Goal: Transaction & Acquisition: Purchase product/service

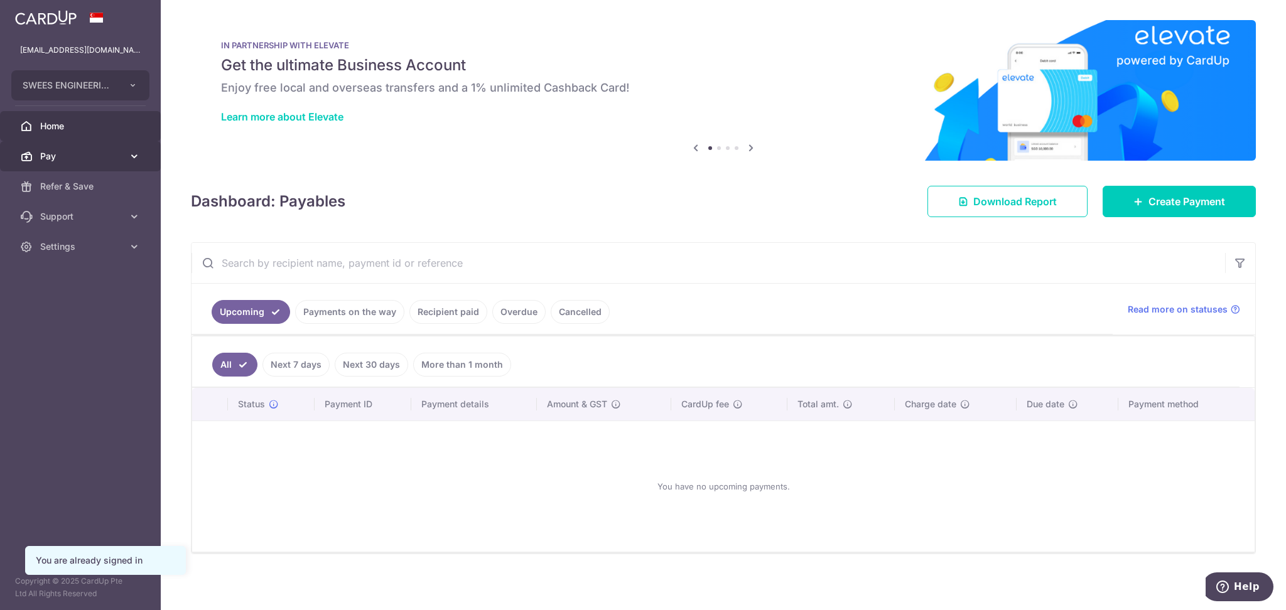
click at [98, 154] on span "Pay" at bounding box center [81, 156] width 83 height 13
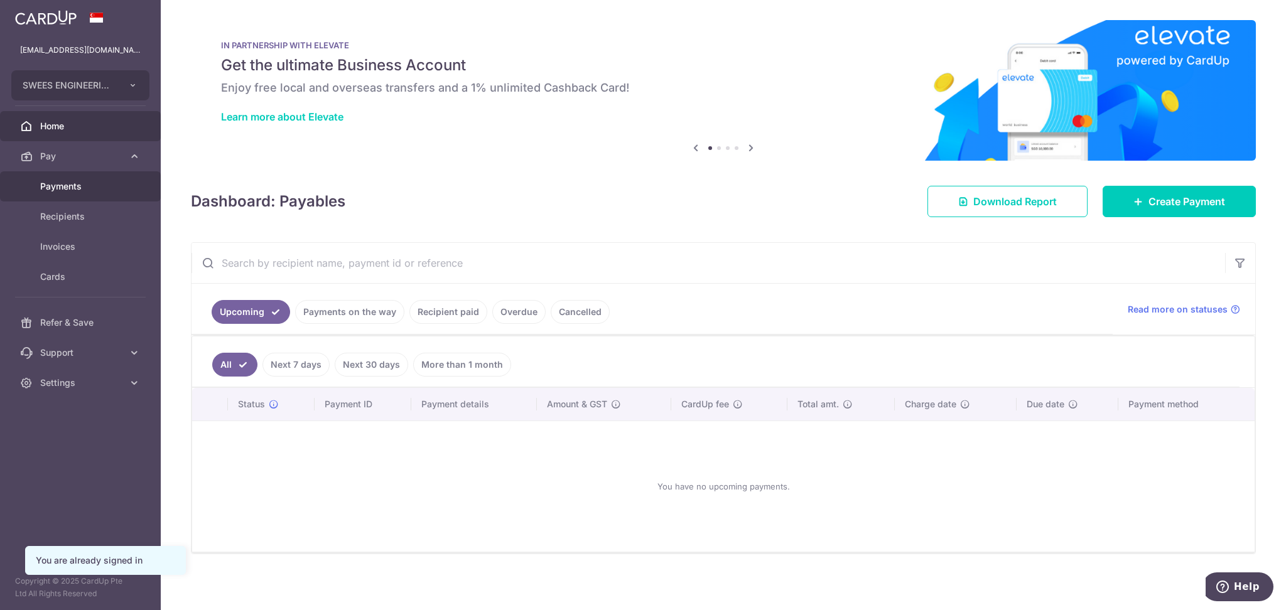
click at [86, 183] on span "Payments" at bounding box center [81, 186] width 83 height 13
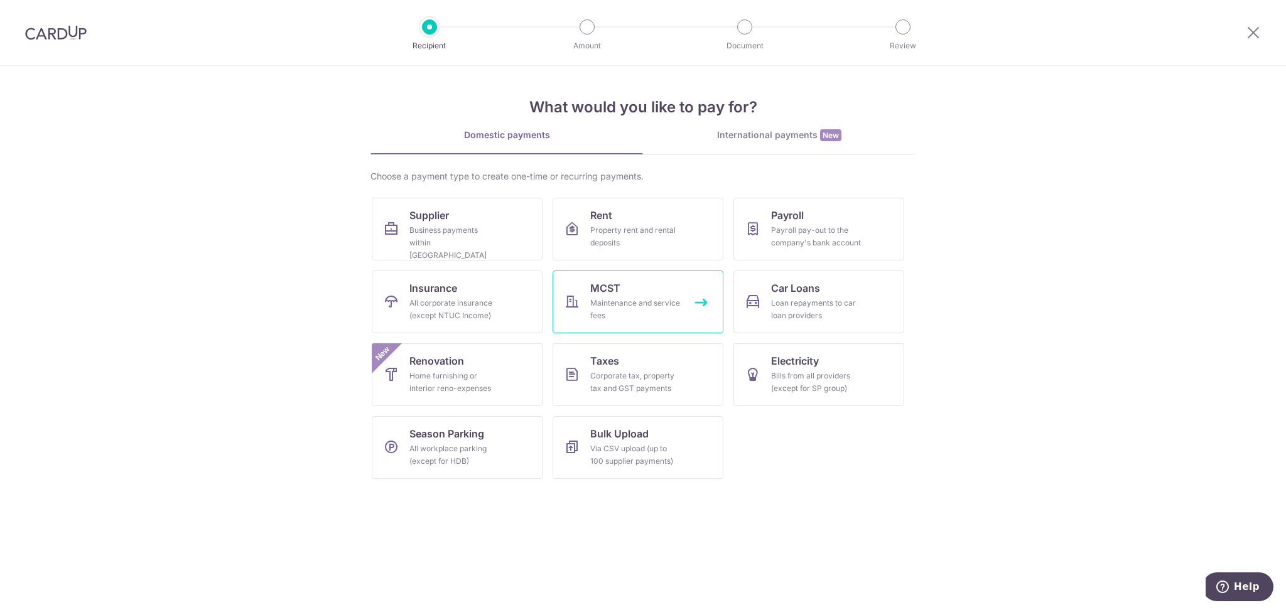
click at [637, 304] on div "Maintenance and service fees" at bounding box center [635, 309] width 90 height 25
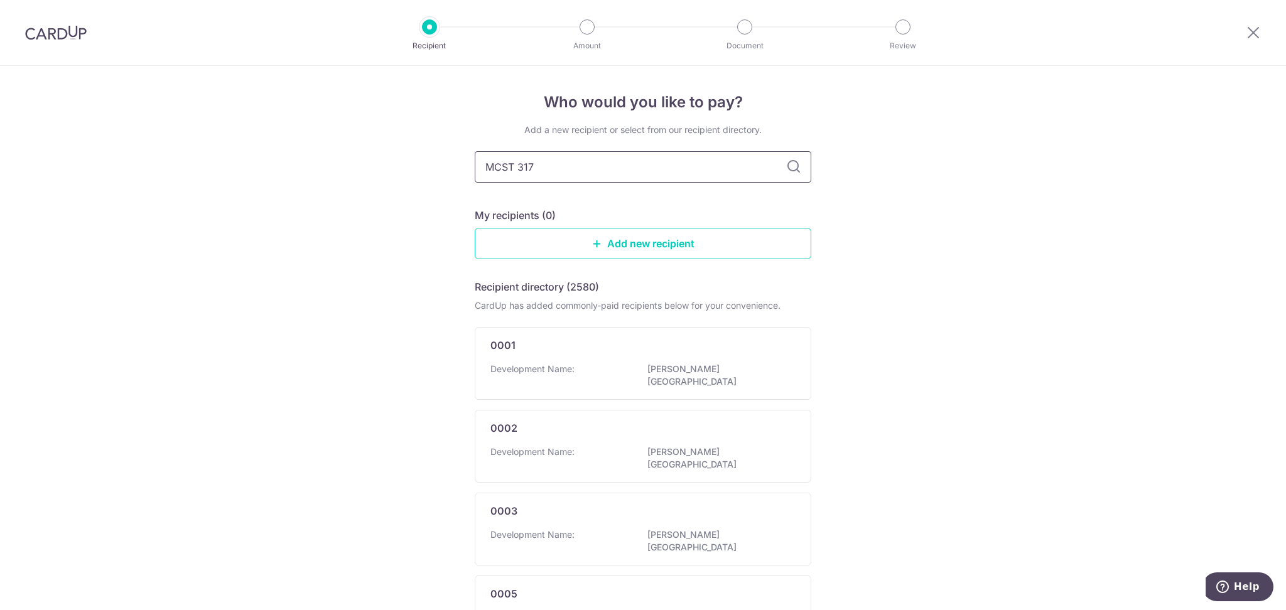
type input "MCST 3175"
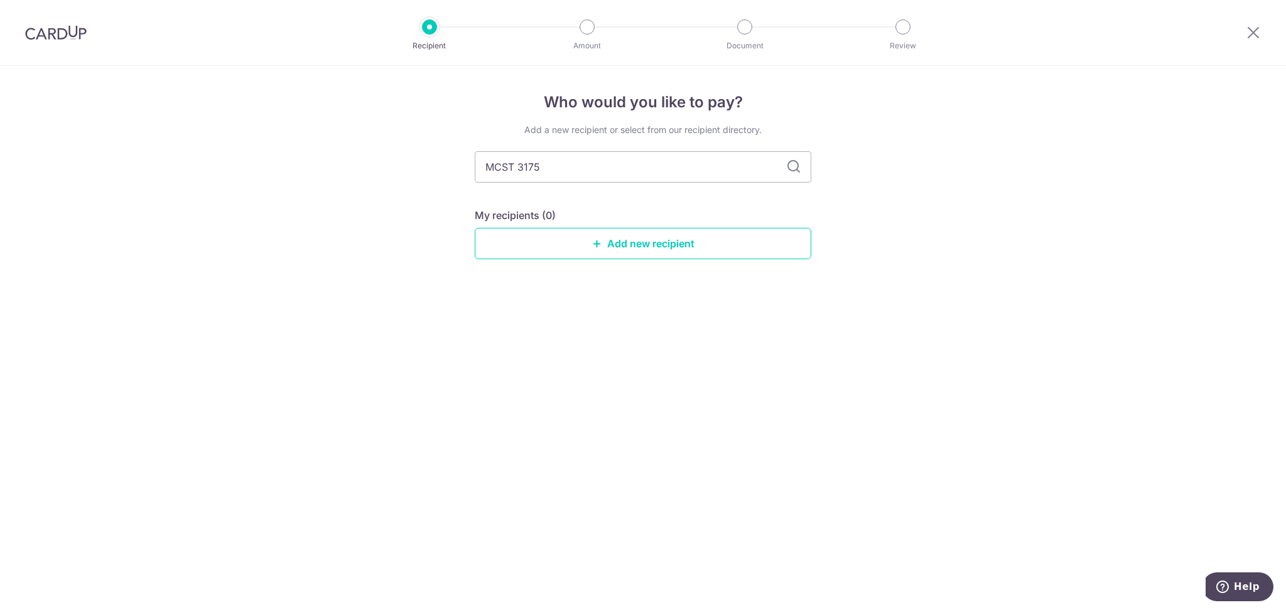
click at [794, 164] on icon at bounding box center [793, 166] width 15 height 15
click at [985, 174] on div "Who would you like to pay? Add a new recipient or select from our recipient dir…" at bounding box center [643, 338] width 1286 height 544
click at [669, 244] on link "Add new recipient" at bounding box center [643, 243] width 337 height 31
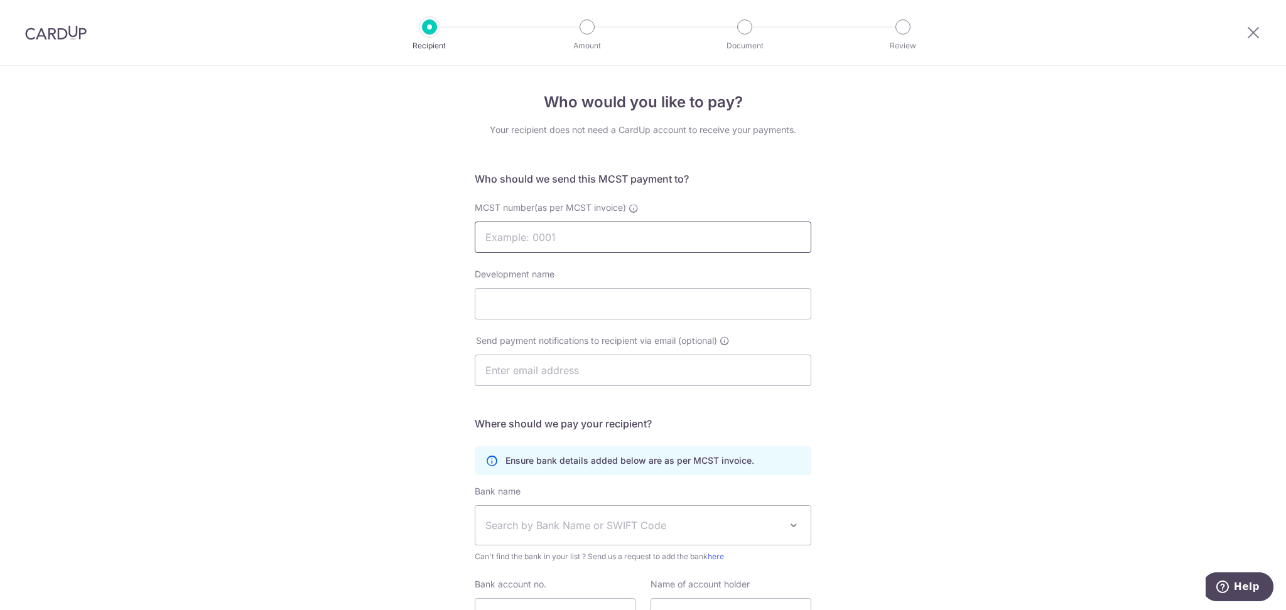
click at [661, 241] on input "MCST number(as per MCST invoice)" at bounding box center [643, 237] width 337 height 31
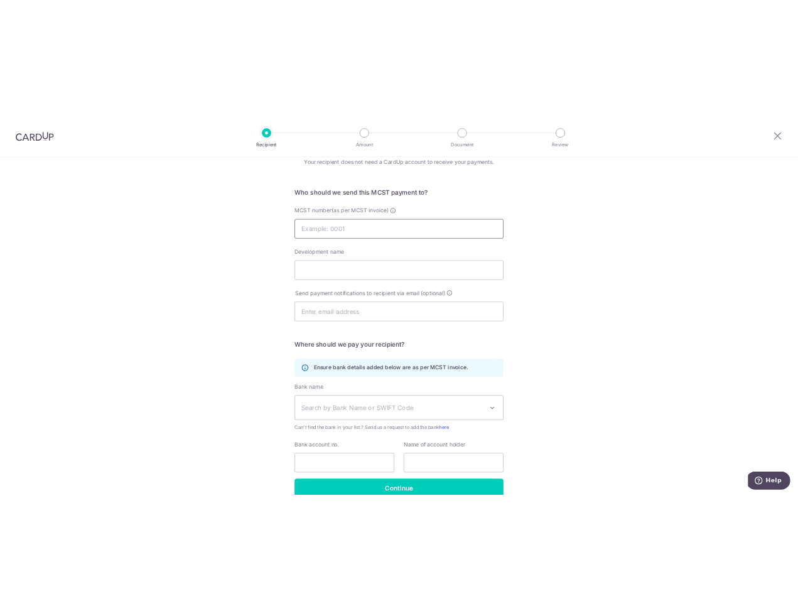
scroll to position [119, 0]
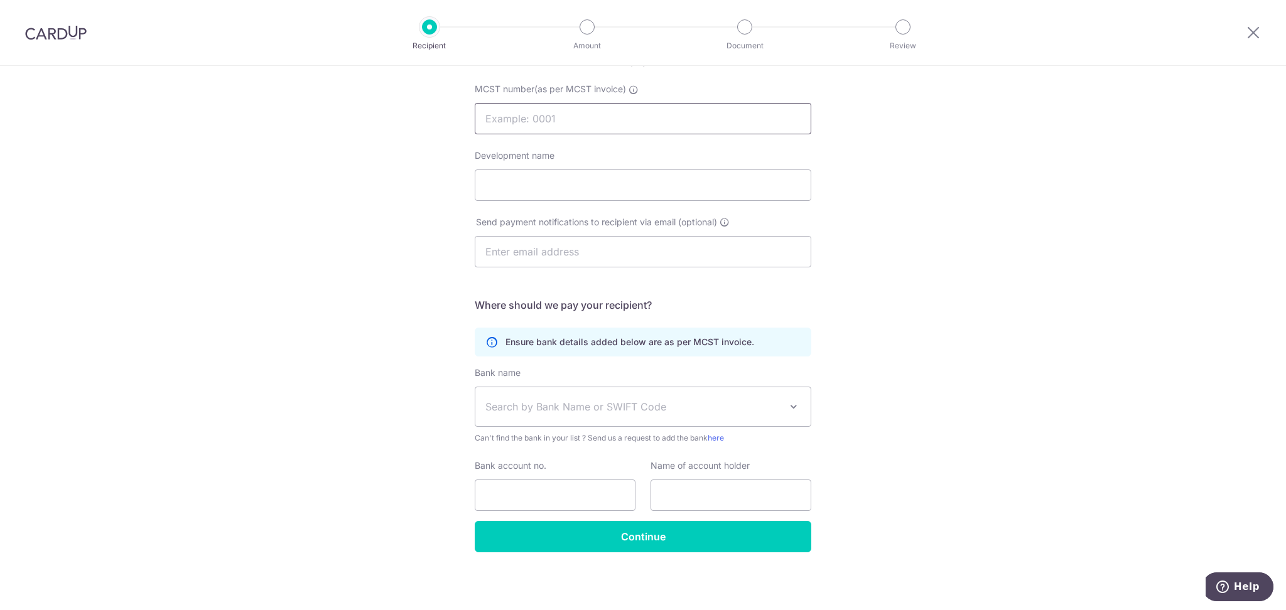
type input "MCST 3175"
click at [566, 183] on input "Development name" at bounding box center [643, 185] width 337 height 31
type input "MCST 3175"
click at [573, 247] on input "text" at bounding box center [643, 251] width 337 height 31
click at [909, 323] on div "Who would you like to pay? Your recipient does not need a CardUp account to rec…" at bounding box center [643, 279] width 1286 height 664
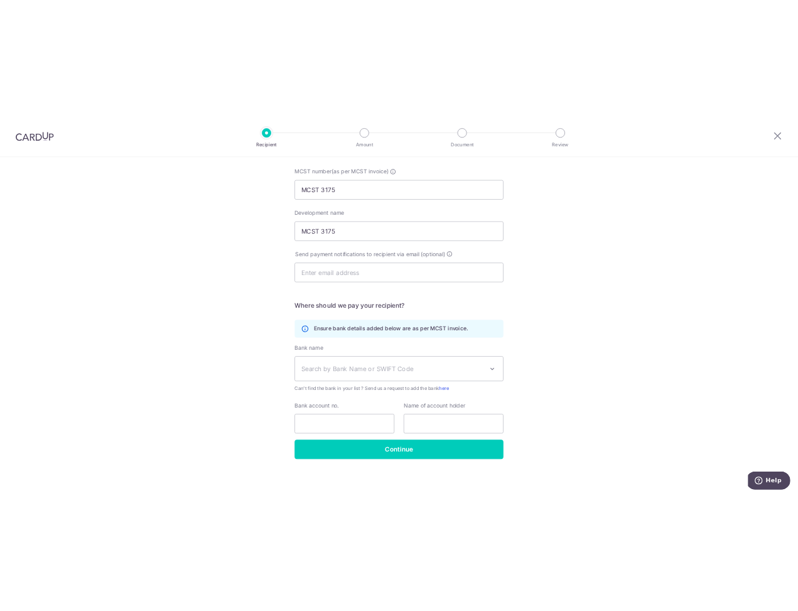
scroll to position [118, 0]
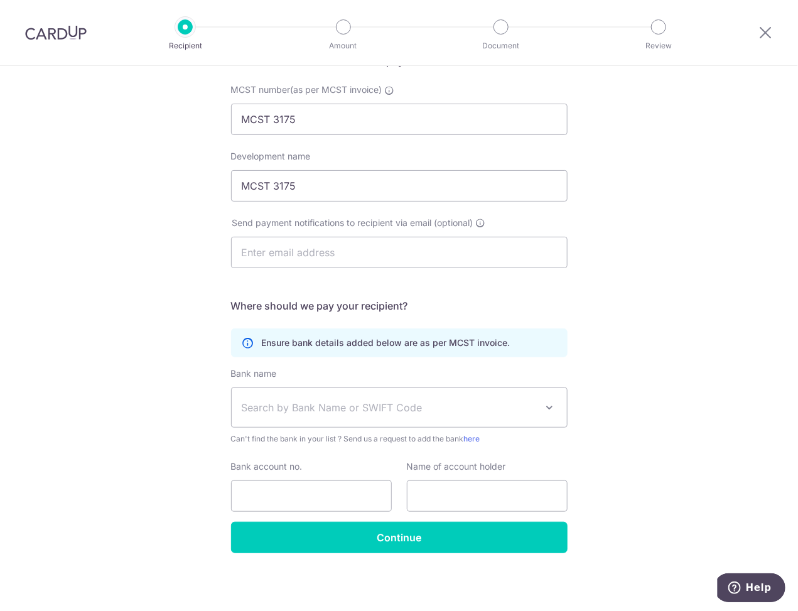
drag, startPoint x: 773, startPoint y: 121, endPoint x: 764, endPoint y: 115, distance: 11.0
click at [773, 121] on div "Who would you like to pay? Your recipient does not need a CardUp account to rec…" at bounding box center [399, 280] width 798 height 664
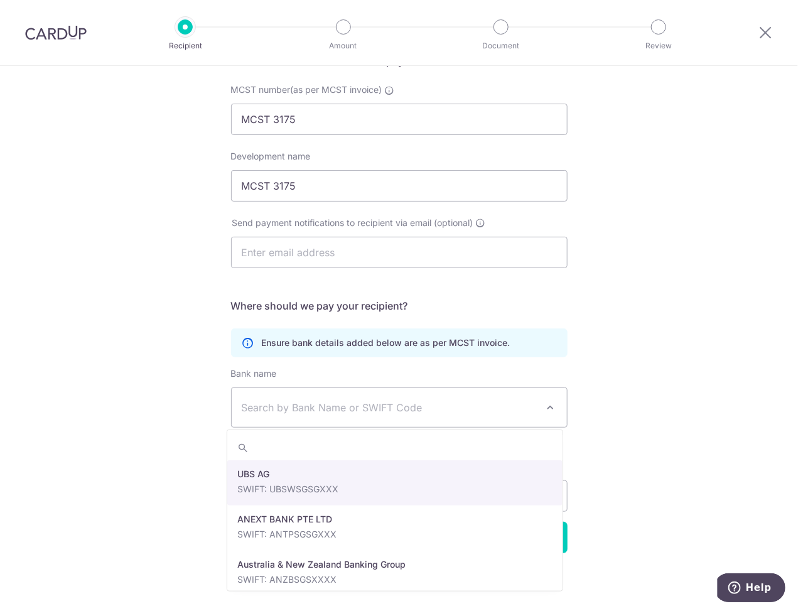
click at [284, 407] on span "Search by Bank Name or SWIFT Code" at bounding box center [389, 407] width 295 height 15
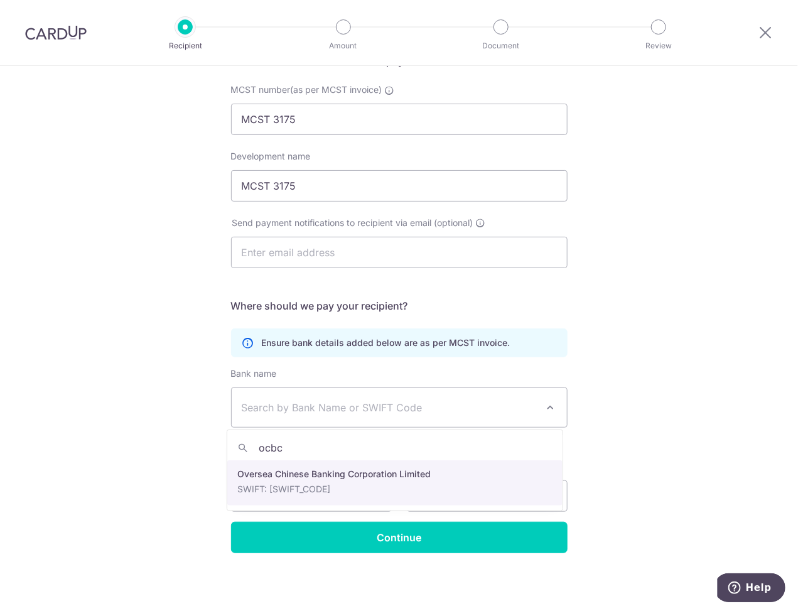
type input "ocbc"
select select "12"
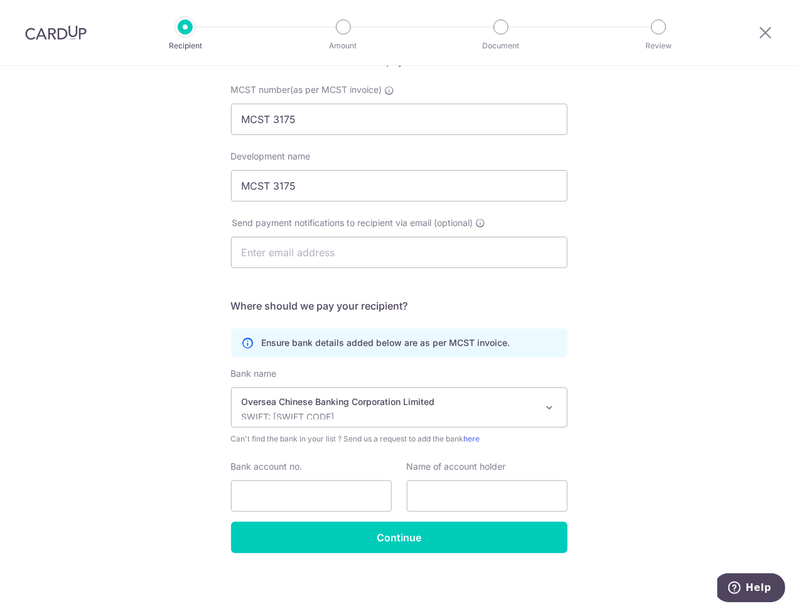
click at [286, 478] on div "Bank account no." at bounding box center [311, 485] width 161 height 51
click at [295, 485] on input "Bank account no." at bounding box center [311, 495] width 161 height 31
type input "591273578001"
click at [451, 500] on input "text" at bounding box center [487, 495] width 161 height 31
type input "MCST 3175"
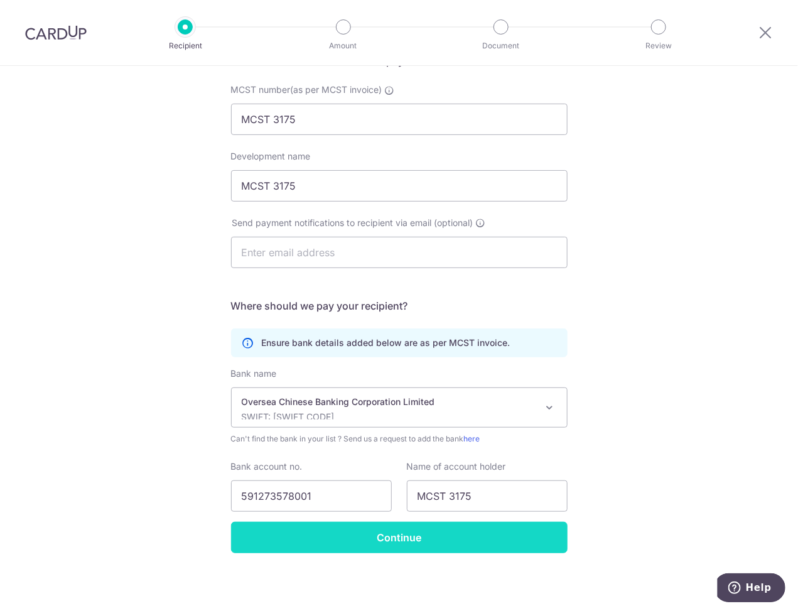
click at [410, 544] on input "Continue" at bounding box center [399, 537] width 337 height 31
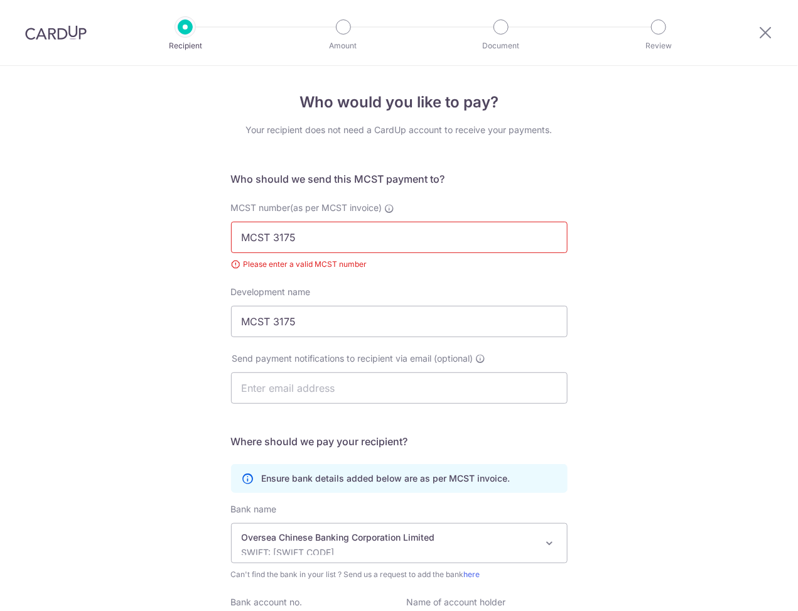
scroll to position [136, 0]
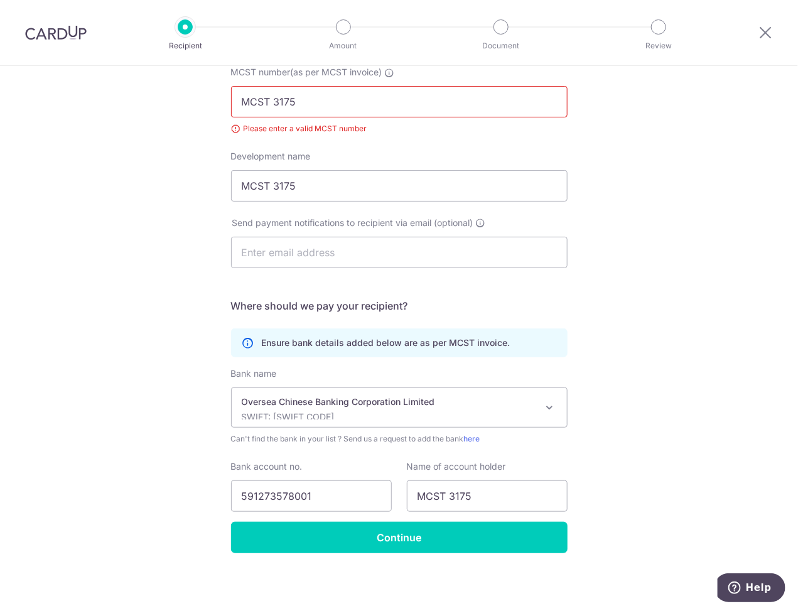
click at [272, 102] on input "MCST 3175" at bounding box center [399, 101] width 337 height 31
click at [270, 104] on input "MCST 3175" at bounding box center [399, 101] width 337 height 31
drag, startPoint x: 372, startPoint y: 109, endPoint x: 186, endPoint y: 105, distance: 185.9
click at [188, 105] on div "Who would you like to pay? Your recipient does not need a CardUp account to rec…" at bounding box center [399, 271] width 798 height 682
paste input "THE MANAGEMENT CORPORATION STRATA TITLE PLAN NO. 3175 SCAN TO PAY C/O"
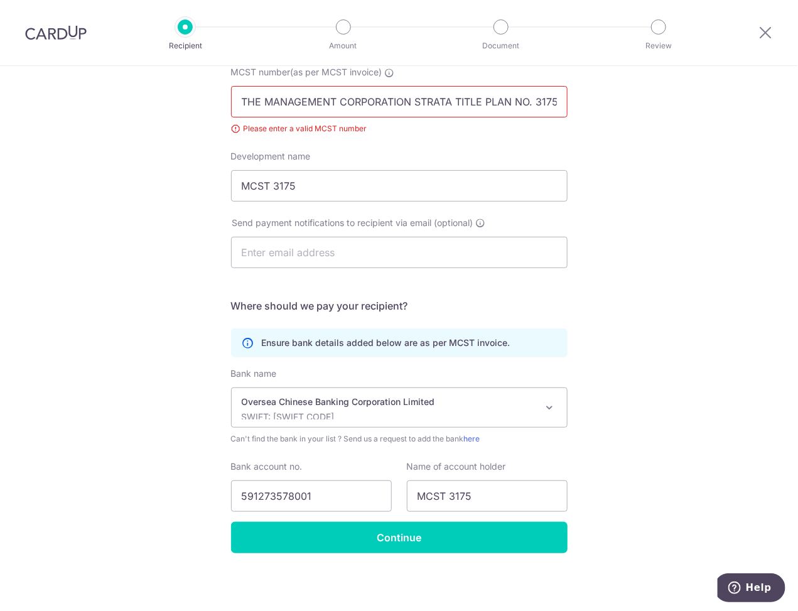
scroll to position [0, 92]
drag, startPoint x: 468, startPoint y: 102, endPoint x: 564, endPoint y: 96, distance: 96.2
click at [564, 96] on div "MCST number(as per MCST invoice) THE MANAGEMENT CORPORATION STRATA TITLE PLAN N…" at bounding box center [399, 100] width 352 height 69
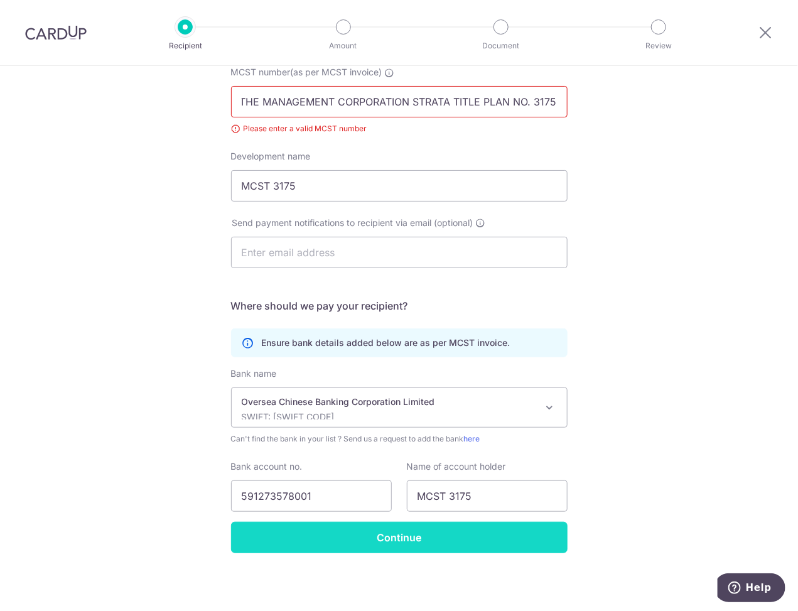
type input "THE MANAGEMENT CORPORATION STRATA TITLE PLAN NO. 3175"
click at [383, 543] on input "Continue" at bounding box center [399, 537] width 337 height 31
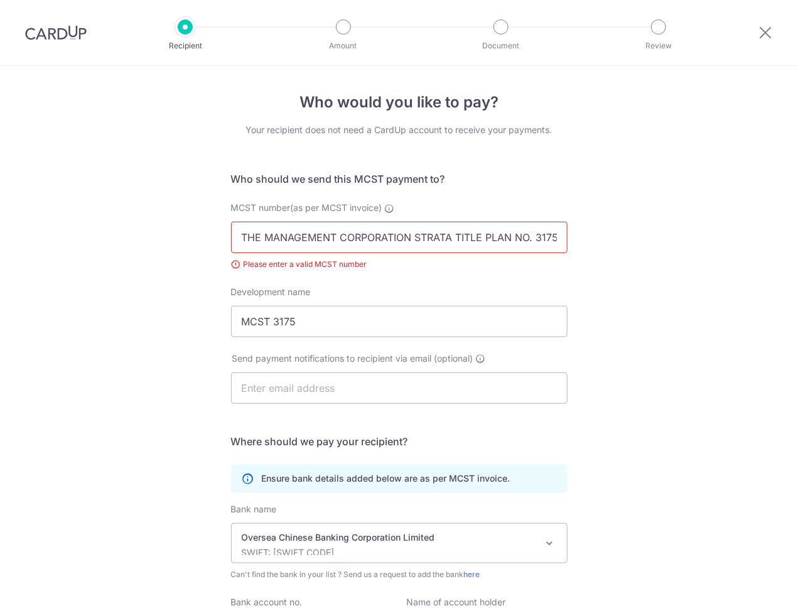
scroll to position [136, 0]
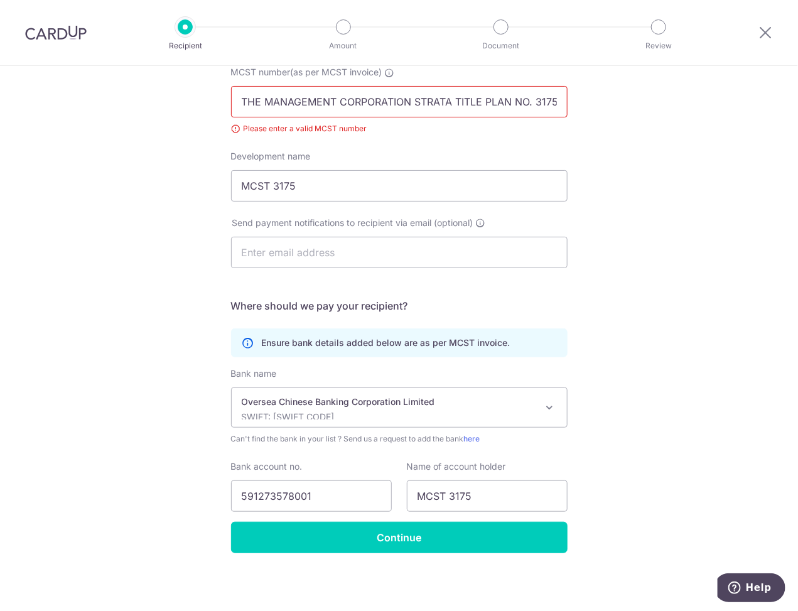
click at [279, 94] on input "THE MANAGEMENT CORPORATION STRATA TITLE PLAN NO. 3175" at bounding box center [399, 101] width 337 height 31
click at [239, 99] on input "THE MANAGEMENT CORPORATION STRATA TITLE PLAN NO. 3175" at bounding box center [399, 101] width 337 height 31
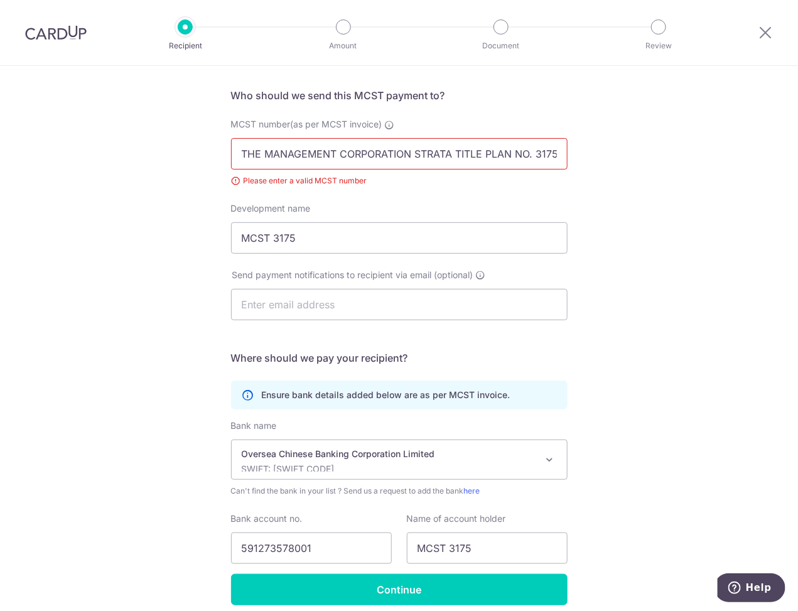
scroll to position [0, 4]
drag, startPoint x: 237, startPoint y: 155, endPoint x: 799, endPoint y: 158, distance: 561.9
click at [797, 158] on html "Recipient Amount Document Review Who would you like to pay? Your recipient does…" at bounding box center [399, 305] width 798 height 611
type input "3175"
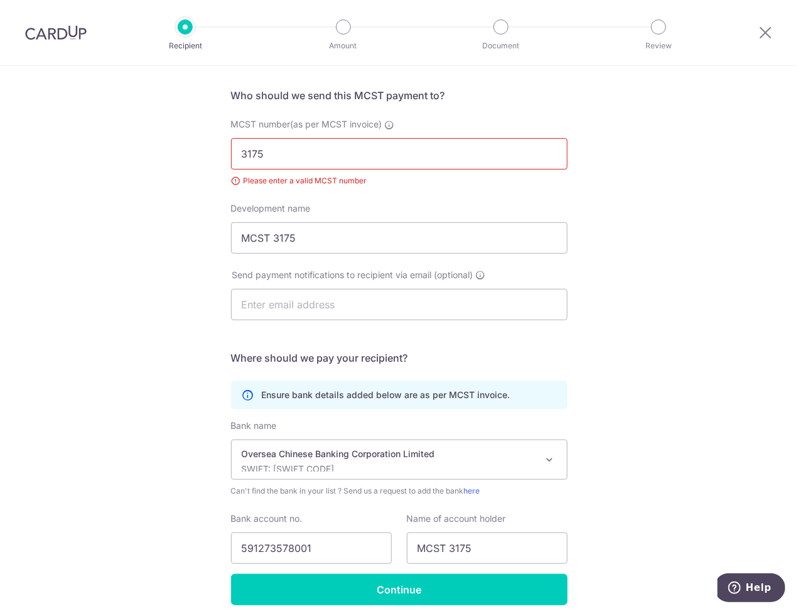
click at [717, 161] on div "Who would you like to pay? Your recipient does not need a CardUp account to rec…" at bounding box center [399, 323] width 798 height 682
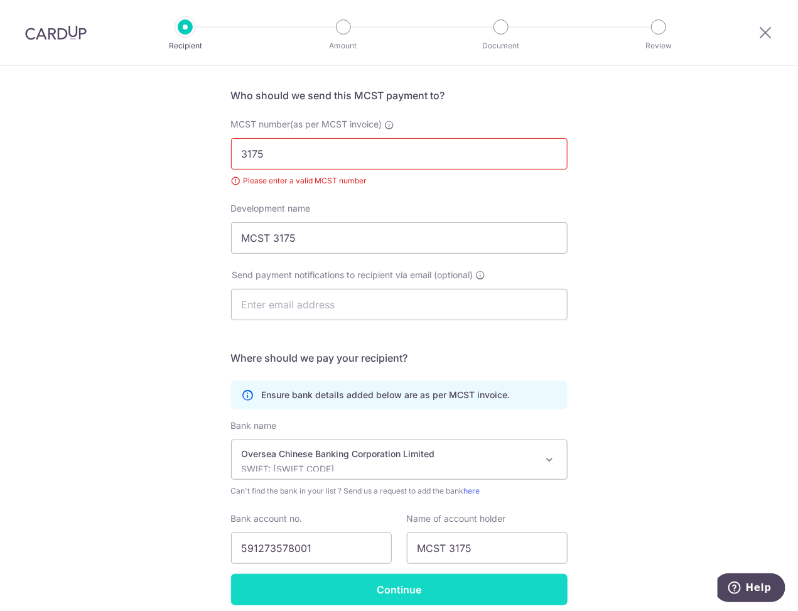
click at [431, 591] on input "Continue" at bounding box center [399, 589] width 337 height 31
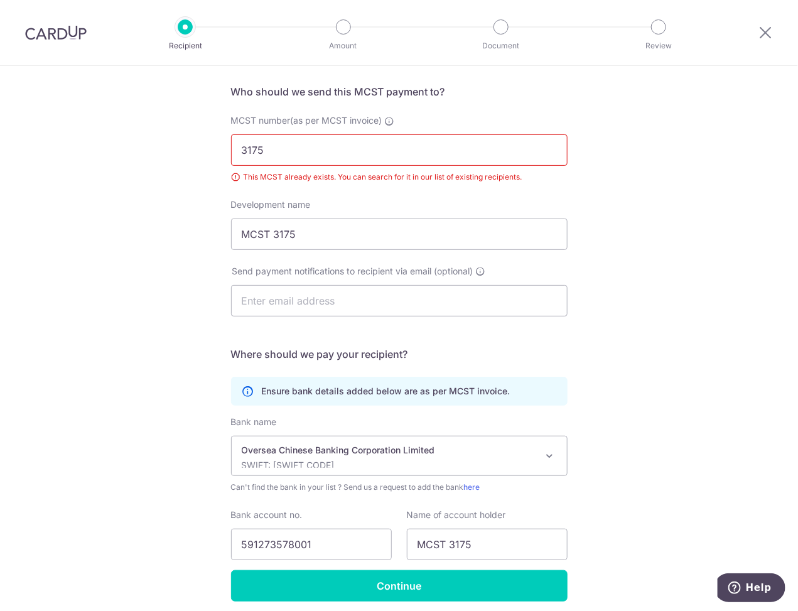
scroll to position [136, 0]
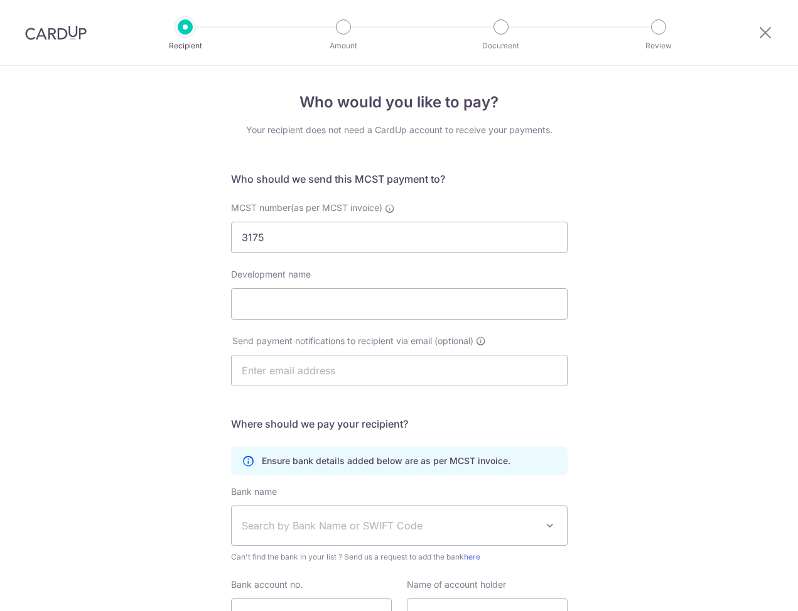
select select "12"
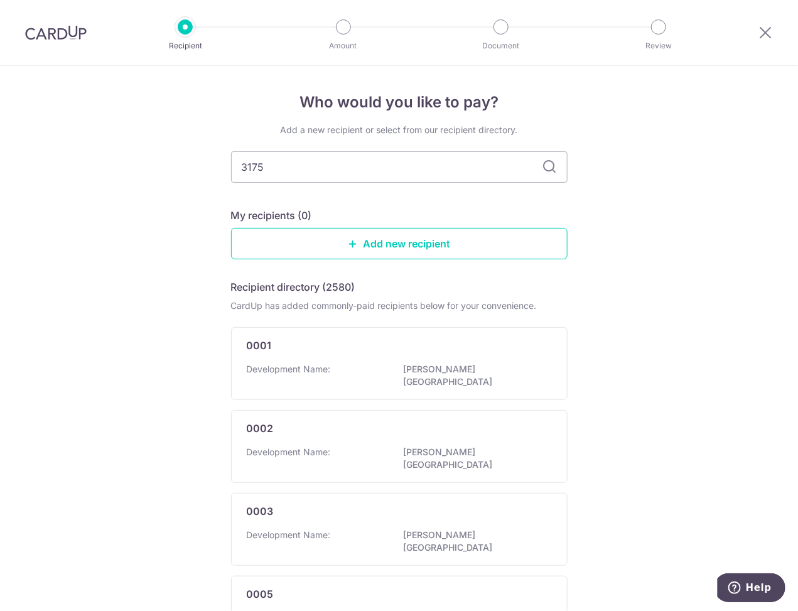
type input "3175"
click at [542, 167] on icon at bounding box center [549, 166] width 15 height 15
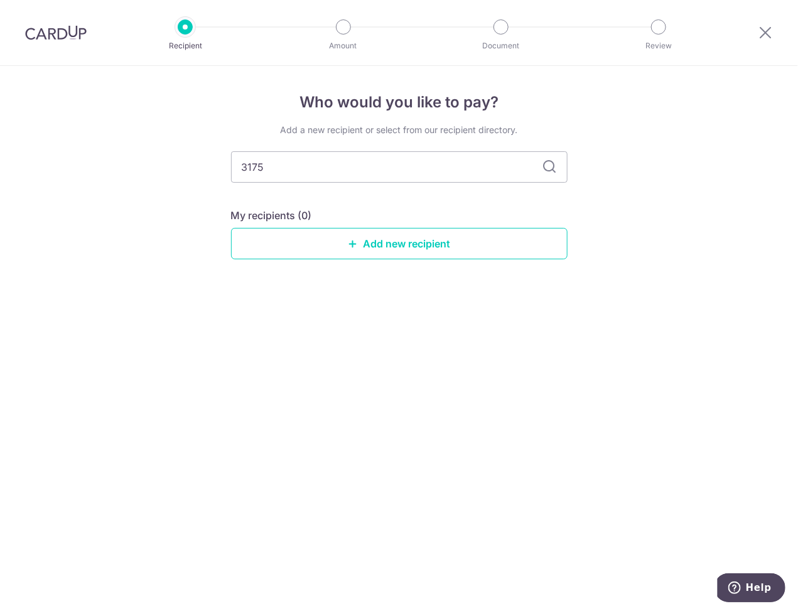
click at [548, 165] on icon at bounding box center [549, 166] width 15 height 15
drag, startPoint x: 456, startPoint y: 244, endPoint x: 488, endPoint y: 100, distance: 146.7
click at [455, 244] on link "Add new recipient" at bounding box center [399, 243] width 337 height 31
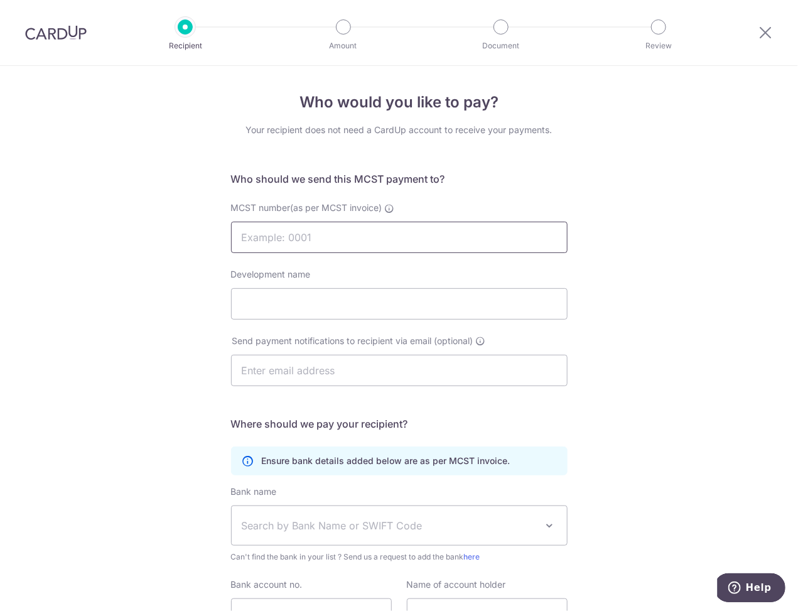
click at [390, 236] on input "MCST number(as per MCST invoice)" at bounding box center [399, 237] width 337 height 31
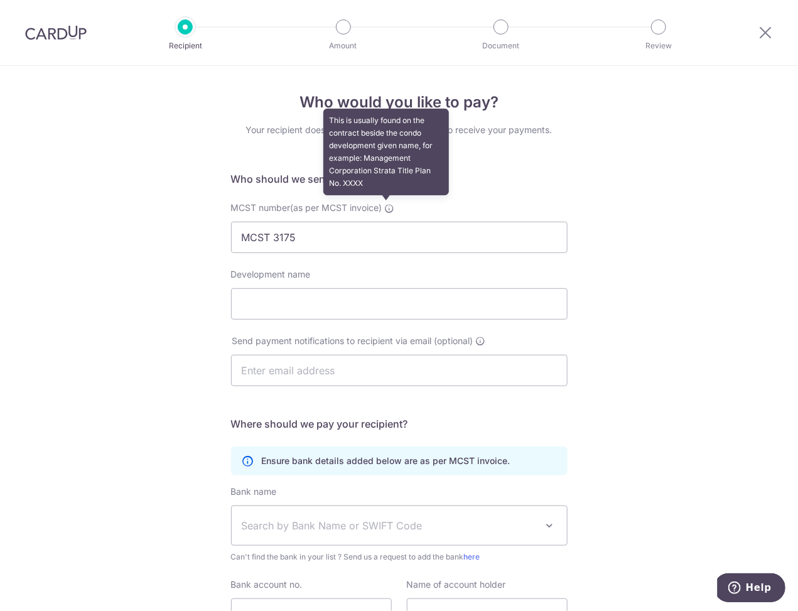
click at [386, 208] on icon at bounding box center [390, 208] width 10 height 10
click at [386, 222] on input "MCST 3175" at bounding box center [399, 237] width 337 height 31
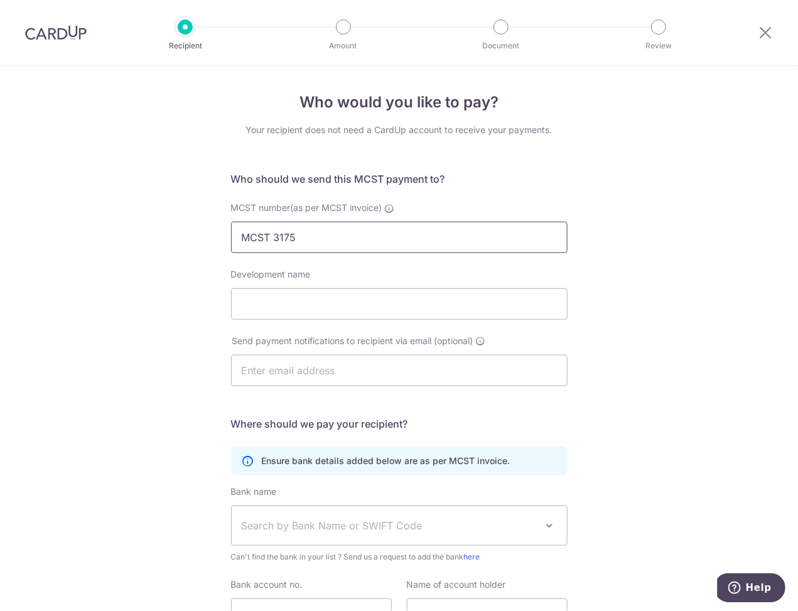
drag, startPoint x: 270, startPoint y: 239, endPoint x: 202, endPoint y: 251, distance: 69.5
click at [202, 251] on div "Who would you like to pay? Your recipient does not need a CardUp account to rec…" at bounding box center [399, 398] width 798 height 664
type input "3175"
click at [284, 305] on input "Development name" at bounding box center [399, 303] width 337 height 31
type input "MCST 3175"
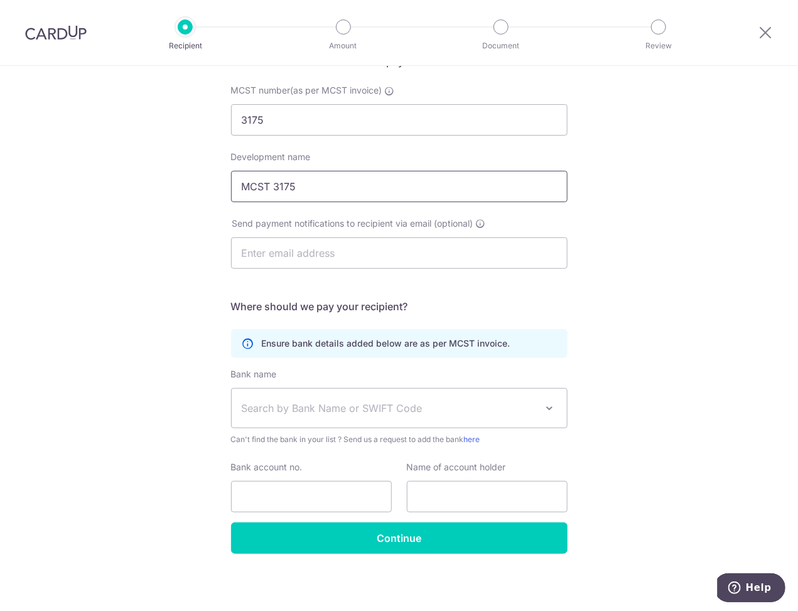
scroll to position [118, 0]
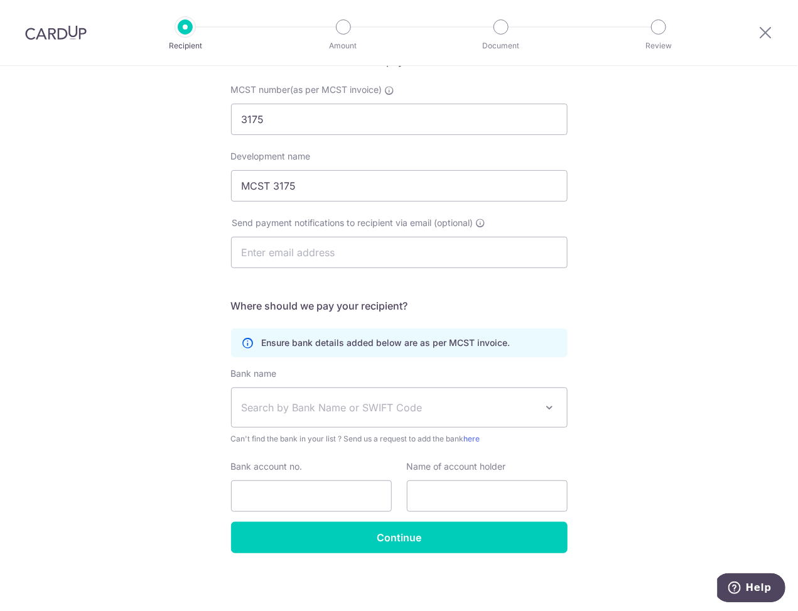
click at [419, 415] on span "Search by Bank Name or SWIFT Code" at bounding box center [399, 407] width 335 height 39
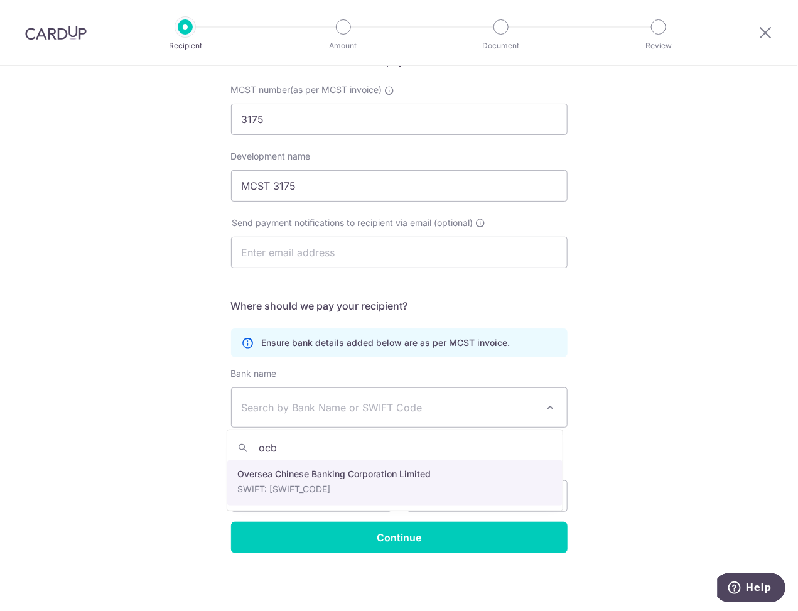
type input "ocb"
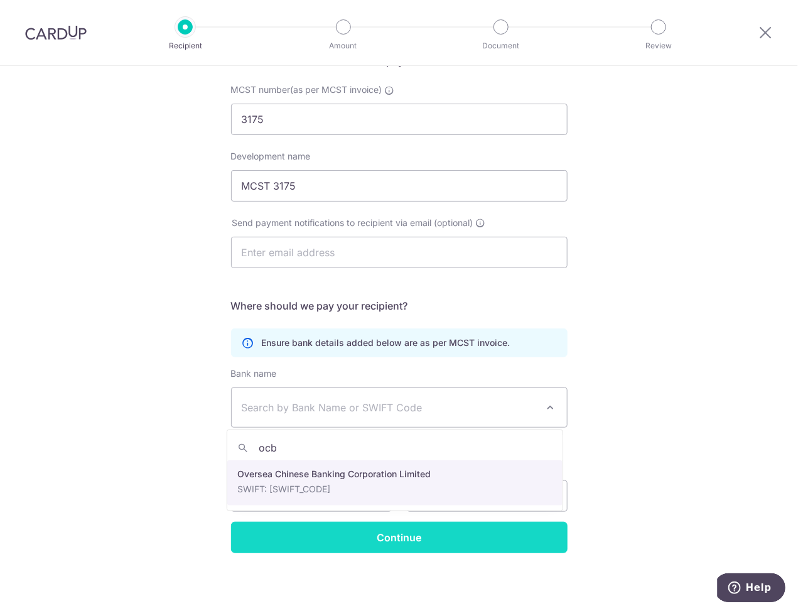
select select "12"
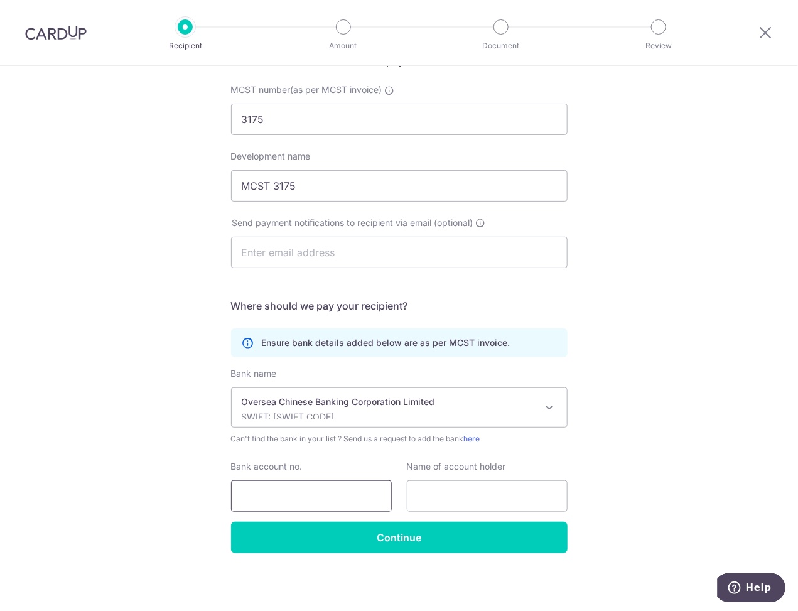
click at [288, 492] on input "Bank account no." at bounding box center [311, 495] width 161 height 31
type input "591273578001"
click at [469, 492] on input "text" at bounding box center [487, 495] width 161 height 31
type input "MCST 3175"
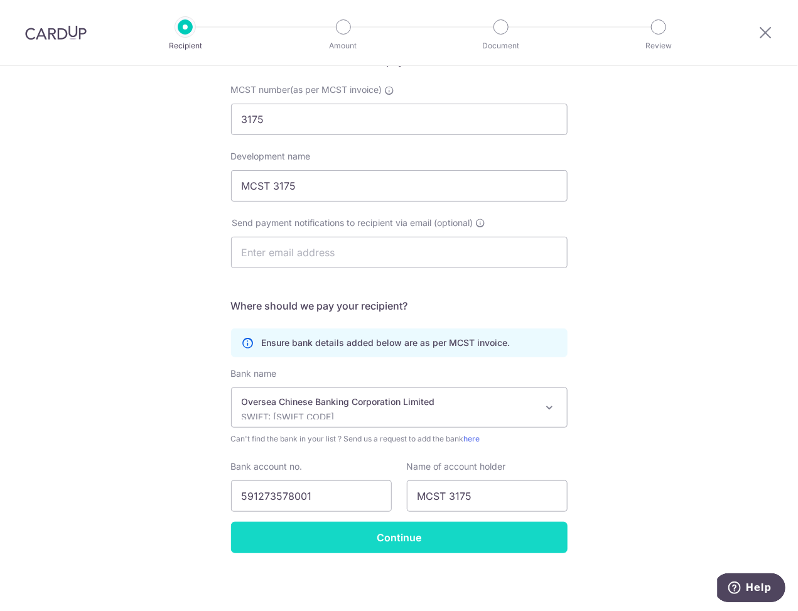
click at [445, 533] on input "Continue" at bounding box center [399, 537] width 337 height 31
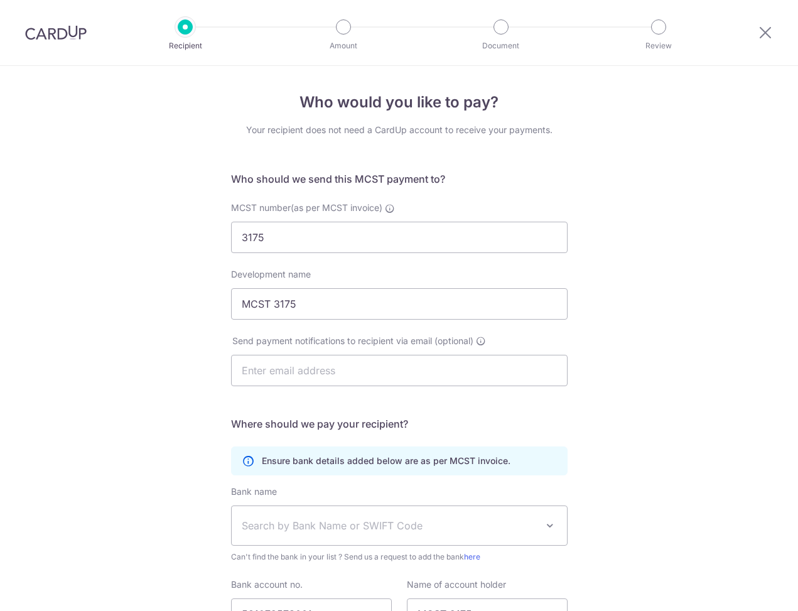
select select "12"
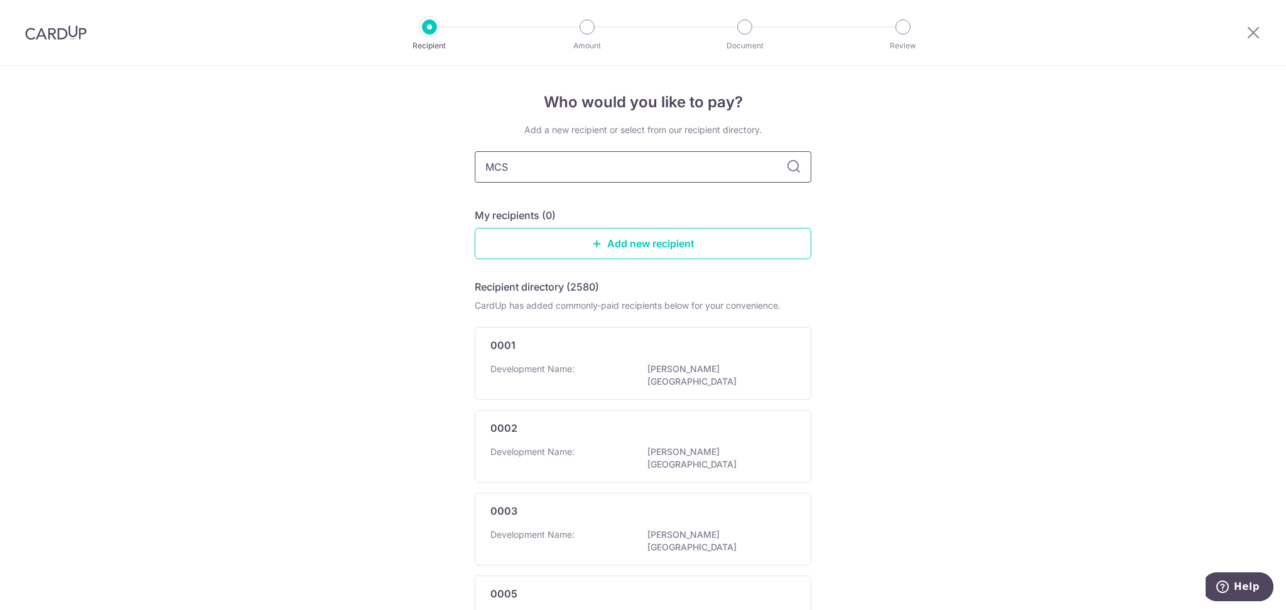
type input "MCST"
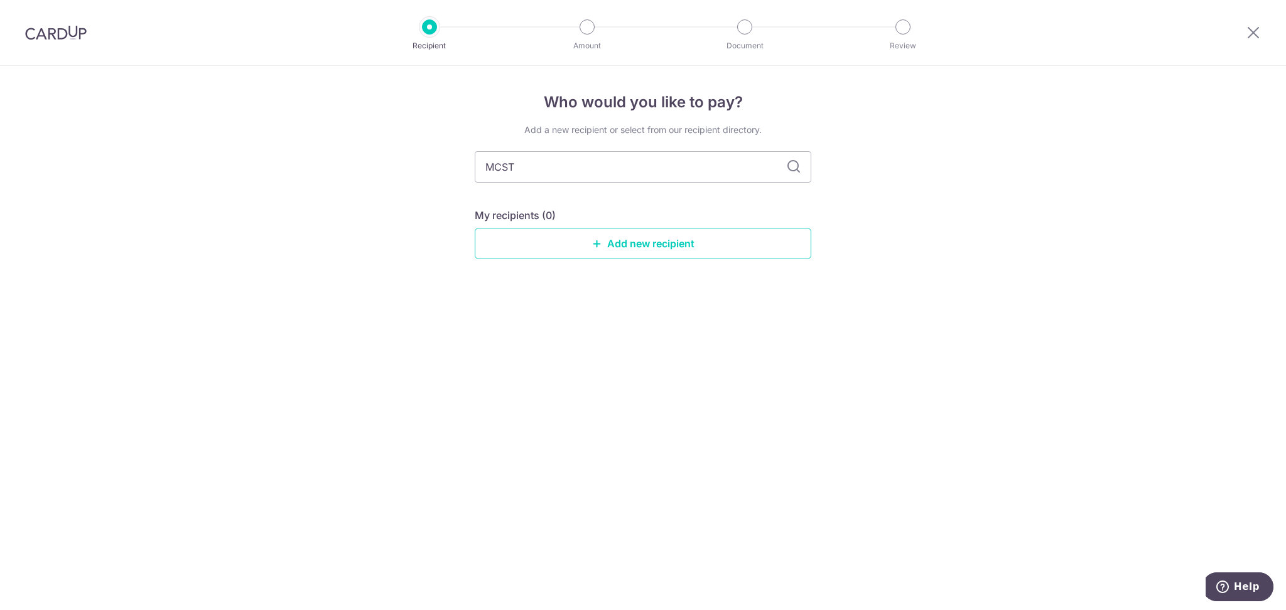
click at [789, 163] on icon at bounding box center [793, 166] width 15 height 15
click at [715, 184] on div "Add a new recipient or select from our recipient directory. MCST My recipients …" at bounding box center [643, 202] width 337 height 156
click at [711, 166] on input "MCST" at bounding box center [643, 166] width 337 height 31
type input "MCST 3175"
drag, startPoint x: 784, startPoint y: 159, endPoint x: 794, endPoint y: 166, distance: 12.2
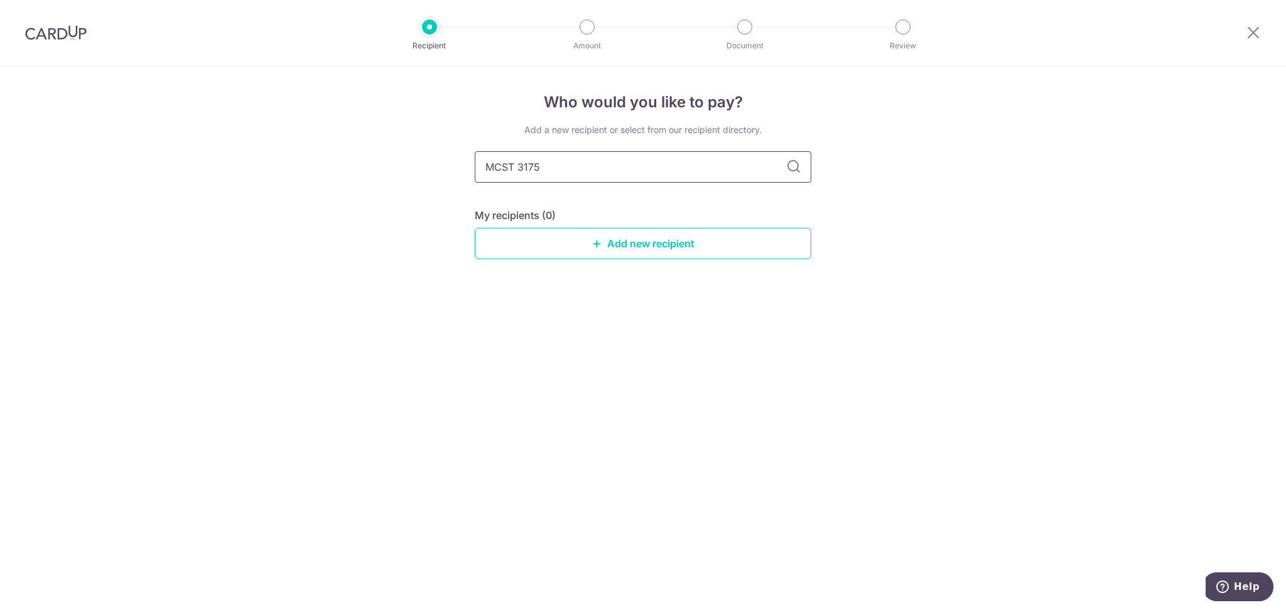
click at [786, 161] on div "MCST 3175" at bounding box center [643, 166] width 337 height 31
click at [795, 166] on icon at bounding box center [793, 166] width 15 height 15
click at [797, 166] on icon at bounding box center [793, 166] width 15 height 15
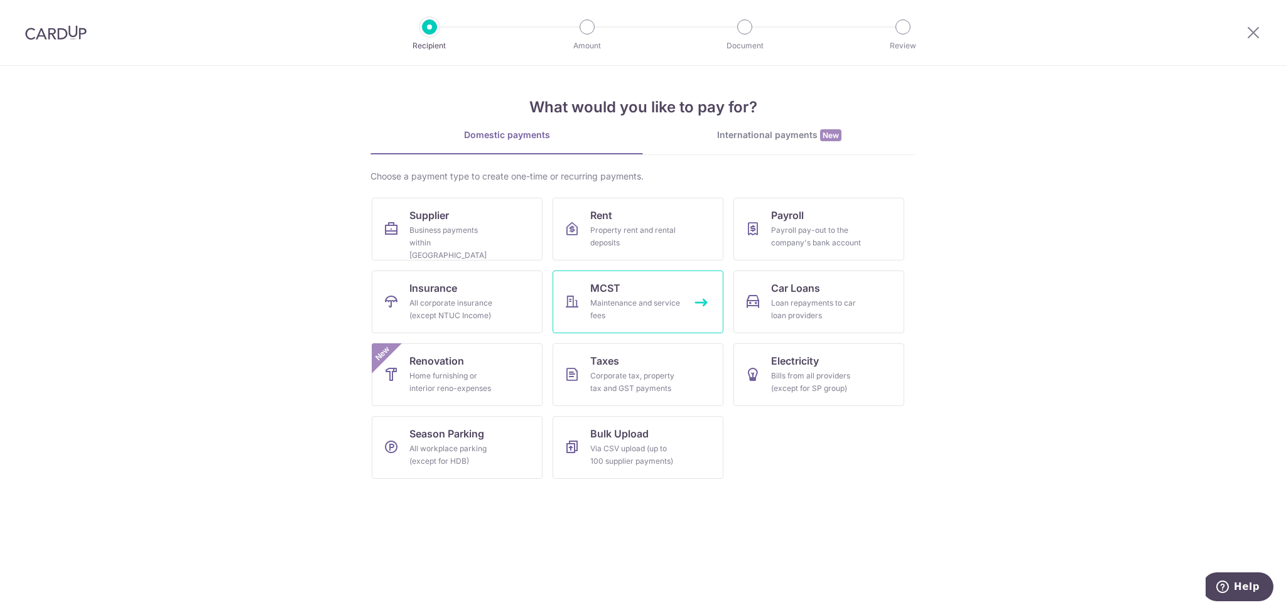
click at [630, 281] on link "MCST Maintenance and service fees" at bounding box center [637, 302] width 171 height 63
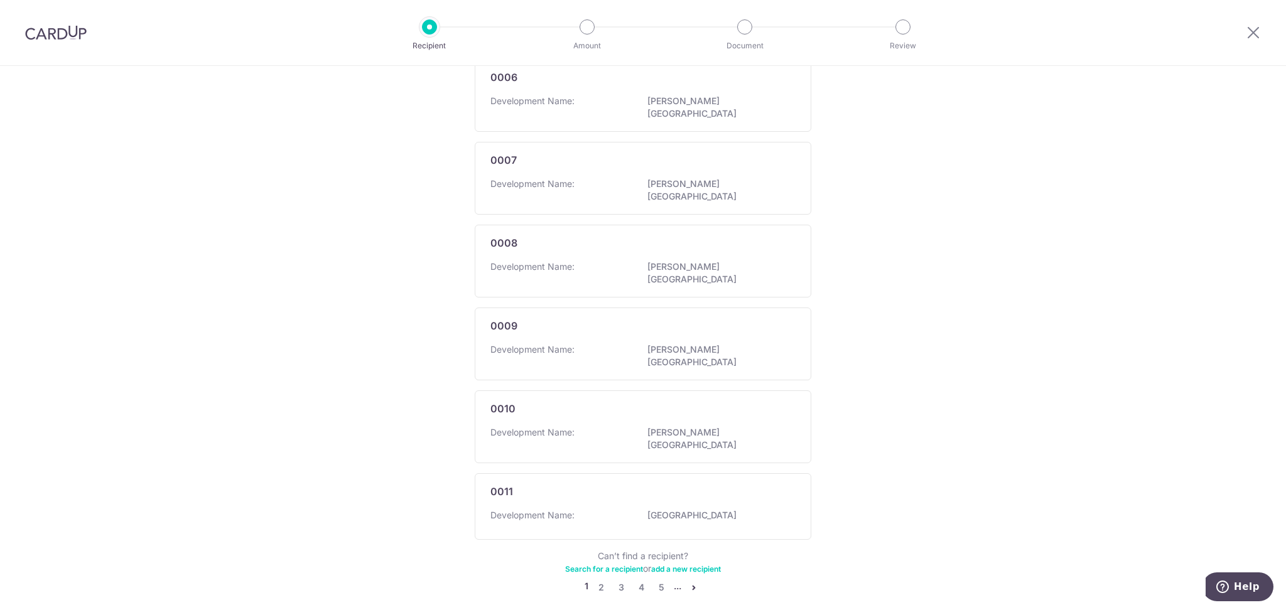
scroll to position [601, 0]
click at [596, 563] on link "Search for a recipient" at bounding box center [604, 567] width 78 height 9
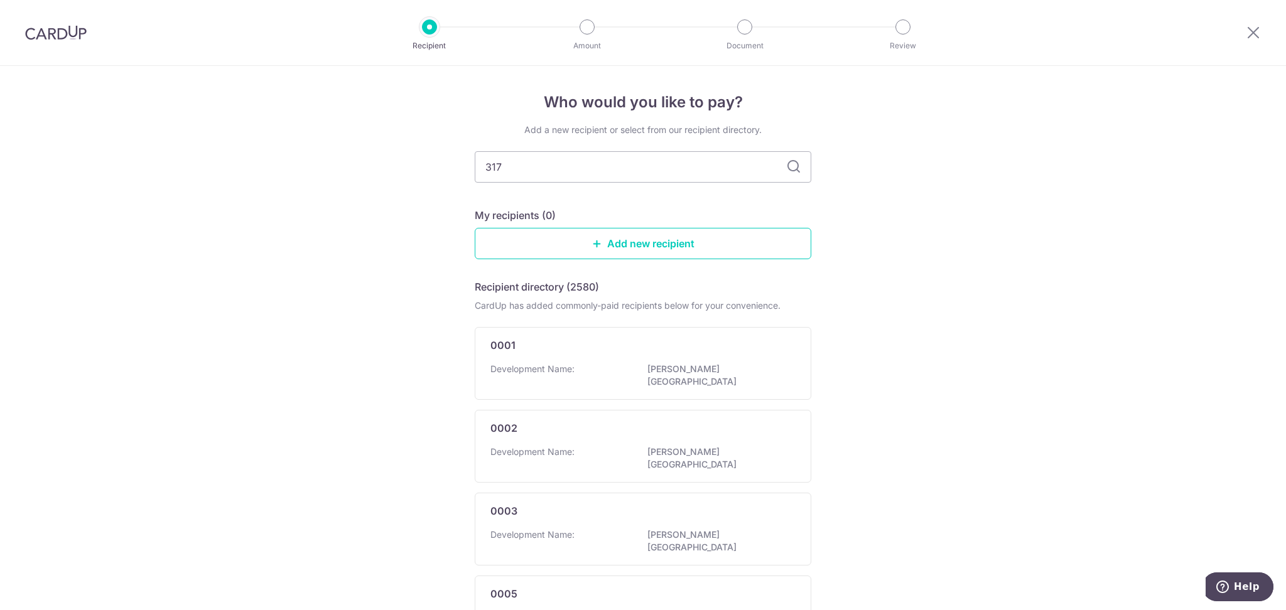
type input "3175"
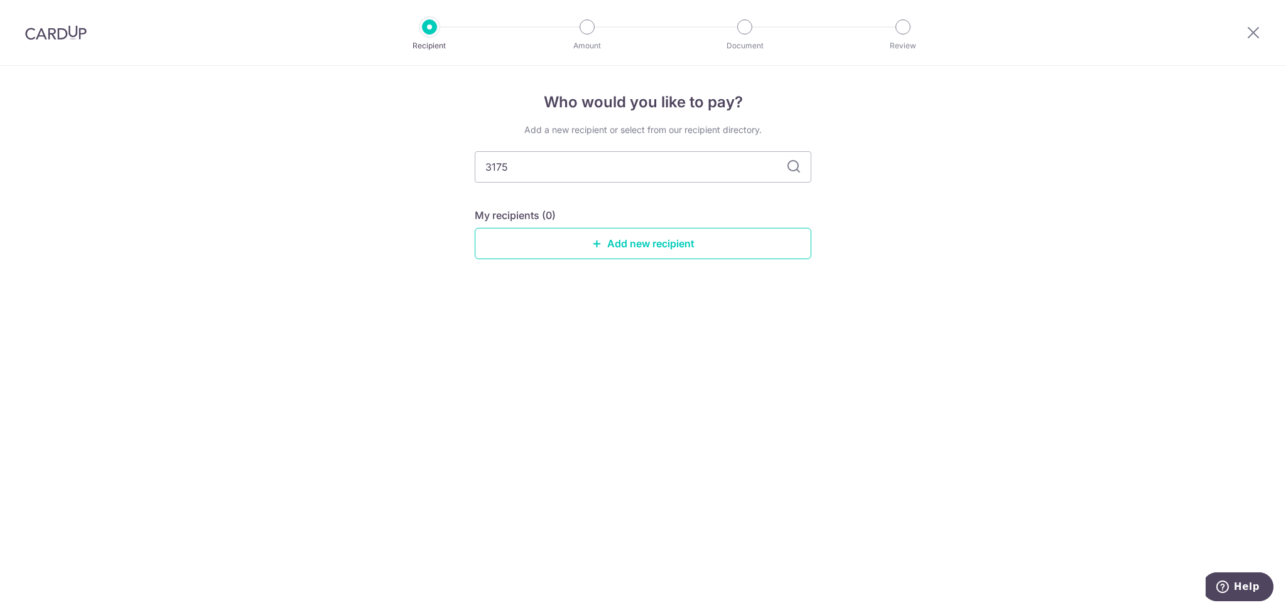
drag, startPoint x: 594, startPoint y: 168, endPoint x: 224, endPoint y: 148, distance: 370.3
click at [224, 148] on div "Who would you like to pay? Add a new recipient or select from our recipient dir…" at bounding box center [643, 338] width 1286 height 544
type input "MCST"
click at [615, 175] on input "MCST" at bounding box center [643, 166] width 337 height 31
type input "MCST 3175"
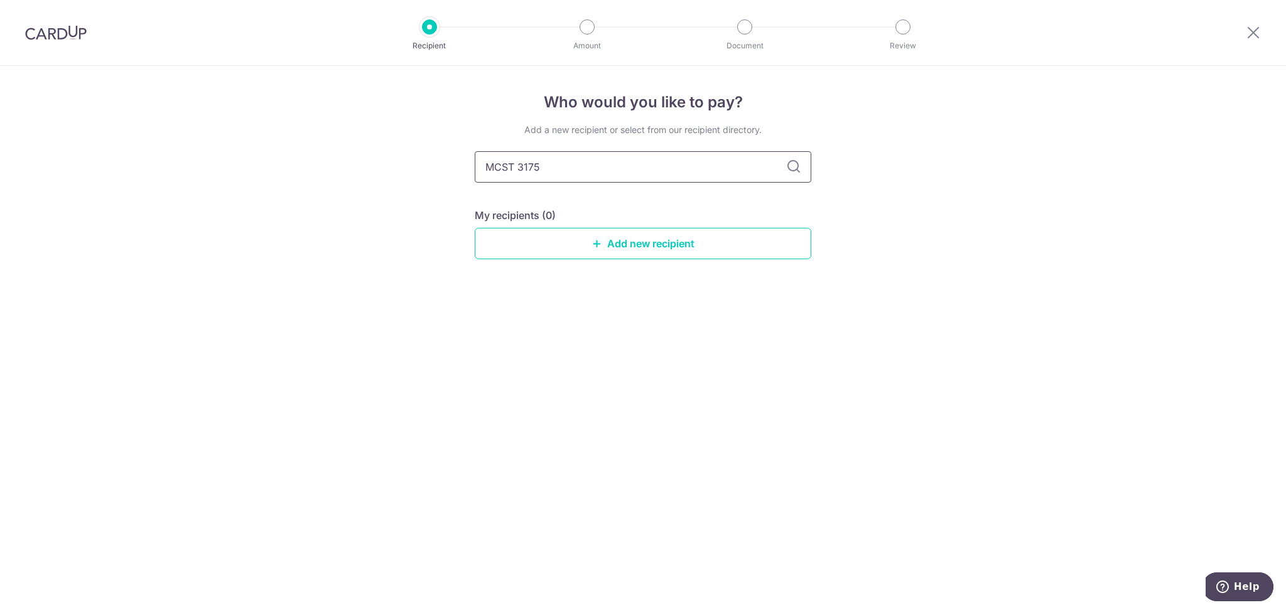
drag, startPoint x: 635, startPoint y: 169, endPoint x: 645, endPoint y: 169, distance: 9.4
click at [638, 169] on input "MCST 3175" at bounding box center [643, 166] width 337 height 31
click at [791, 161] on icon at bounding box center [793, 166] width 15 height 15
click at [512, 168] on input "MCST 3175" at bounding box center [643, 166] width 337 height 31
type input "MCST. 3175"
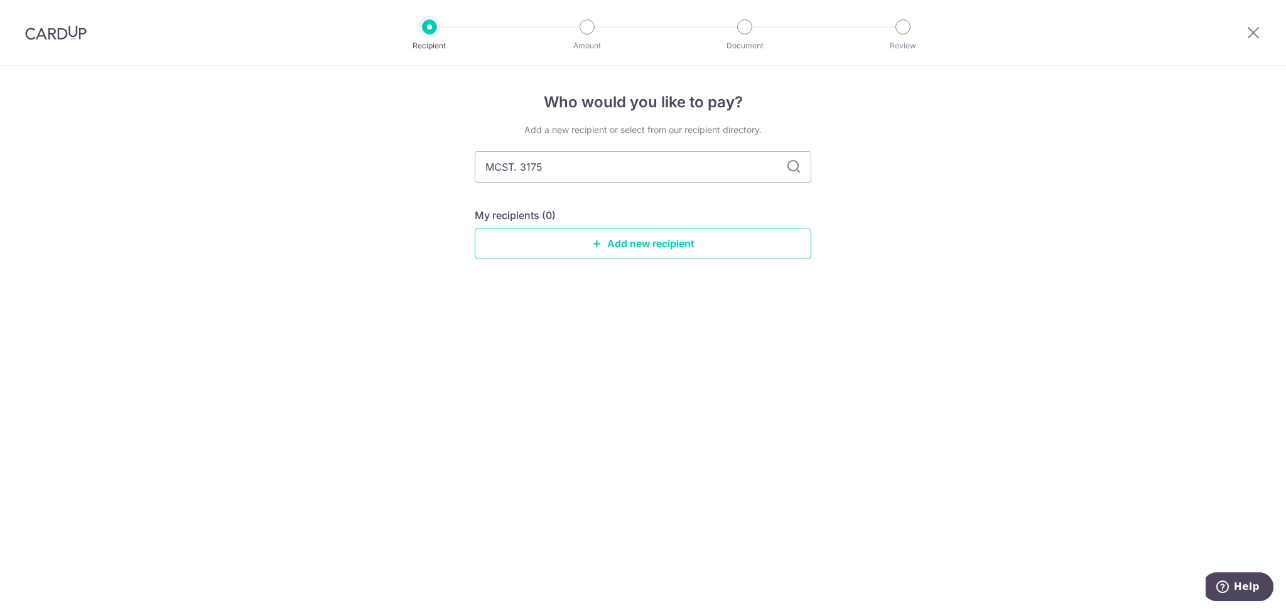
type input "MCST. 317"
drag, startPoint x: 615, startPoint y: 171, endPoint x: 519, endPoint y: 166, distance: 96.2
click at [519, 166] on input "MCST. 317" at bounding box center [643, 166] width 337 height 31
type input "MCST.3175"
click at [790, 174] on icon at bounding box center [793, 166] width 15 height 15
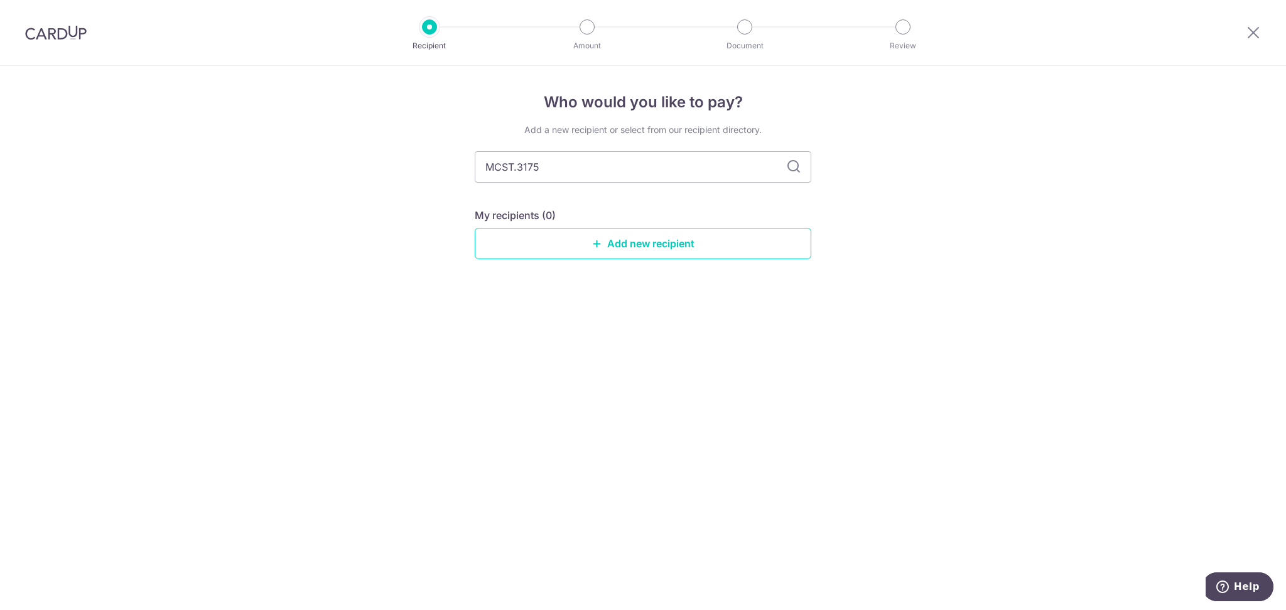
click at [792, 170] on icon at bounding box center [793, 166] width 15 height 15
click at [814, 159] on div "Who would you like to pay? Add a new recipient or select from our recipient dir…" at bounding box center [643, 338] width 1286 height 544
click at [799, 159] on icon at bounding box center [793, 166] width 15 height 15
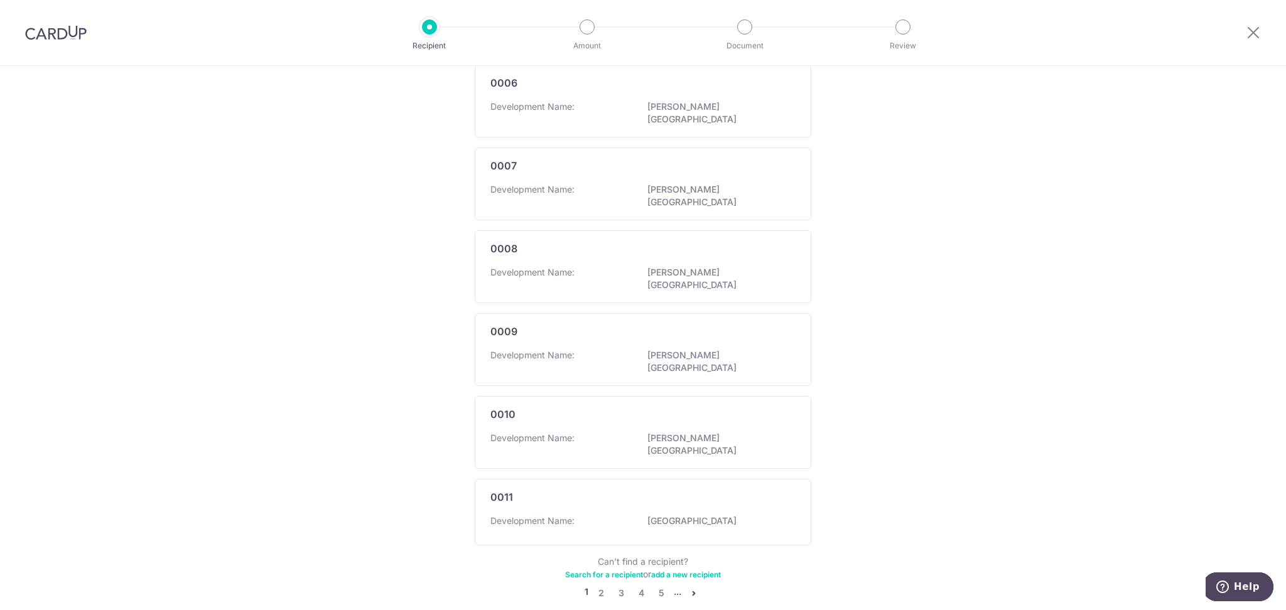
scroll to position [601, 0]
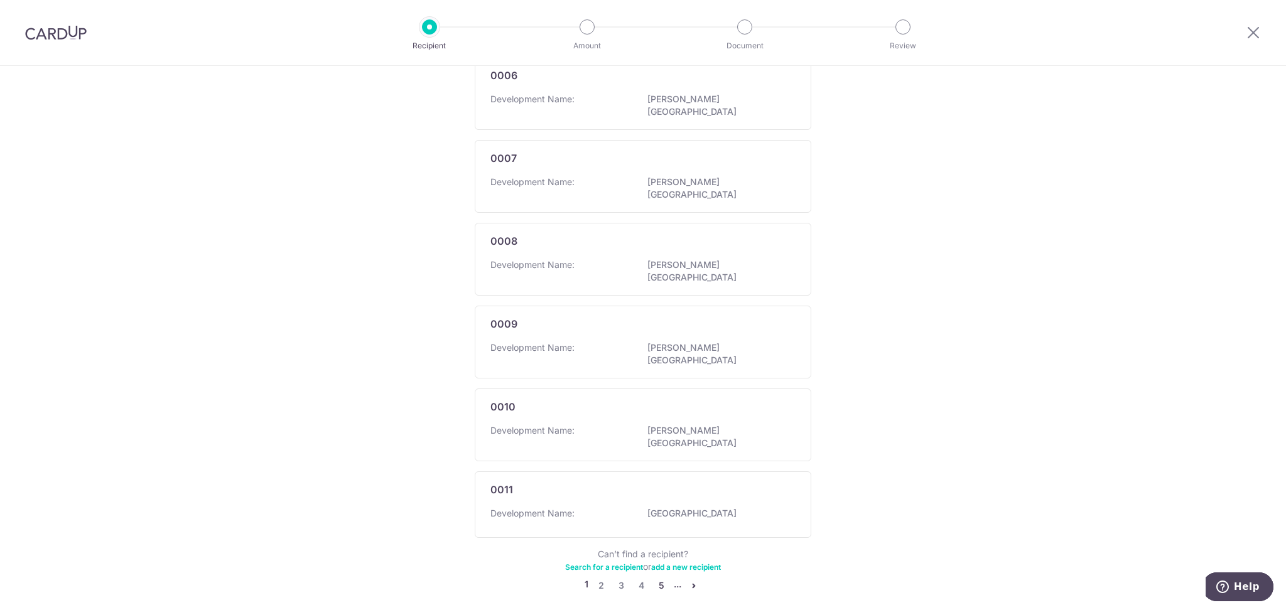
click at [657, 578] on link "5" at bounding box center [661, 585] width 15 height 15
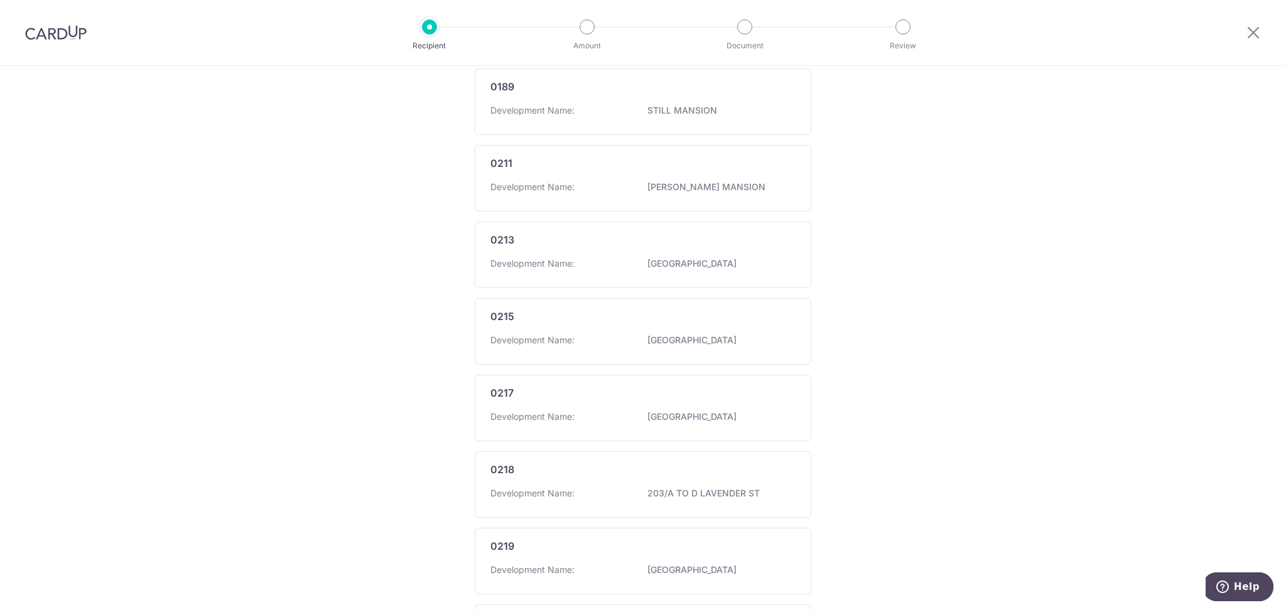
scroll to position [608, 0]
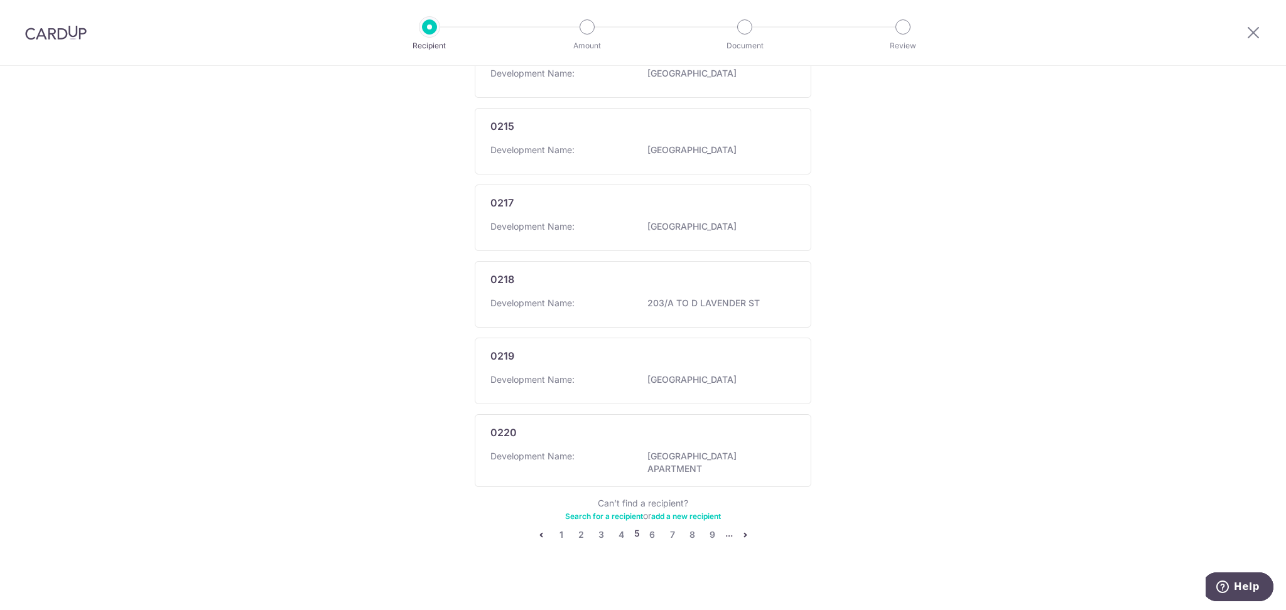
click at [537, 532] on icon "pager" at bounding box center [541, 535] width 10 height 10
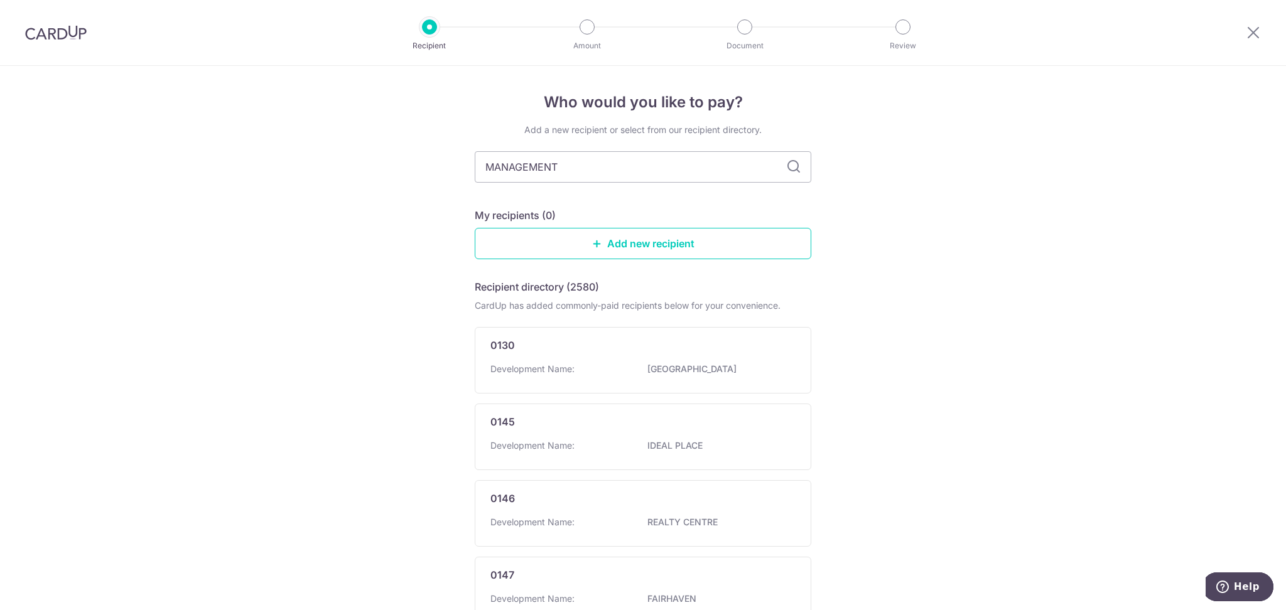
type input "MANAGEMENT"
click at [790, 168] on icon at bounding box center [793, 166] width 15 height 15
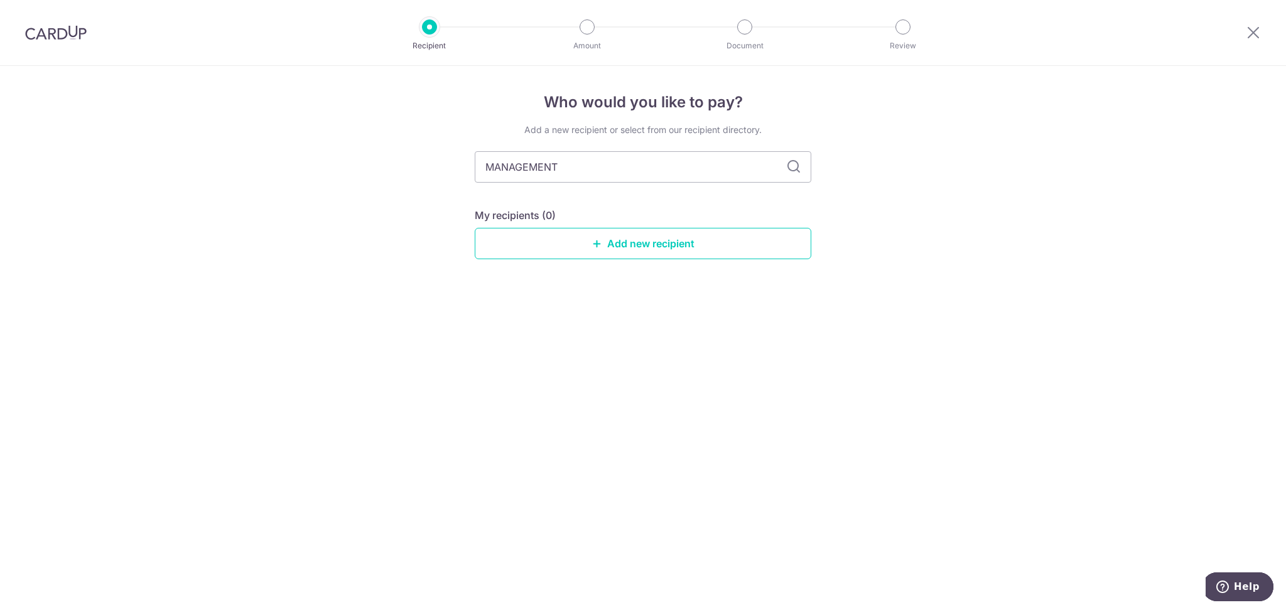
drag, startPoint x: 611, startPoint y: 173, endPoint x: 318, endPoint y: 150, distance: 294.1
click at [318, 150] on div "Who would you like to pay? Add a new recipient or select from our recipient dir…" at bounding box center [643, 338] width 1286 height 544
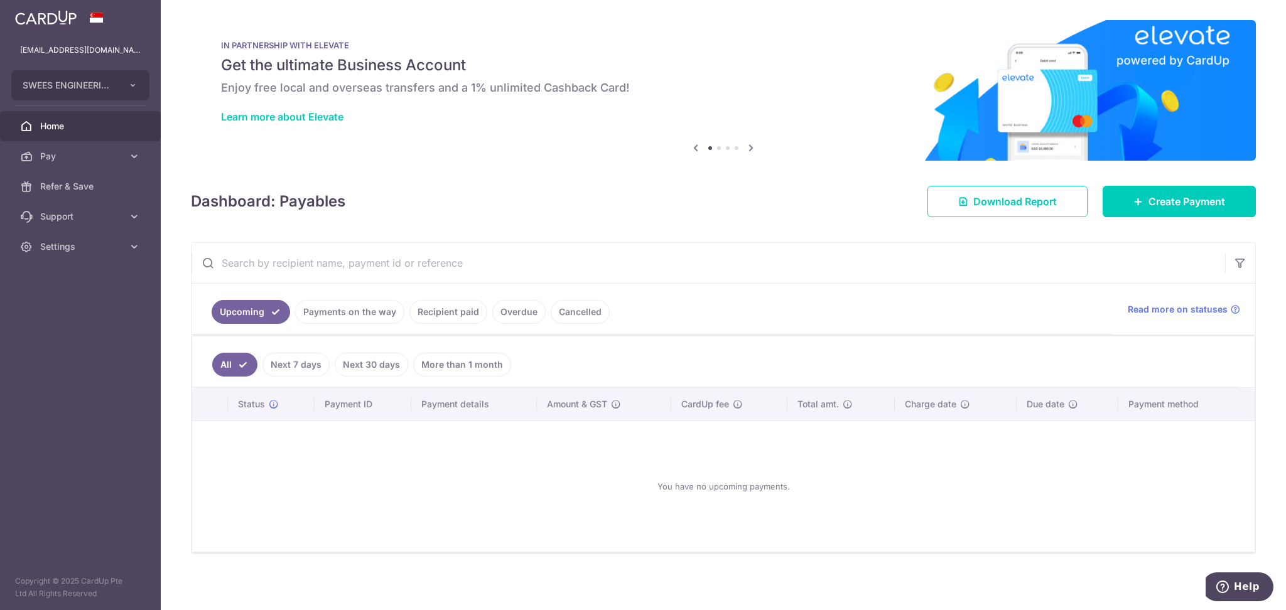
click at [469, 315] on link "Recipient paid" at bounding box center [448, 312] width 78 height 24
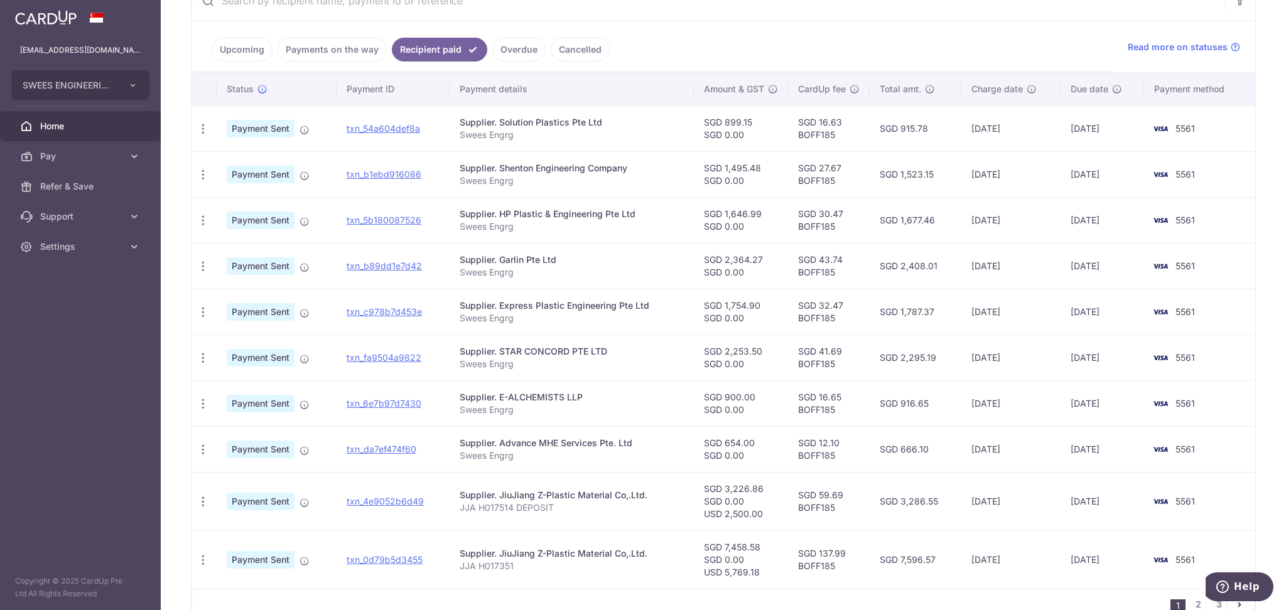
scroll to position [333, 0]
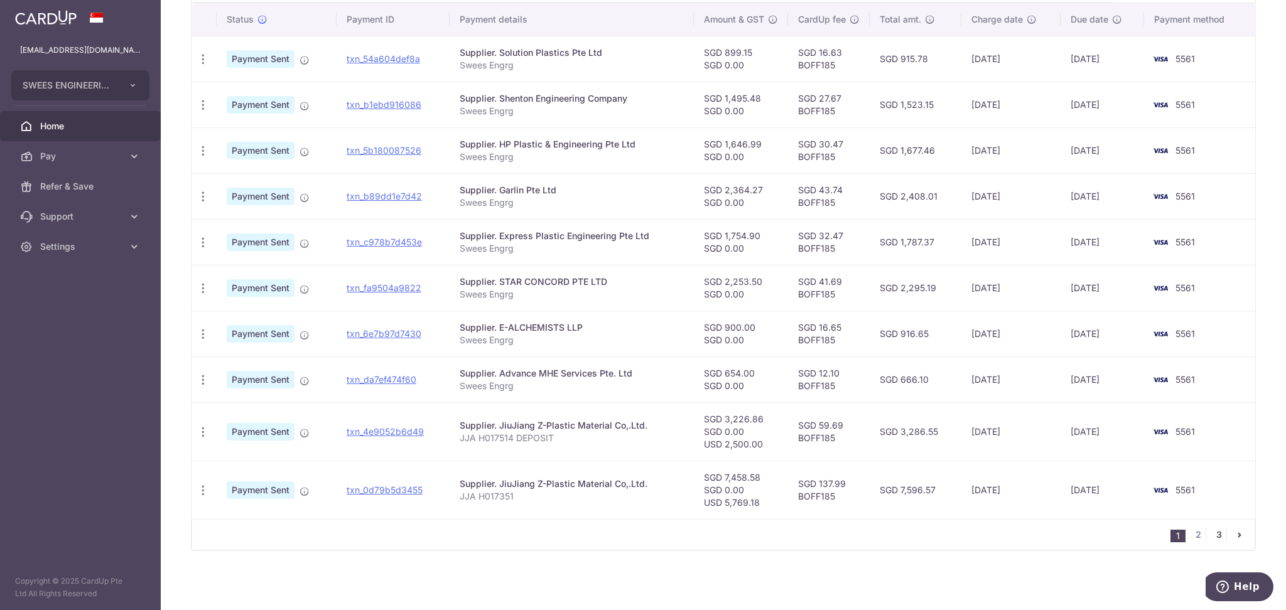
click at [1211, 537] on link "3" at bounding box center [1218, 534] width 15 height 15
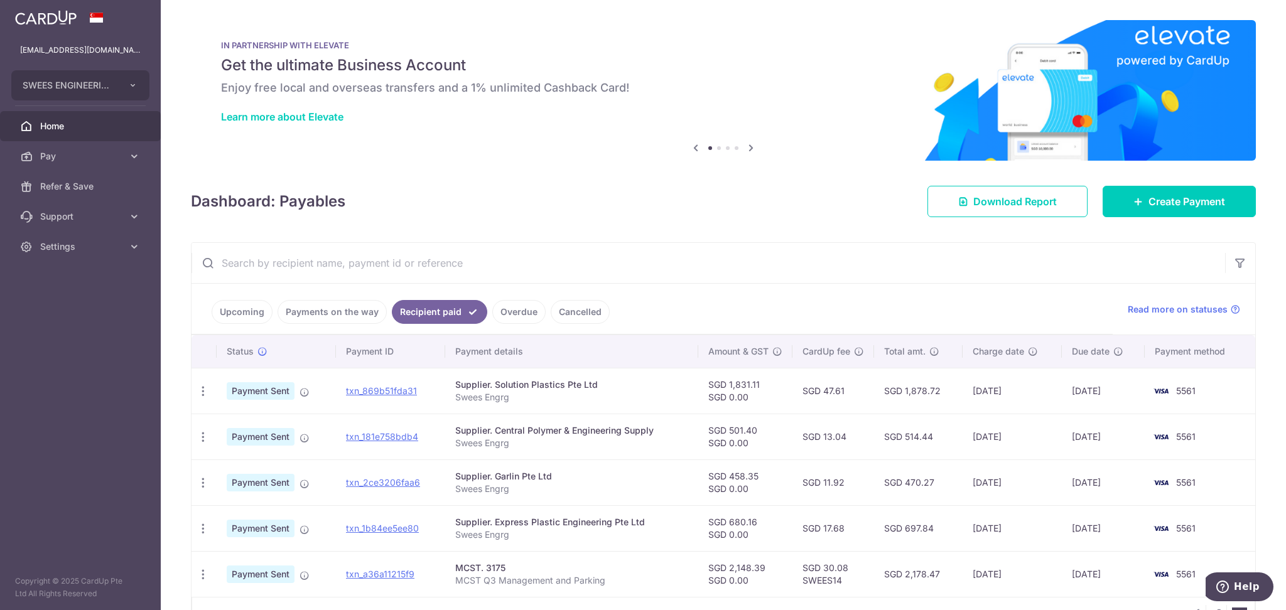
scroll to position [78, 0]
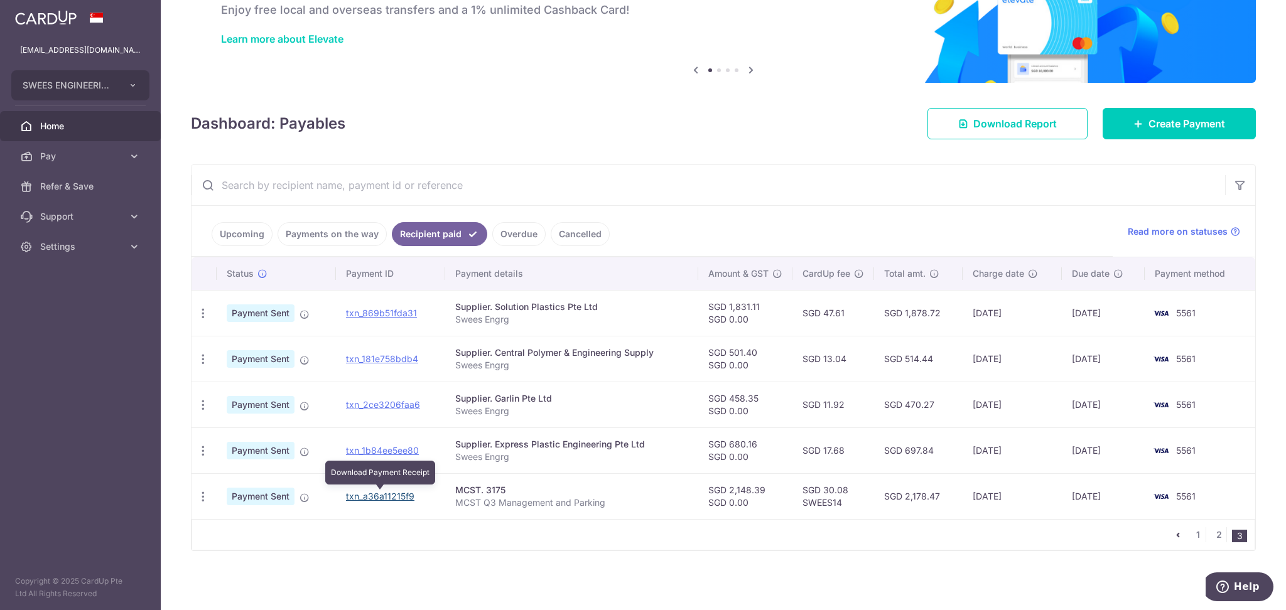
click at [386, 498] on link "txn_a36a11215f9" at bounding box center [380, 496] width 68 height 11
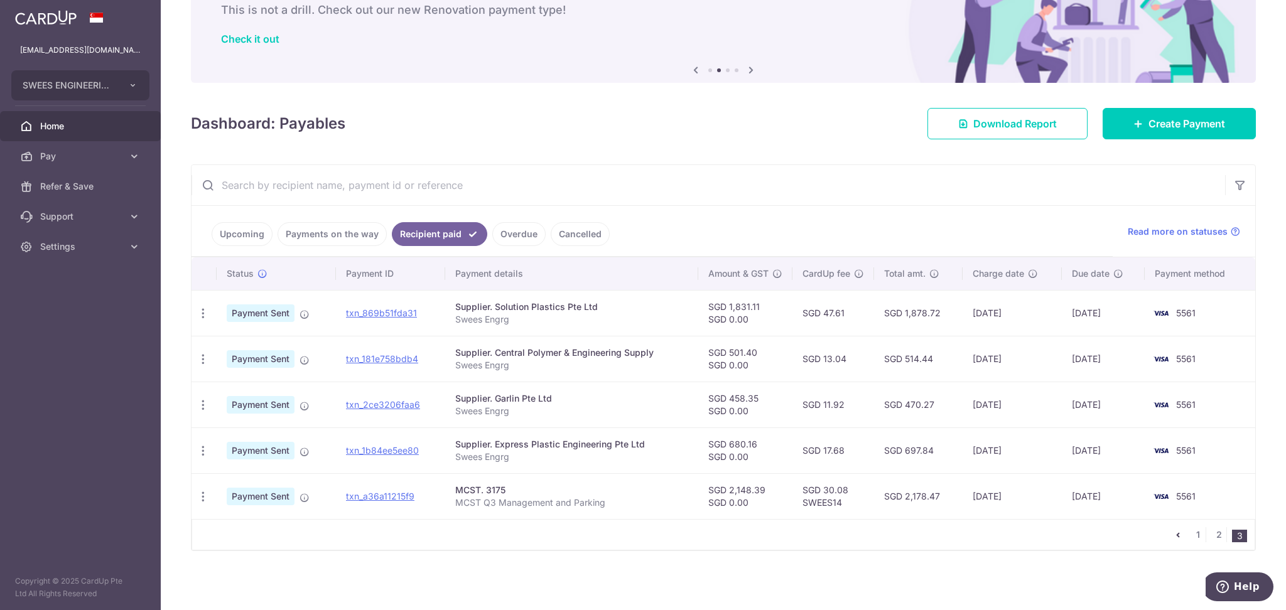
drag, startPoint x: 500, startPoint y: 488, endPoint x: 450, endPoint y: 492, distance: 49.7
click at [450, 492] on td "MCST. 3175 MCST Q3 Management and Parking" at bounding box center [571, 496] width 253 height 46
drag, startPoint x: 514, startPoint y: 490, endPoint x: 454, endPoint y: 492, distance: 60.3
click at [455, 492] on div "MCST. 3175" at bounding box center [571, 490] width 233 height 13
copy div "MCST. 3175"
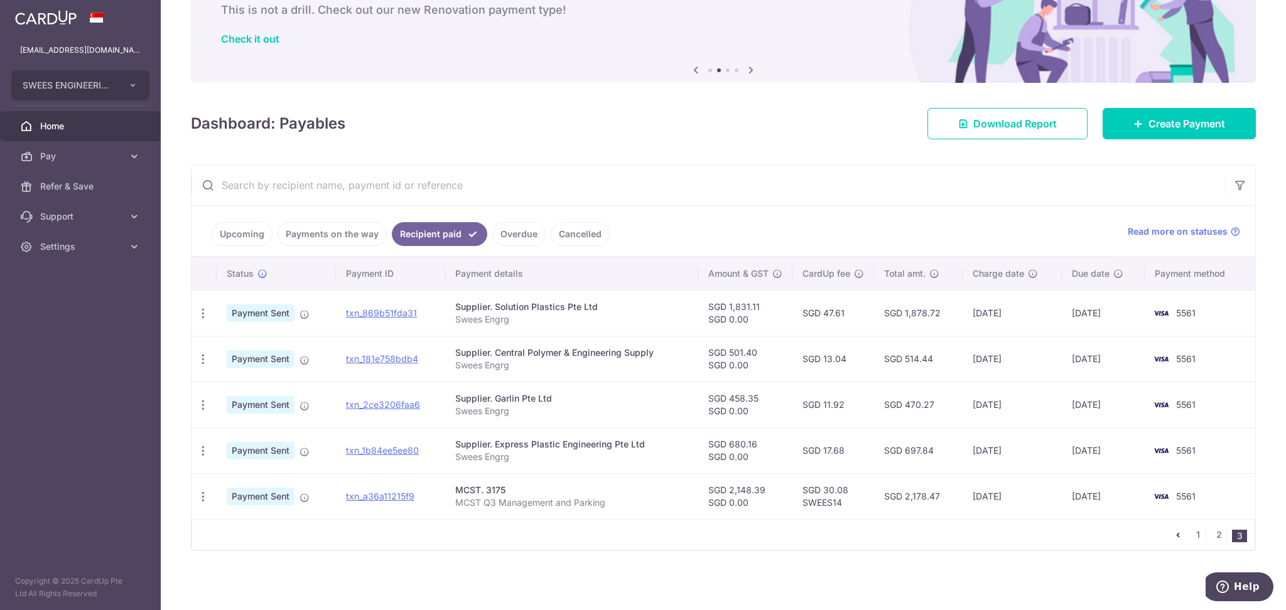
click at [545, 511] on td "MCST. 3175 MCST Q3 Management and Parking" at bounding box center [571, 496] width 253 height 46
click at [540, 503] on p "MCST Q3 Management and Parking" at bounding box center [571, 503] width 233 height 13
click at [199, 493] on icon "button" at bounding box center [203, 496] width 13 height 13
click at [266, 494] on span "Payment Sent" at bounding box center [261, 497] width 68 height 18
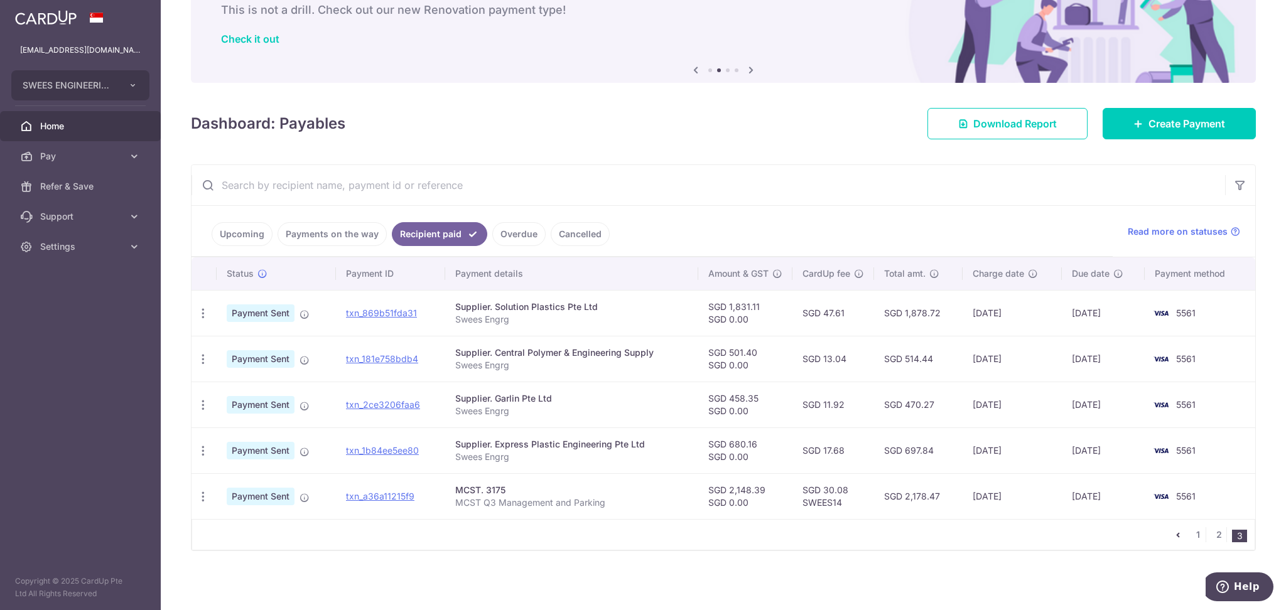
click at [301, 503] on td "Payment Sent" at bounding box center [276, 496] width 119 height 46
click at [303, 503] on td "Payment Sent" at bounding box center [276, 496] width 119 height 46
click at [305, 498] on icon at bounding box center [304, 498] width 10 height 10
click at [517, 493] on div "MCST. 3175" at bounding box center [571, 490] width 233 height 13
click at [102, 156] on span "Pay" at bounding box center [81, 156] width 83 height 13
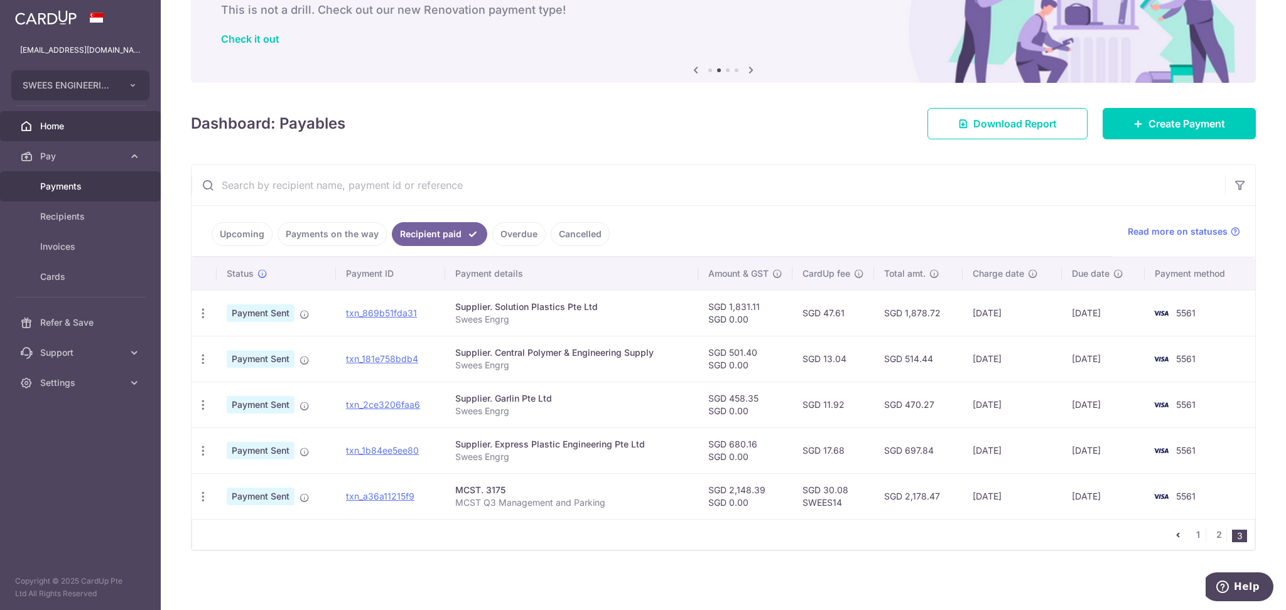
click at [72, 179] on link "Payments" at bounding box center [80, 186] width 161 height 30
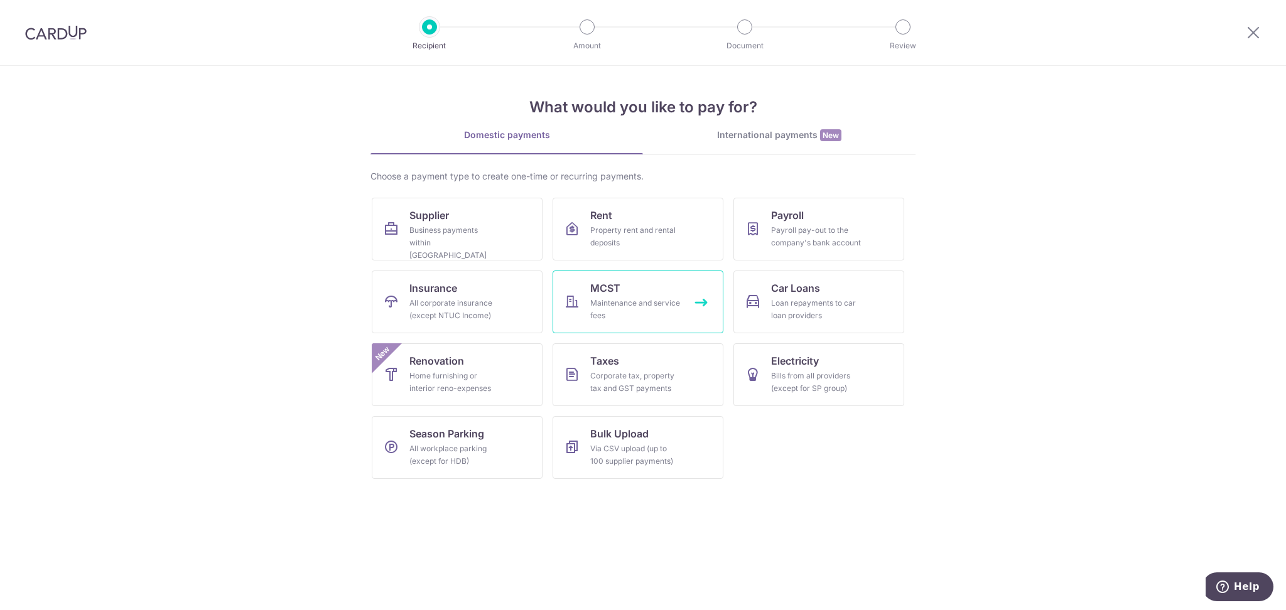
click at [628, 302] on div "Maintenance and service fees" at bounding box center [635, 309] width 90 height 25
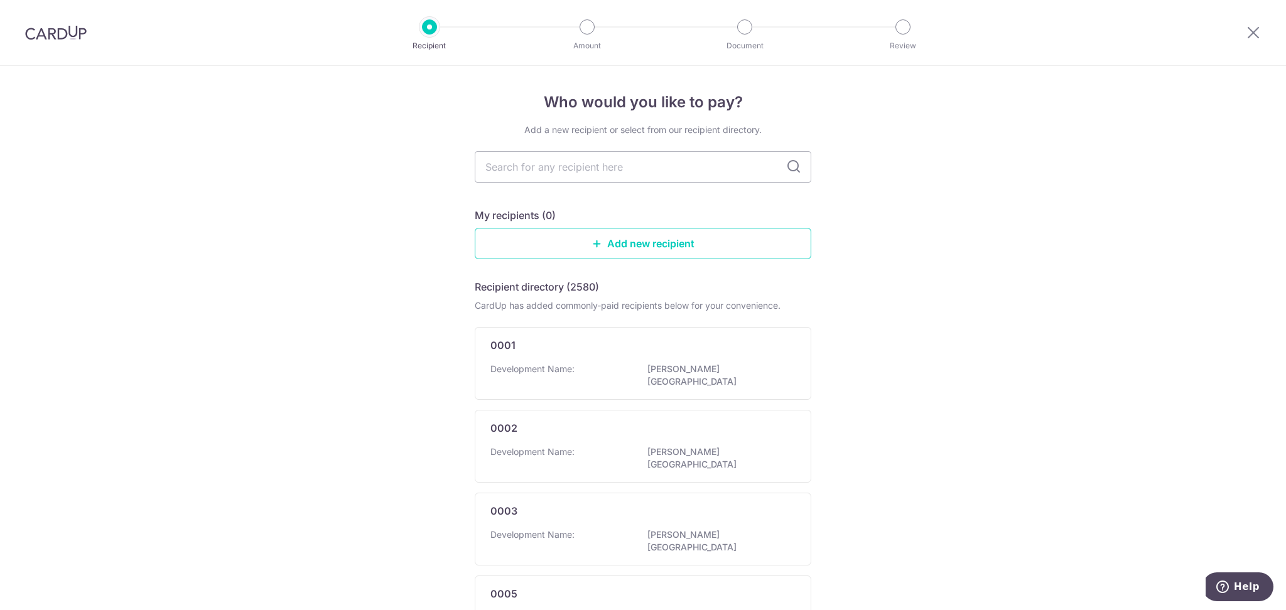
type input "MCST. 3175"
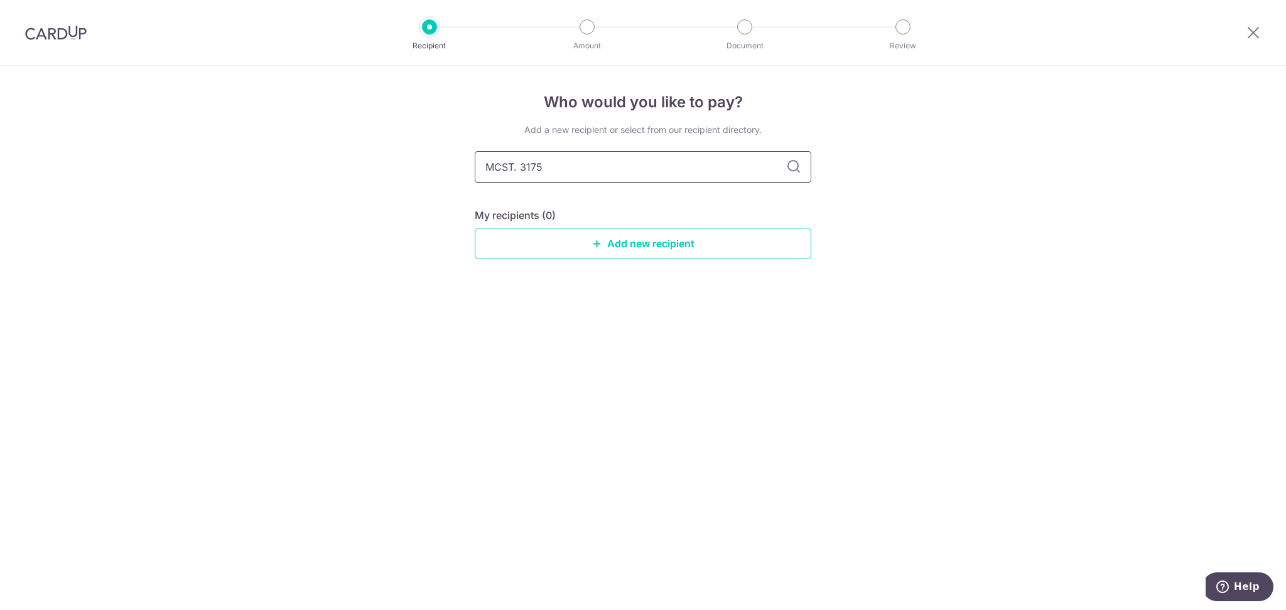
click at [523, 172] on input "MCST. 3175" at bounding box center [643, 166] width 337 height 31
drag, startPoint x: 515, startPoint y: 170, endPoint x: 618, endPoint y: 167, distance: 103.0
click at [618, 167] on input "MCST. 3175" at bounding box center [643, 166] width 337 height 31
type input "MCST 3175"
click at [660, 254] on link "Add new recipient" at bounding box center [643, 243] width 337 height 31
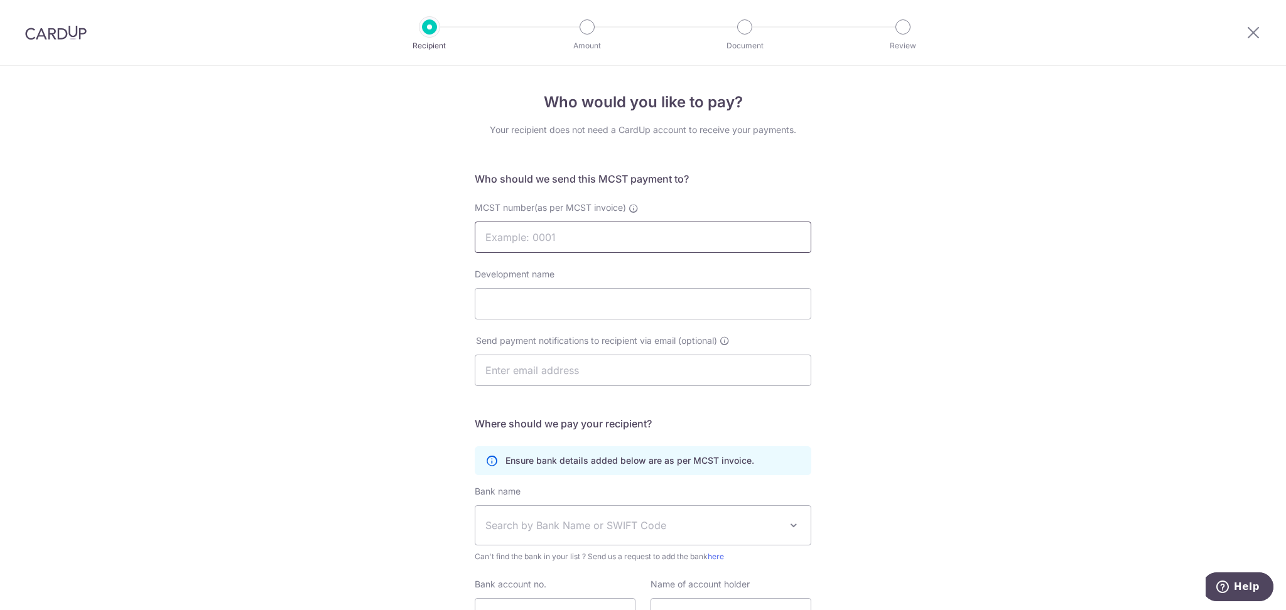
click at [652, 241] on input "MCST number(as per MCST invoice)" at bounding box center [643, 237] width 337 height 31
drag, startPoint x: 514, startPoint y: 237, endPoint x: 465, endPoint y: 229, distance: 49.5
click at [467, 229] on div "MCST number(as per MCST invoice) MCST 3175" at bounding box center [643, 227] width 352 height 51
type input "3175"
click at [583, 306] on input "Development name" at bounding box center [643, 303] width 337 height 31
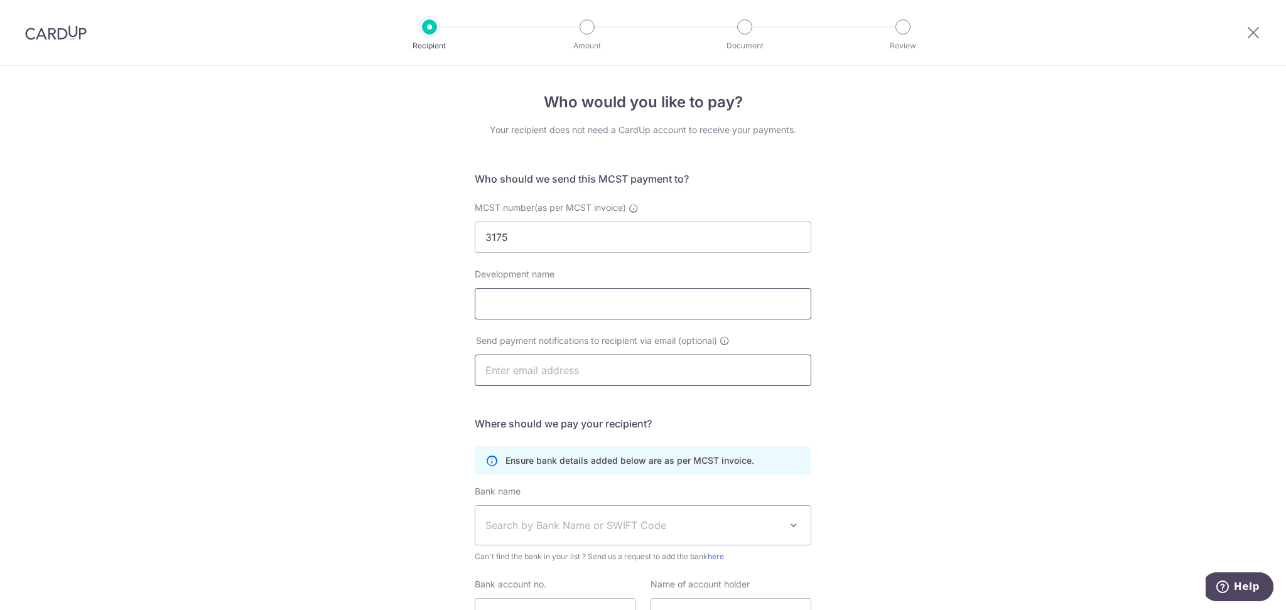
type input "MCST 3175"
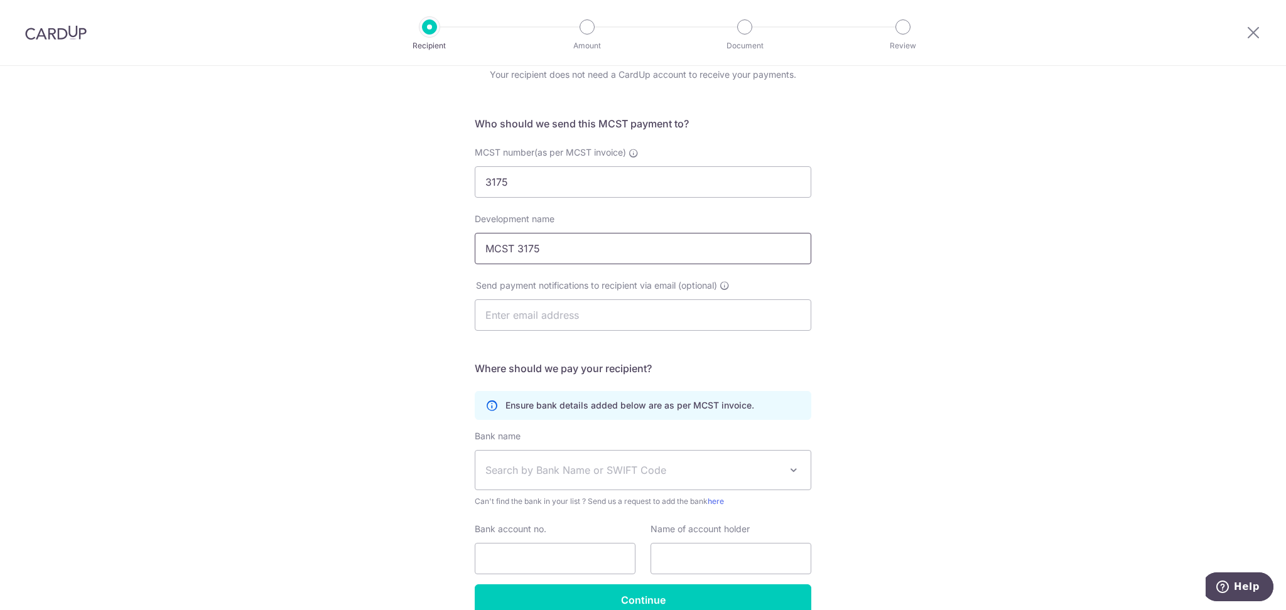
scroll to position [119, 0]
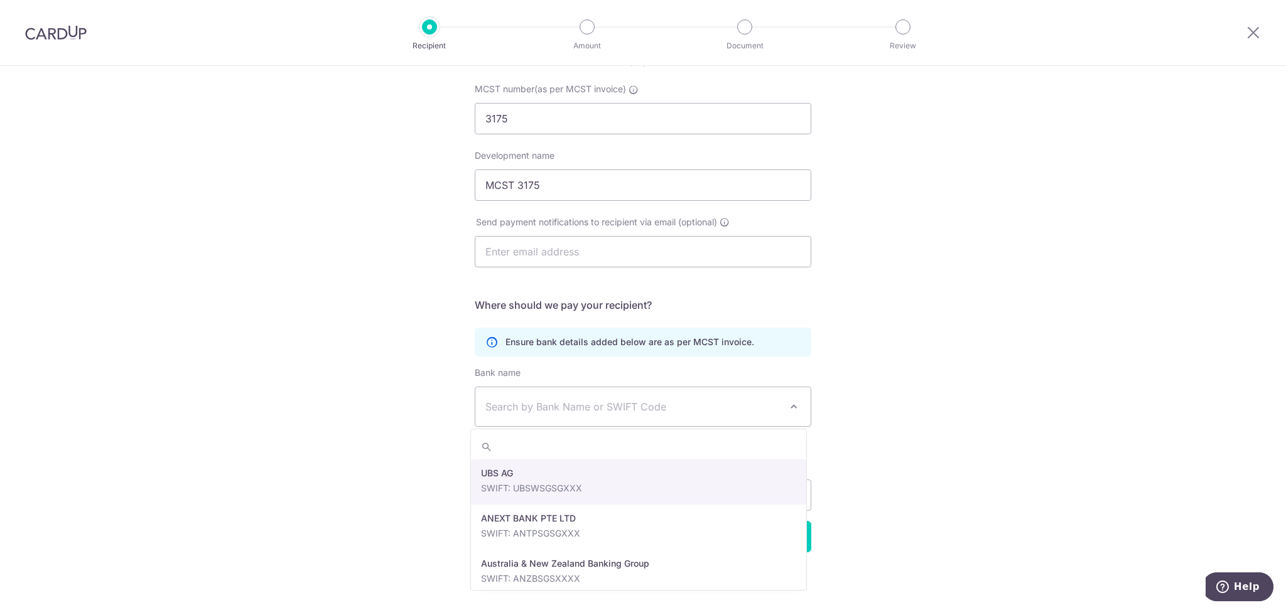
click at [600, 399] on span "Search by Bank Name or SWIFT Code" at bounding box center [632, 406] width 295 height 15
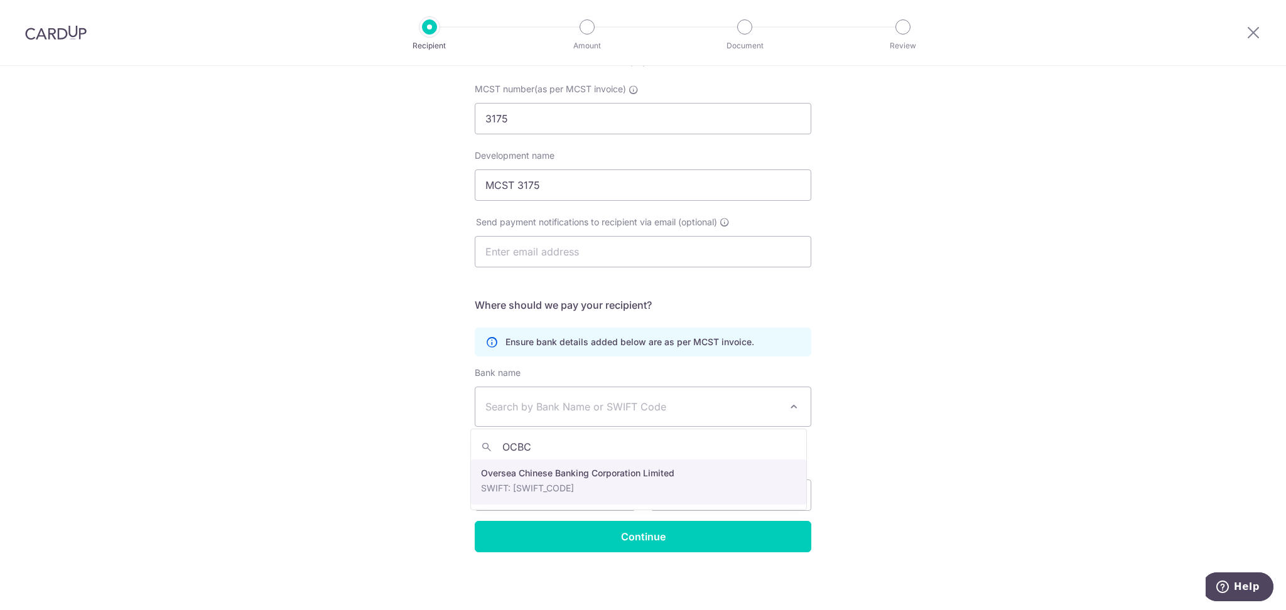
type input "OCBC"
select select "12"
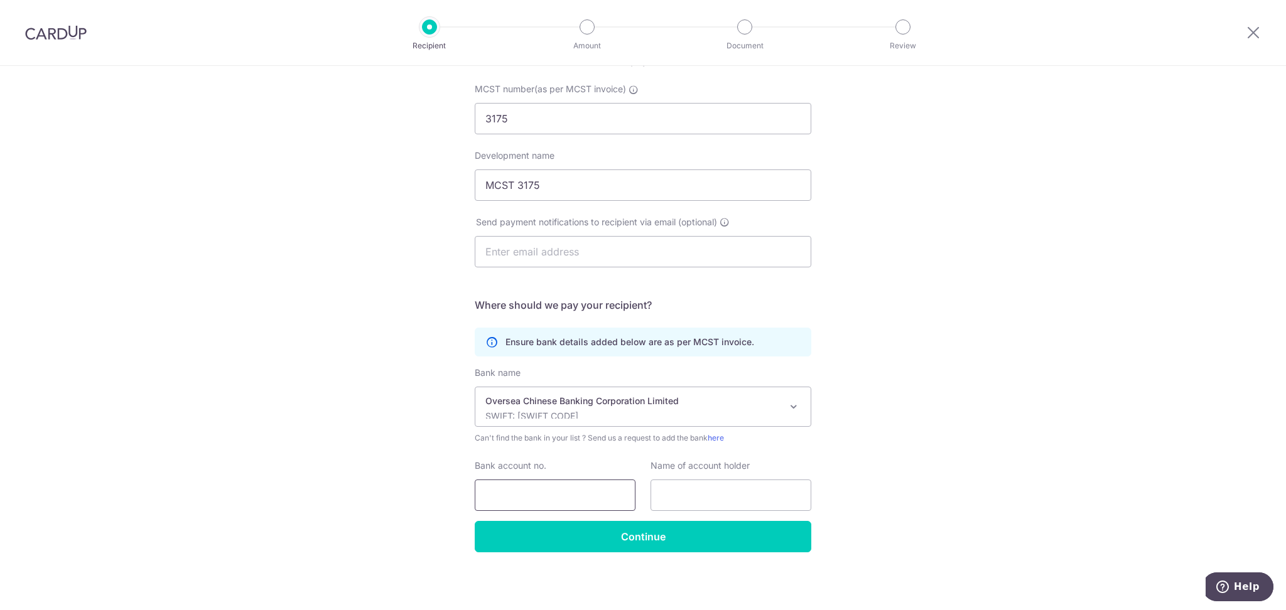
click at [553, 488] on input "Bank account no." at bounding box center [555, 495] width 161 height 31
type input "591273578001"
click at [704, 491] on input "text" at bounding box center [730, 495] width 161 height 31
type input "MCST 3175"
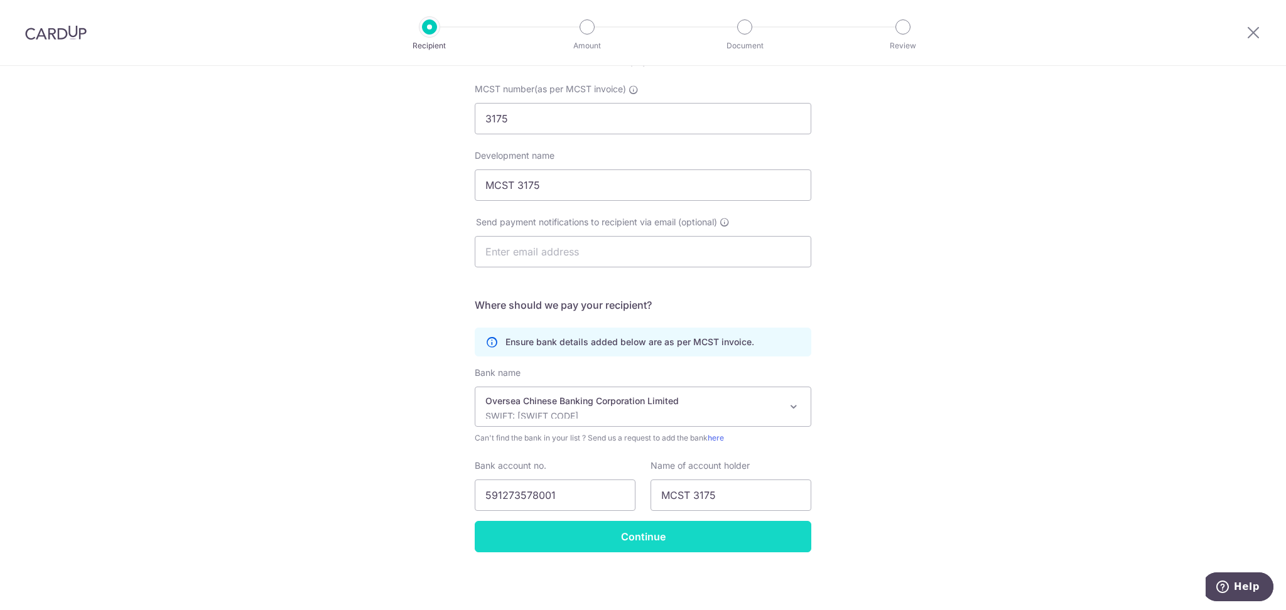
click at [669, 539] on input "Continue" at bounding box center [643, 536] width 337 height 31
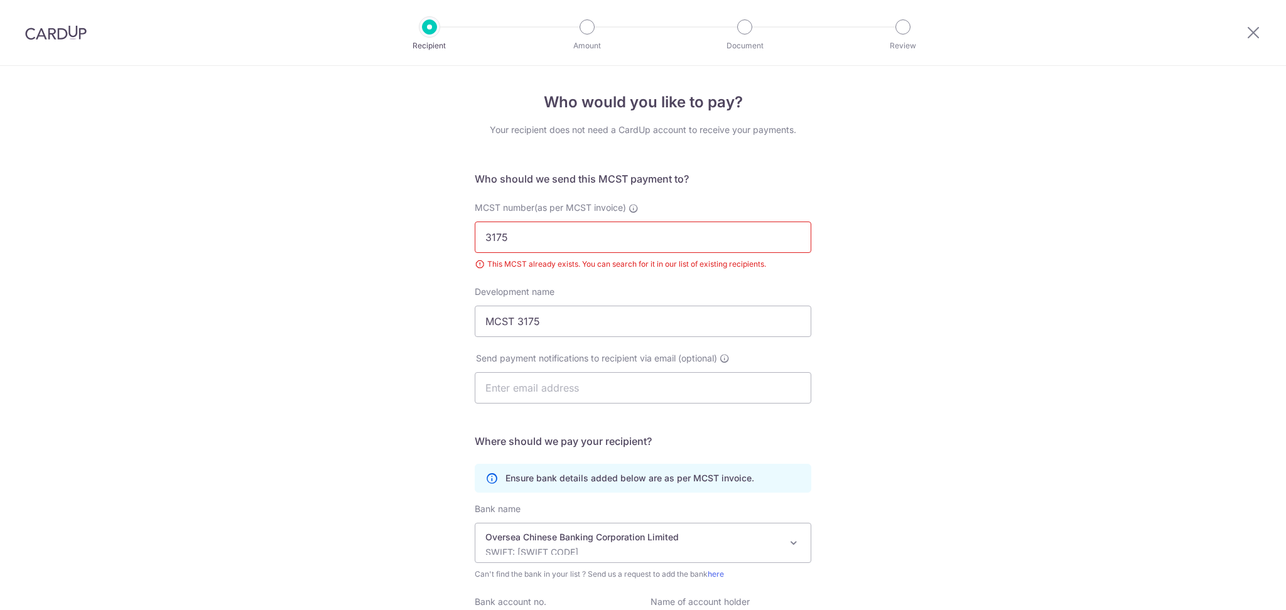
scroll to position [136, 0]
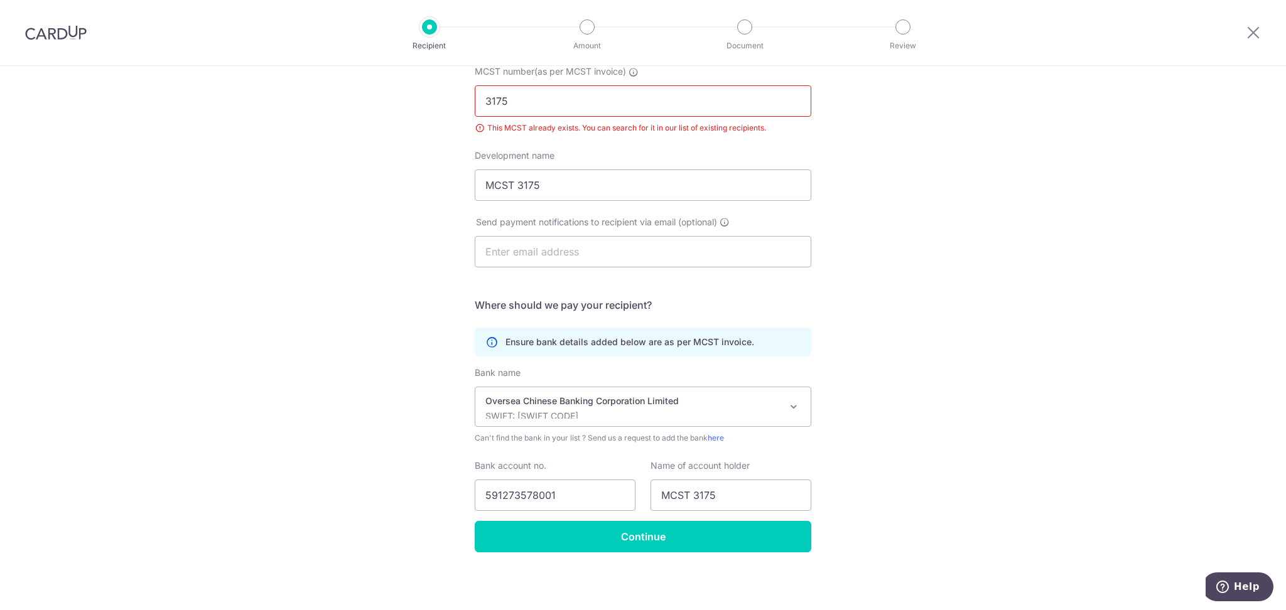
click at [660, 122] on div "This MCST already exists. You can search for it in our list of existing recipie…" at bounding box center [643, 128] width 337 height 13
drag, startPoint x: 664, startPoint y: 130, endPoint x: 884, endPoint y: 131, distance: 220.4
click at [884, 131] on div "Who would you like to pay? Your recipient does not need a CardUp account to rec…" at bounding box center [643, 271] width 1286 height 682
click at [500, 128] on div "This MCST already exists. You can search for it in our list of existing recipie…" at bounding box center [643, 128] width 337 height 13
drag, startPoint x: 512, startPoint y: 102, endPoint x: 427, endPoint y: 100, distance: 85.4
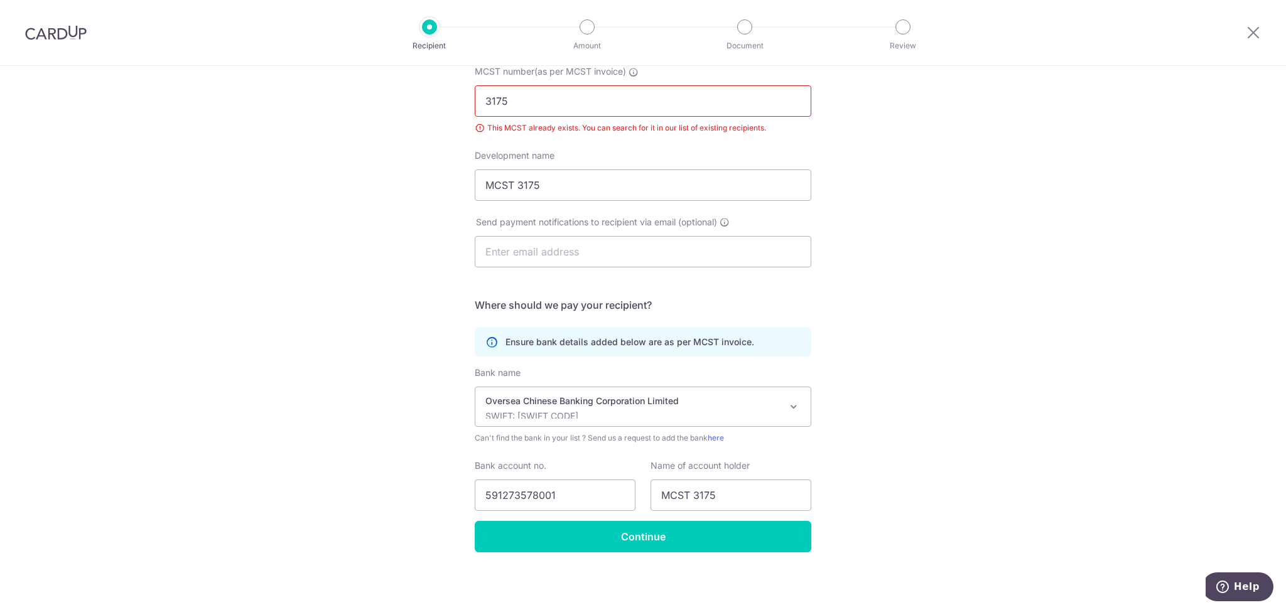
click at [427, 100] on div "Who would you like to pay? Your recipient does not need a CardUp account to rec…" at bounding box center [643, 271] width 1286 height 682
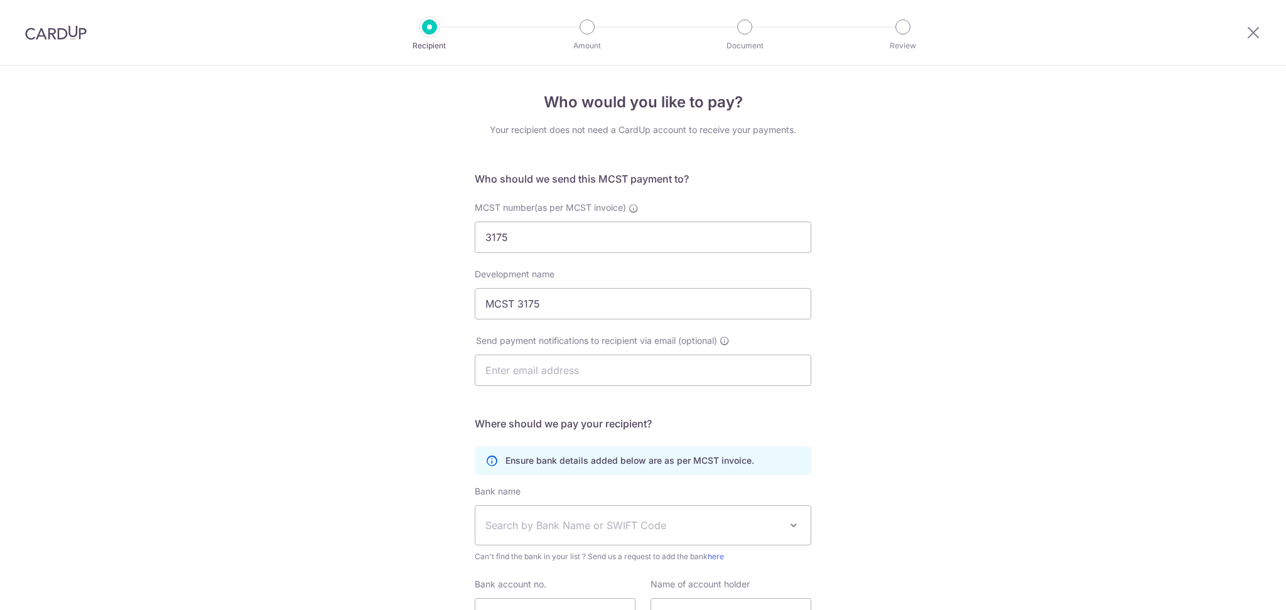
select select "12"
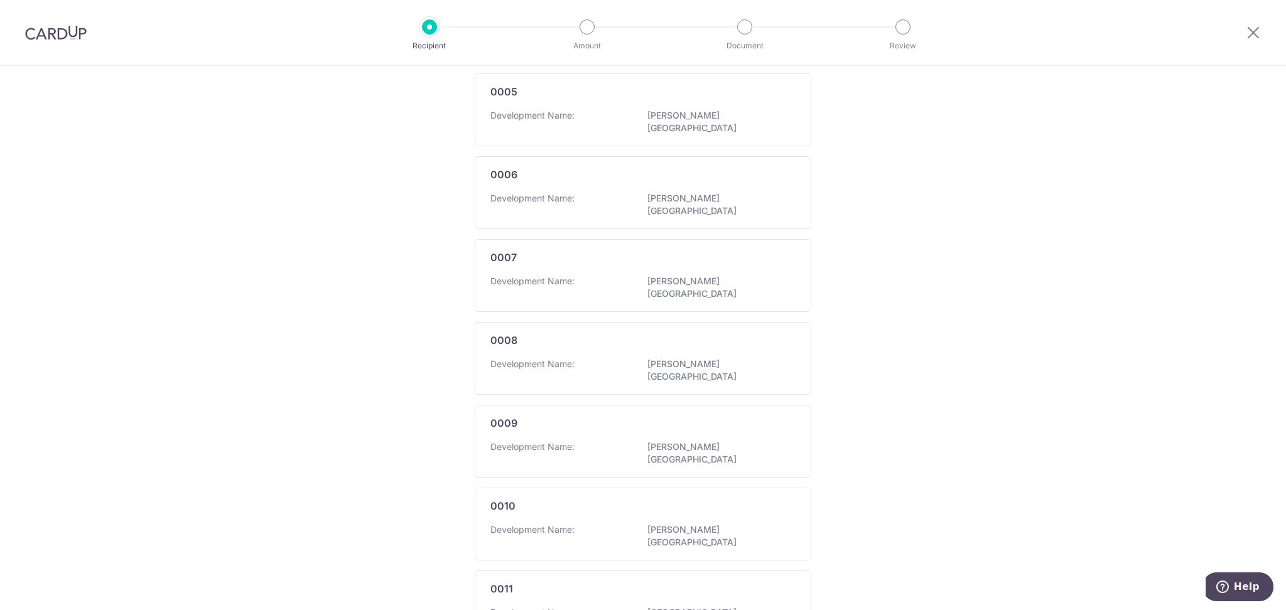
scroll to position [601, 0]
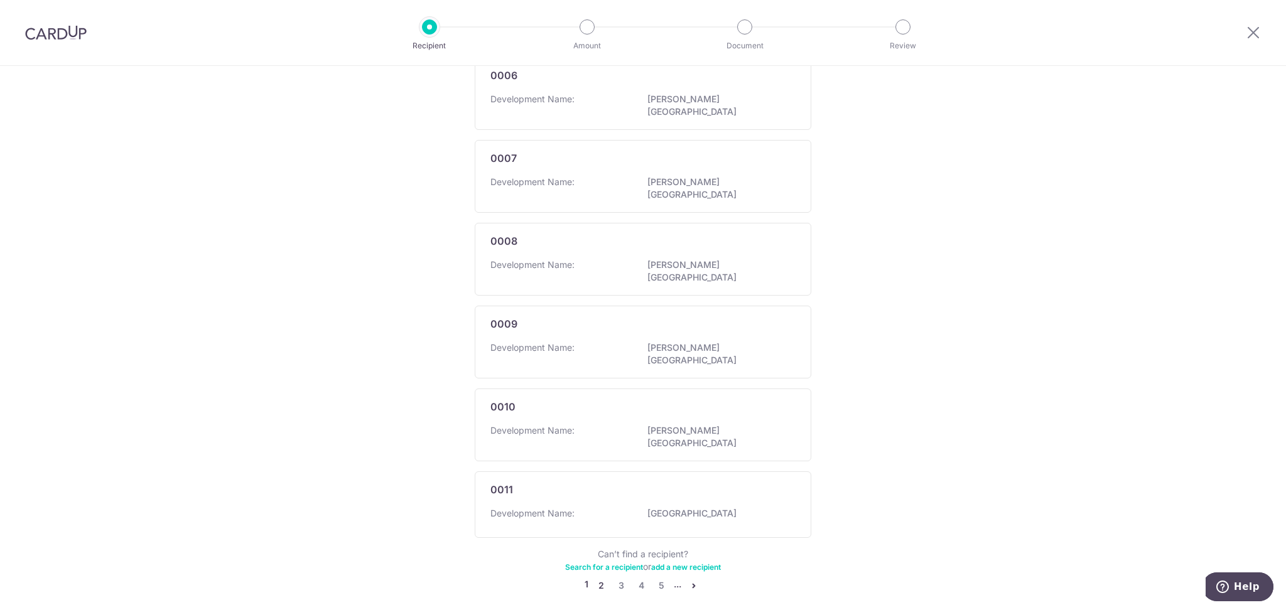
click at [596, 578] on link "2" at bounding box center [600, 585] width 15 height 15
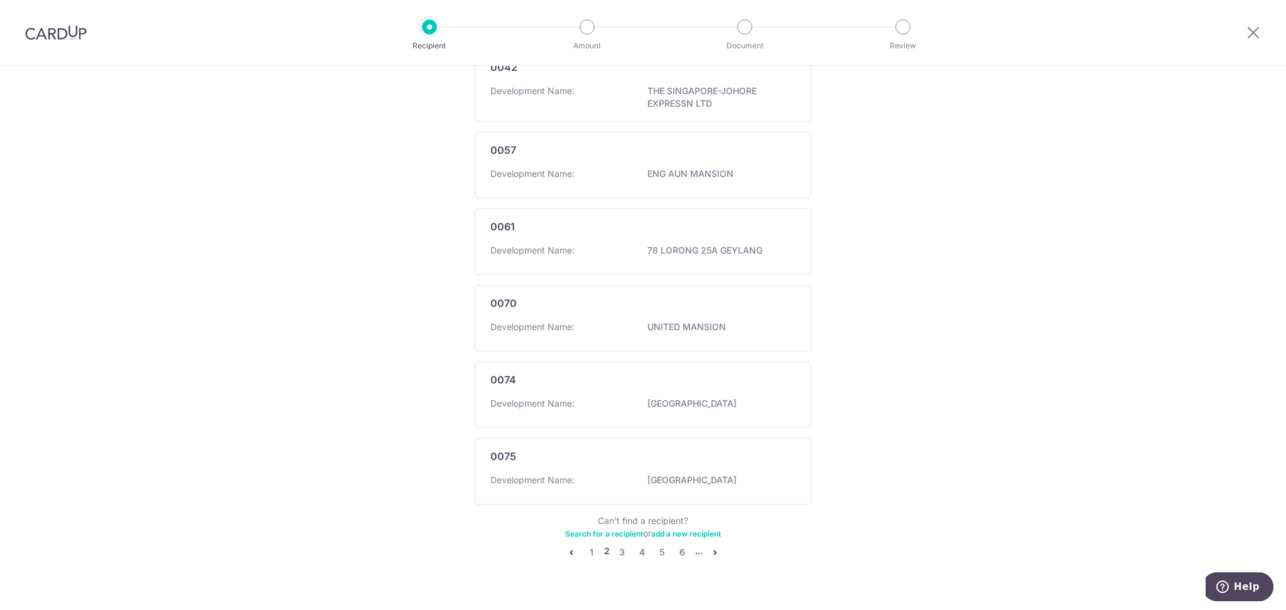
scroll to position [586, 0]
click at [620, 556] on link "3" at bounding box center [622, 551] width 15 height 15
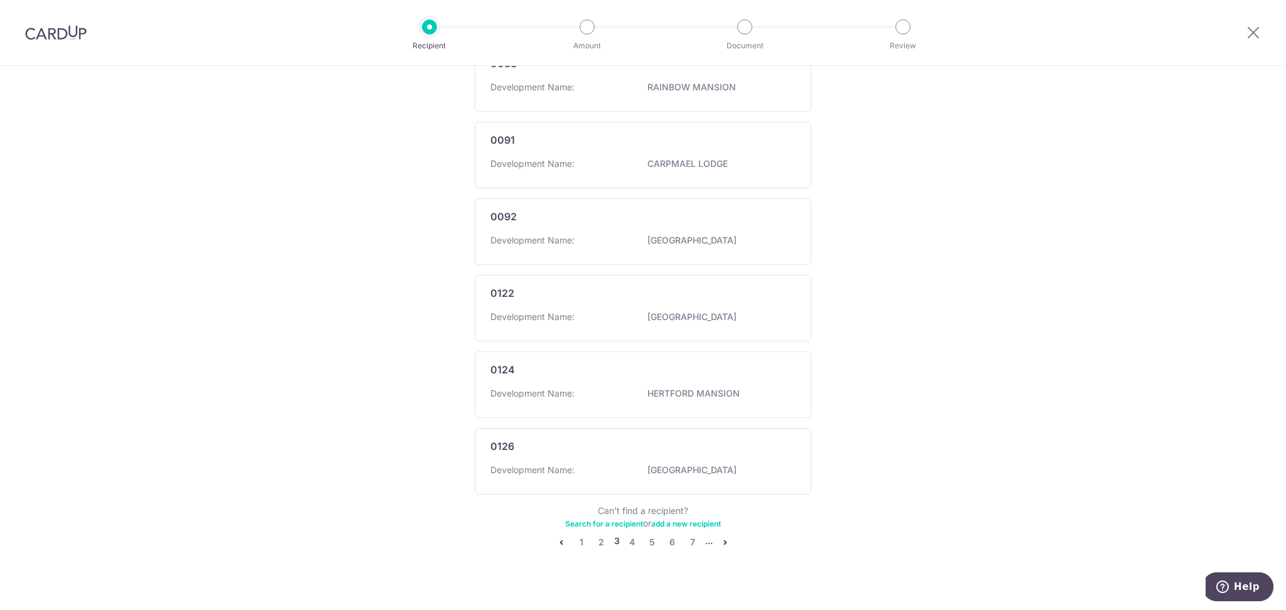
scroll to position [601, 0]
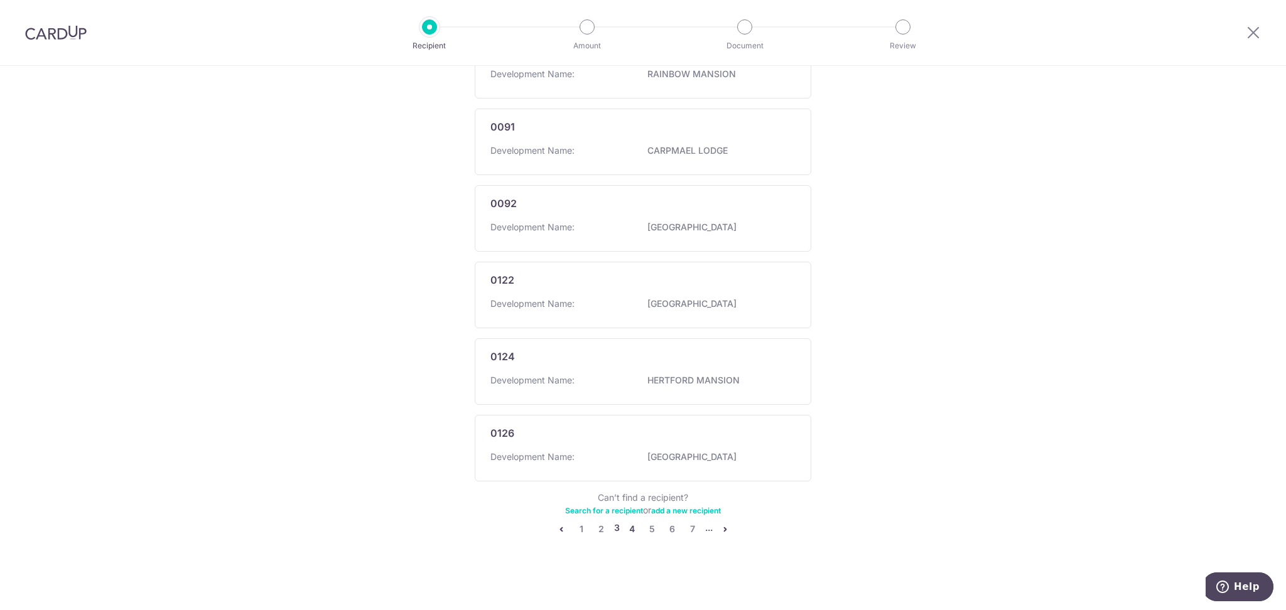
click at [625, 532] on link "4" at bounding box center [632, 529] width 15 height 15
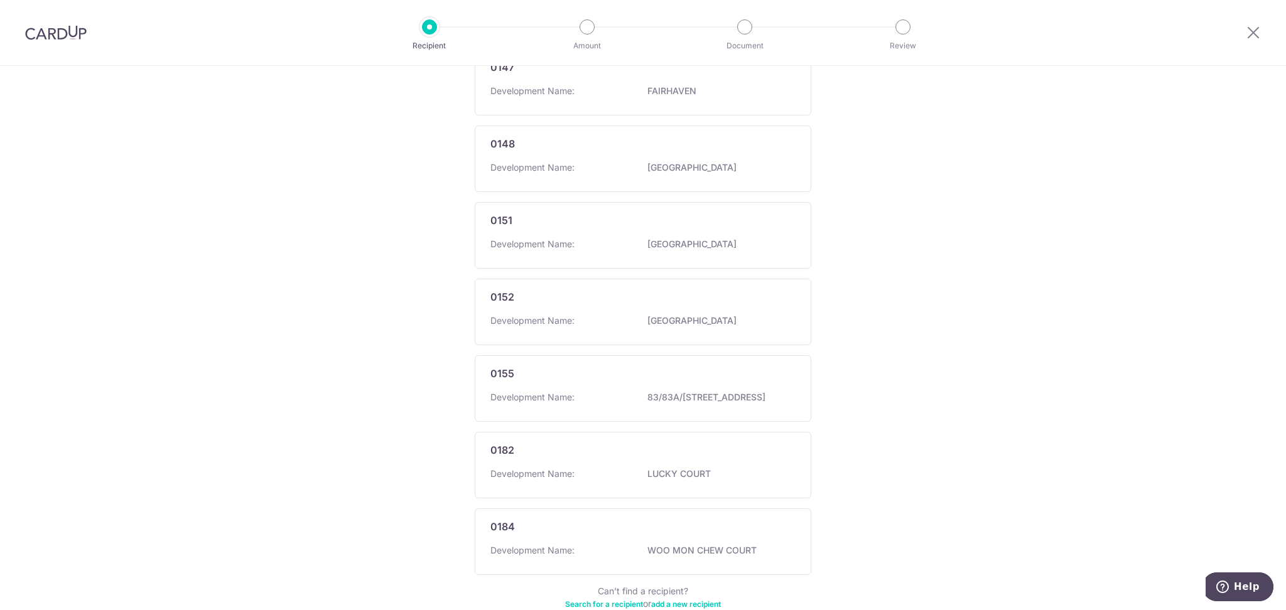
scroll to position [615, 0]
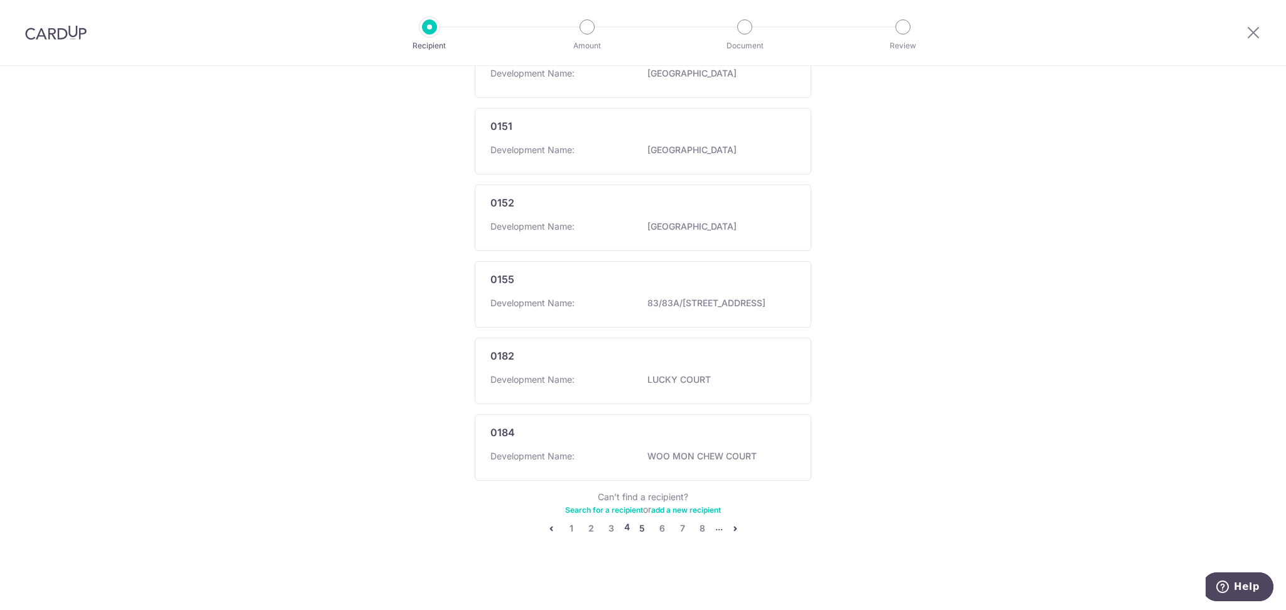
click at [636, 530] on link "5" at bounding box center [642, 528] width 15 height 15
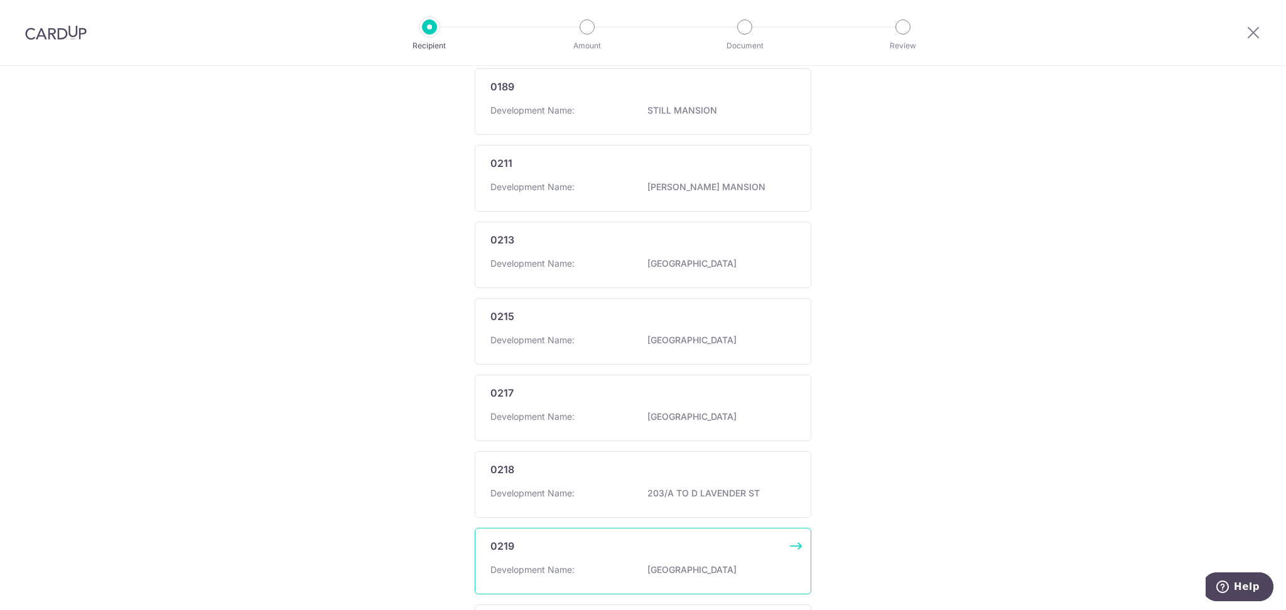
scroll to position [608, 0]
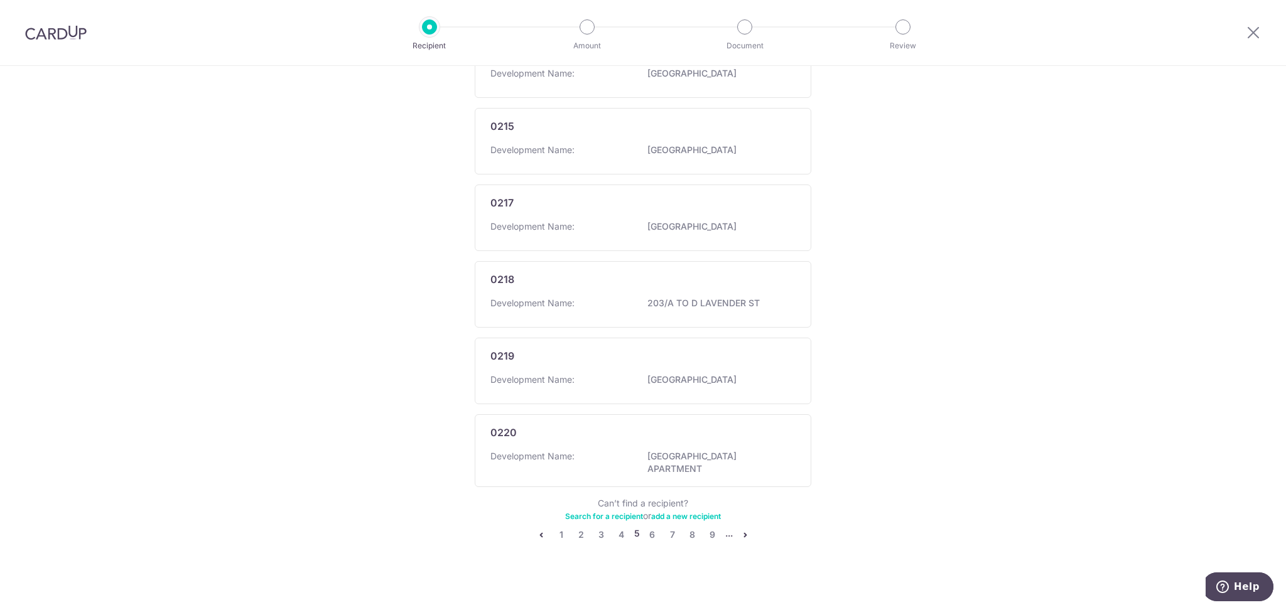
click at [740, 533] on icon "pager" at bounding box center [745, 535] width 10 height 10
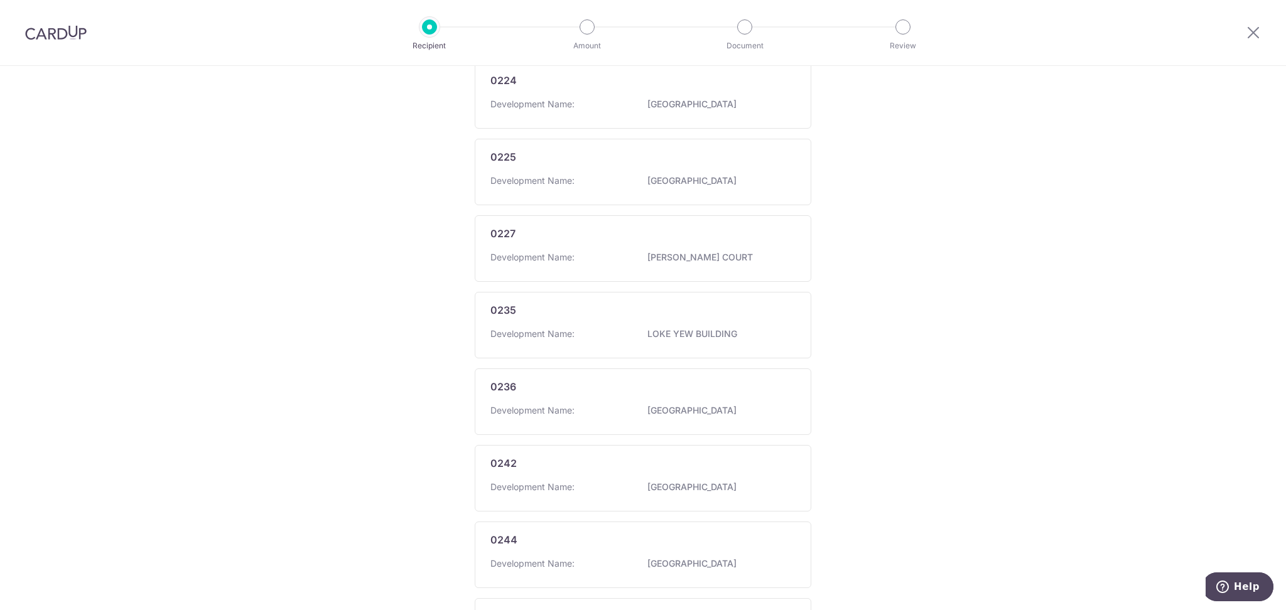
scroll to position [601, 0]
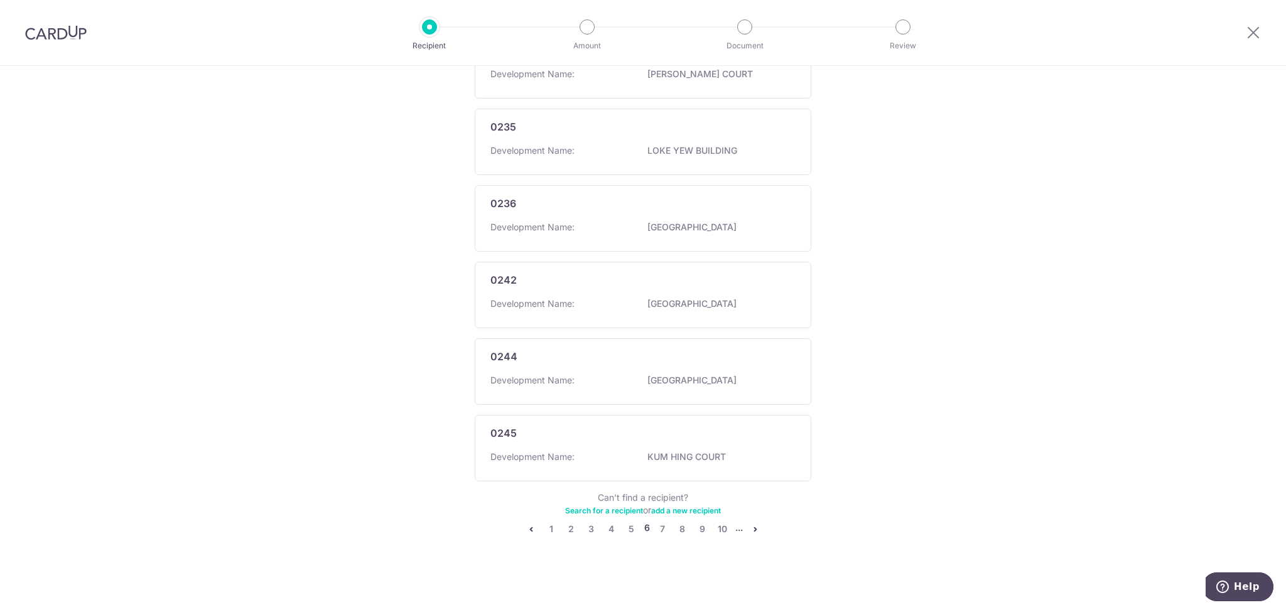
click at [753, 529] on icon "pager" at bounding box center [755, 529] width 10 height 10
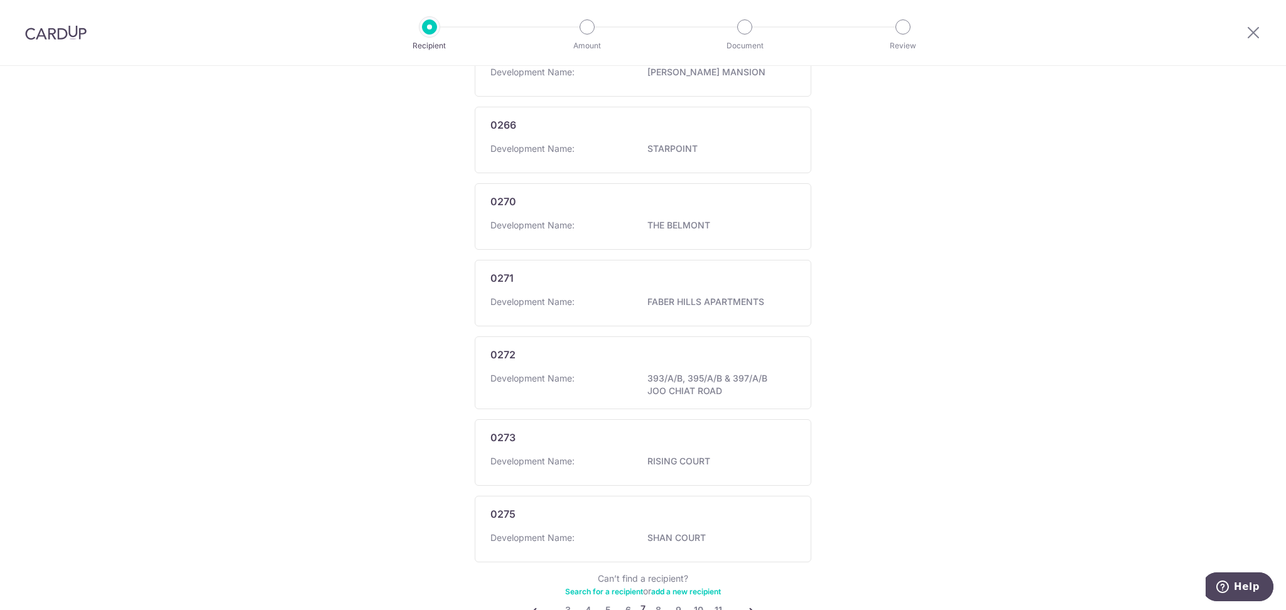
scroll to position [615, 0]
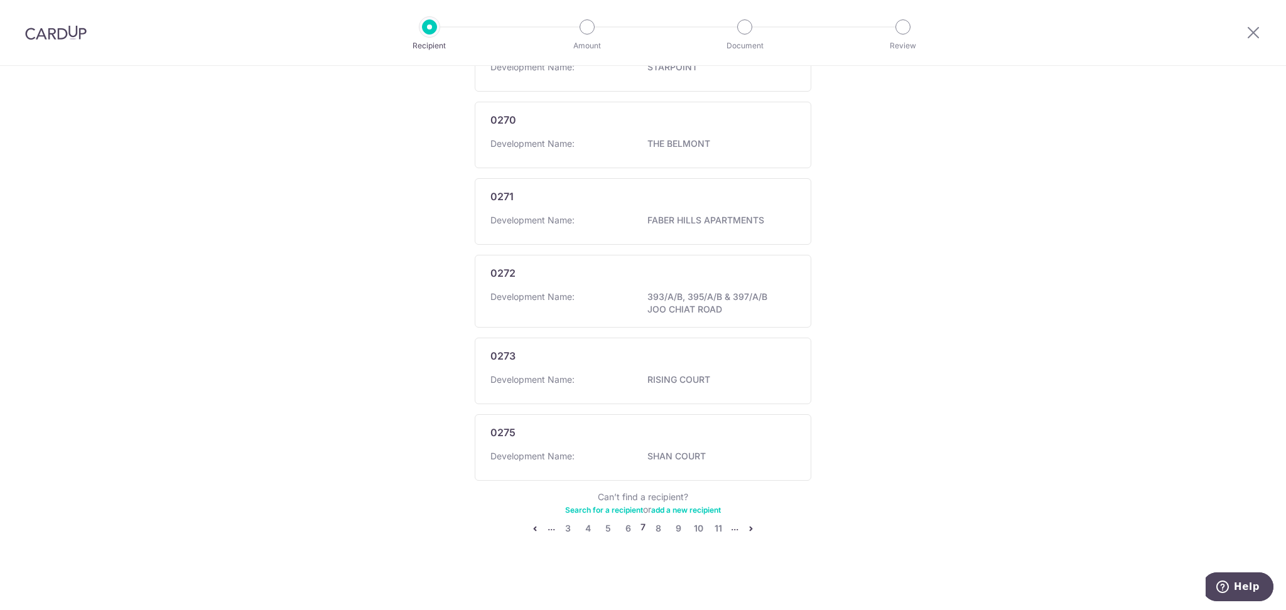
click at [747, 532] on icon "pager" at bounding box center [751, 529] width 10 height 10
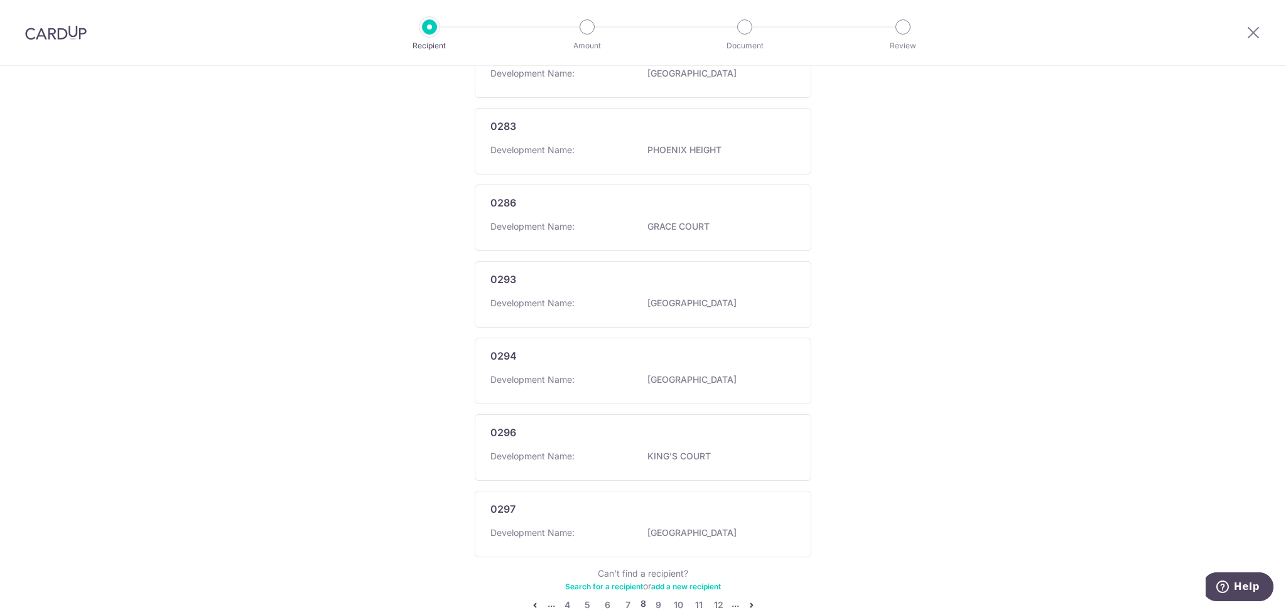
scroll to position [608, 0]
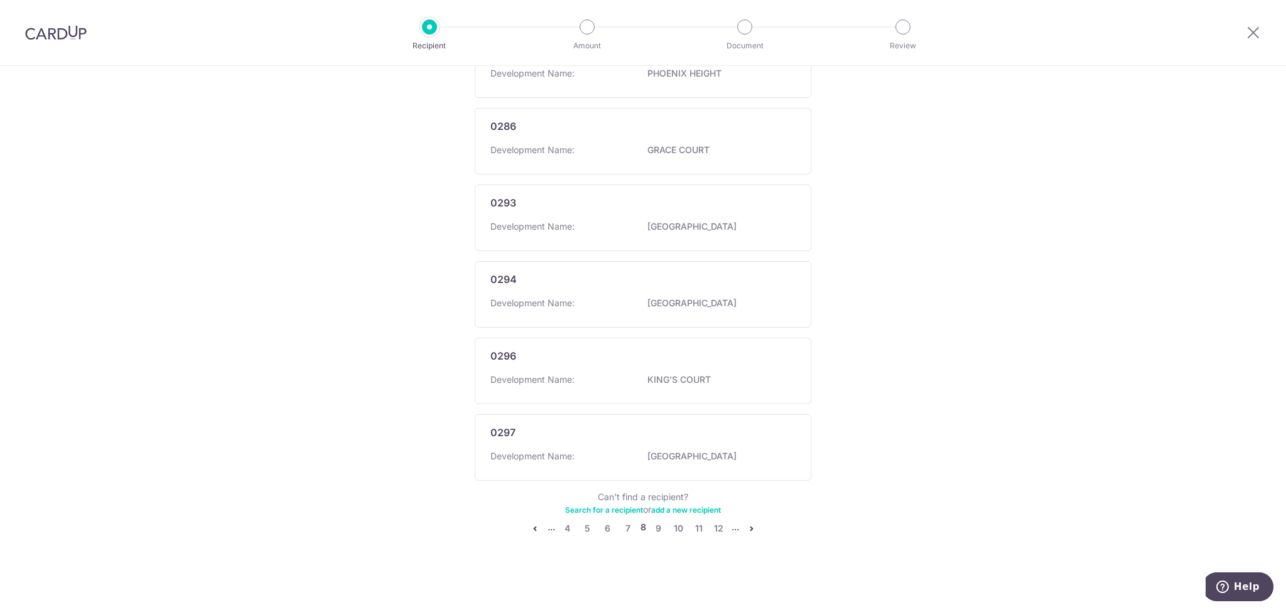
click at [731, 532] on li "..." at bounding box center [735, 528] width 8 height 15
click at [744, 530] on link "pager" at bounding box center [751, 528] width 15 height 15
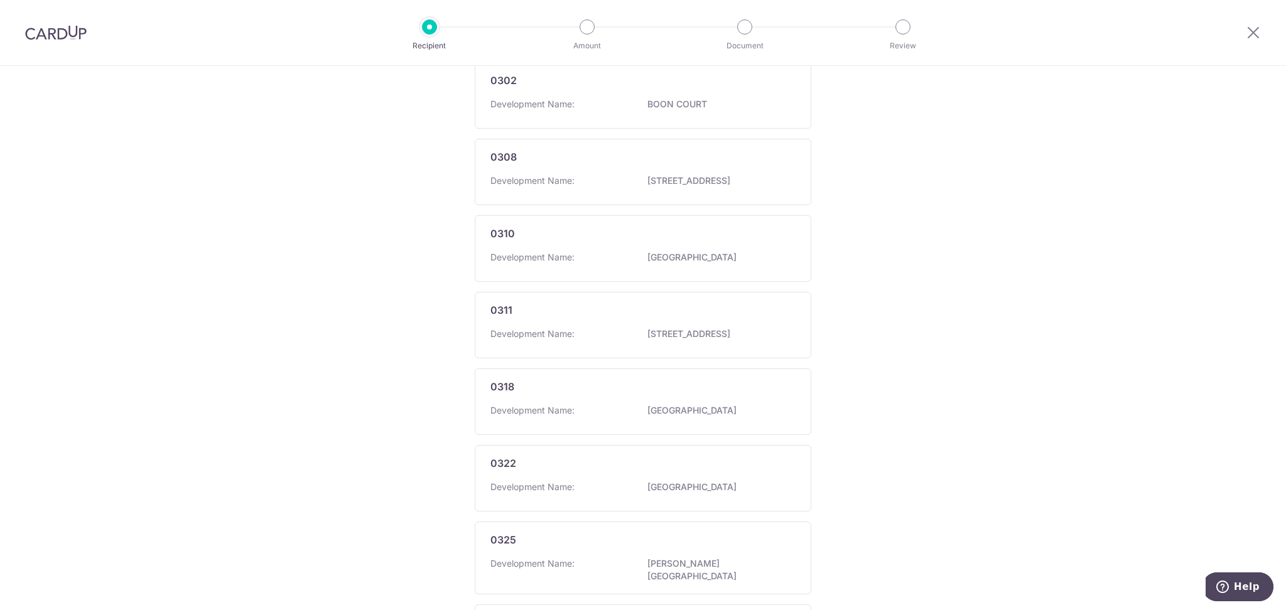
scroll to position [601, 0]
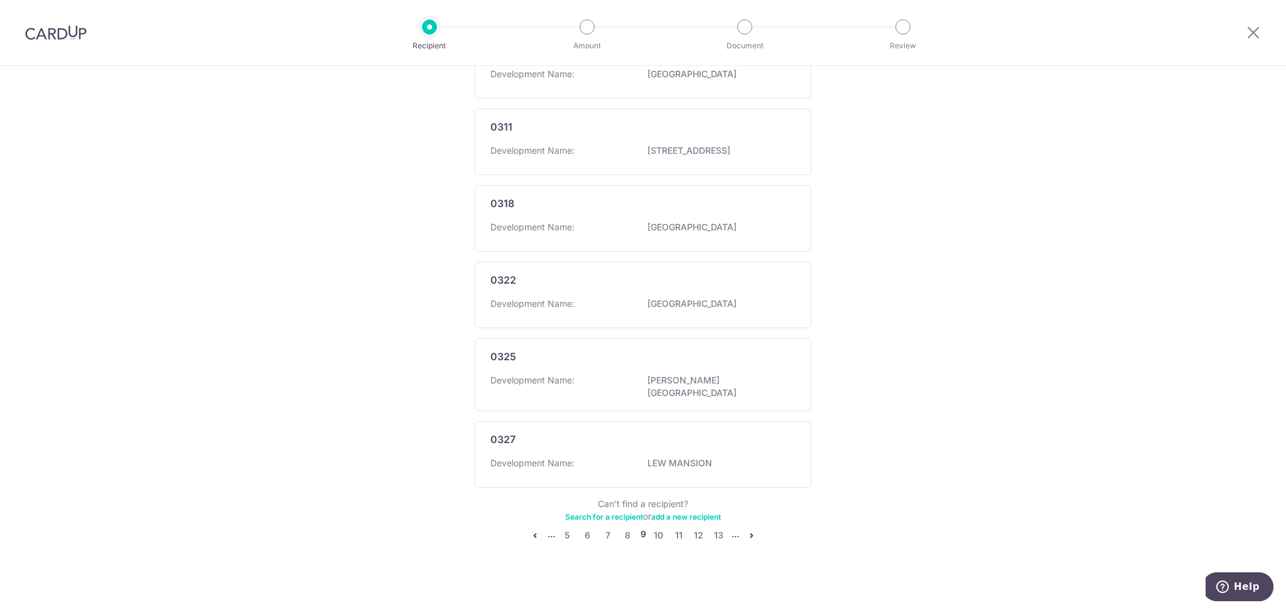
click at [746, 530] on icon "pager" at bounding box center [751, 535] width 10 height 10
click at [622, 532] on link "9" at bounding box center [625, 529] width 15 height 15
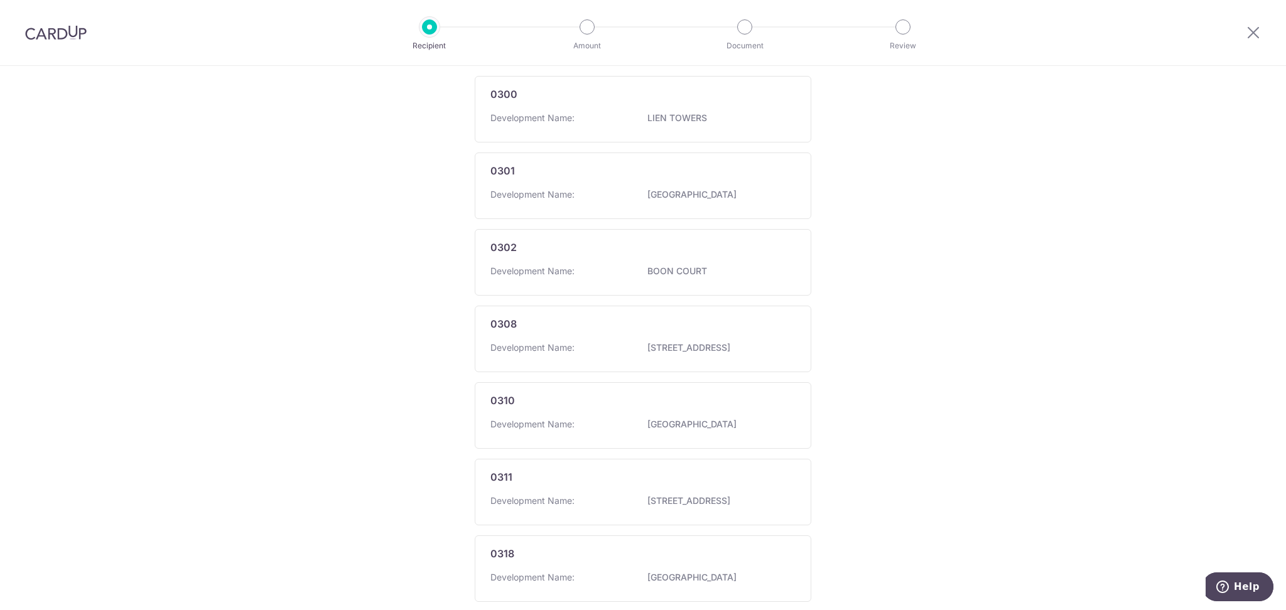
scroll to position [586, 0]
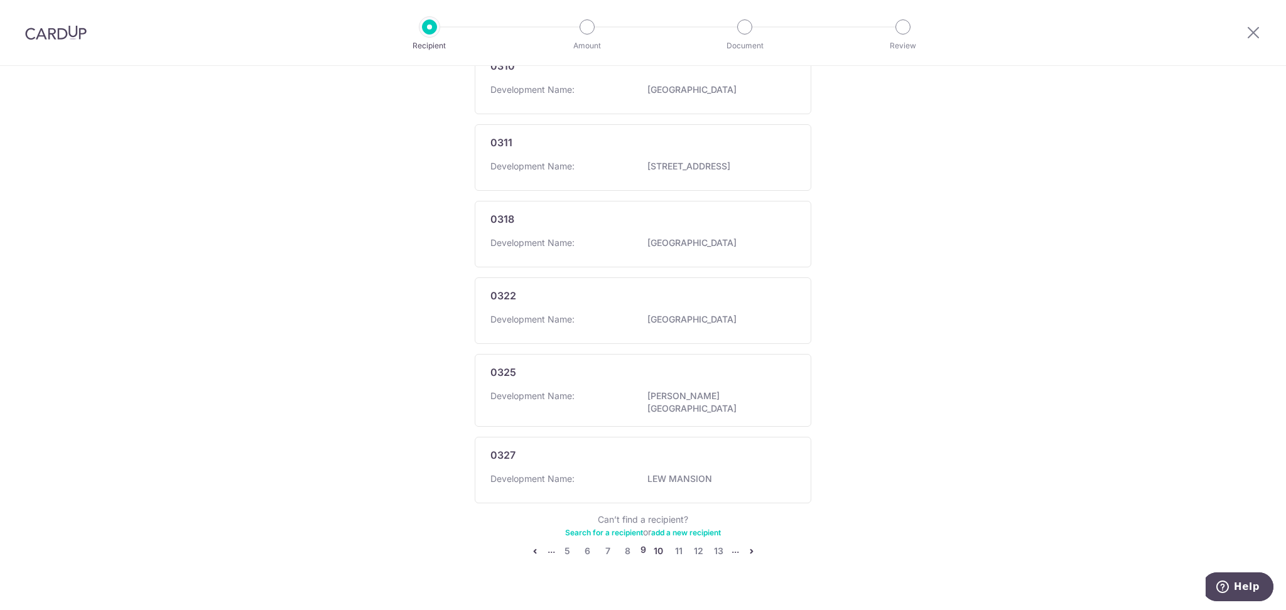
click at [656, 545] on link "10" at bounding box center [658, 551] width 15 height 15
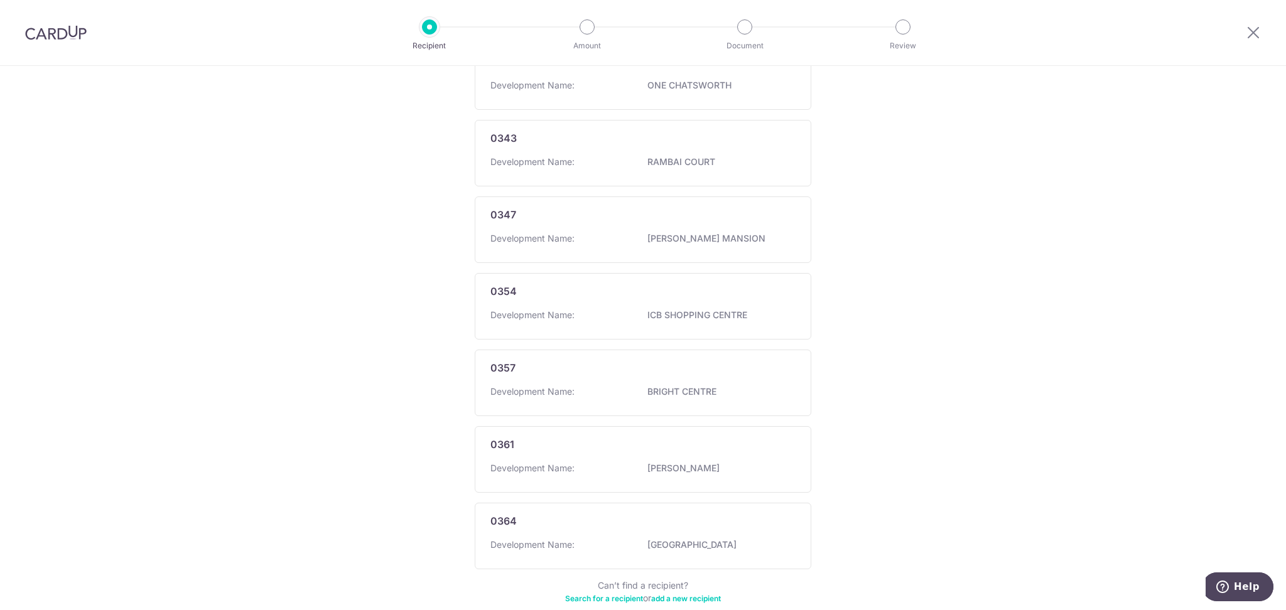
scroll to position [0, 0]
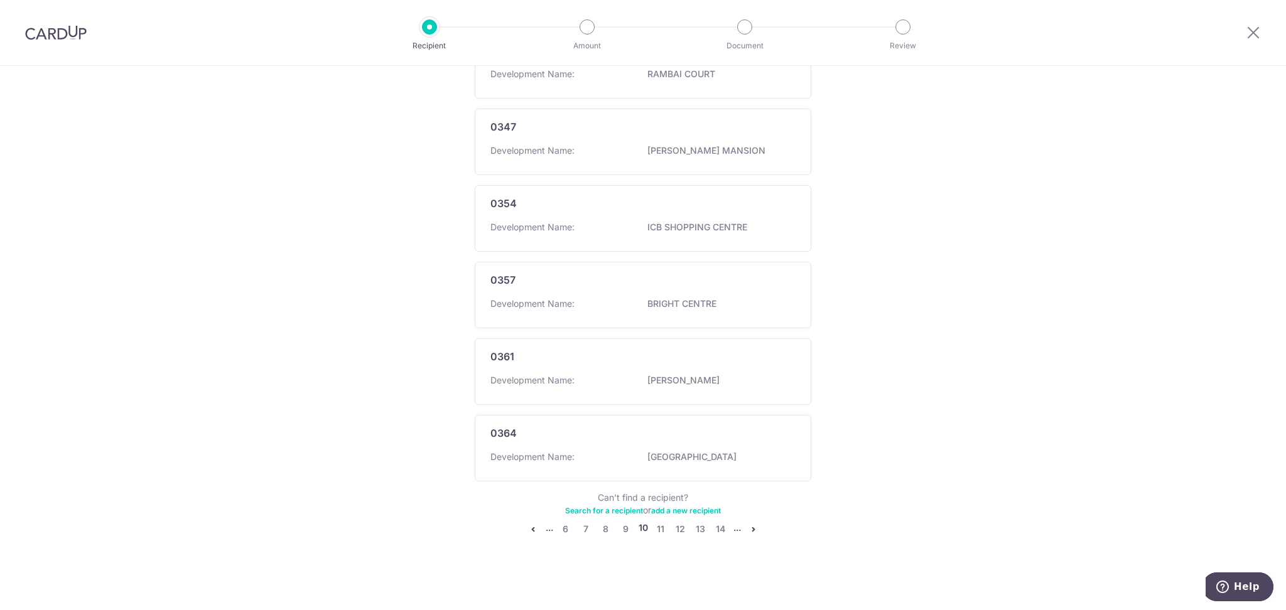
click at [706, 530] on ul "... 6 7 8 9 10 11 12 13 14 ..." at bounding box center [642, 529] width 235 height 15
click at [697, 530] on link "13" at bounding box center [700, 529] width 15 height 15
click at [715, 524] on link "17" at bounding box center [720, 529] width 15 height 15
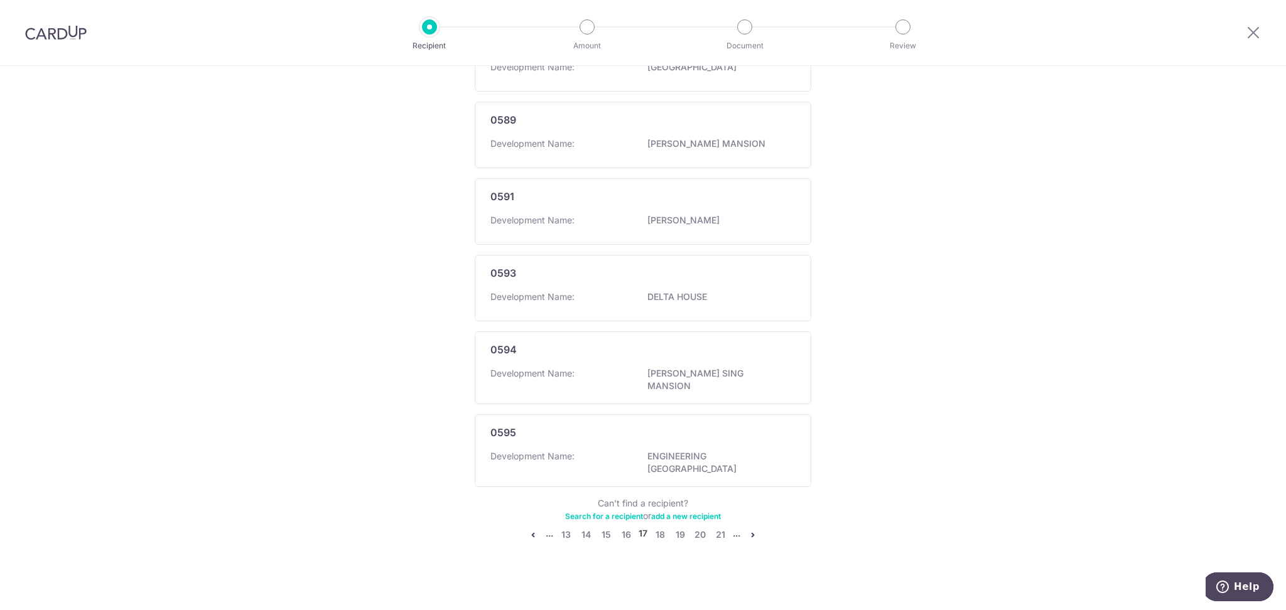
click at [750, 530] on icon "pager" at bounding box center [753, 535] width 10 height 10
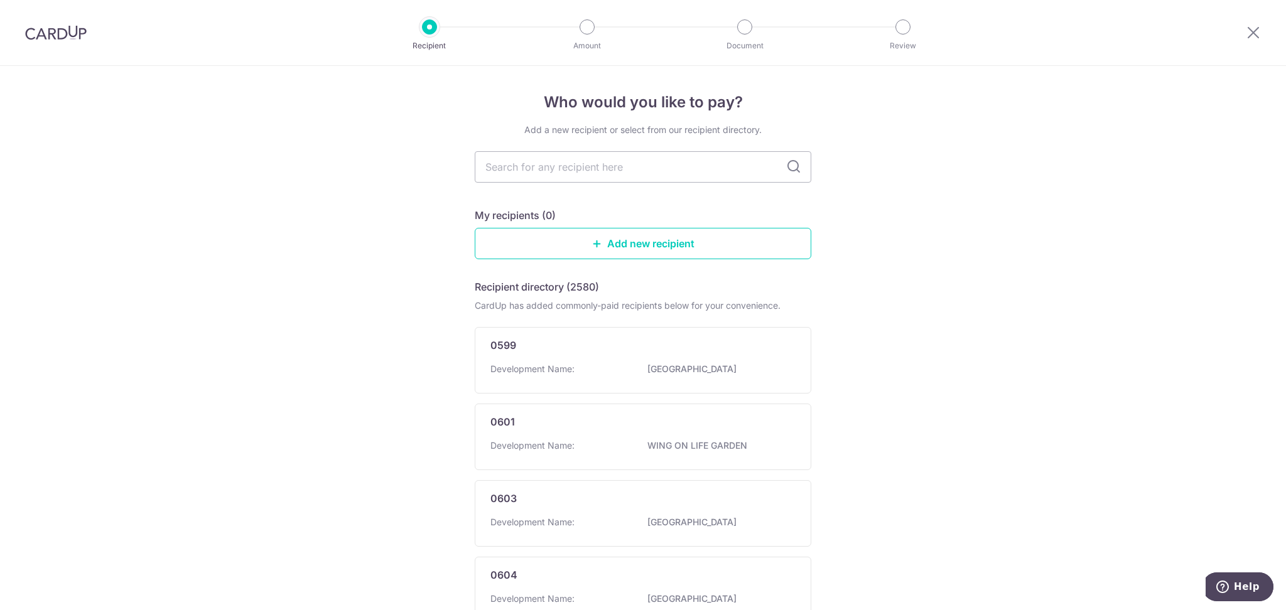
click at [790, 169] on icon at bounding box center [793, 166] width 15 height 15
click at [762, 163] on input "text" at bounding box center [643, 166] width 337 height 31
type input "3175"
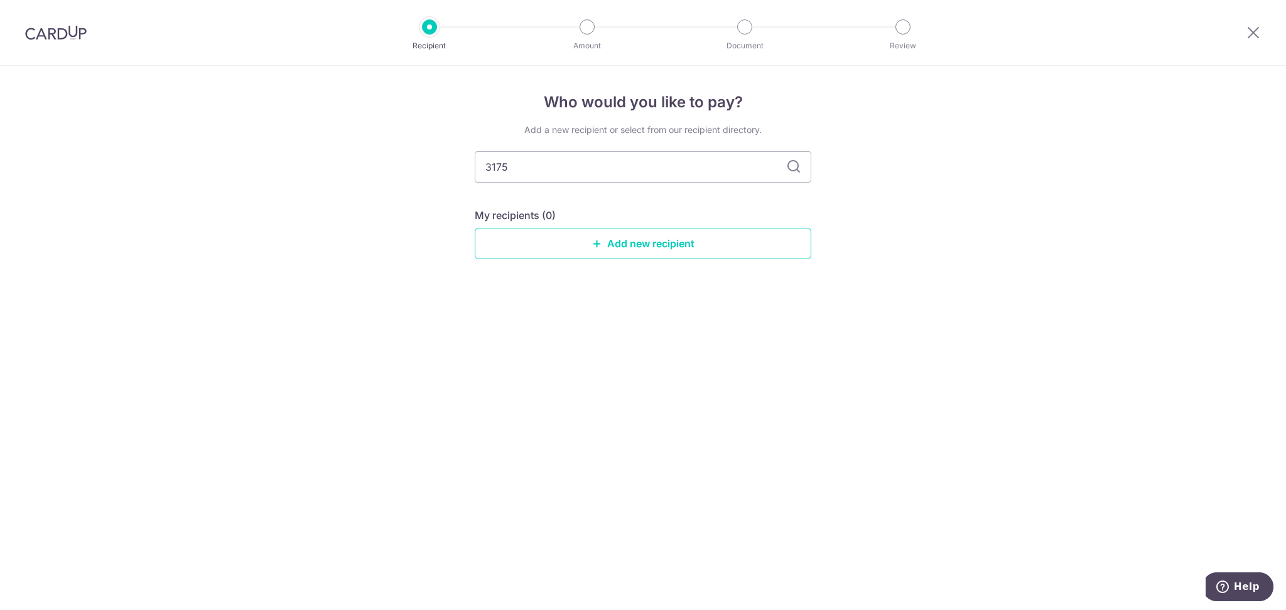
click at [789, 163] on icon at bounding box center [793, 166] width 15 height 15
click at [714, 175] on input "3175" at bounding box center [643, 166] width 337 height 31
click at [799, 168] on icon at bounding box center [793, 166] width 15 height 15
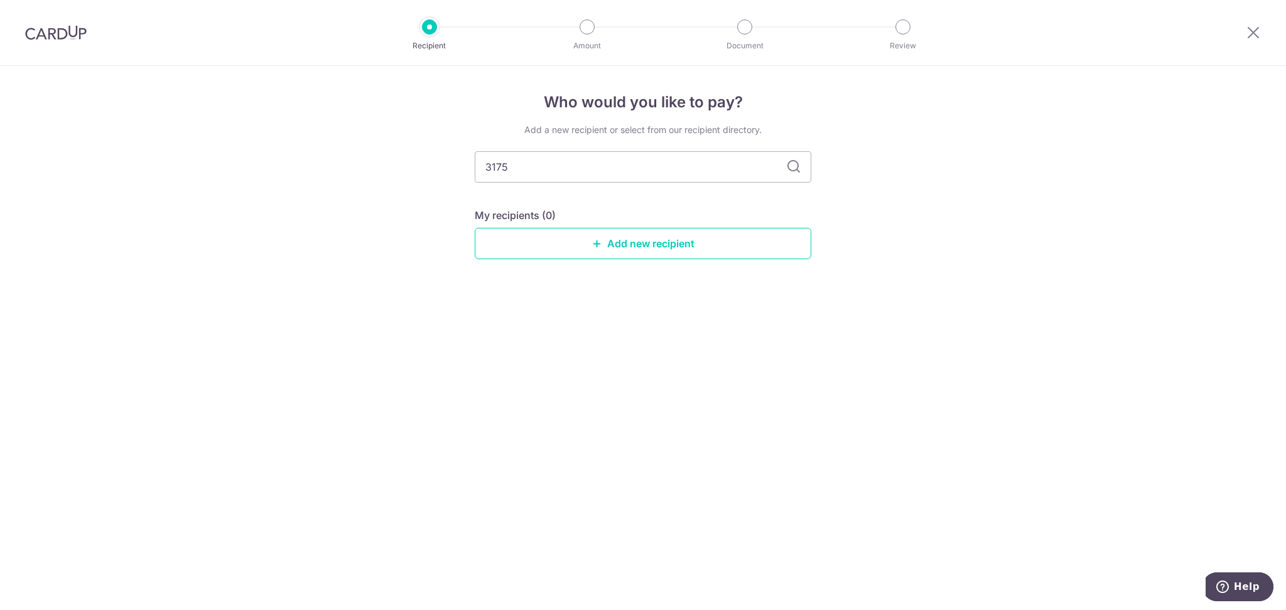
click at [799, 168] on icon at bounding box center [793, 166] width 15 height 15
click at [704, 168] on input "3175" at bounding box center [643, 166] width 337 height 31
click at [799, 166] on icon at bounding box center [793, 166] width 15 height 15
drag, startPoint x: 529, startPoint y: 164, endPoint x: 233, endPoint y: 162, distance: 296.3
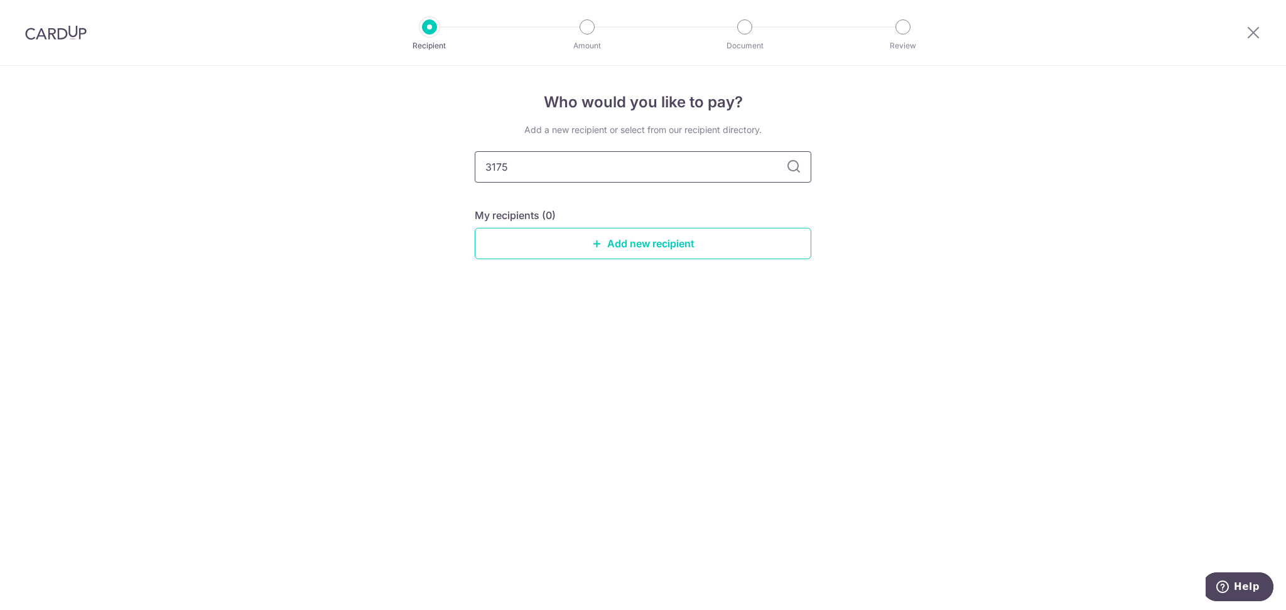
click at [233, 162] on div "Who would you like to pay? Add a new recipient or select from our recipient dir…" at bounding box center [643, 338] width 1286 height 544
type input "mcst"
click at [790, 164] on icon at bounding box center [793, 166] width 15 height 15
click at [806, 171] on input "mcst" at bounding box center [643, 166] width 337 height 31
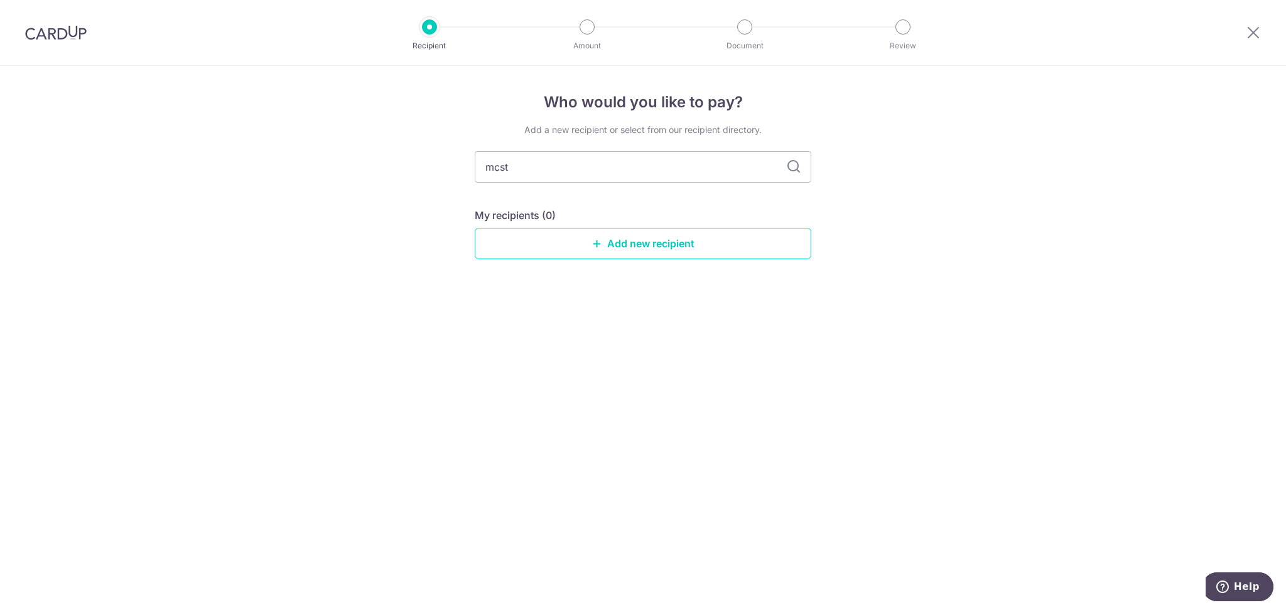
click at [795, 170] on icon at bounding box center [793, 166] width 15 height 15
click at [709, 170] on input "mcst" at bounding box center [643, 166] width 337 height 31
type input "mcst"
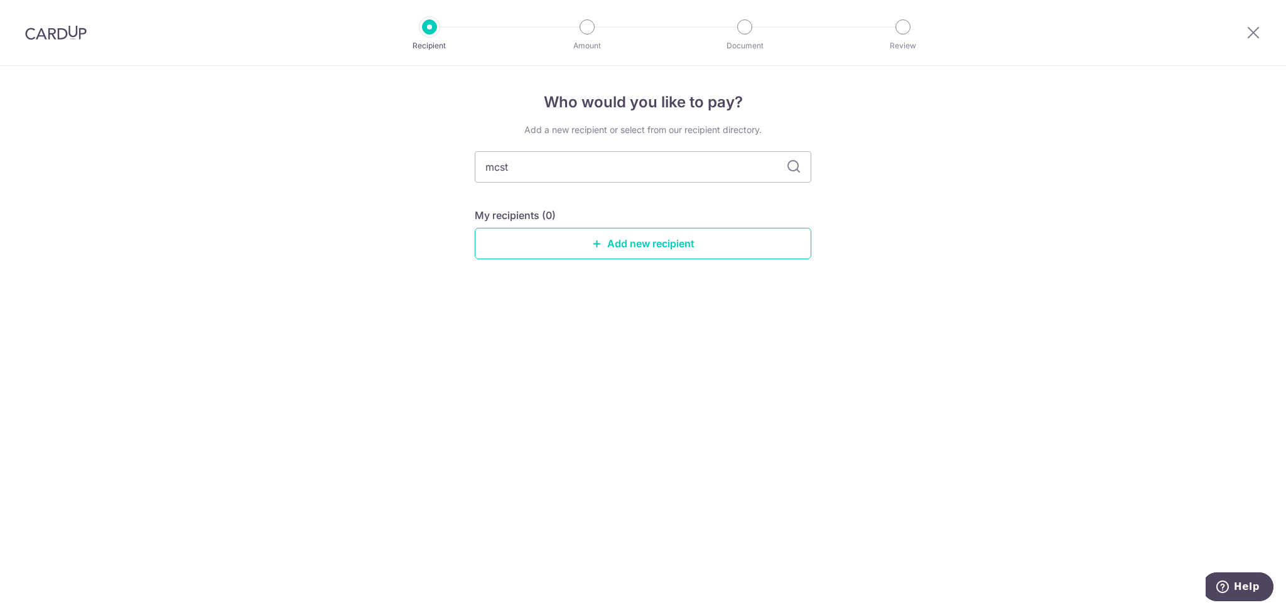
click at [794, 167] on icon at bounding box center [793, 166] width 15 height 15
click at [681, 186] on div "Add a new recipient or select from our recipient directory. mcst My recipients …" at bounding box center [643, 202] width 337 height 156
click at [688, 176] on input "mcst" at bounding box center [643, 166] width 337 height 31
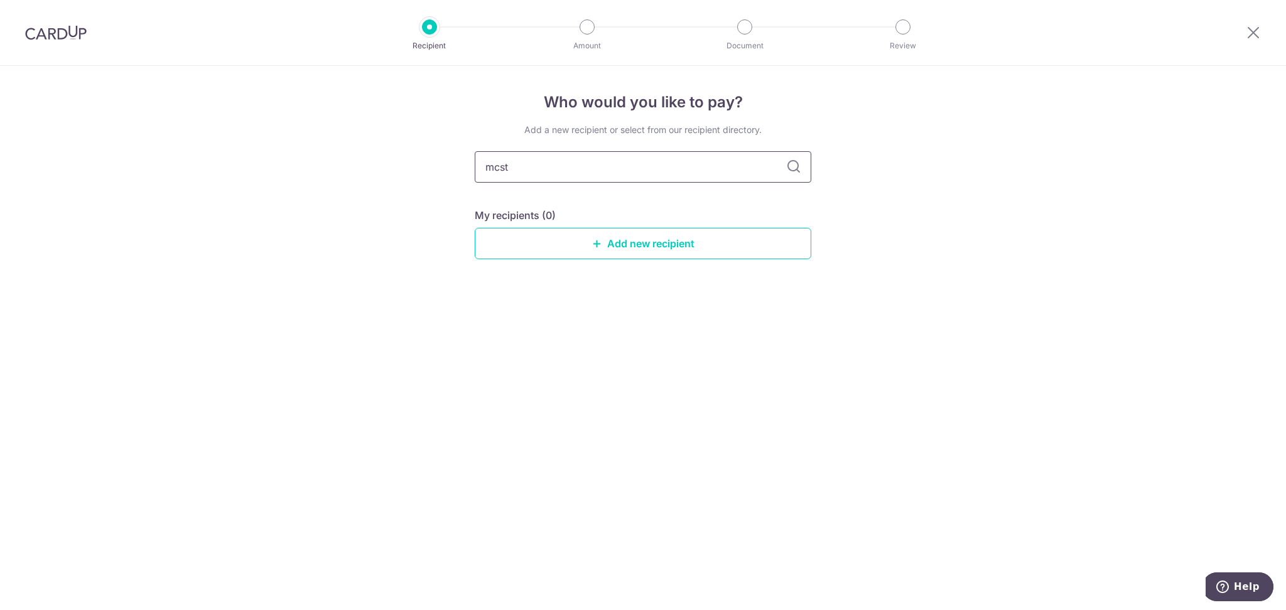
type input "MCST 3175"
click at [791, 166] on icon at bounding box center [793, 166] width 15 height 15
drag, startPoint x: 518, startPoint y: 164, endPoint x: 420, endPoint y: 155, distance: 98.4
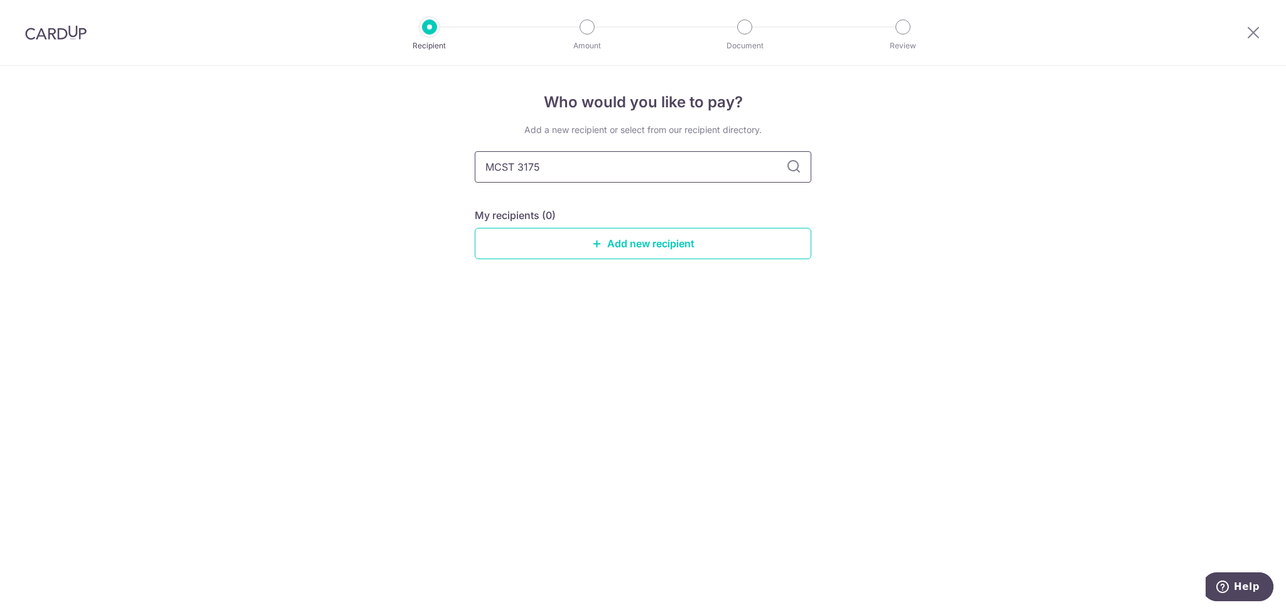
click at [420, 155] on div "Who would you like to pay? Add a new recipient or select from our recipient dir…" at bounding box center [643, 338] width 1286 height 544
type input "3175"
click at [796, 163] on icon at bounding box center [793, 166] width 15 height 15
click at [795, 171] on icon at bounding box center [793, 166] width 15 height 15
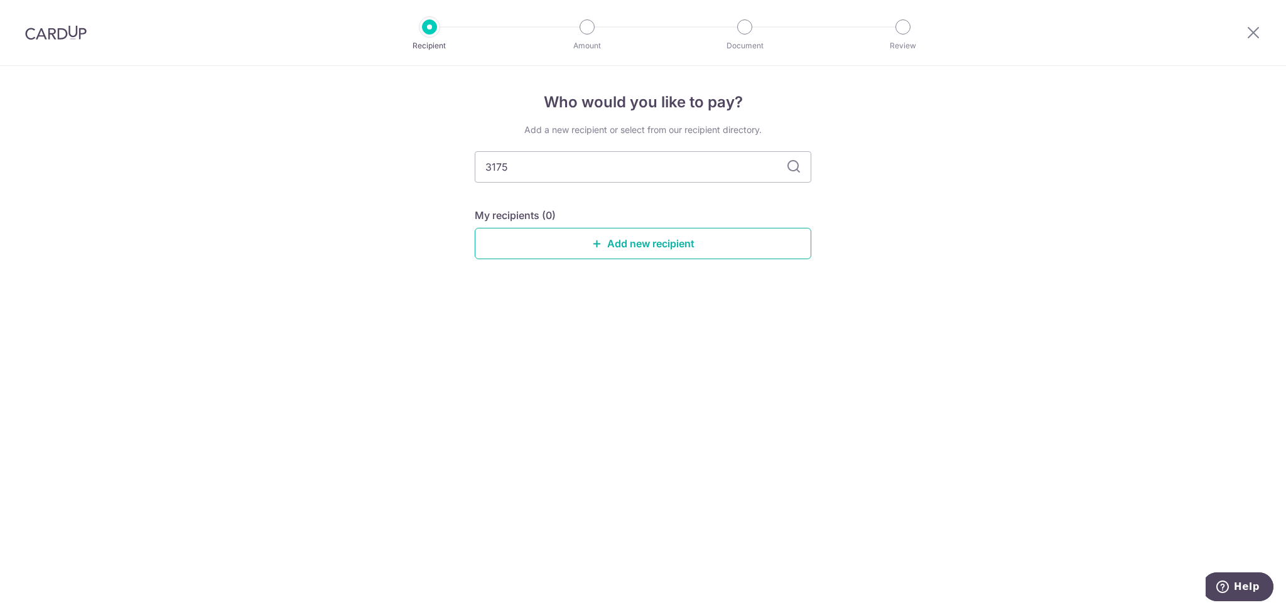
drag, startPoint x: 667, startPoint y: 242, endPoint x: 706, endPoint y: 102, distance: 145.9
click at [667, 242] on link "Add new recipient" at bounding box center [643, 243] width 337 height 31
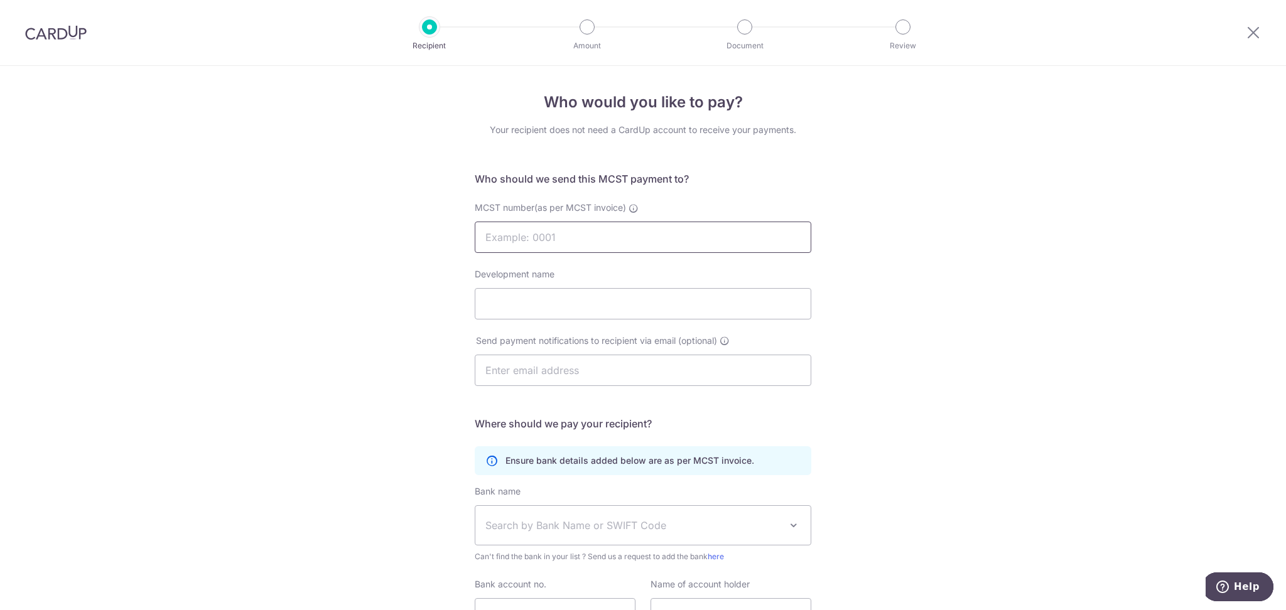
click at [611, 240] on input "MCST number(as per MCST invoice)" at bounding box center [643, 237] width 337 height 31
type input "3175"
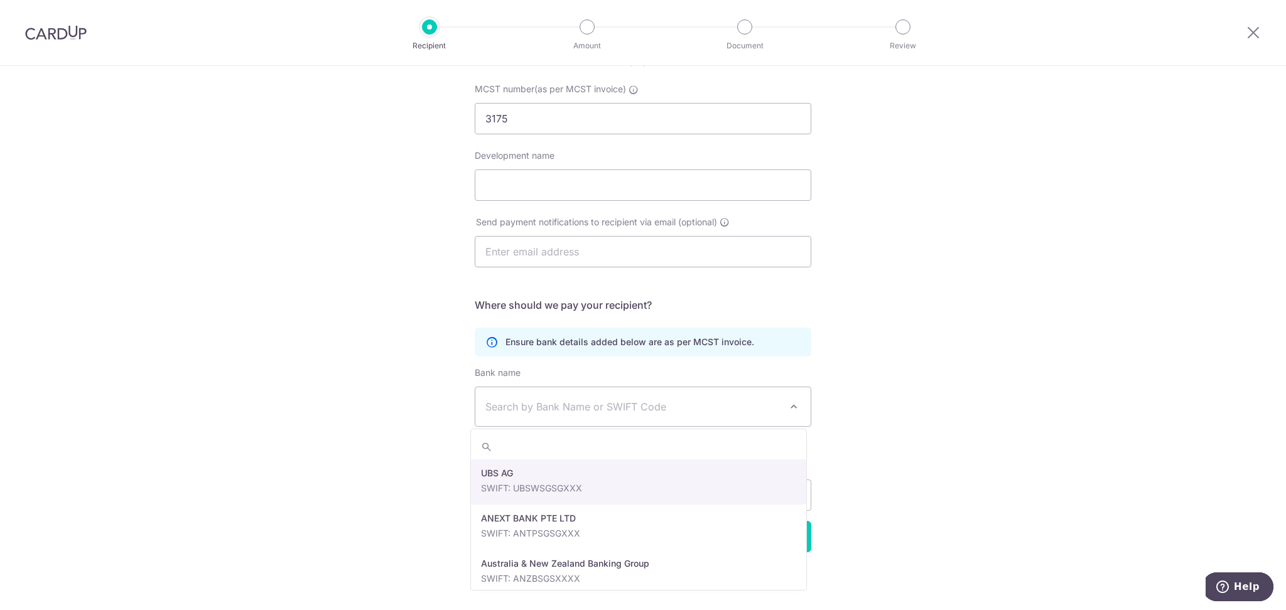
click at [551, 406] on span "Search by Bank Name or SWIFT Code" at bounding box center [632, 406] width 295 height 15
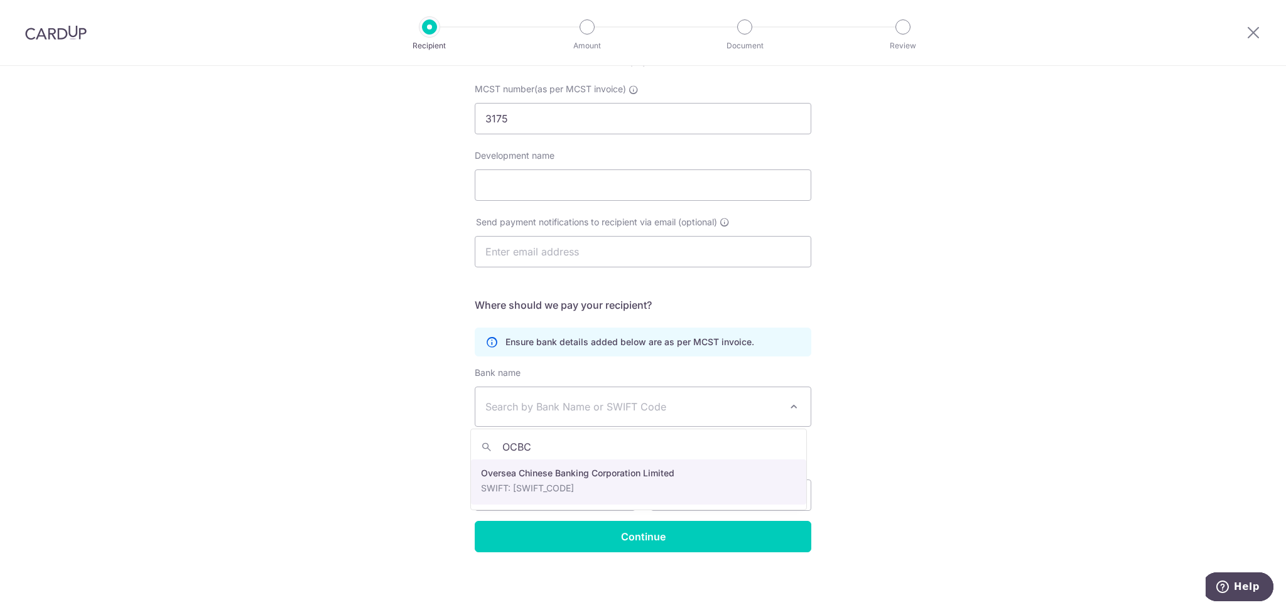
type input "OCBC"
select select "12"
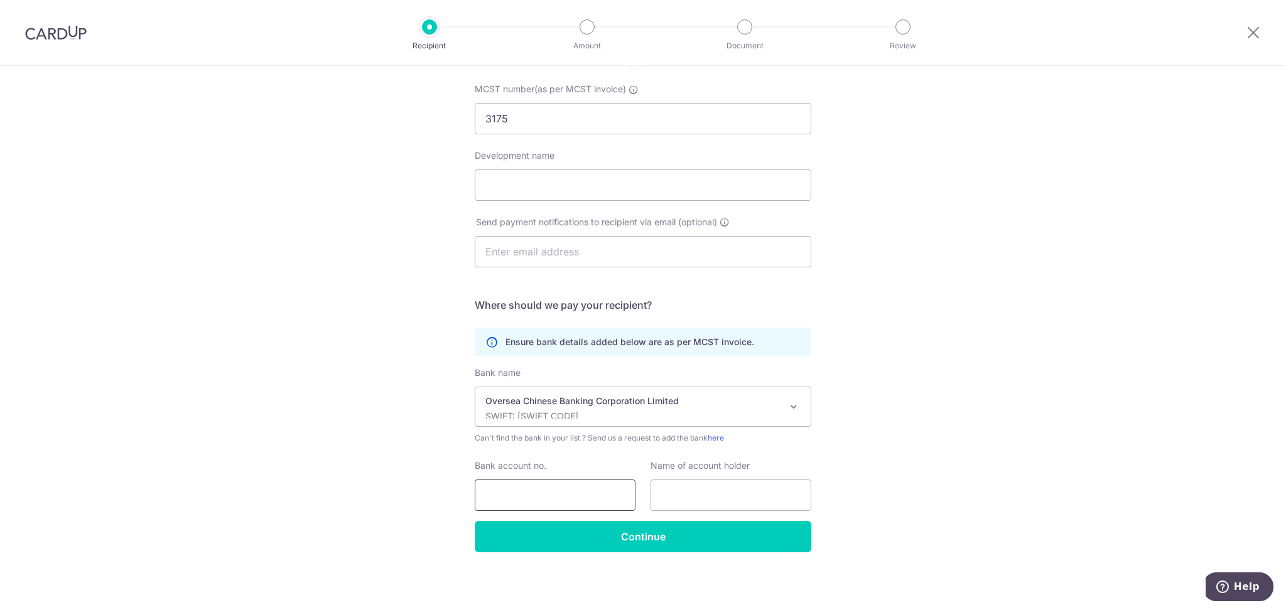
click at [529, 497] on input "Bank account no." at bounding box center [555, 495] width 161 height 31
type input "591273578001"
click at [744, 501] on input "text" at bounding box center [730, 495] width 161 height 31
type input "MCST 3175"
click at [553, 183] on input "Development name" at bounding box center [643, 185] width 337 height 31
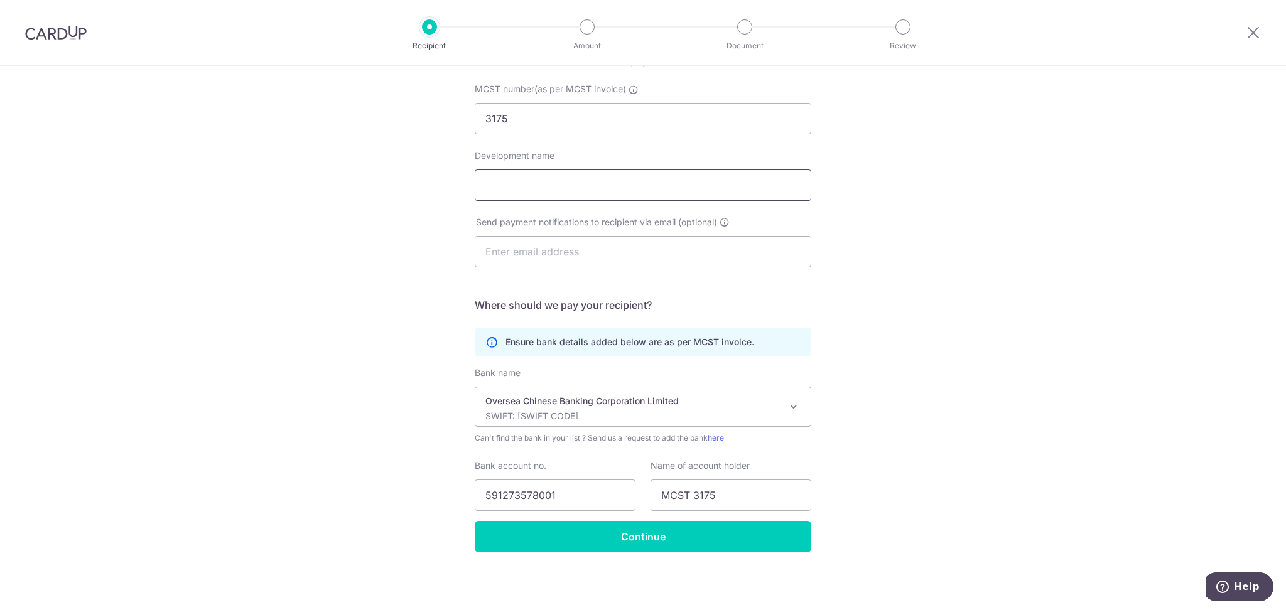
type input "MCST 3175"
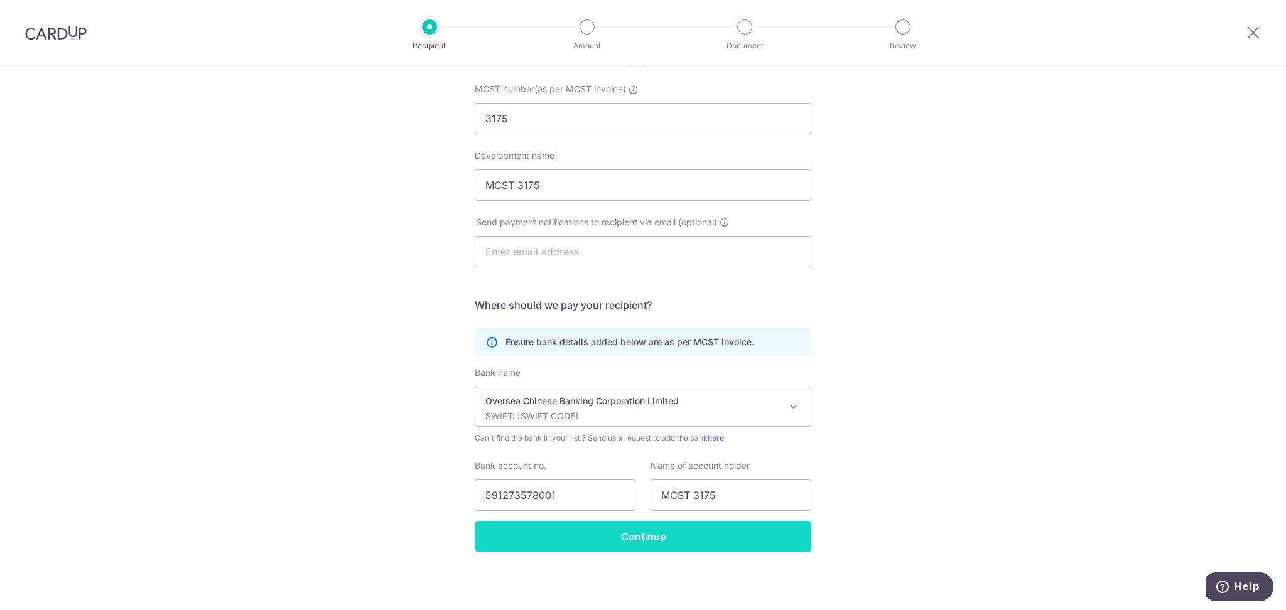
click at [648, 534] on input "Continue" at bounding box center [643, 536] width 337 height 31
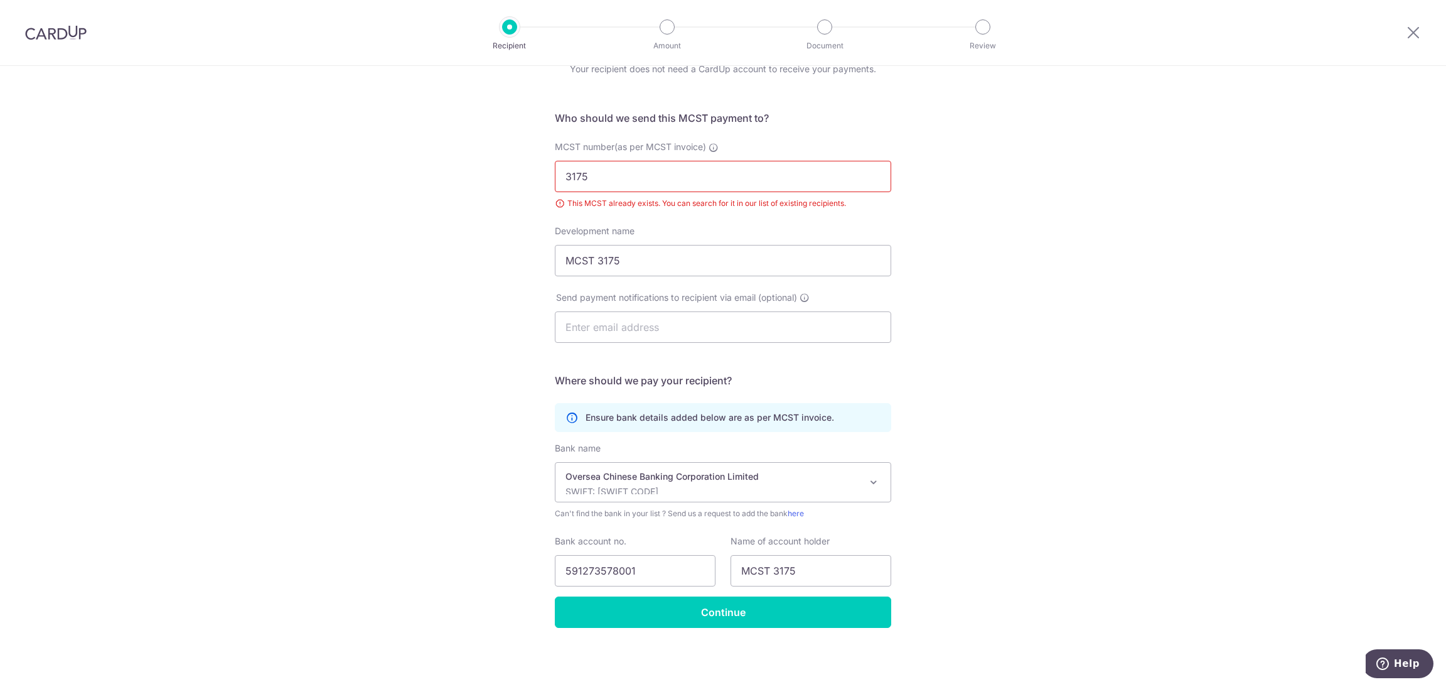
scroll to position [62, 0]
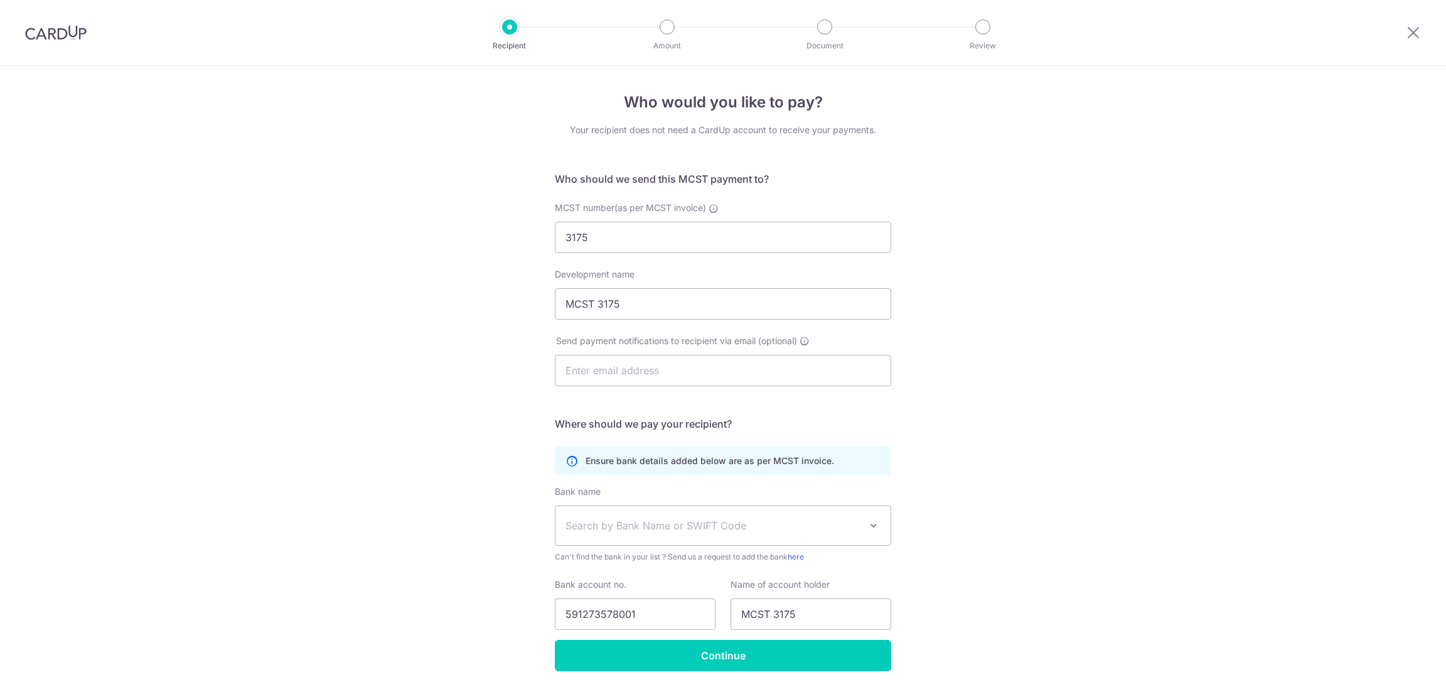
select select "12"
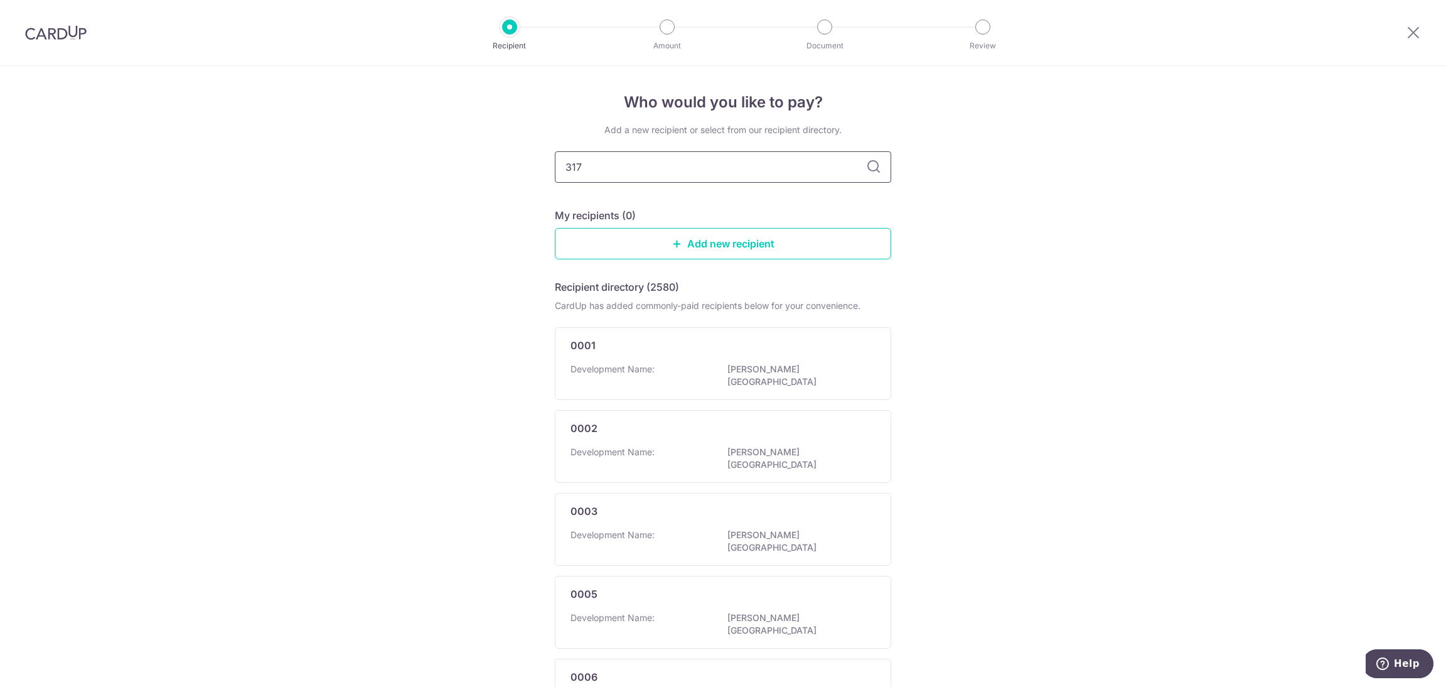
type input "3175"
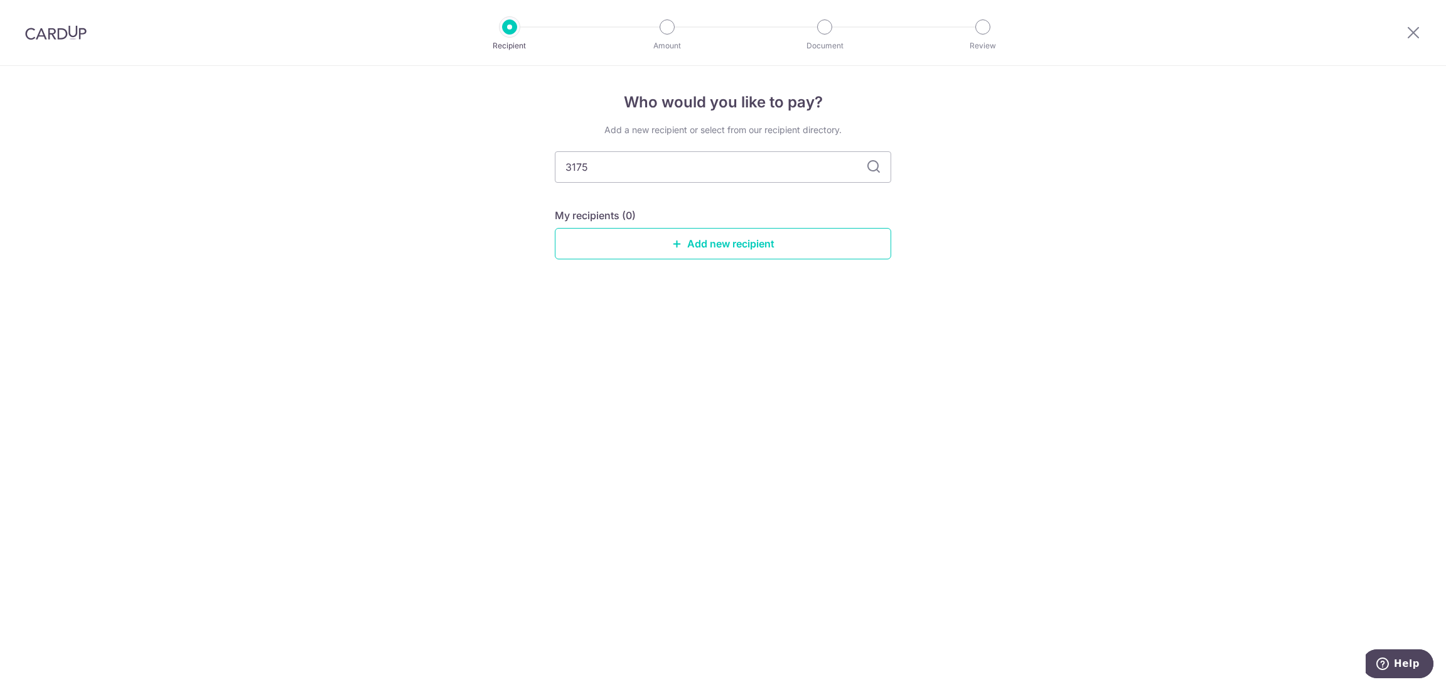
click at [873, 163] on icon at bounding box center [873, 166] width 15 height 15
drag, startPoint x: 650, startPoint y: 173, endPoint x: 274, endPoint y: 132, distance: 378.3
click at [276, 145] on div "Who would you like to pay? Add a new recipient or select from our recipient dir…" at bounding box center [723, 376] width 1446 height 621
type input "MCST. 3175"
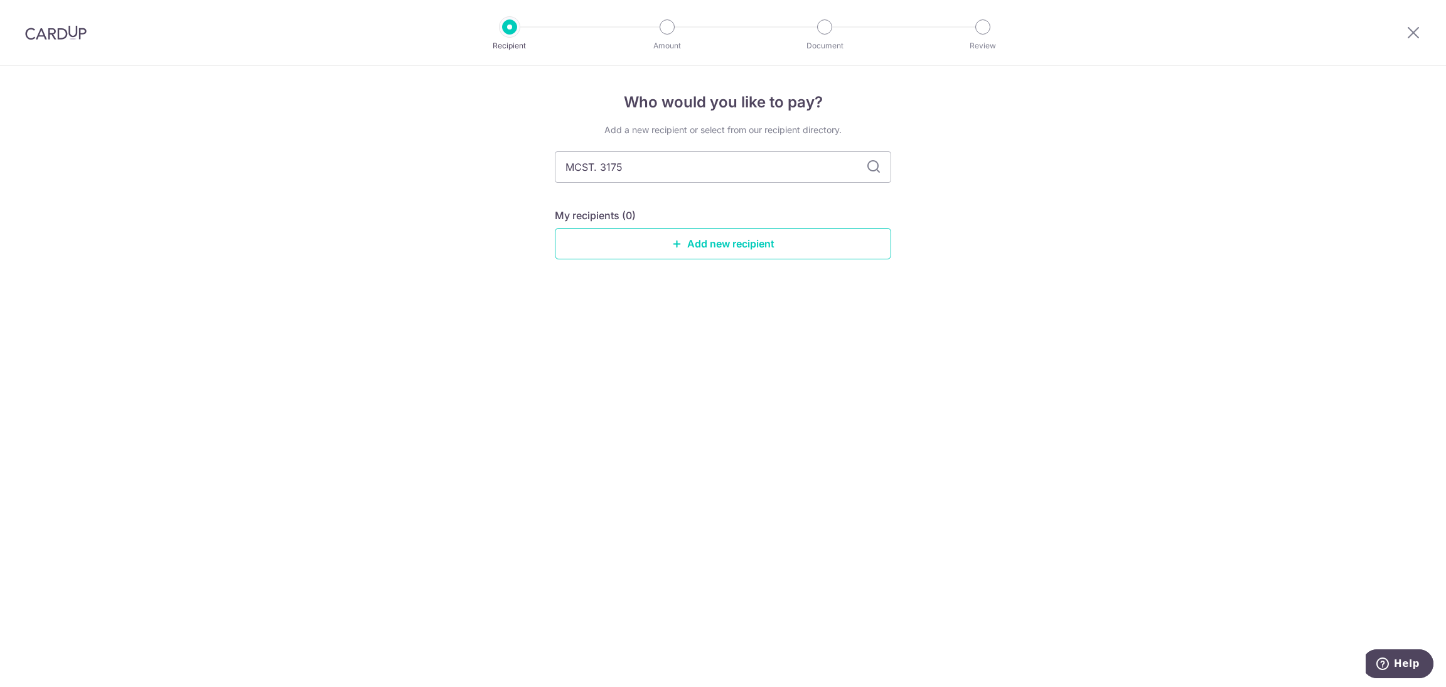
click at [882, 162] on input "MCST. 3175" at bounding box center [723, 166] width 337 height 31
click at [872, 165] on icon at bounding box center [873, 166] width 15 height 15
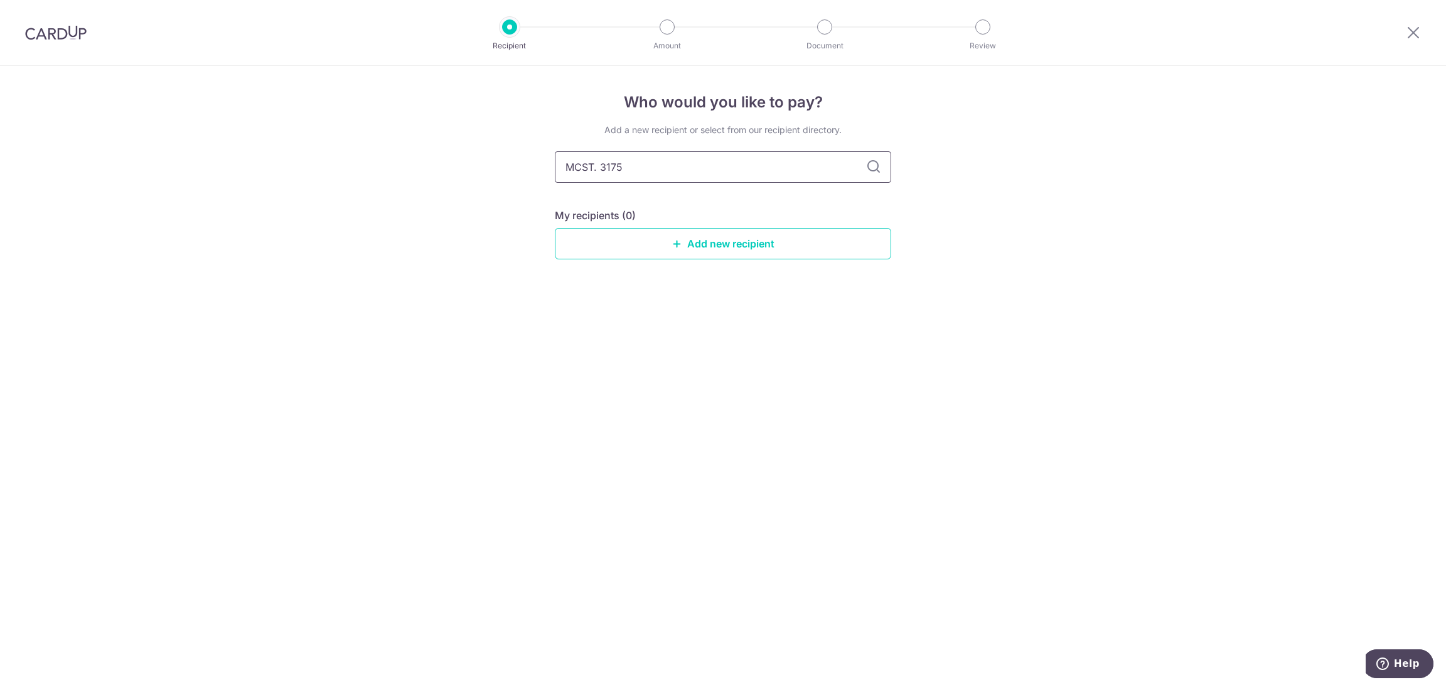
click at [593, 169] on input "MCST. 3175" at bounding box center [723, 166] width 337 height 31
type input "MCST 3175"
click at [597, 170] on input "MCST 3175" at bounding box center [723, 166] width 337 height 31
type input "MCST3175"
click at [876, 170] on icon at bounding box center [873, 166] width 15 height 15
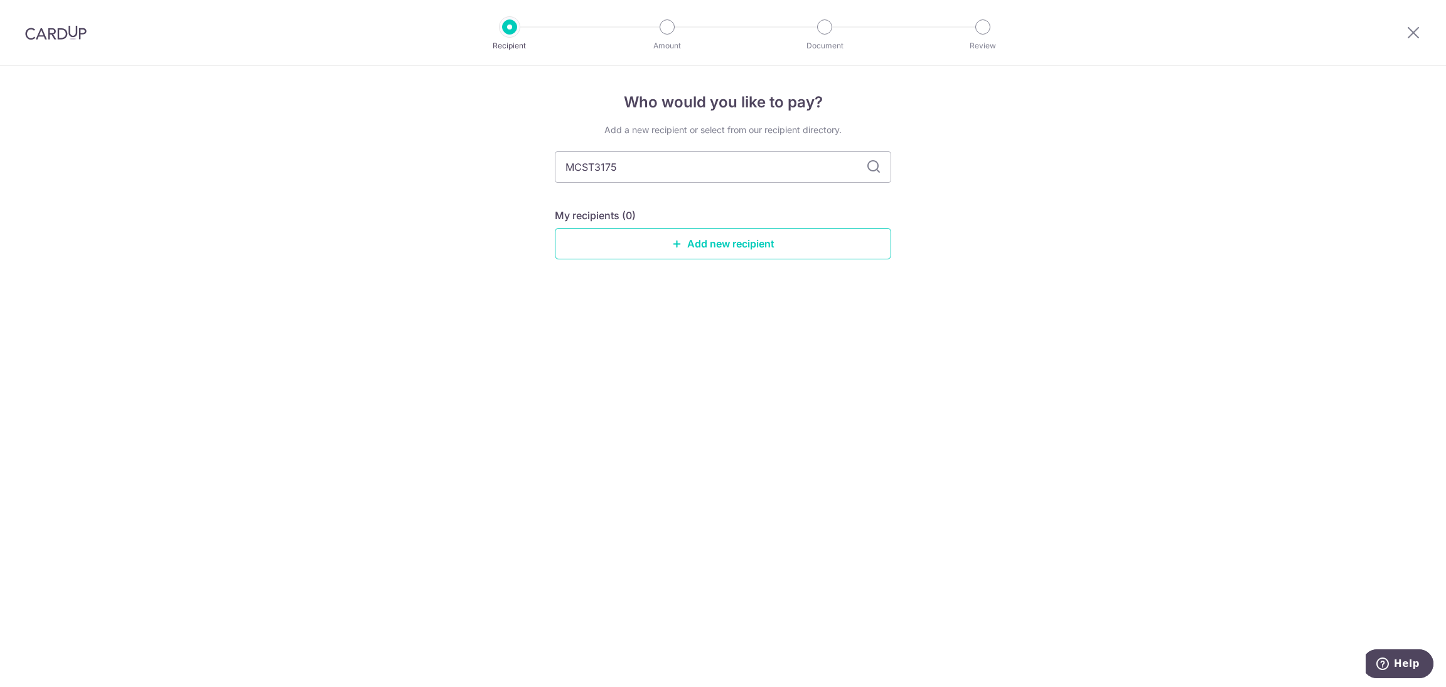
click at [876, 170] on icon at bounding box center [873, 166] width 15 height 15
click at [593, 169] on input "MCST3175" at bounding box center [723, 166] width 337 height 31
type input "MCST 3175"
click at [875, 166] on icon at bounding box center [873, 166] width 15 height 15
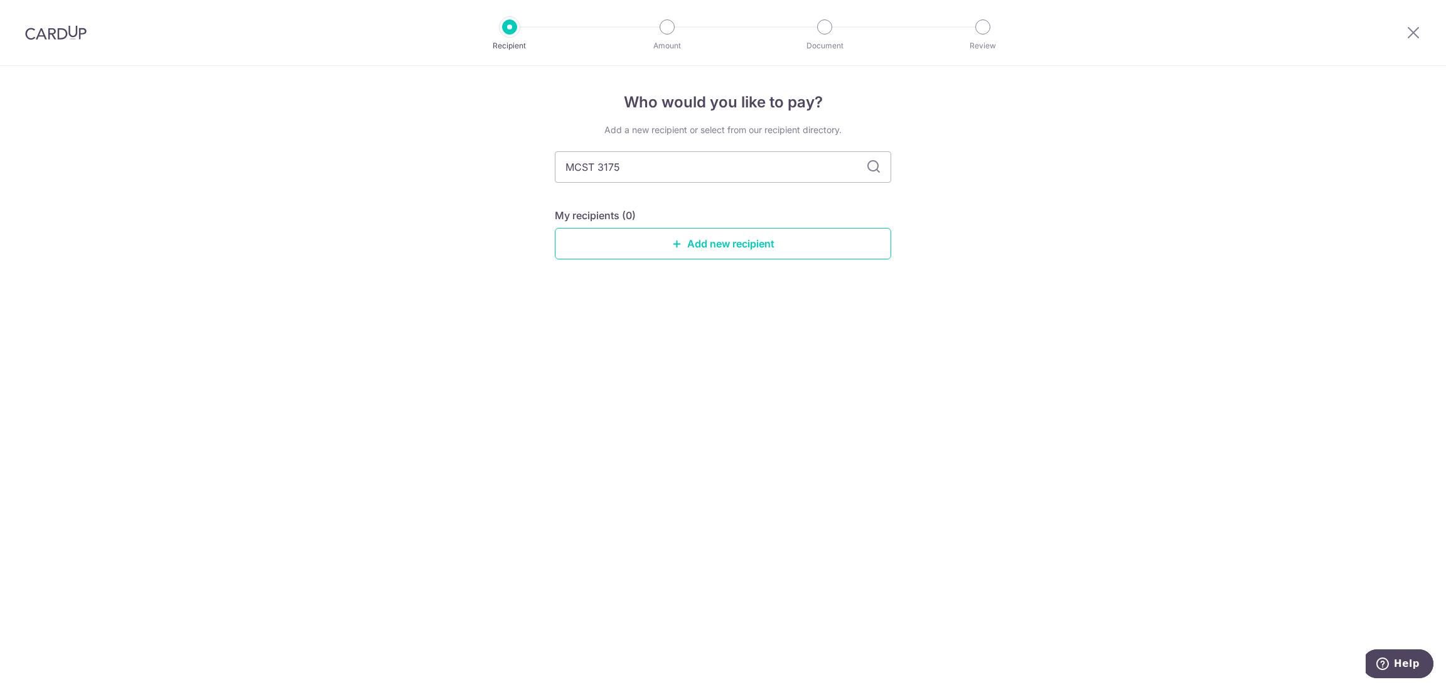
click at [875, 166] on icon at bounding box center [873, 166] width 15 height 15
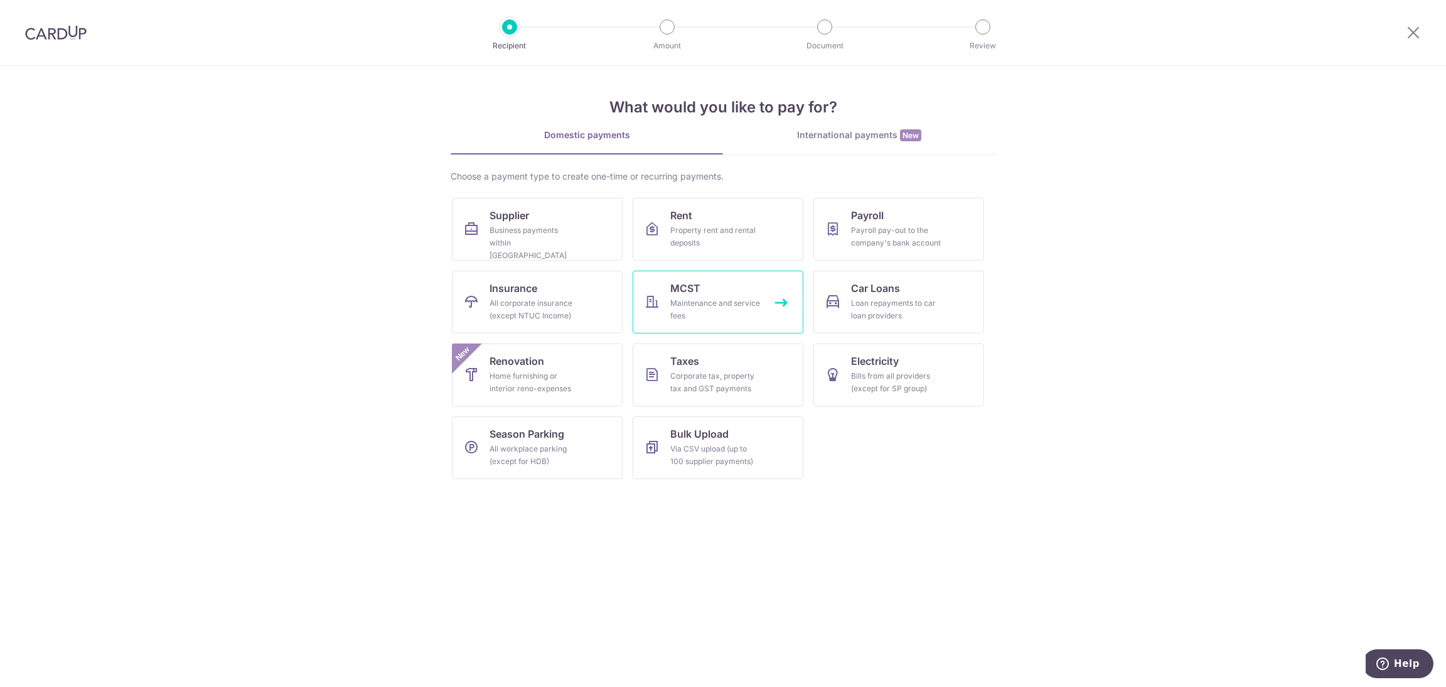
click at [790, 304] on link "MCST Maintenance and service fees" at bounding box center [718, 302] width 171 height 63
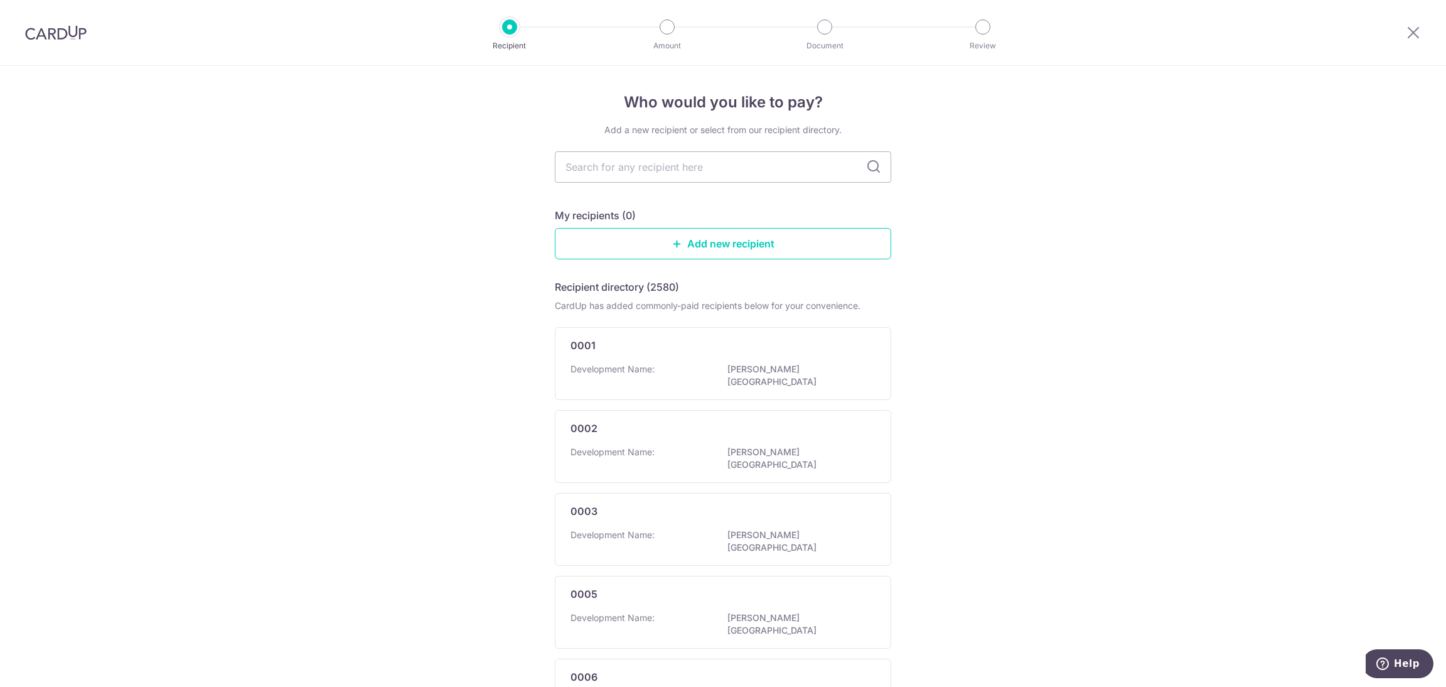
click at [871, 171] on icon at bounding box center [873, 166] width 15 height 15
click at [834, 159] on input "text" at bounding box center [723, 166] width 337 height 31
type input "3175"
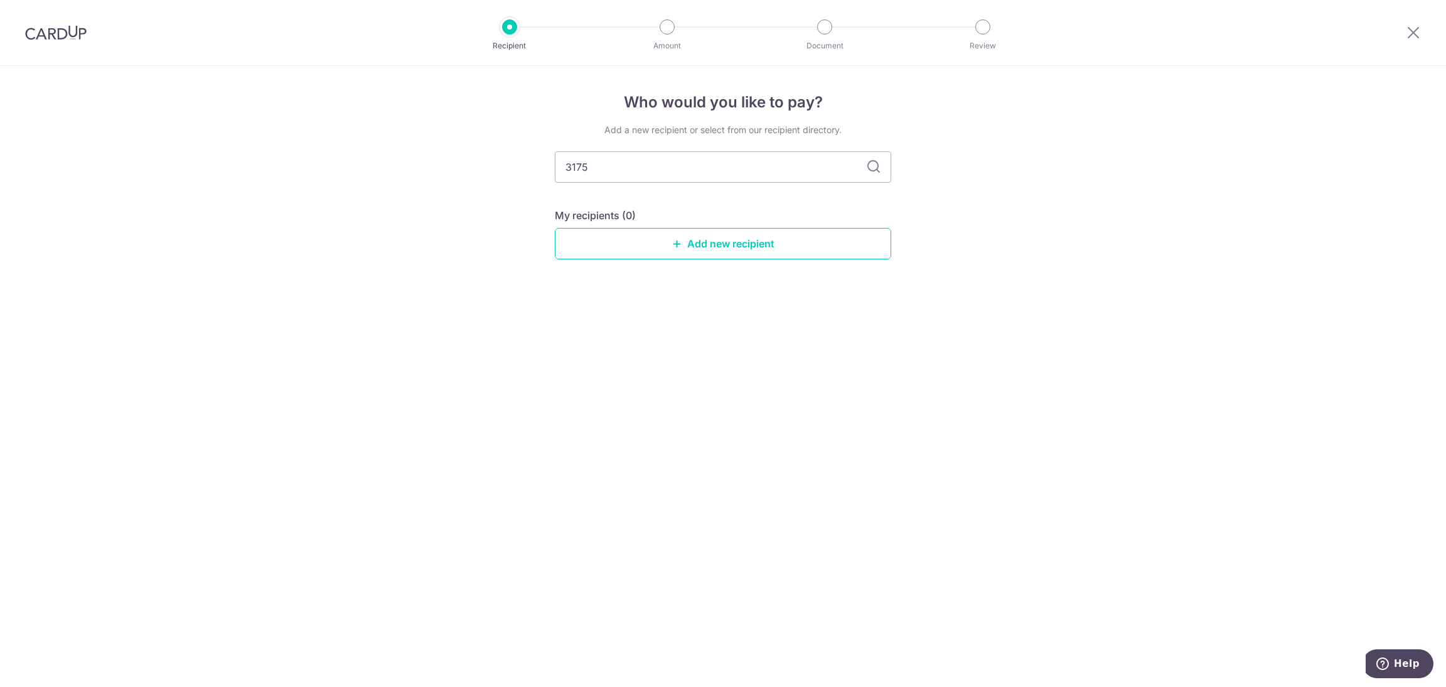
click at [424, 159] on div "Who would you like to pay? Add a new recipient or select from our recipient dir…" at bounding box center [723, 376] width 1446 height 621
type input "MCST"
drag, startPoint x: 1079, startPoint y: 504, endPoint x: 1079, endPoint y: 495, distance: 8.8
click at [1079, 504] on div "Who would you like to pay? Add a new recipient or select from our recipient dir…" at bounding box center [723, 376] width 1446 height 621
click at [1079, 105] on div "Who would you like to pay? Add a new recipient or select from our recipient dir…" at bounding box center [723, 376] width 1446 height 621
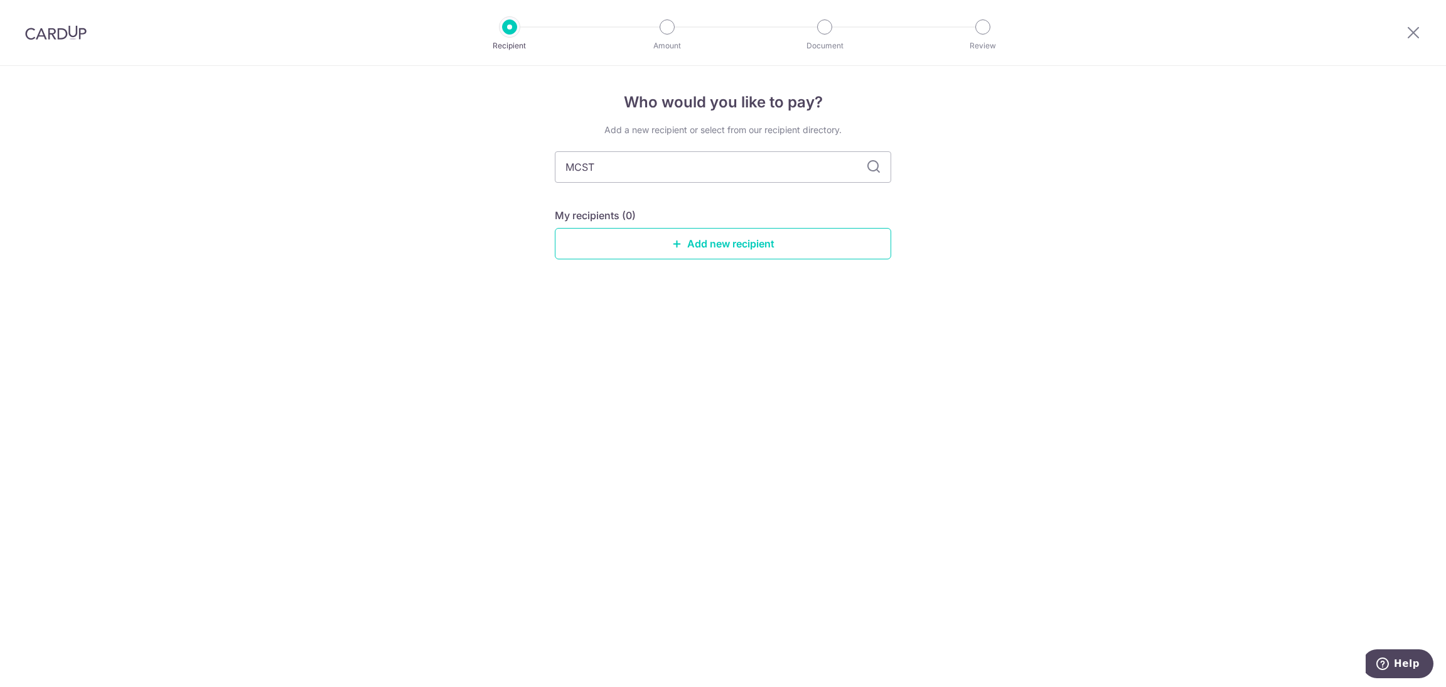
drag, startPoint x: 1083, startPoint y: 238, endPoint x: 1093, endPoint y: 246, distance: 12.9
click at [1085, 241] on div "Who would you like to pay? Add a new recipient or select from our recipient dir…" at bounding box center [723, 376] width 1446 height 621
click at [709, 162] on input "MCST" at bounding box center [723, 166] width 337 height 31
drag, startPoint x: 628, startPoint y: 167, endPoint x: 322, endPoint y: 122, distance: 309.0
click at [330, 124] on div "Who would you like to pay? Add a new recipient or select from our recipient dir…" at bounding box center [723, 376] width 1446 height 621
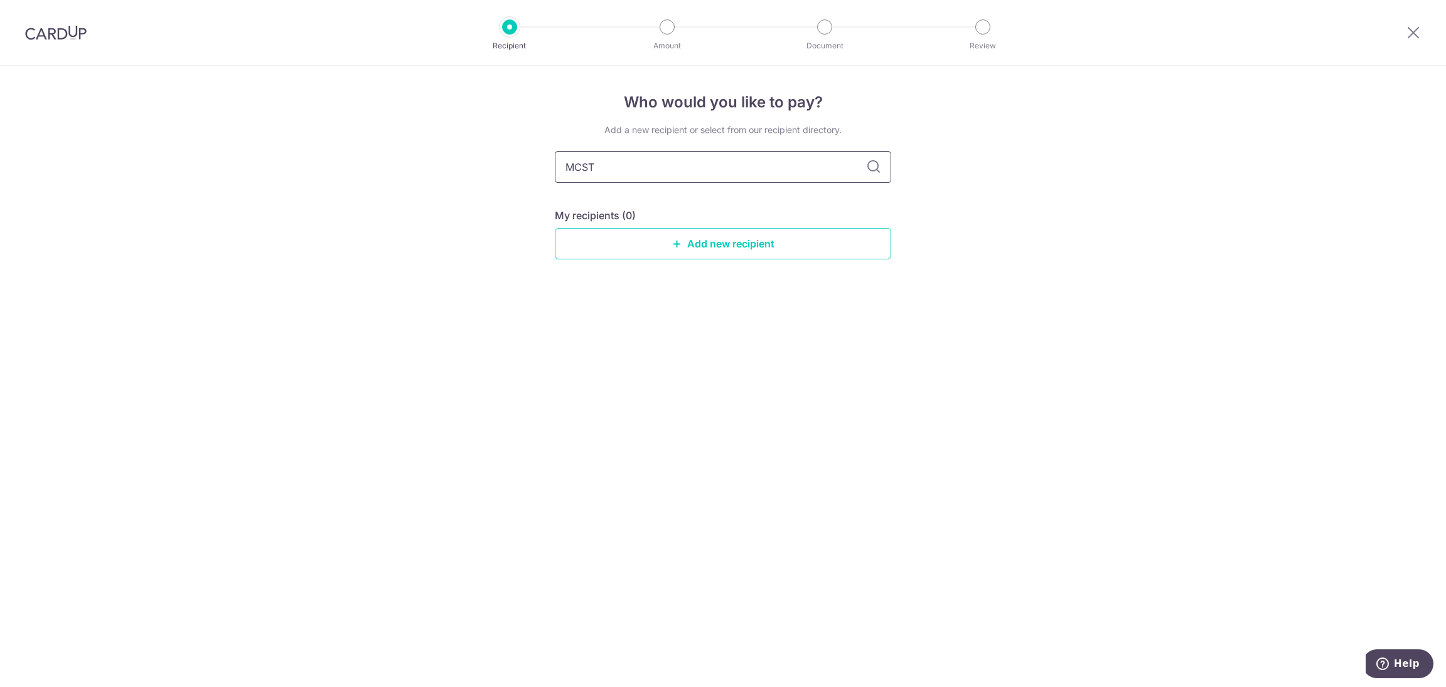
paste input "THE MANAGEMEN"
type input "THE MANAGEMENT"
drag, startPoint x: 883, startPoint y: 169, endPoint x: 875, endPoint y: 163, distance: 10.4
click at [881, 169] on input "THE MANAGEMENT" at bounding box center [723, 166] width 337 height 31
click at [875, 163] on icon at bounding box center [873, 166] width 15 height 15
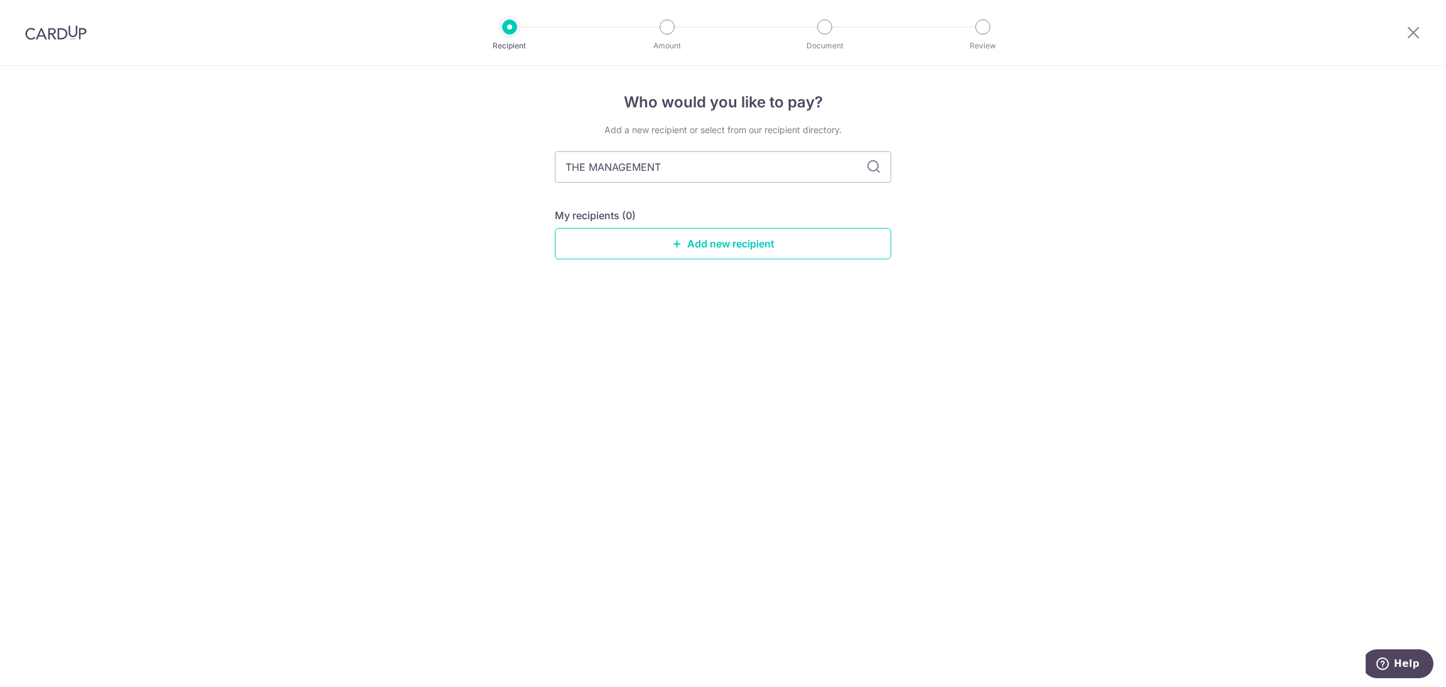
click at [875, 163] on icon at bounding box center [873, 166] width 15 height 15
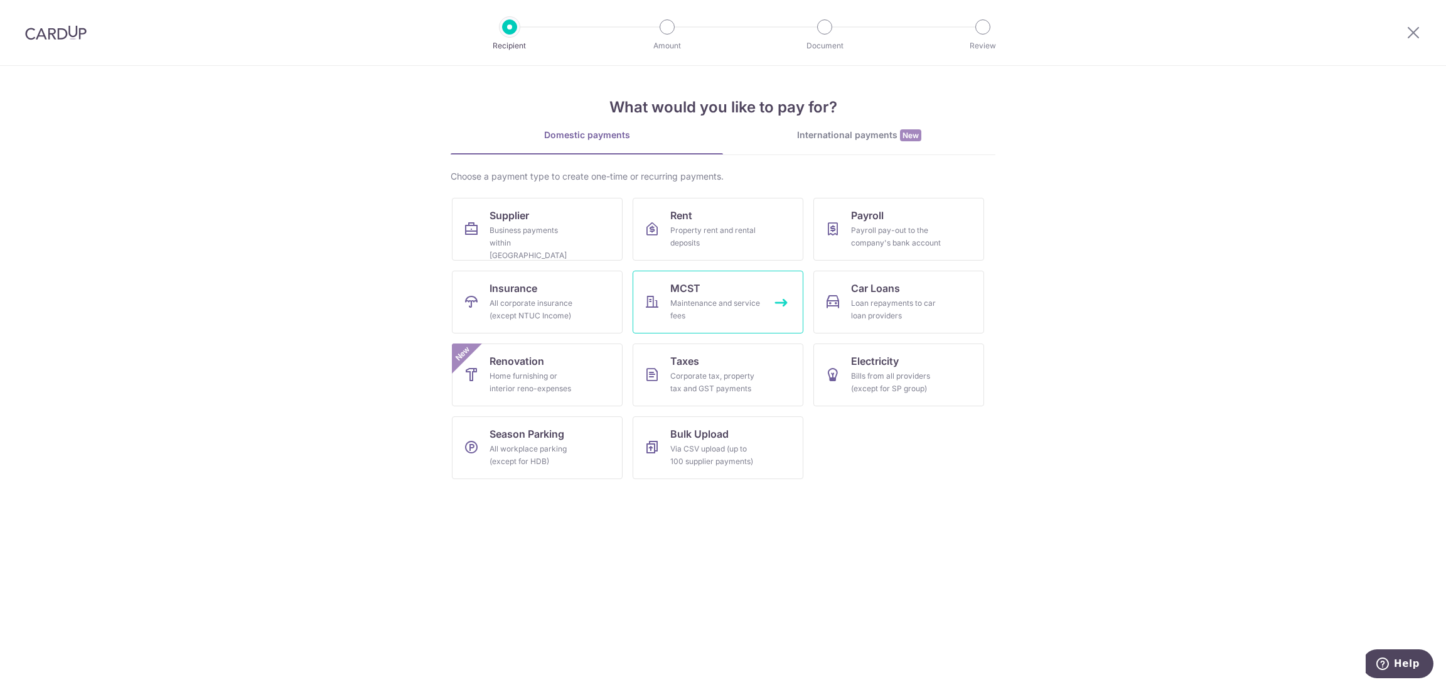
click at [713, 310] on div "Maintenance and service fees" at bounding box center [715, 309] width 90 height 25
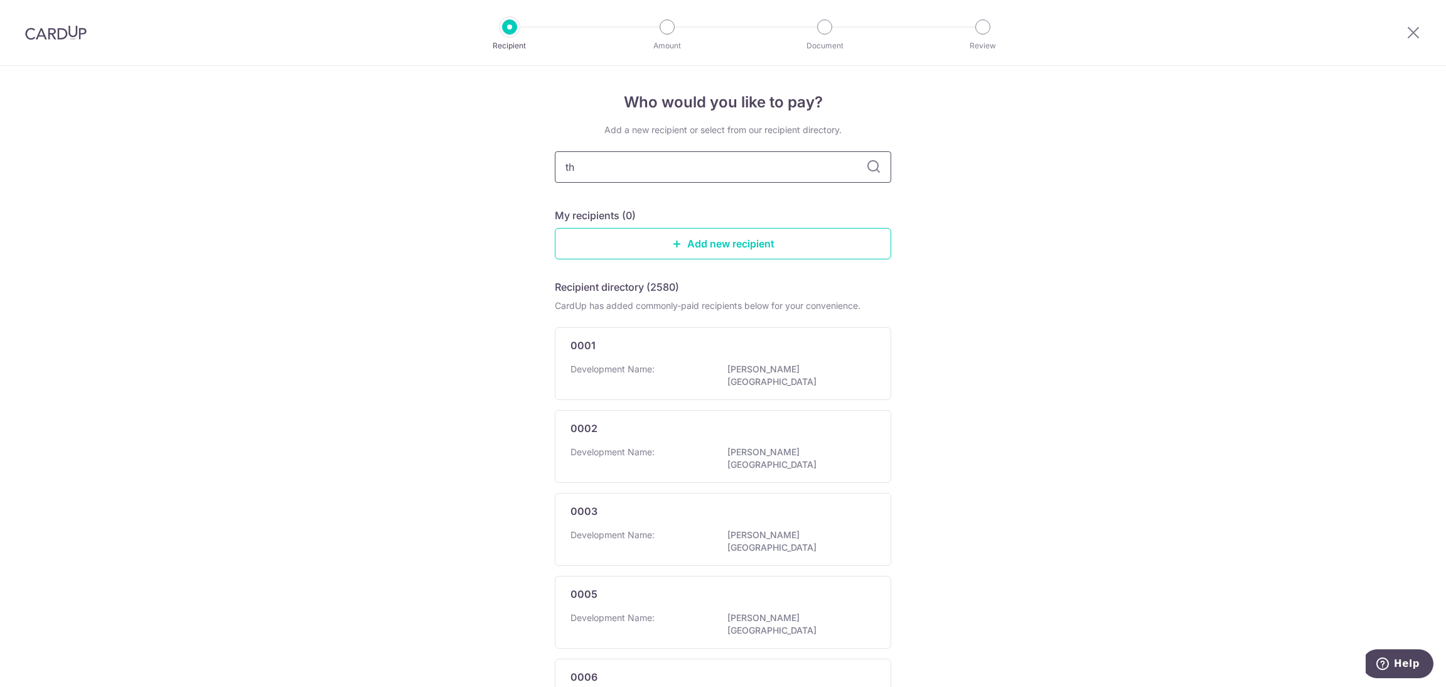
type input "the"
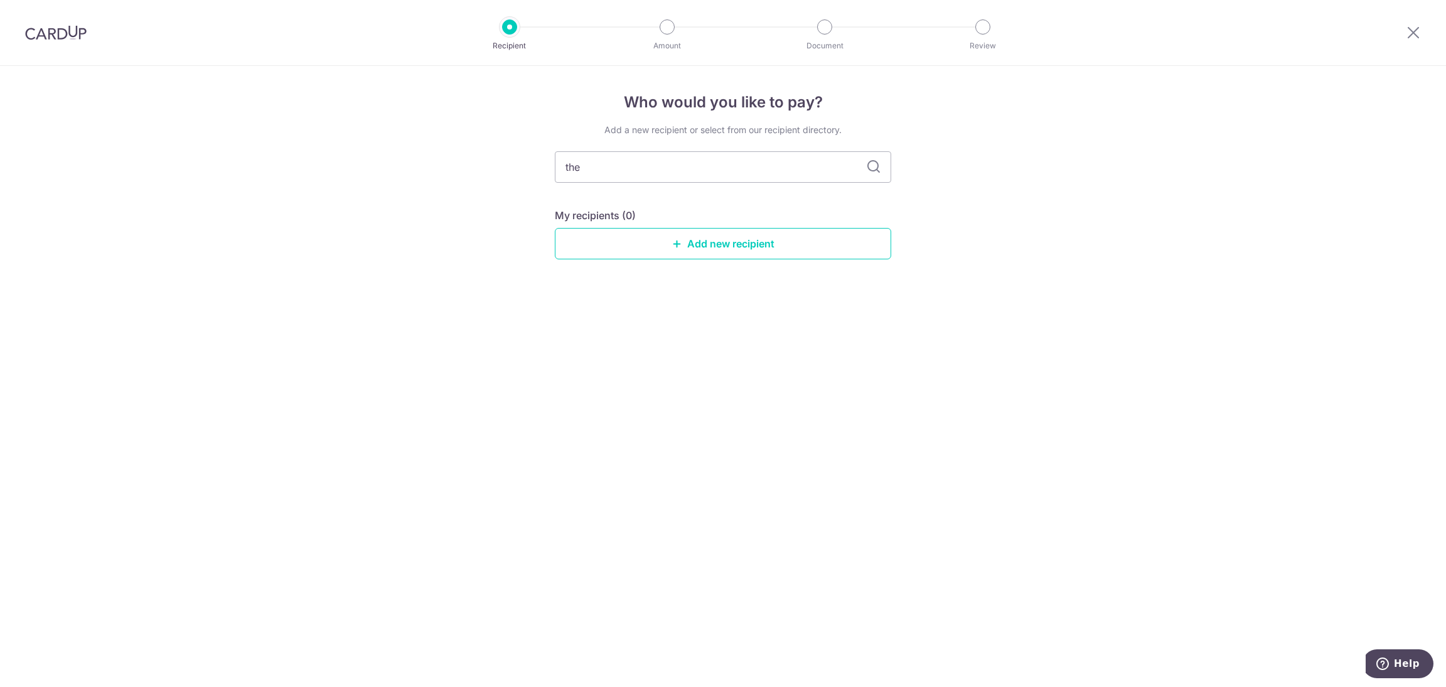
drag, startPoint x: 703, startPoint y: 167, endPoint x: 213, endPoint y: 115, distance: 493.1
click at [220, 118] on div "Who would you like to pay? Add a new recipient or select from our recipient dir…" at bounding box center [723, 376] width 1446 height 621
type input "management"
drag, startPoint x: 698, startPoint y: 174, endPoint x: 193, endPoint y: 166, distance: 505.4
click at [193, 167] on div "Who would you like to pay? Add a new recipient or select from our recipient dir…" at bounding box center [723, 376] width 1446 height 621
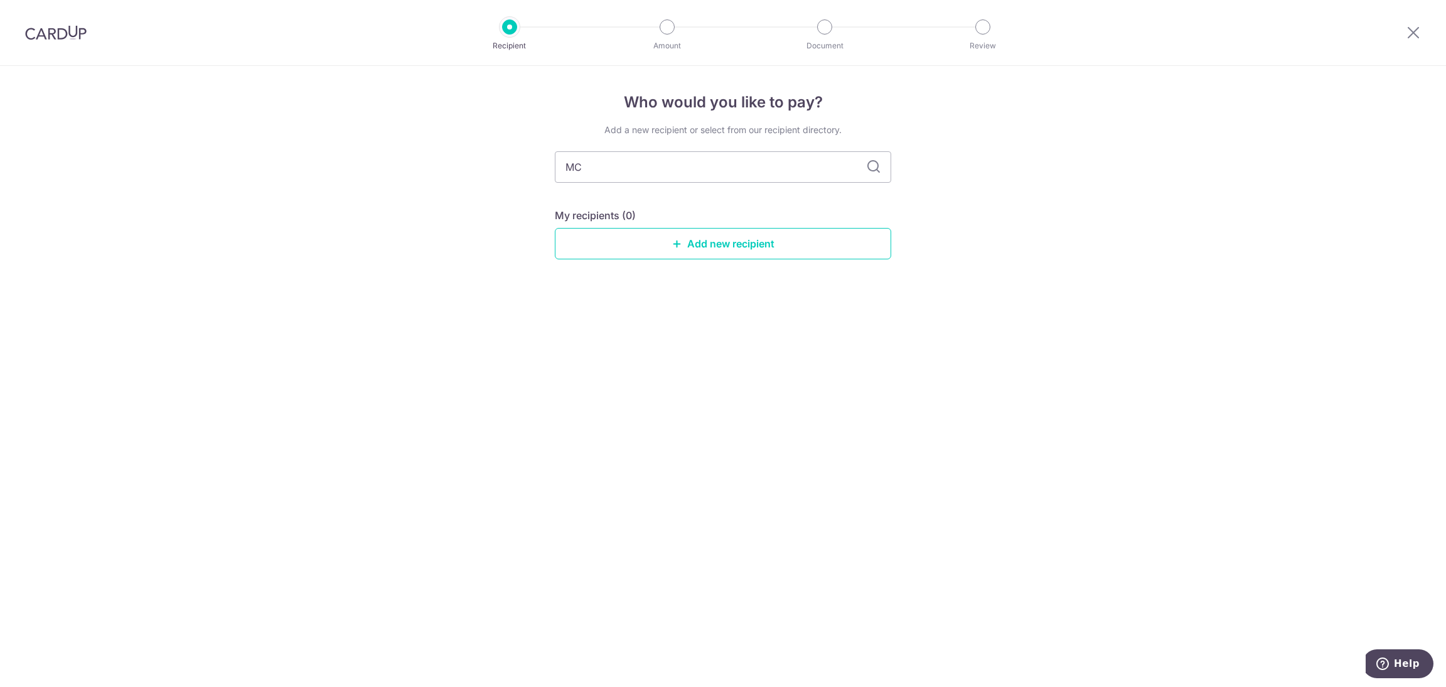
type input "MCS"
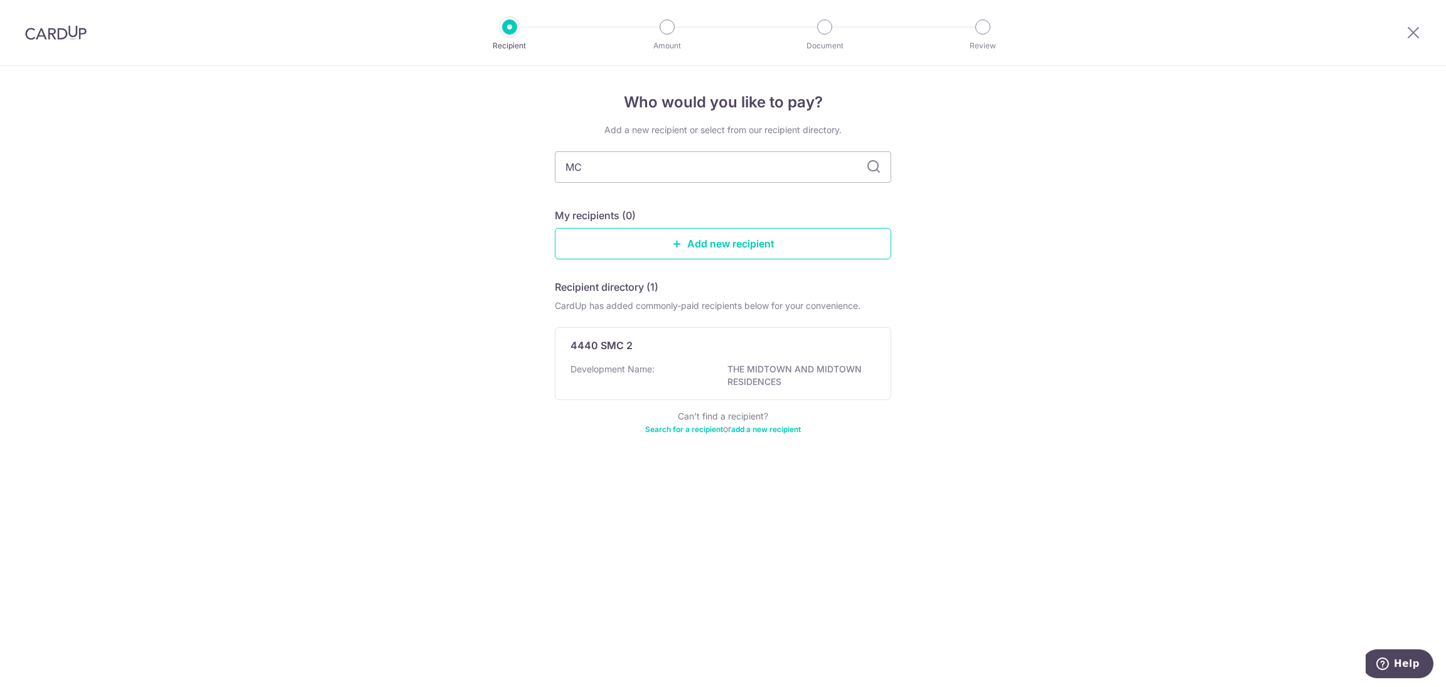
type input "MCT"
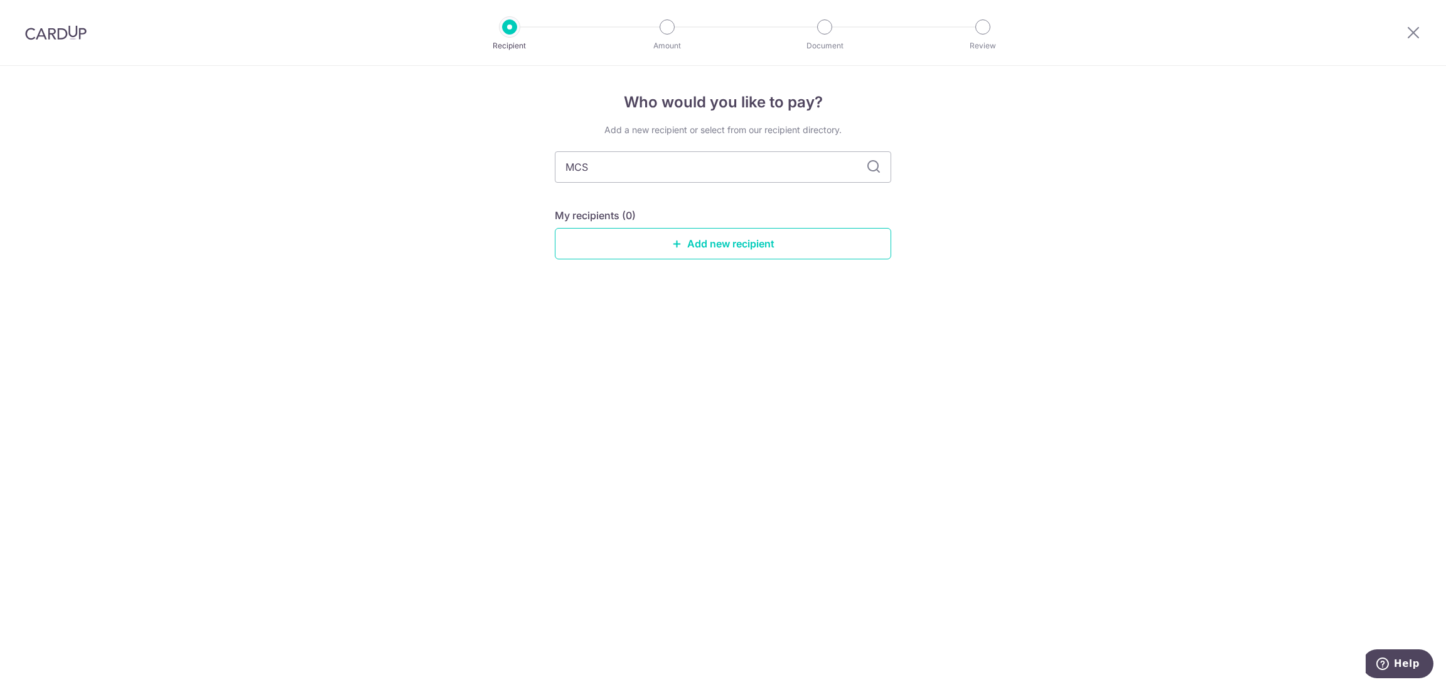
type input "MCST"
drag, startPoint x: 615, startPoint y: 159, endPoint x: 326, endPoint y: 153, distance: 288.9
click at [333, 158] on div "Who would you like to pay? Add a new recipient or select from our recipient dir…" at bounding box center [723, 376] width 1446 height 621
type input "Stra"
type input "Strata"
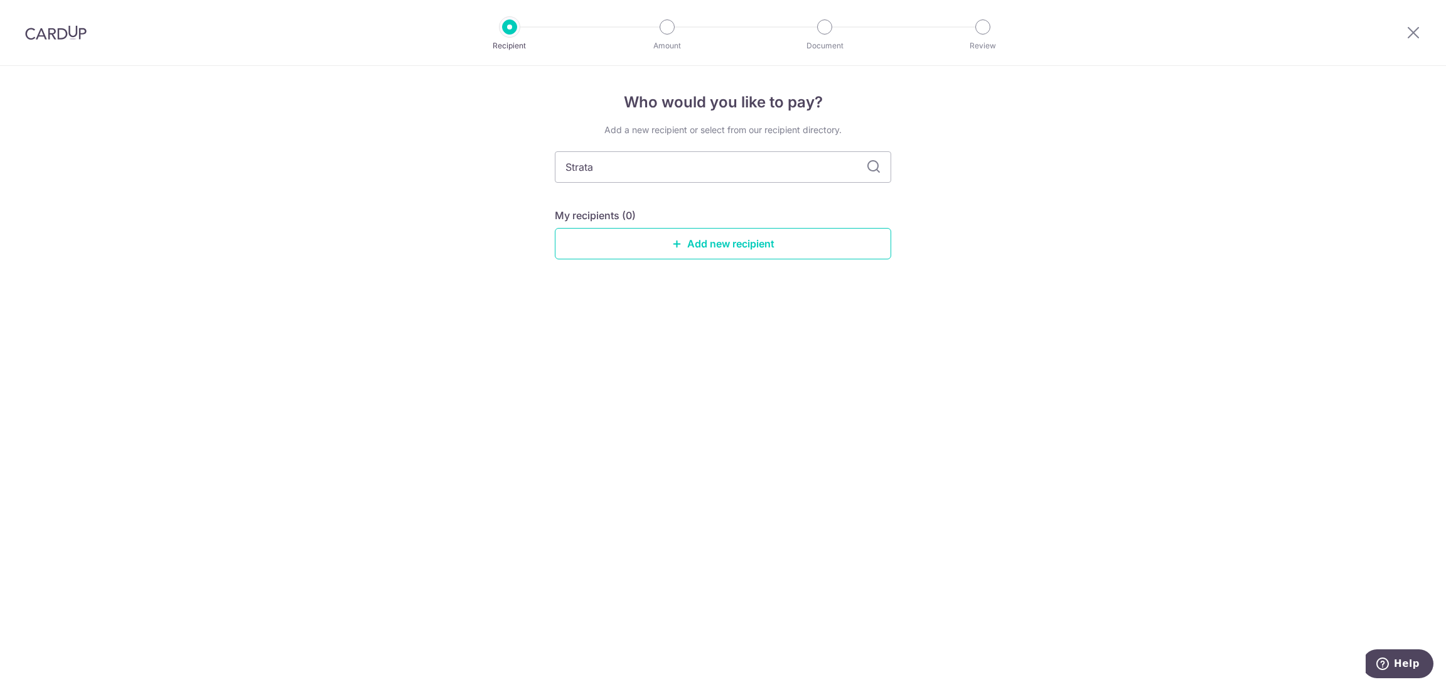
drag, startPoint x: 664, startPoint y: 159, endPoint x: 234, endPoint y: 158, distance: 430.0
click at [239, 159] on div "Who would you like to pay? Add a new recipient or select from our recipient dir…" at bounding box center [723, 376] width 1446 height 621
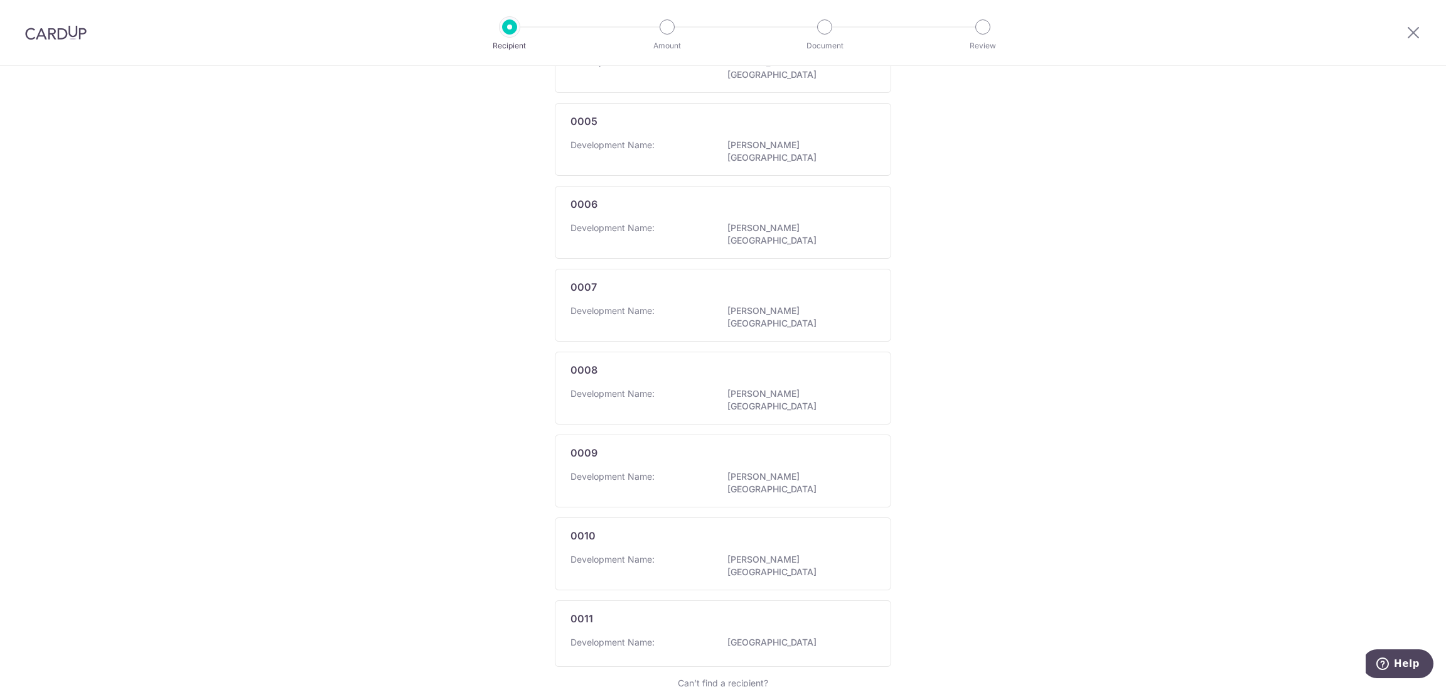
scroll to position [528, 0]
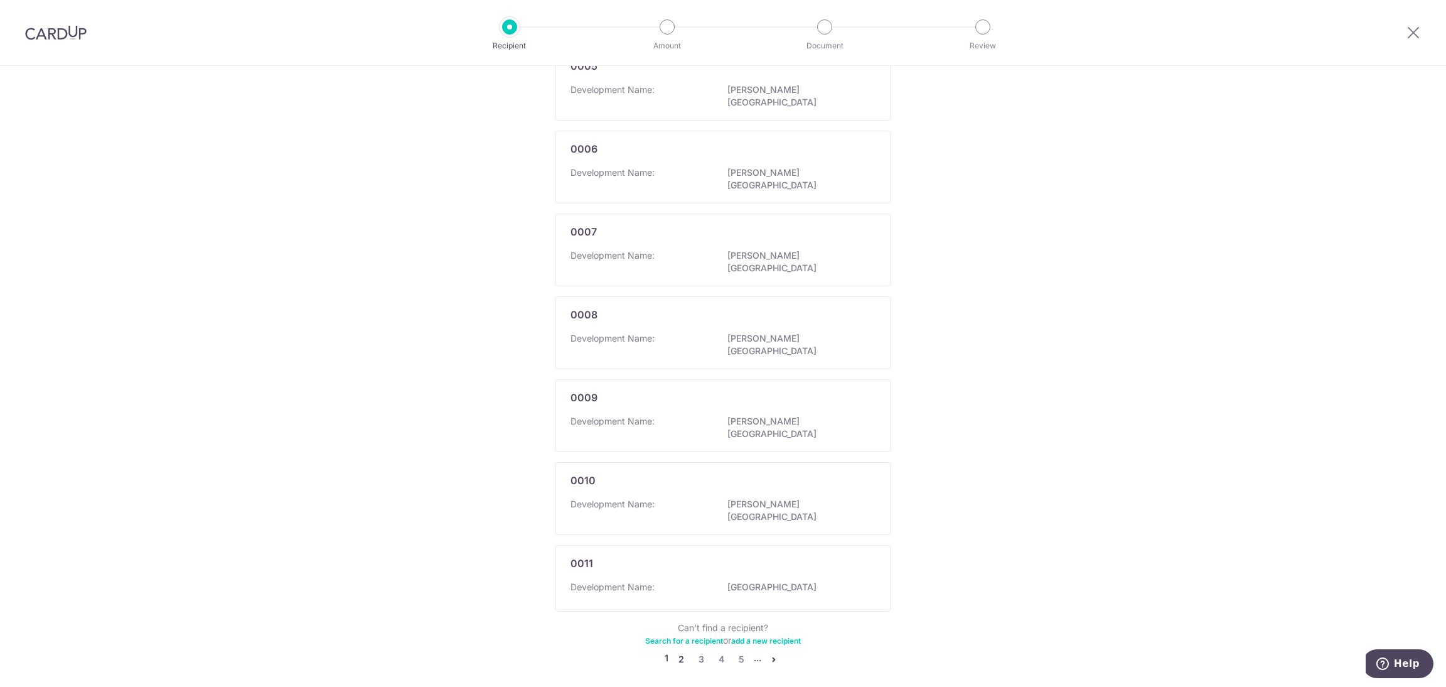
click at [674, 652] on link "2" at bounding box center [681, 659] width 15 height 15
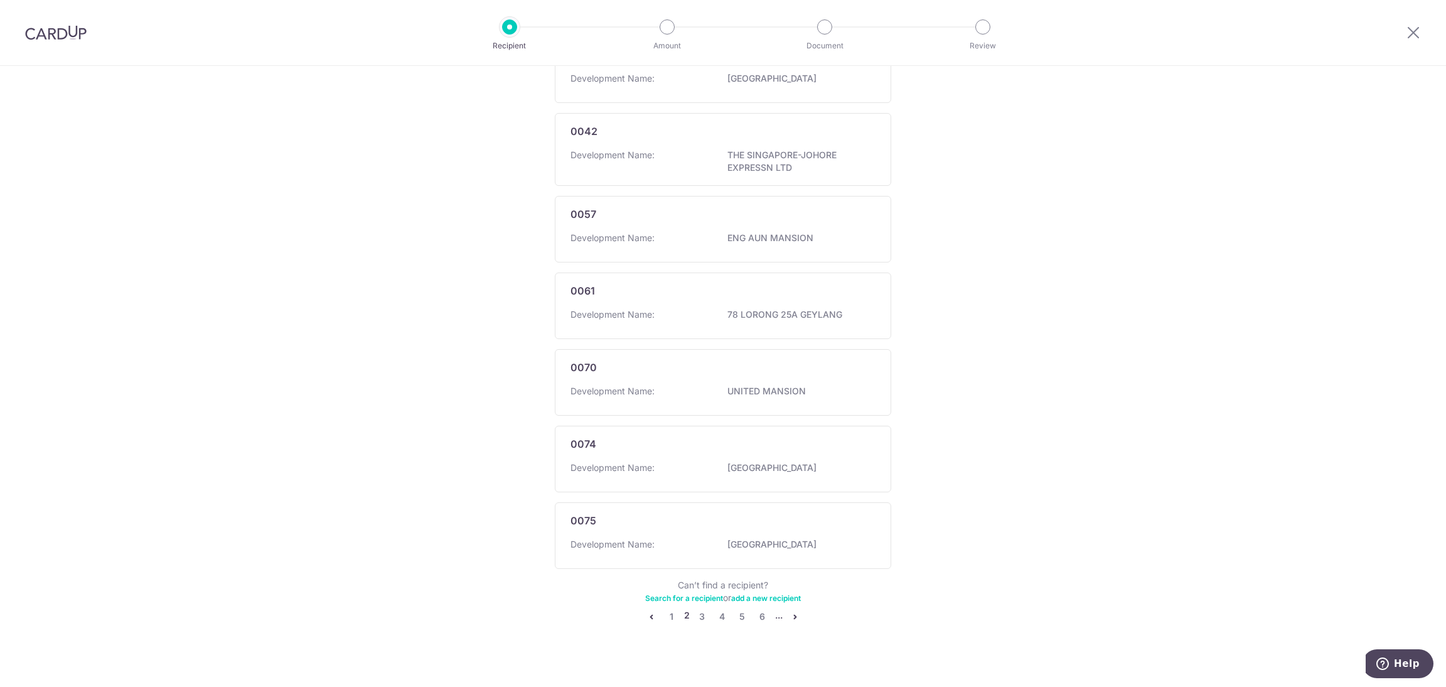
scroll to position [534, 0]
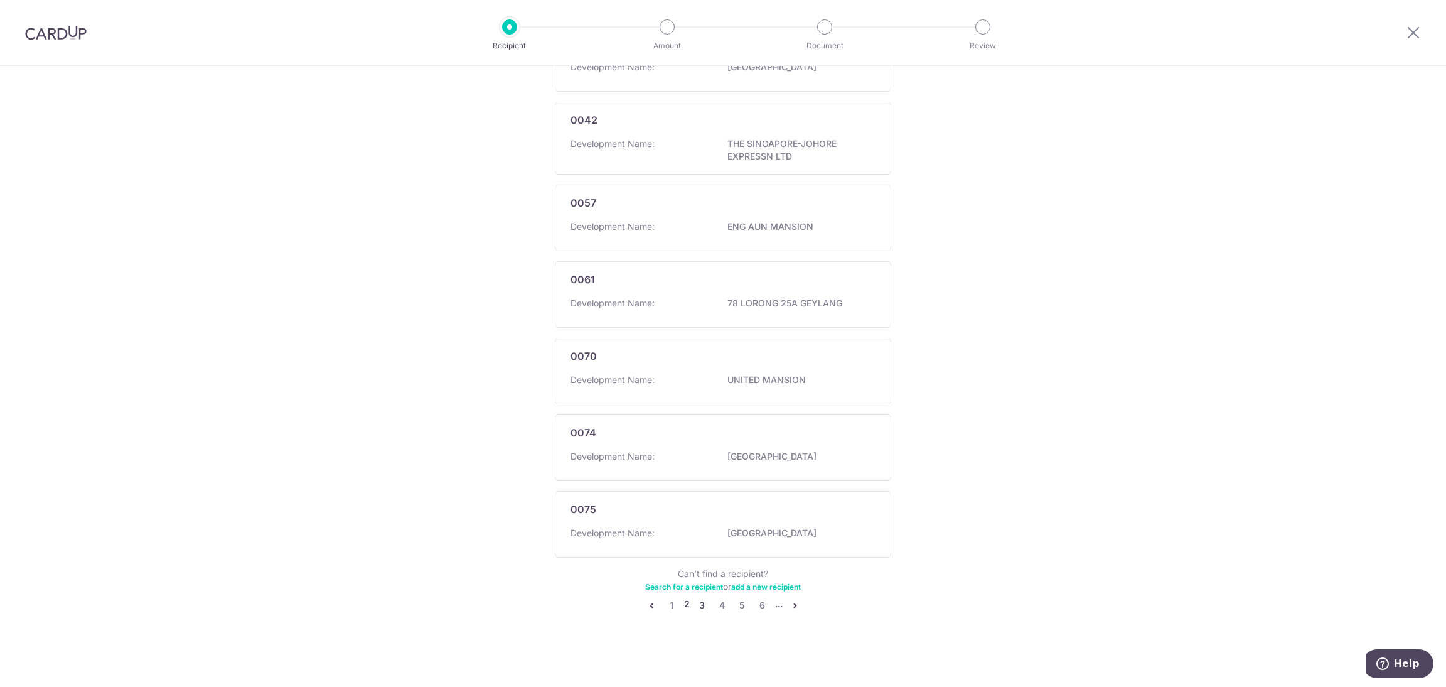
click at [695, 607] on link "3" at bounding box center [702, 605] width 15 height 15
click at [705, 608] on link "4" at bounding box center [712, 605] width 15 height 15
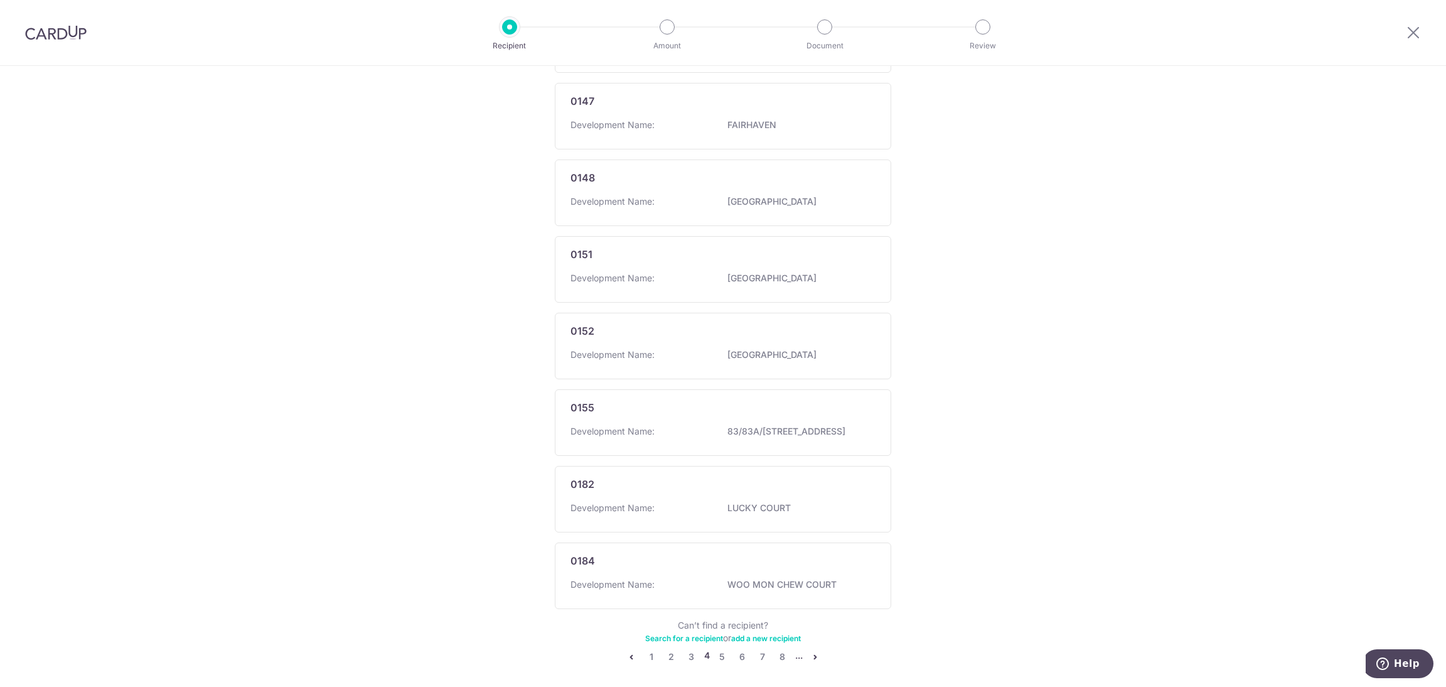
scroll to position [540, 0]
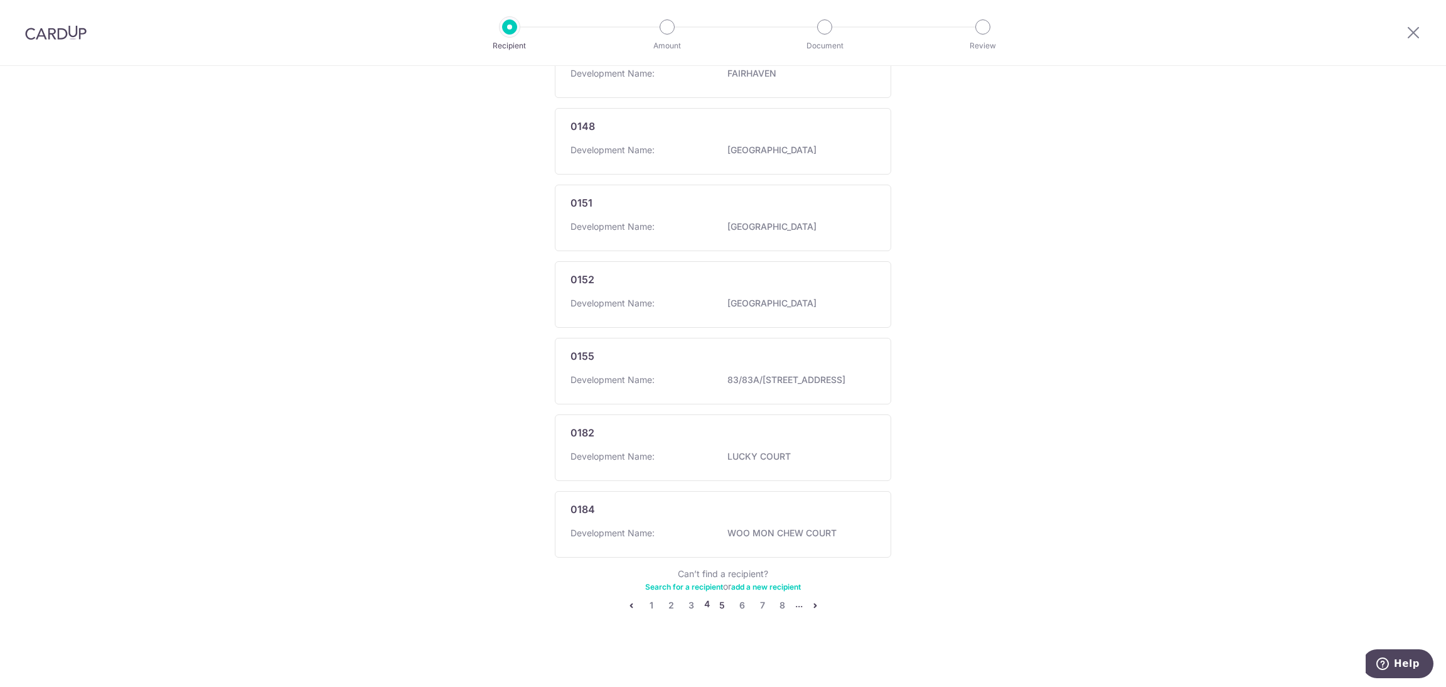
click at [719, 604] on link "5" at bounding box center [722, 605] width 15 height 15
click at [730, 606] on link "6" at bounding box center [732, 609] width 15 height 15
click at [737, 604] on link "7" at bounding box center [742, 605] width 15 height 15
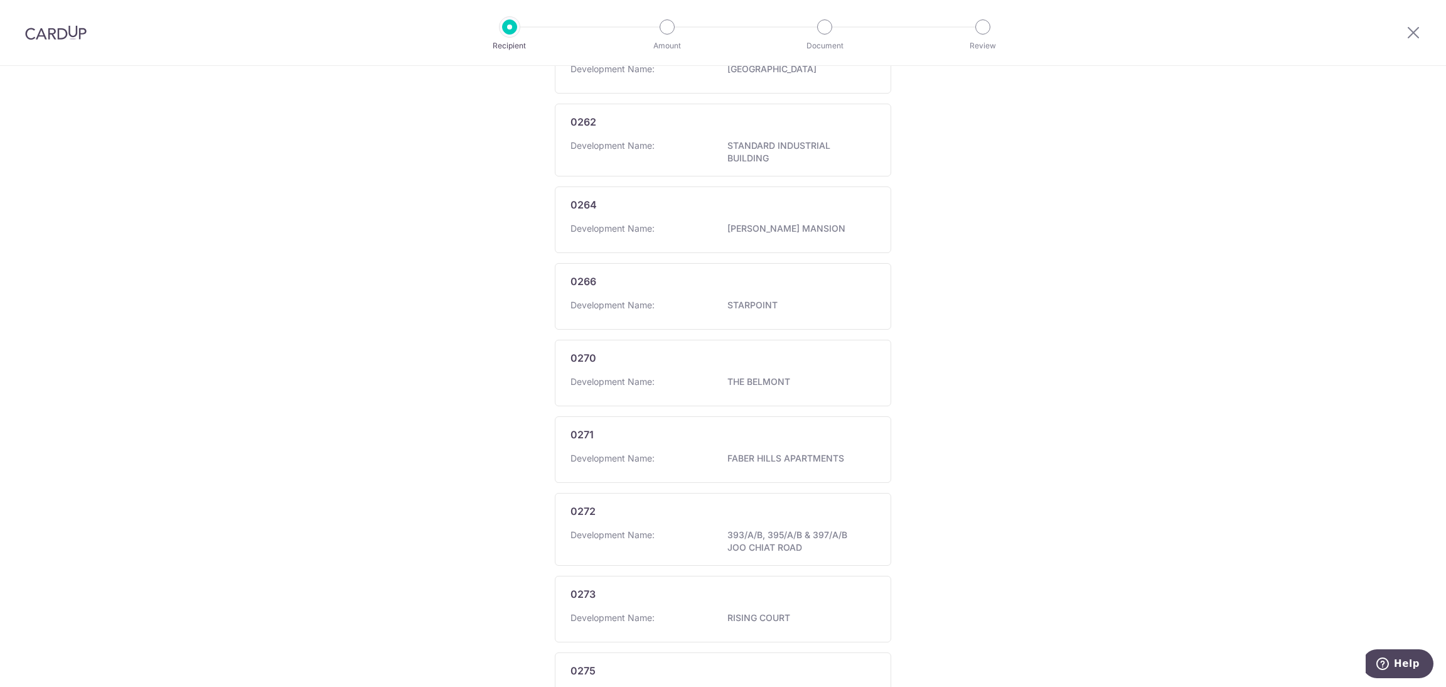
scroll to position [540, 0]
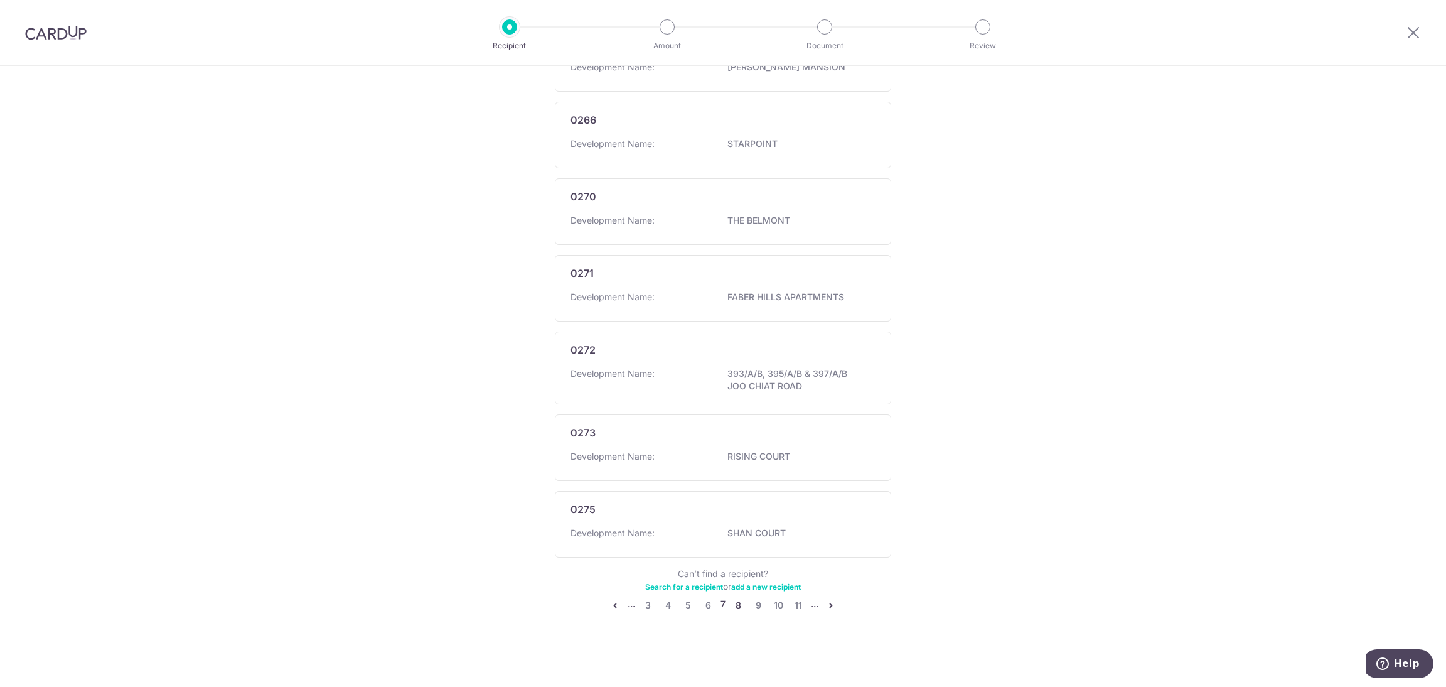
click at [735, 605] on link "8" at bounding box center [738, 605] width 15 height 15
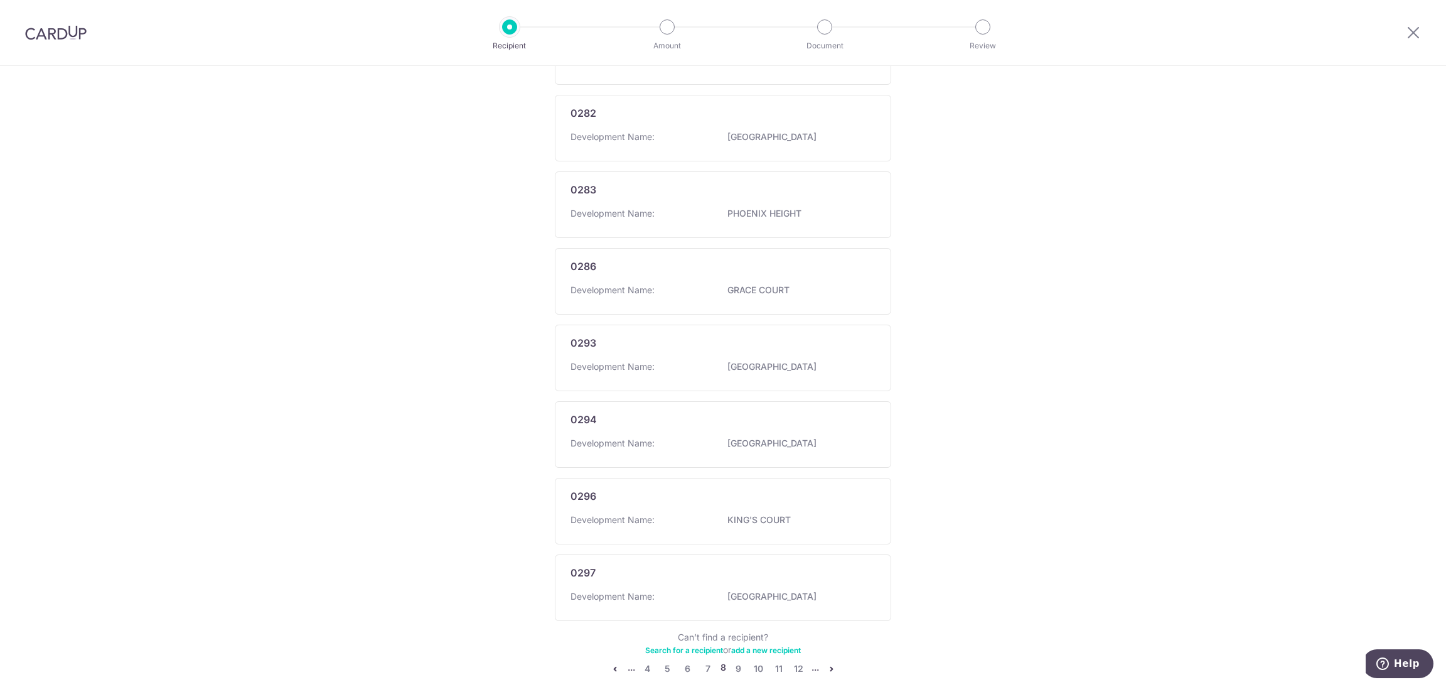
scroll to position [534, 0]
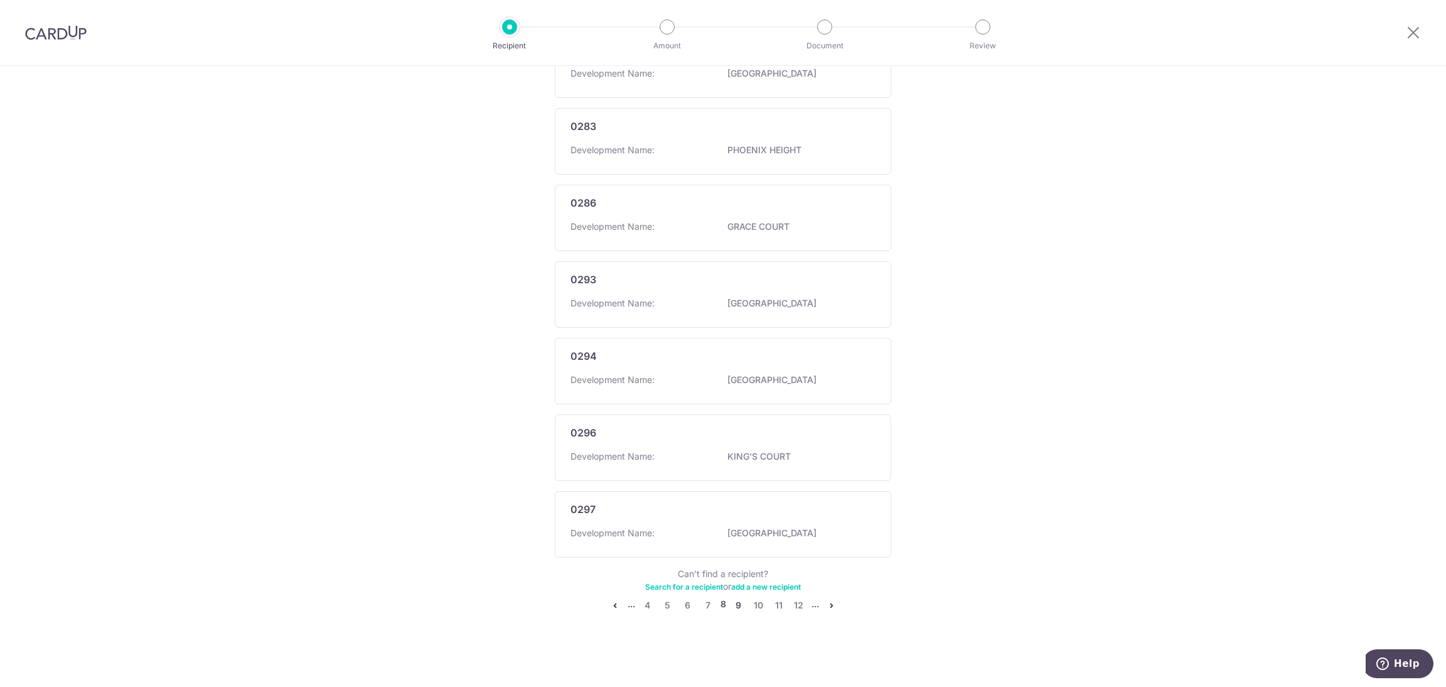
click at [735, 606] on link "9" at bounding box center [738, 605] width 15 height 15
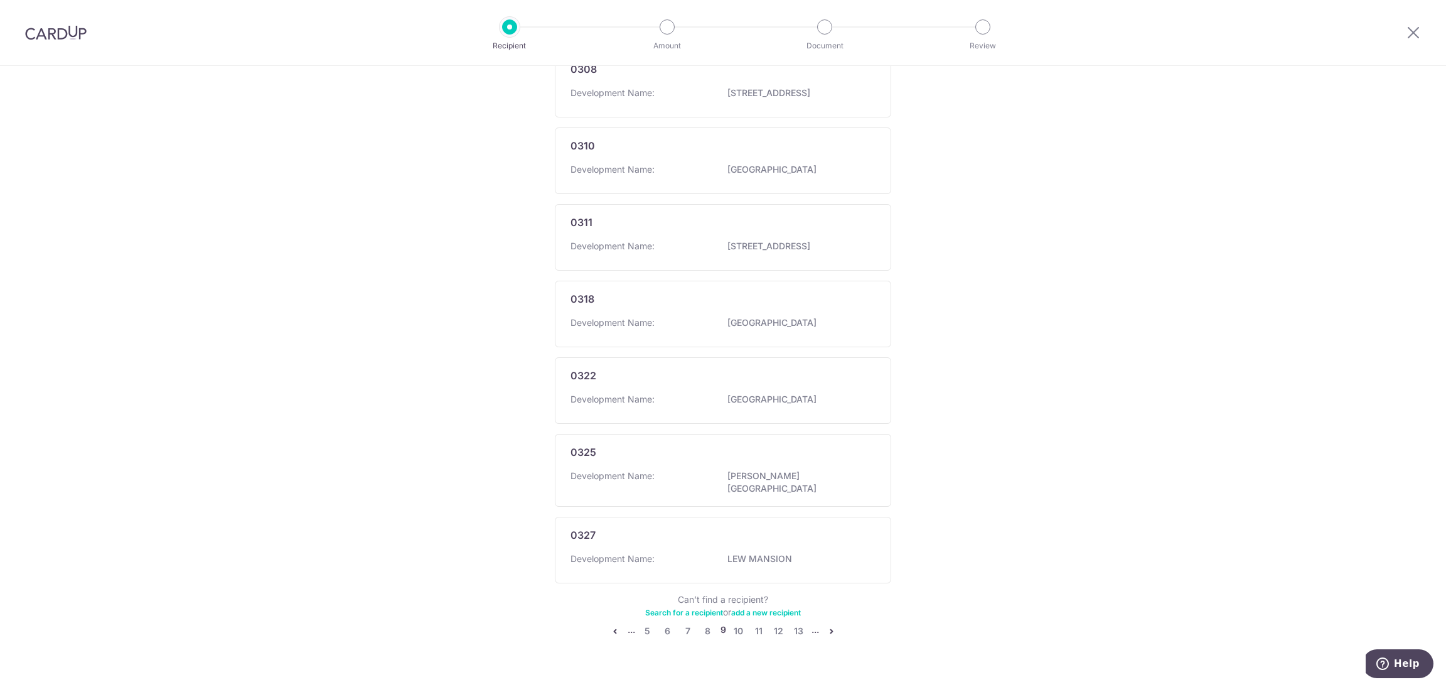
scroll to position [528, 0]
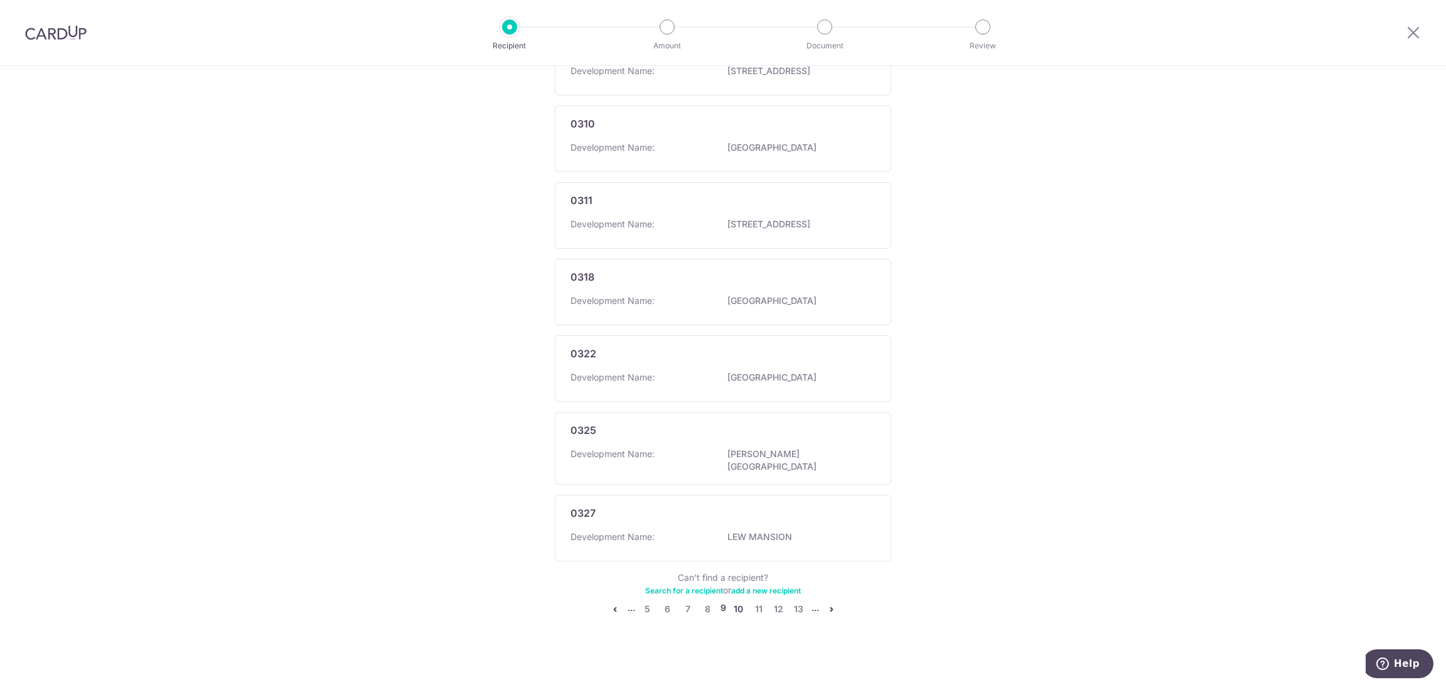
click at [731, 608] on link "10" at bounding box center [738, 608] width 15 height 15
click at [733, 606] on link "11" at bounding box center [740, 605] width 15 height 15
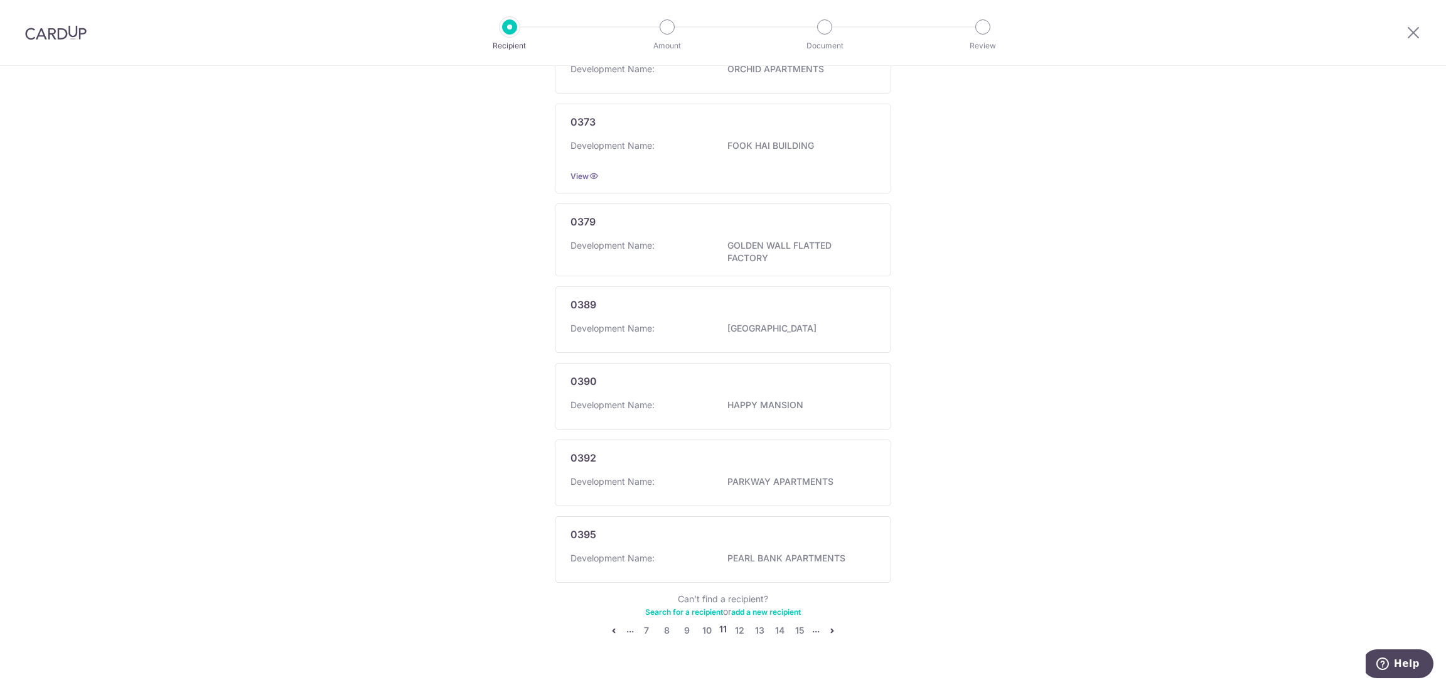
scroll to position [556, 0]
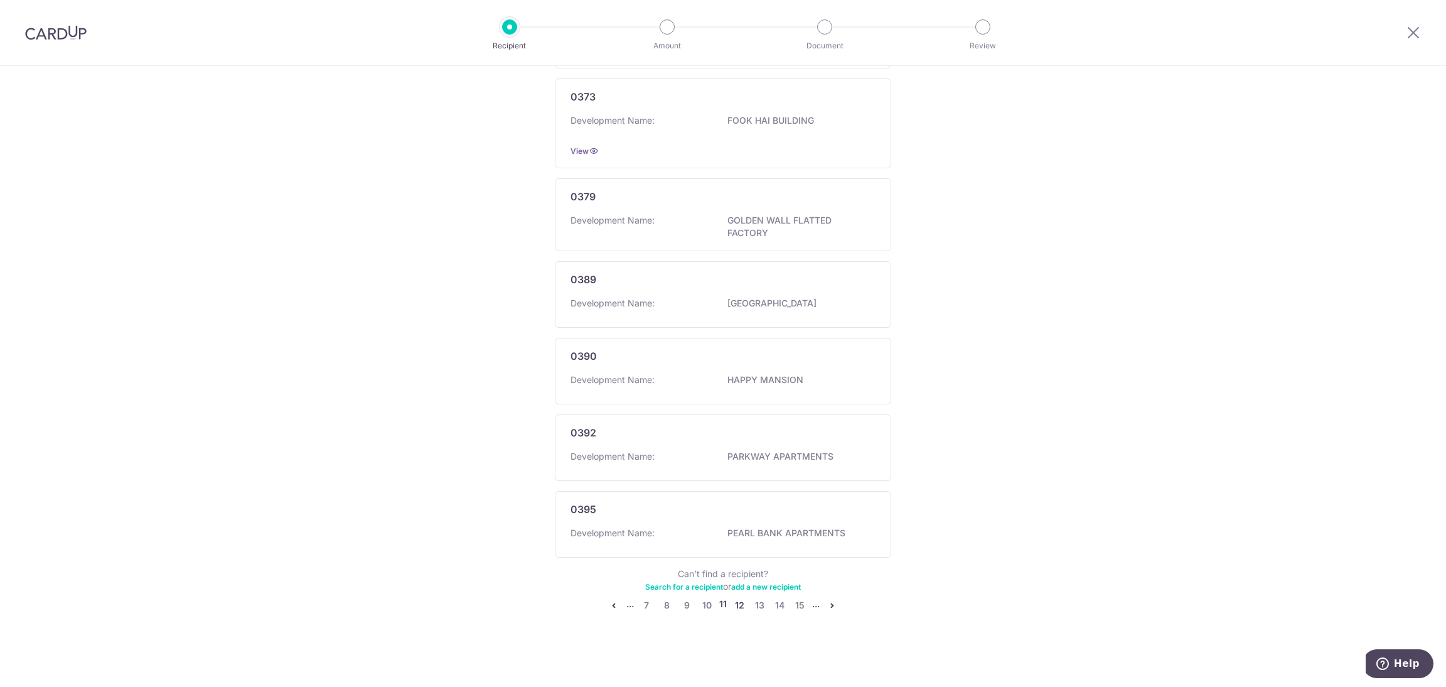
click at [733, 607] on link "12" at bounding box center [739, 605] width 15 height 15
click at [735, 605] on link "13" at bounding box center [740, 609] width 15 height 15
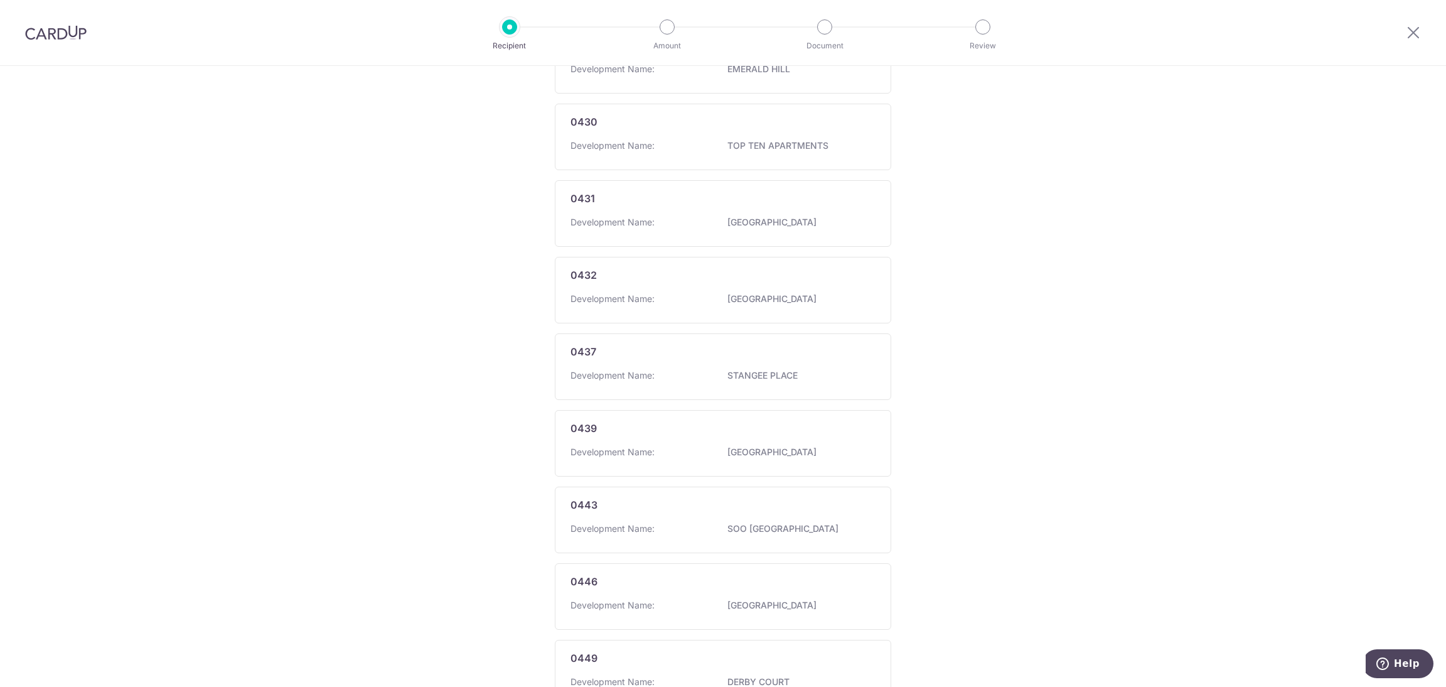
scroll to position [528, 0]
click at [739, 608] on link "14" at bounding box center [740, 605] width 15 height 15
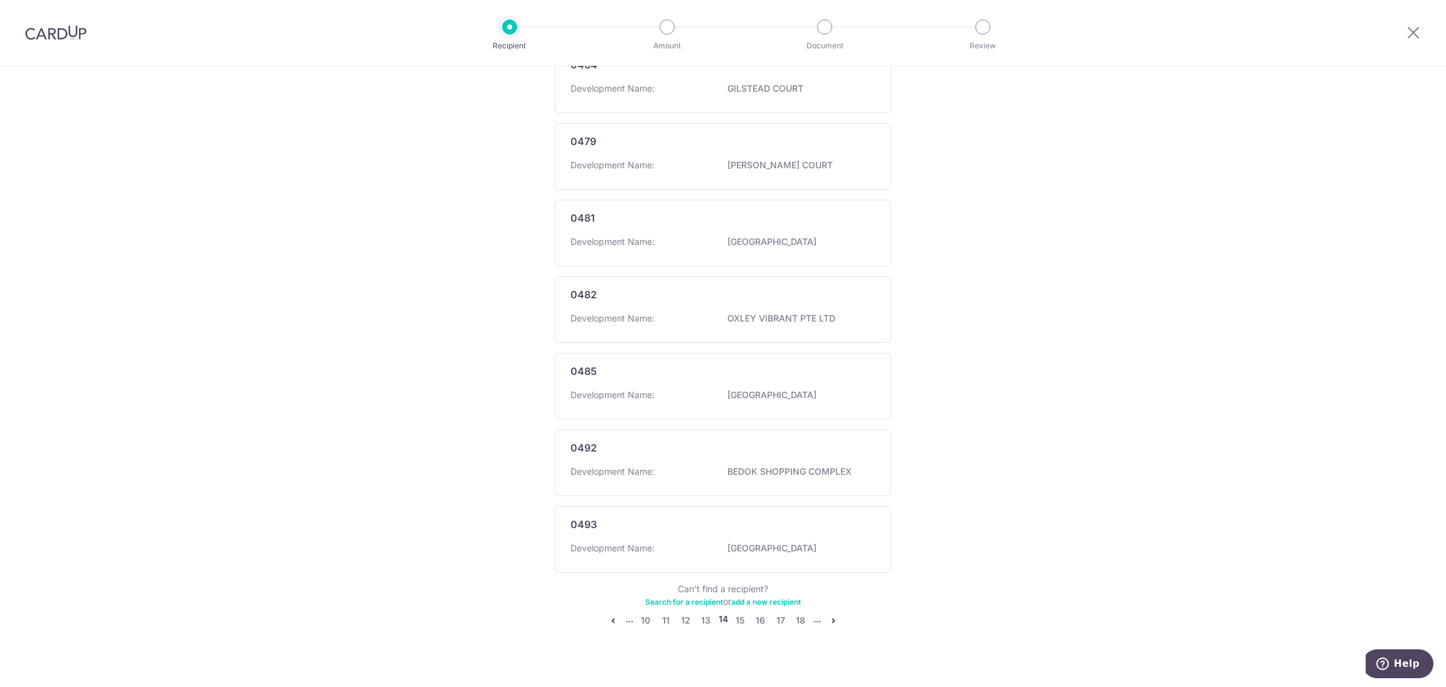
scroll to position [551, 0]
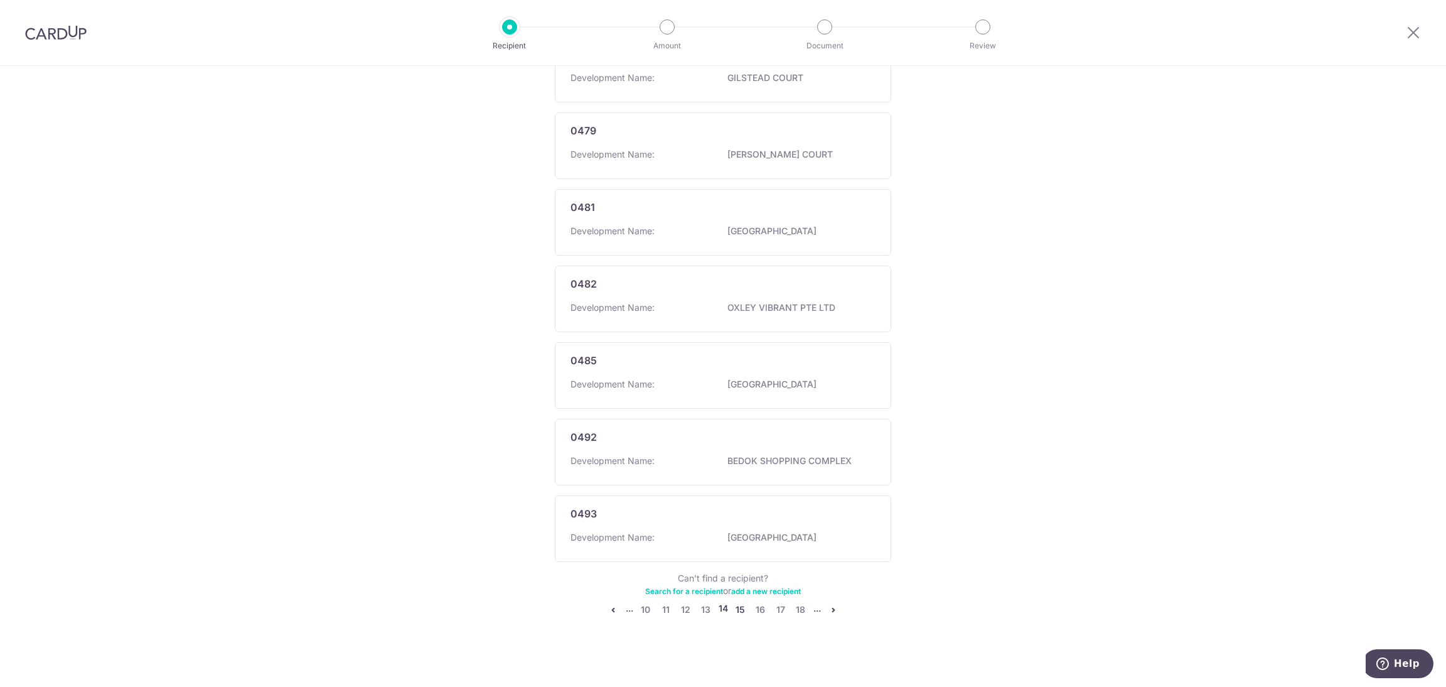
click at [733, 607] on link "15" at bounding box center [740, 609] width 15 height 15
click at [738, 604] on link "16" at bounding box center [740, 605] width 15 height 15
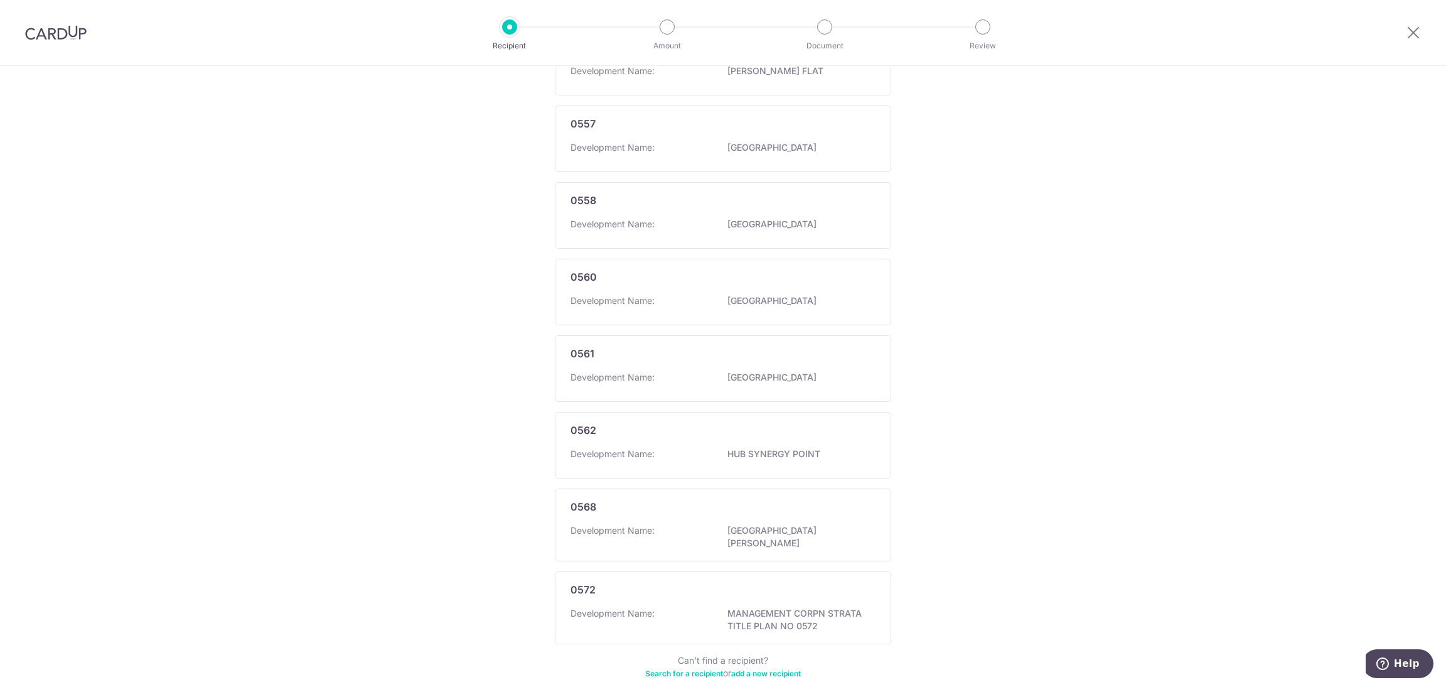
scroll to position [540, 0]
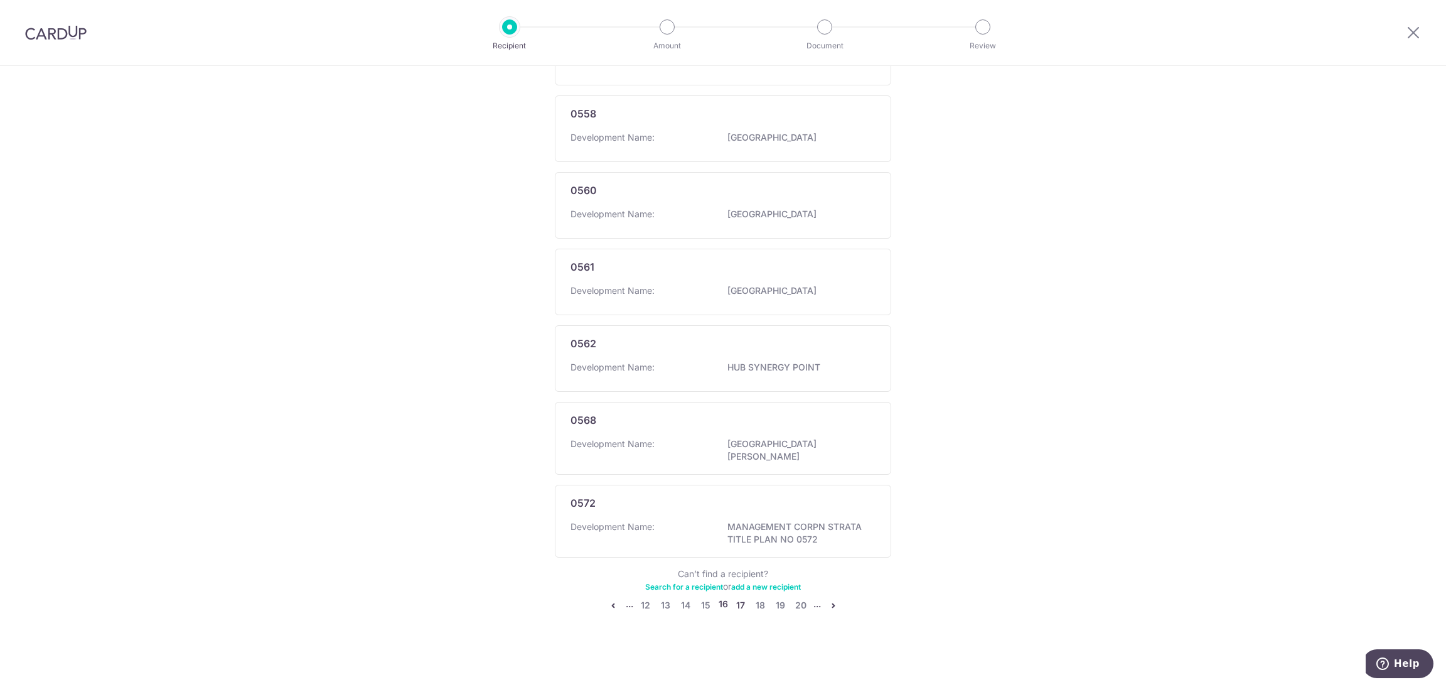
click at [735, 606] on link "17" at bounding box center [740, 605] width 15 height 15
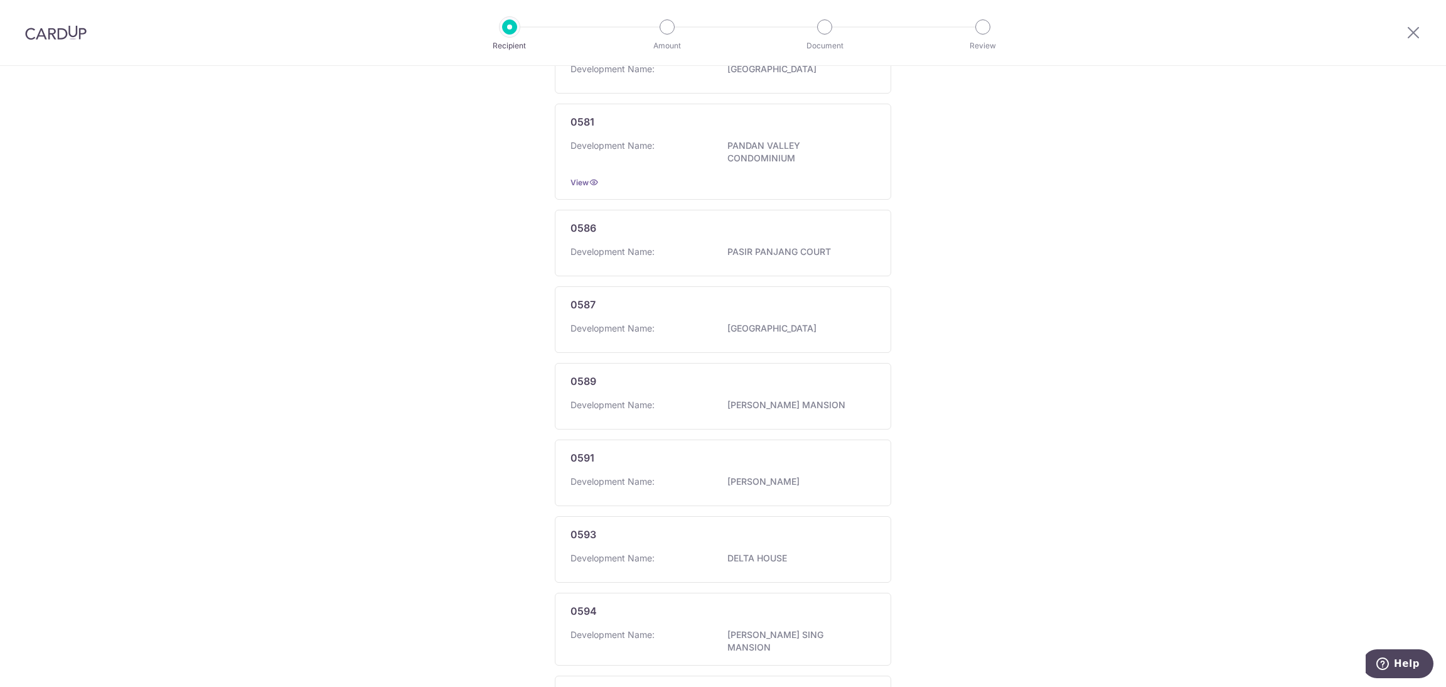
scroll to position [563, 0]
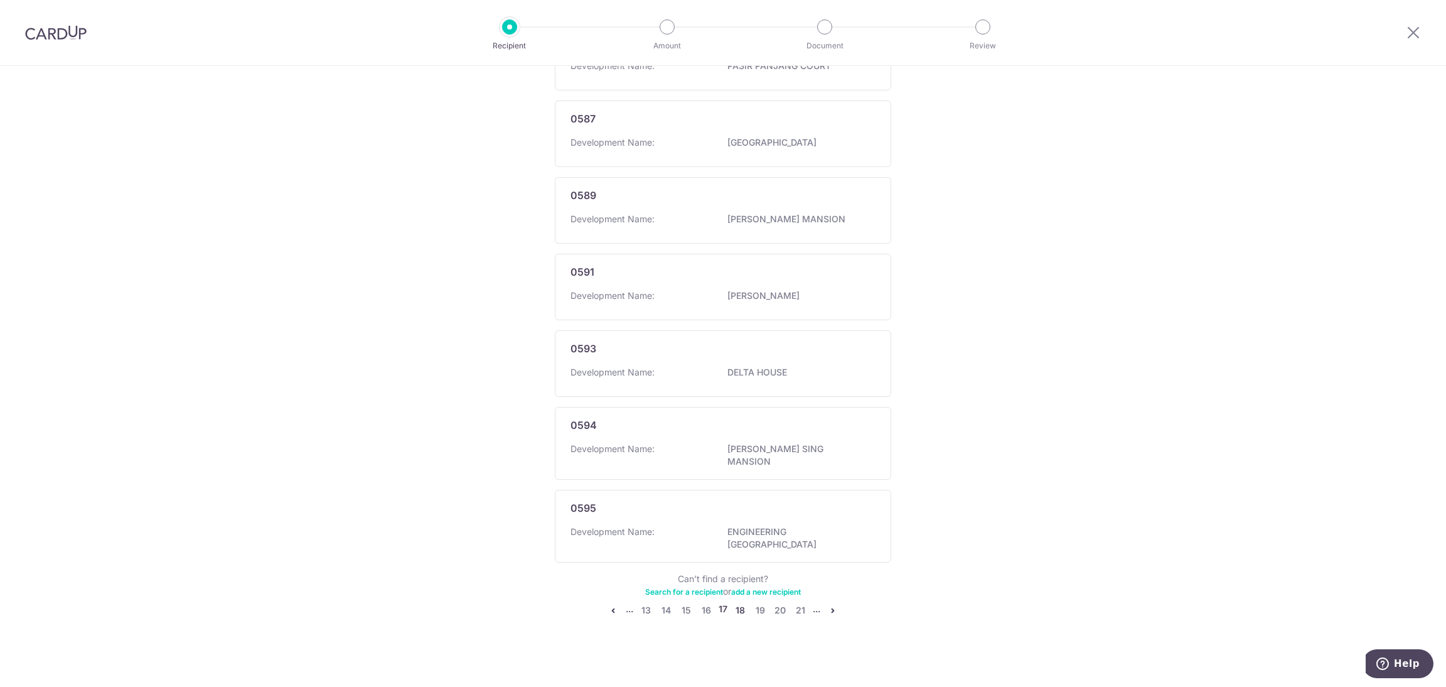
click at [738, 607] on link "18" at bounding box center [740, 610] width 15 height 15
click at [733, 607] on link "19" at bounding box center [740, 608] width 15 height 15
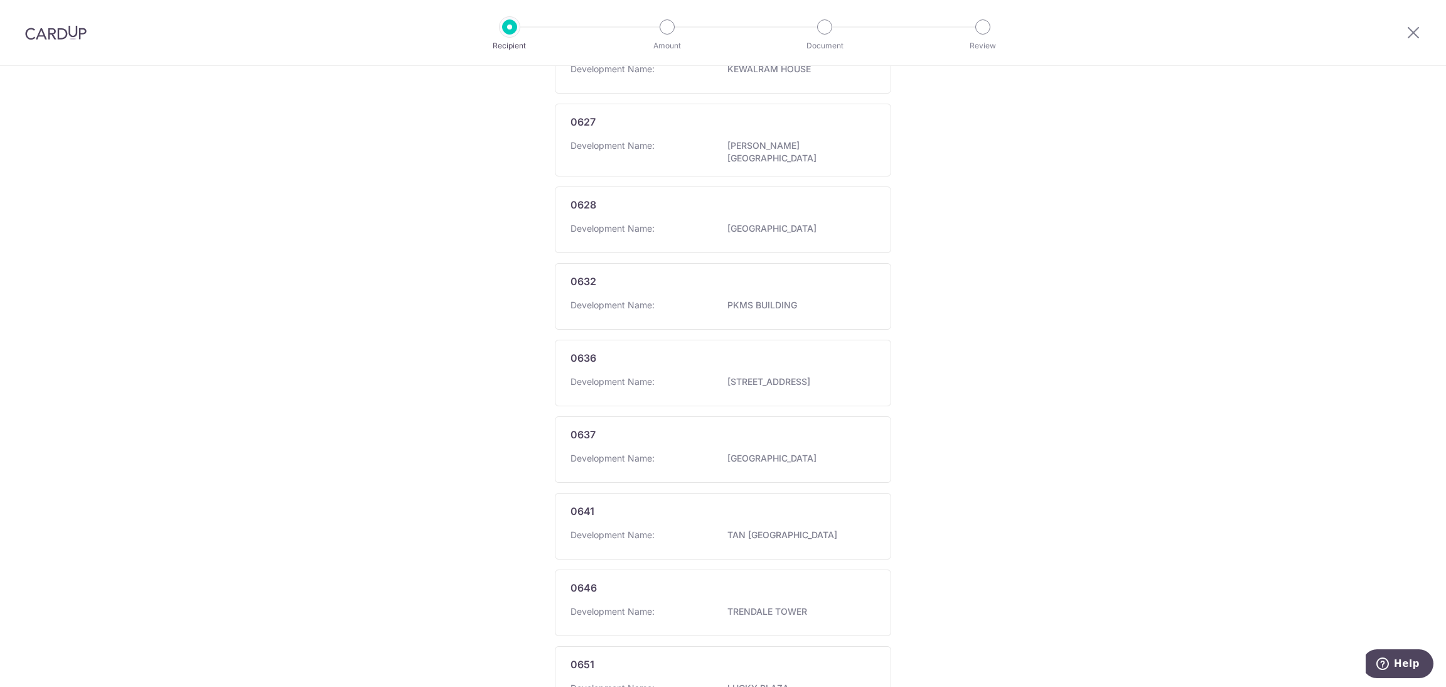
scroll to position [534, 0]
click at [740, 607] on link "20" at bounding box center [740, 605] width 15 height 15
click at [738, 606] on link "21" at bounding box center [741, 605] width 15 height 15
click at [736, 606] on link "22" at bounding box center [740, 605] width 15 height 15
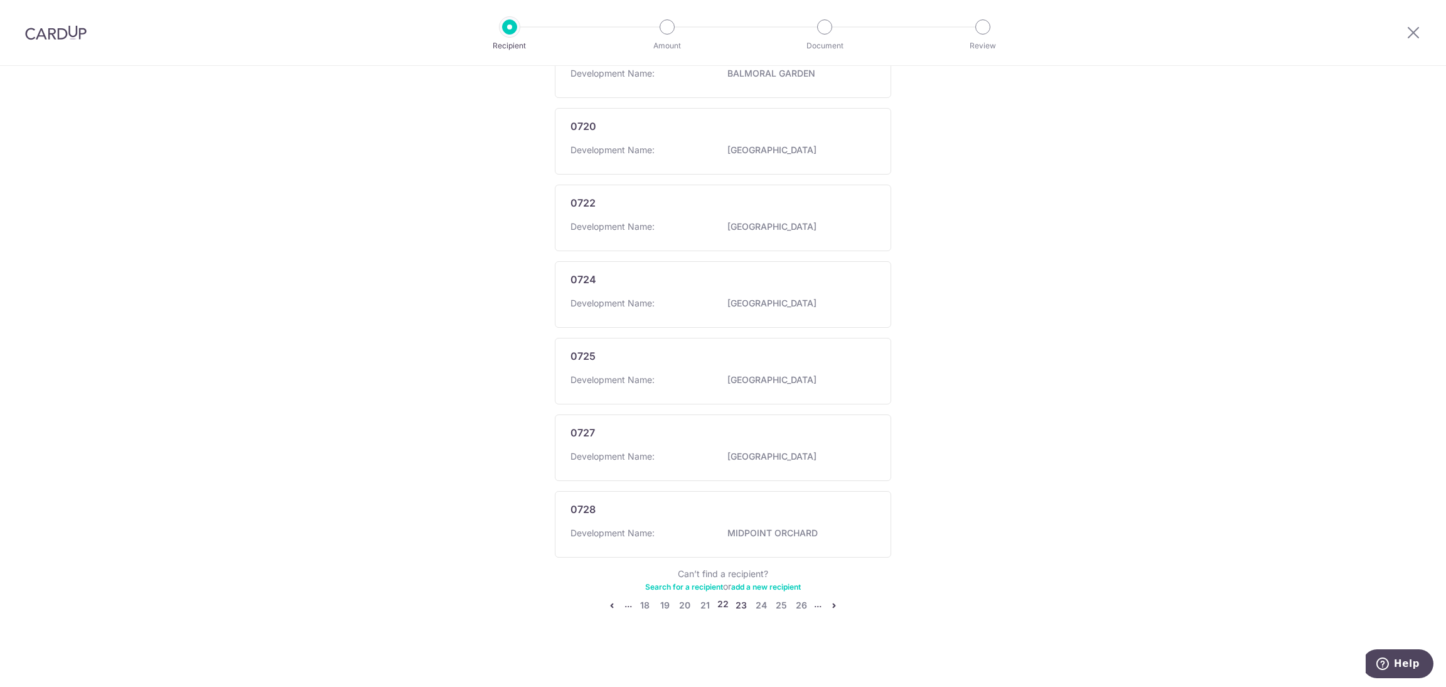
click at [734, 604] on link "23" at bounding box center [741, 605] width 15 height 15
click at [734, 606] on link "24" at bounding box center [741, 609] width 15 height 15
click at [737, 607] on link "25" at bounding box center [741, 605] width 15 height 15
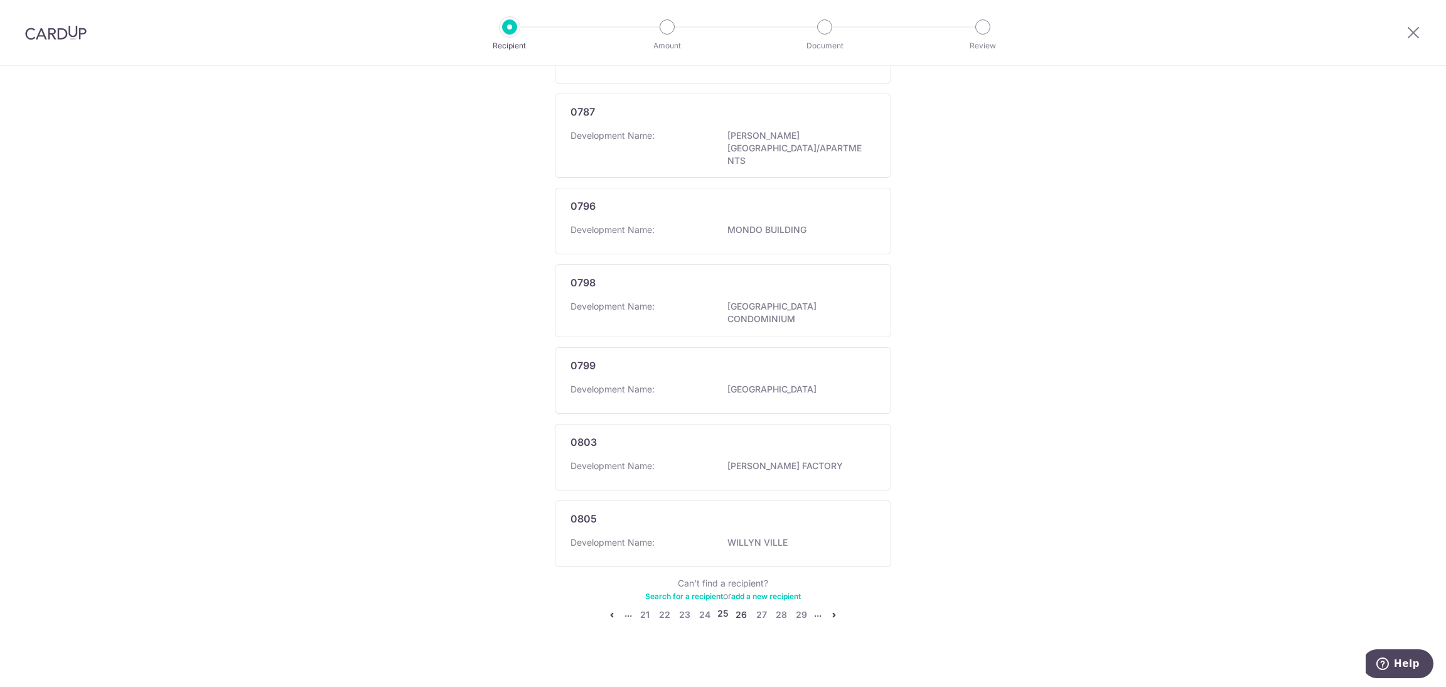
click at [736, 607] on link "26" at bounding box center [741, 614] width 15 height 15
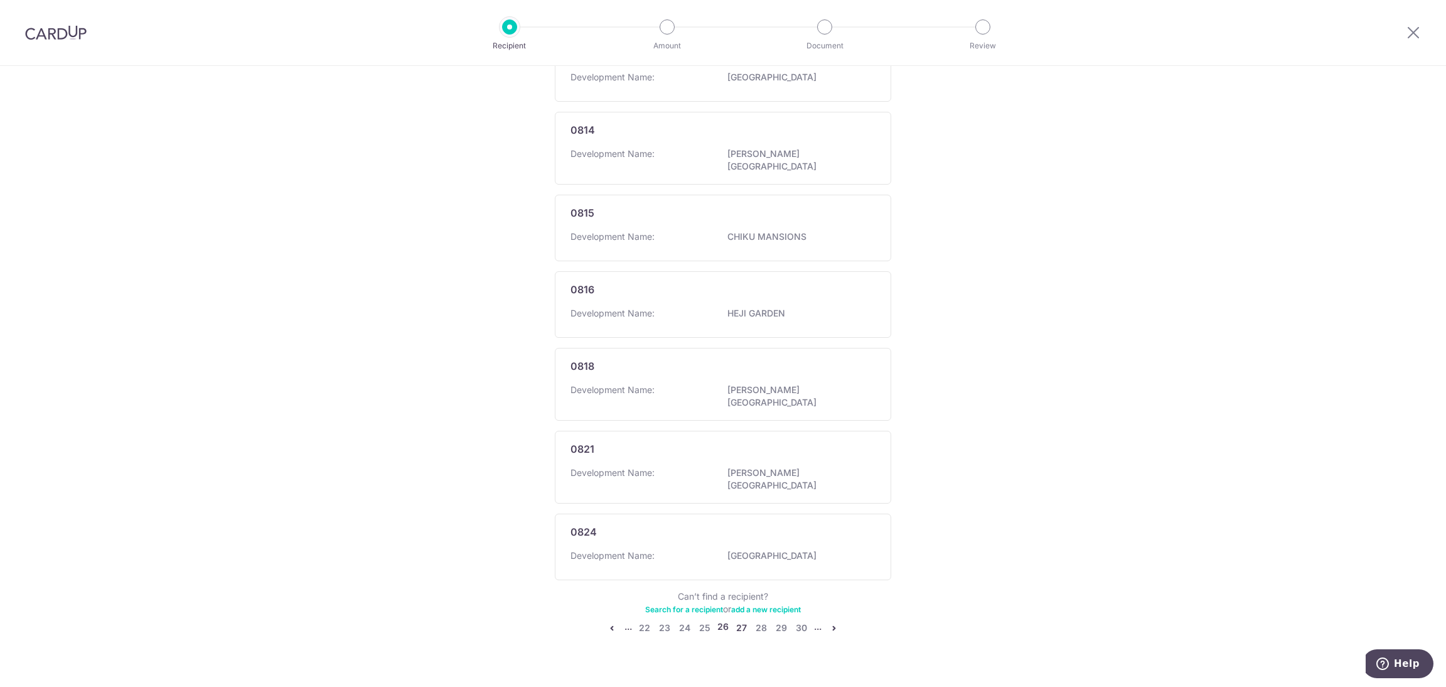
click at [736, 620] on link "27" at bounding box center [741, 627] width 15 height 15
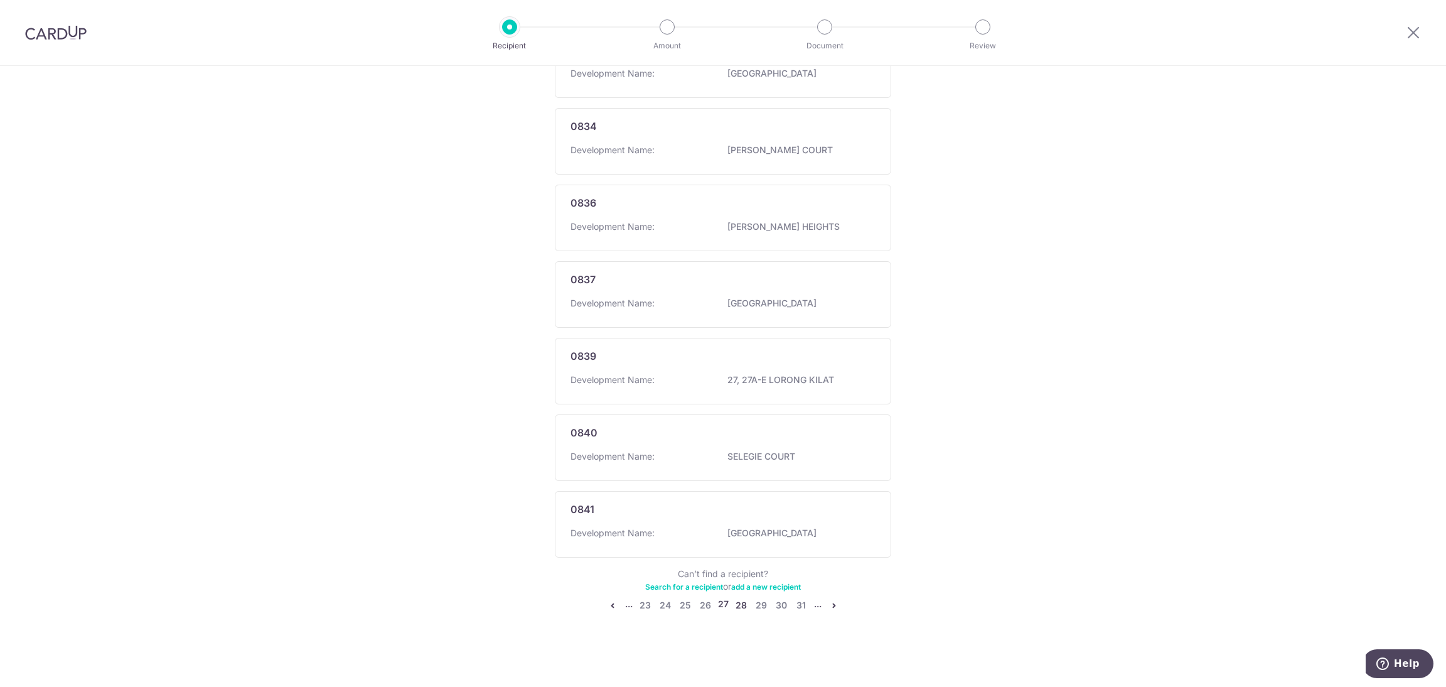
click at [736, 606] on link "28" at bounding box center [741, 605] width 15 height 15
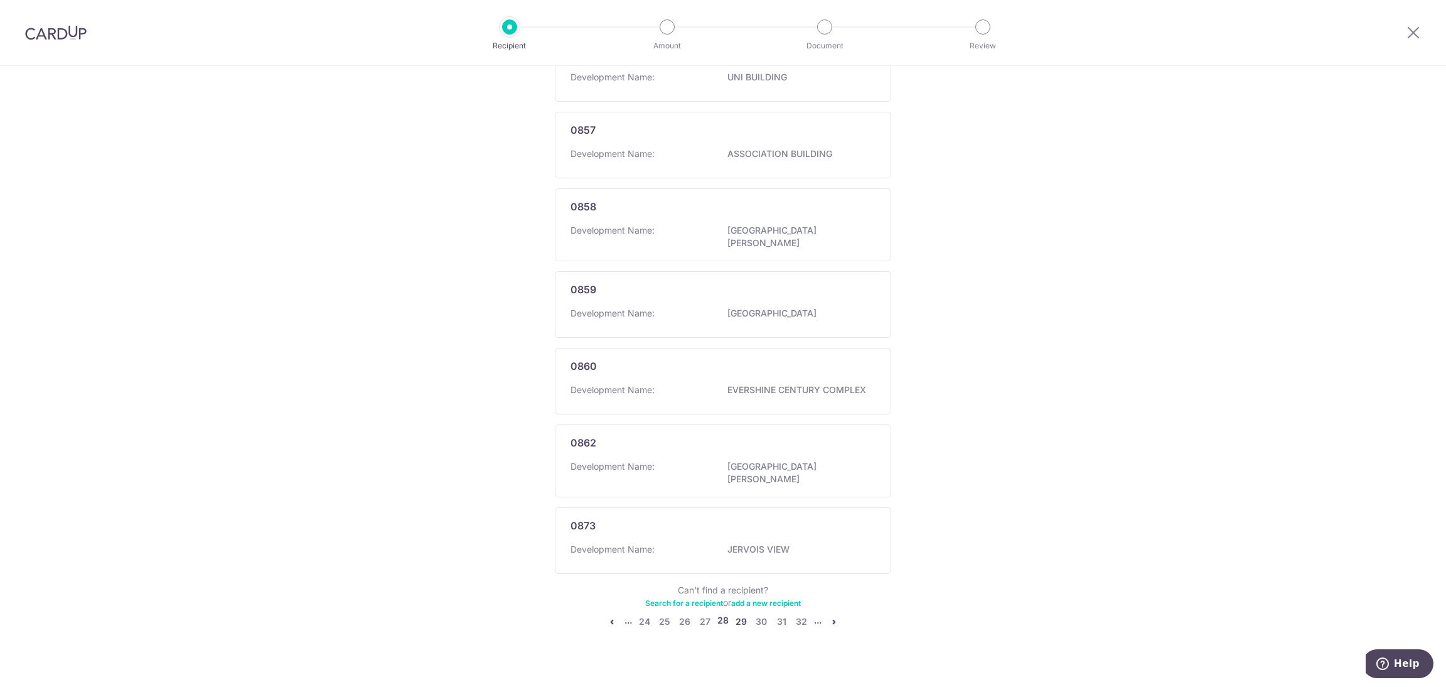
click at [736, 614] on link "29" at bounding box center [741, 621] width 15 height 15
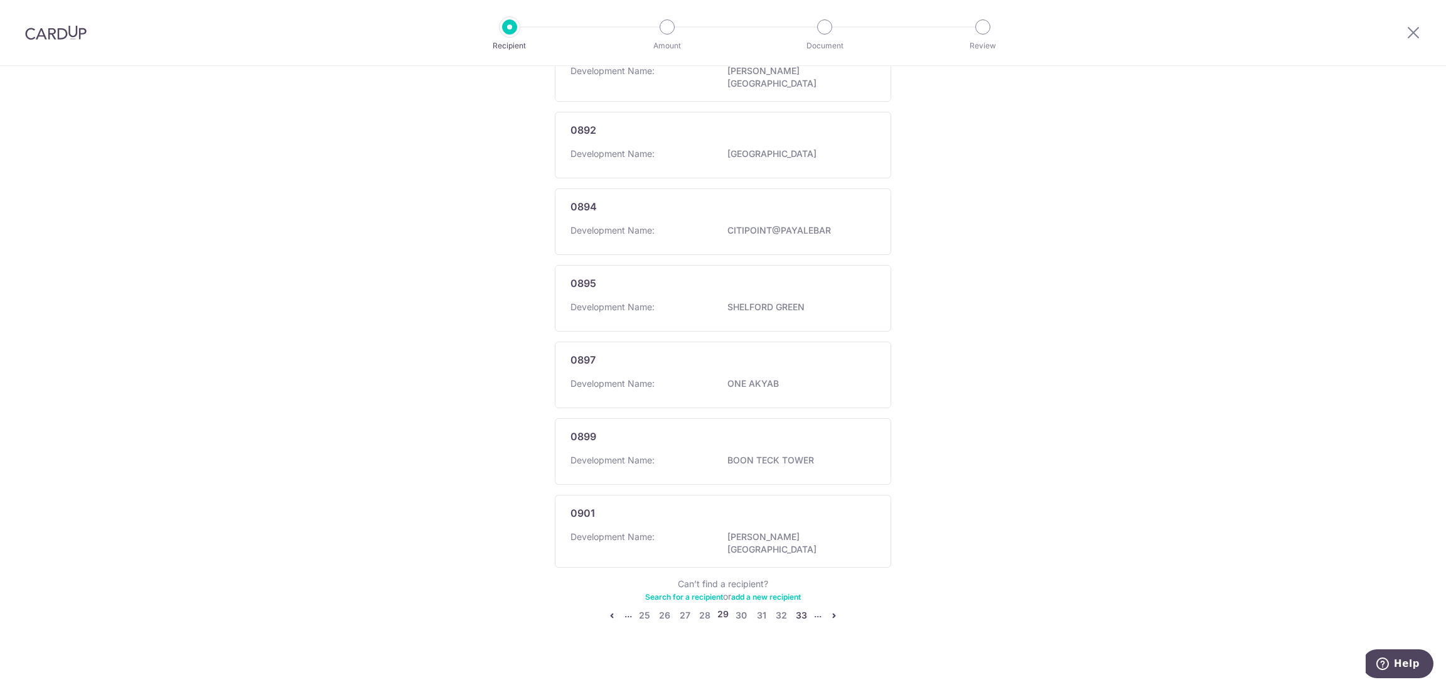
click at [802, 608] on link "33" at bounding box center [801, 615] width 15 height 15
click at [829, 616] on icon "pager" at bounding box center [834, 621] width 10 height 10
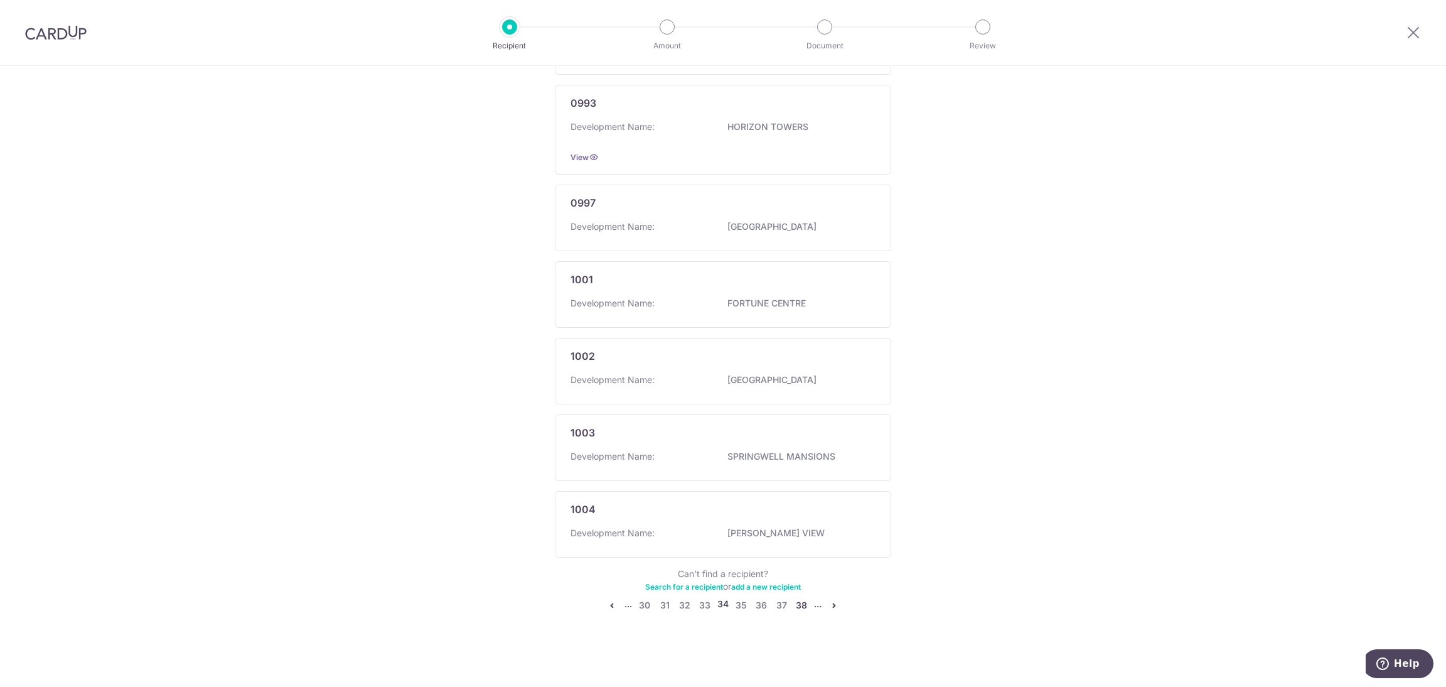
click at [794, 607] on link "38" at bounding box center [801, 605] width 15 height 15
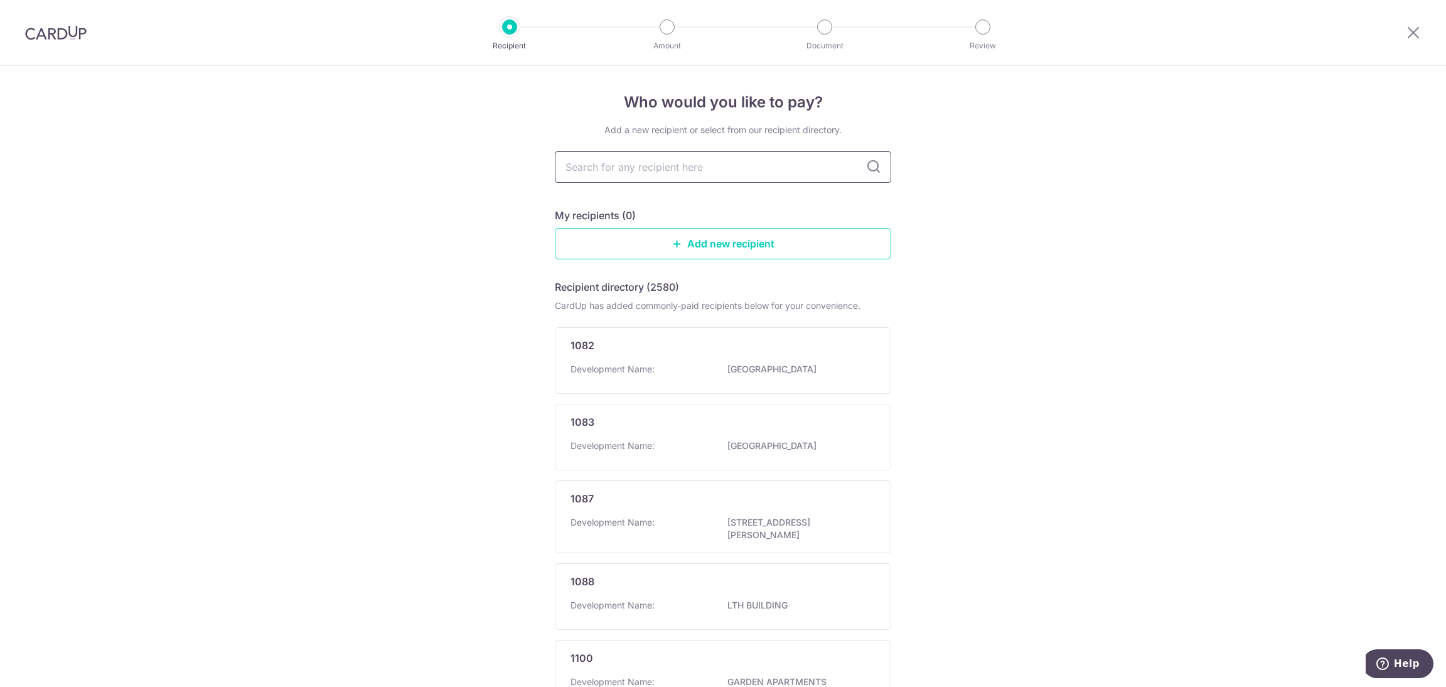
click at [706, 173] on input "text" at bounding box center [723, 166] width 337 height 31
type input "luce"
drag, startPoint x: 338, startPoint y: 199, endPoint x: 281, endPoint y: 199, distance: 57.1
click at [281, 199] on div "Who would you like to pay? Add a new recipient or select from our recipient dir…" at bounding box center [723, 642] width 1446 height 1153
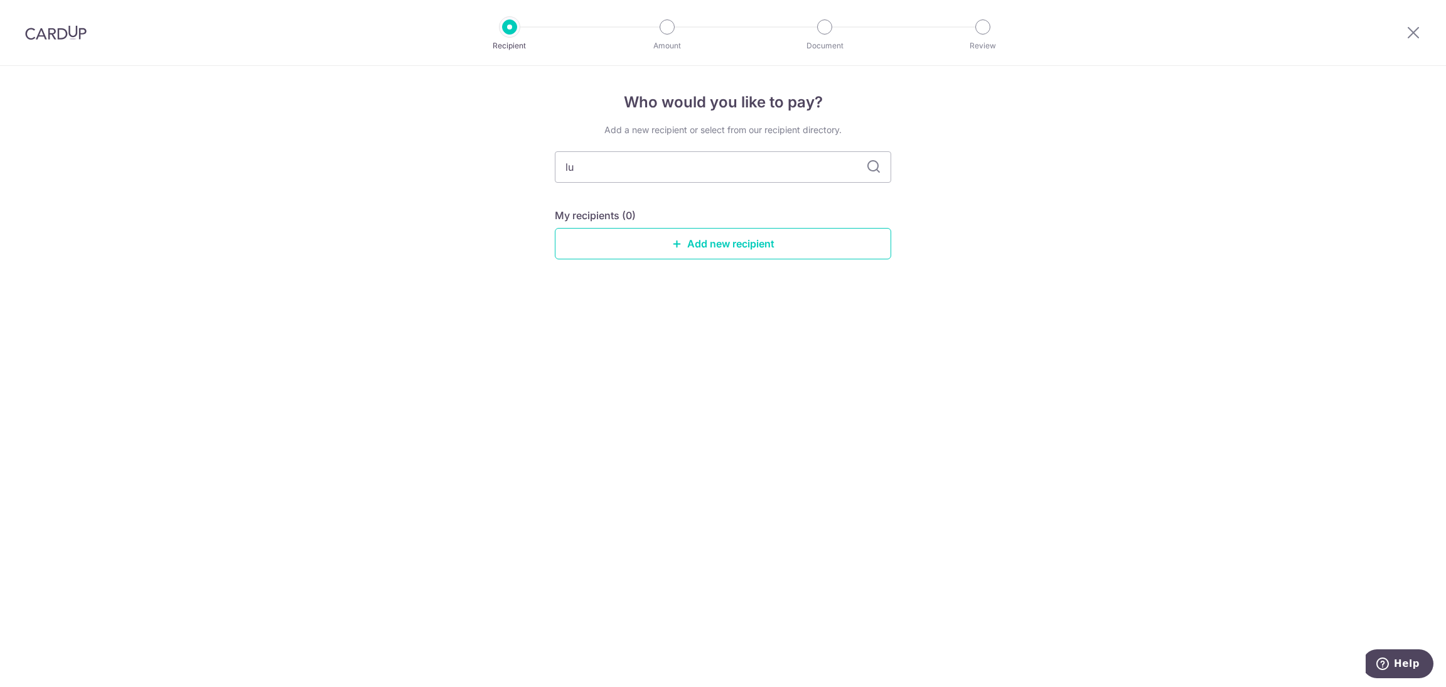
type input "l"
type input "MC"
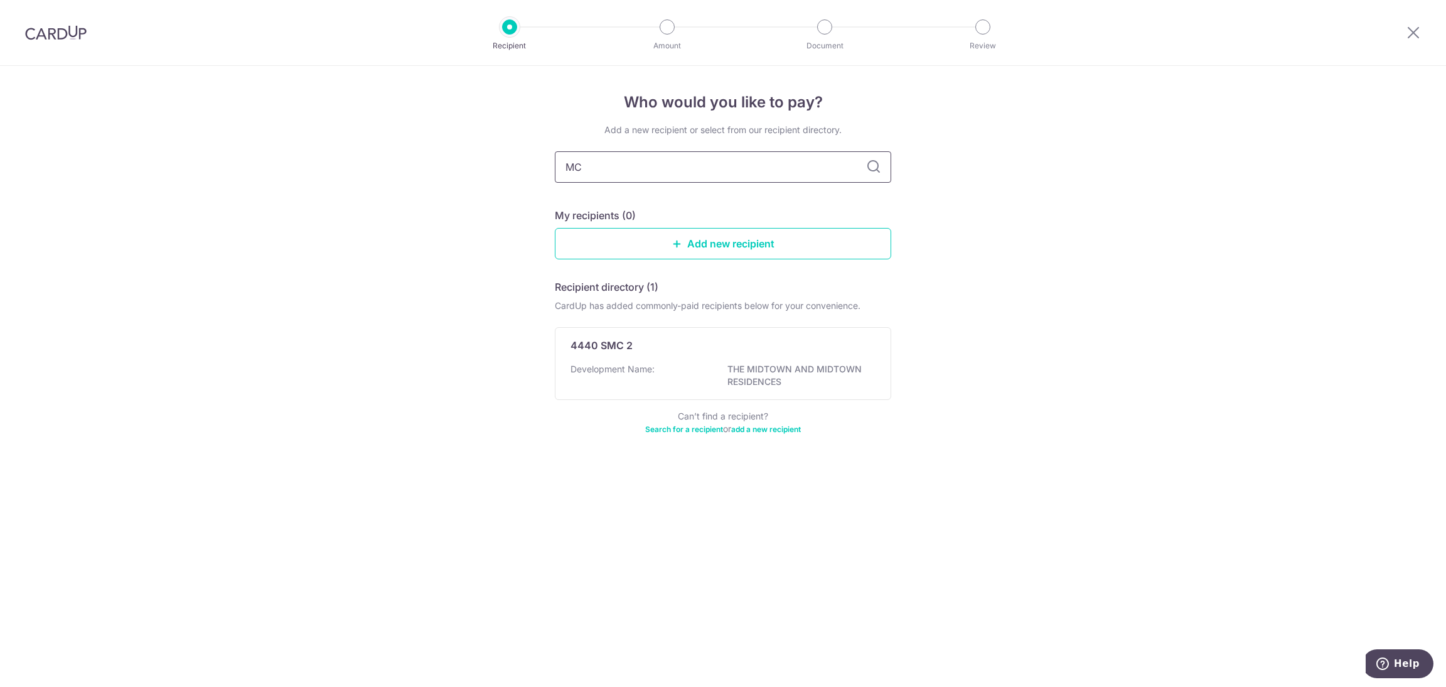
click at [718, 156] on input "MC" at bounding box center [723, 166] width 337 height 31
type input "MCST 3175"
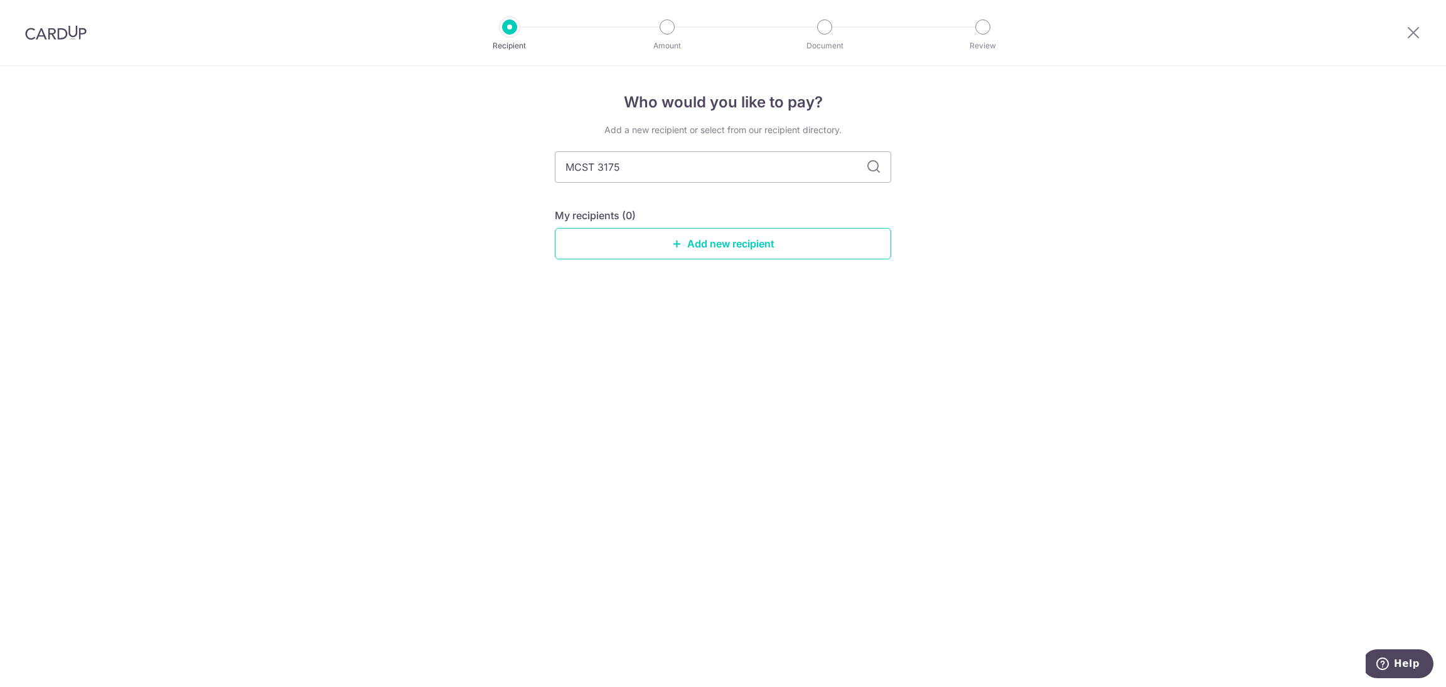
drag, startPoint x: 600, startPoint y: 168, endPoint x: 514, endPoint y: 154, distance: 87.1
type input "3175"
click at [563, 169] on input "3175" at bounding box center [723, 166] width 337 height 31
type input "MCST.3175"
click at [875, 165] on icon at bounding box center [873, 166] width 15 height 15
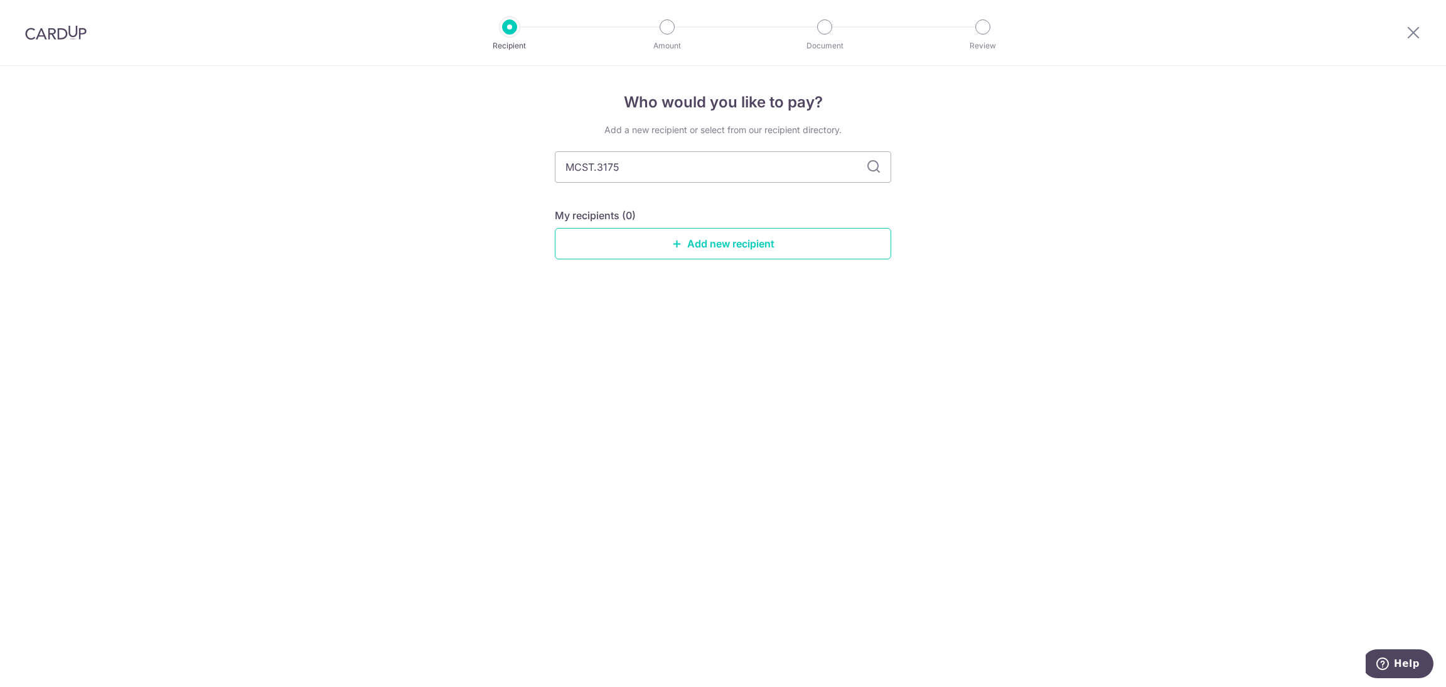
click at [875, 170] on icon at bounding box center [873, 166] width 15 height 15
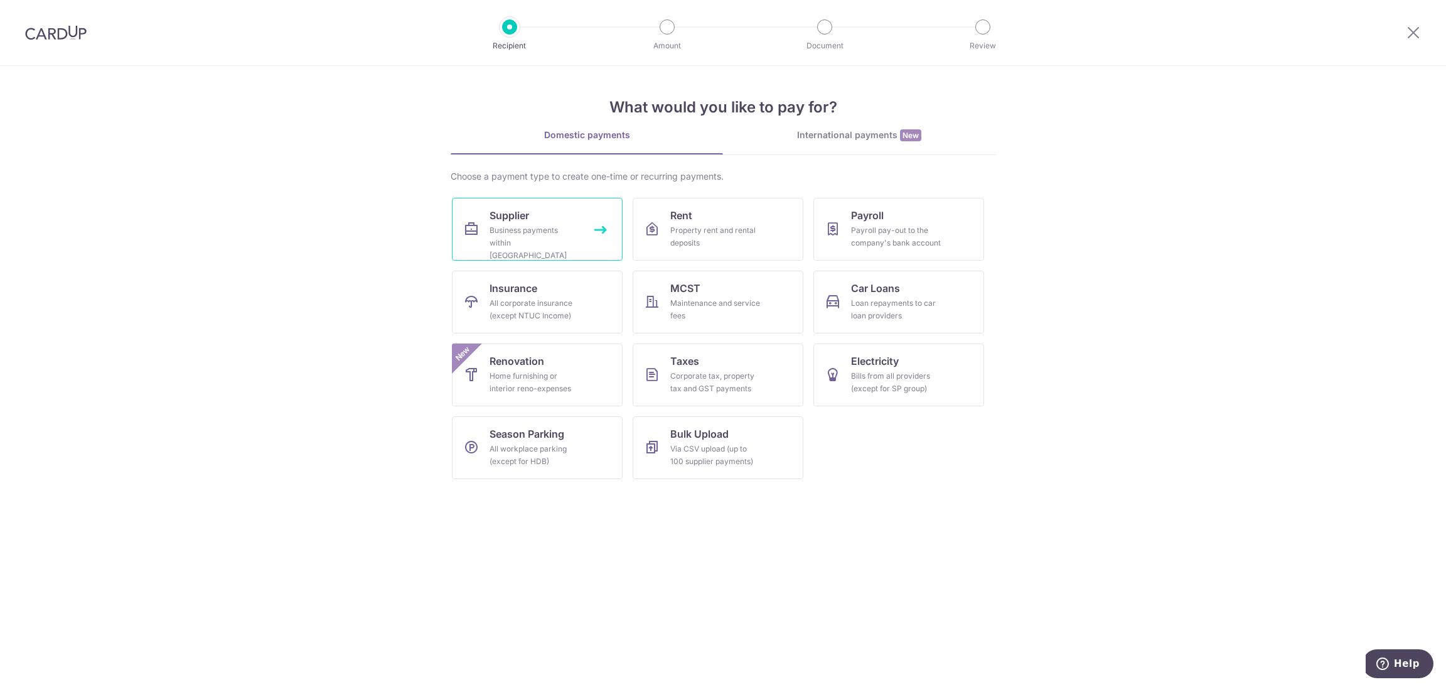
click at [466, 227] on icon at bounding box center [471, 229] width 15 height 15
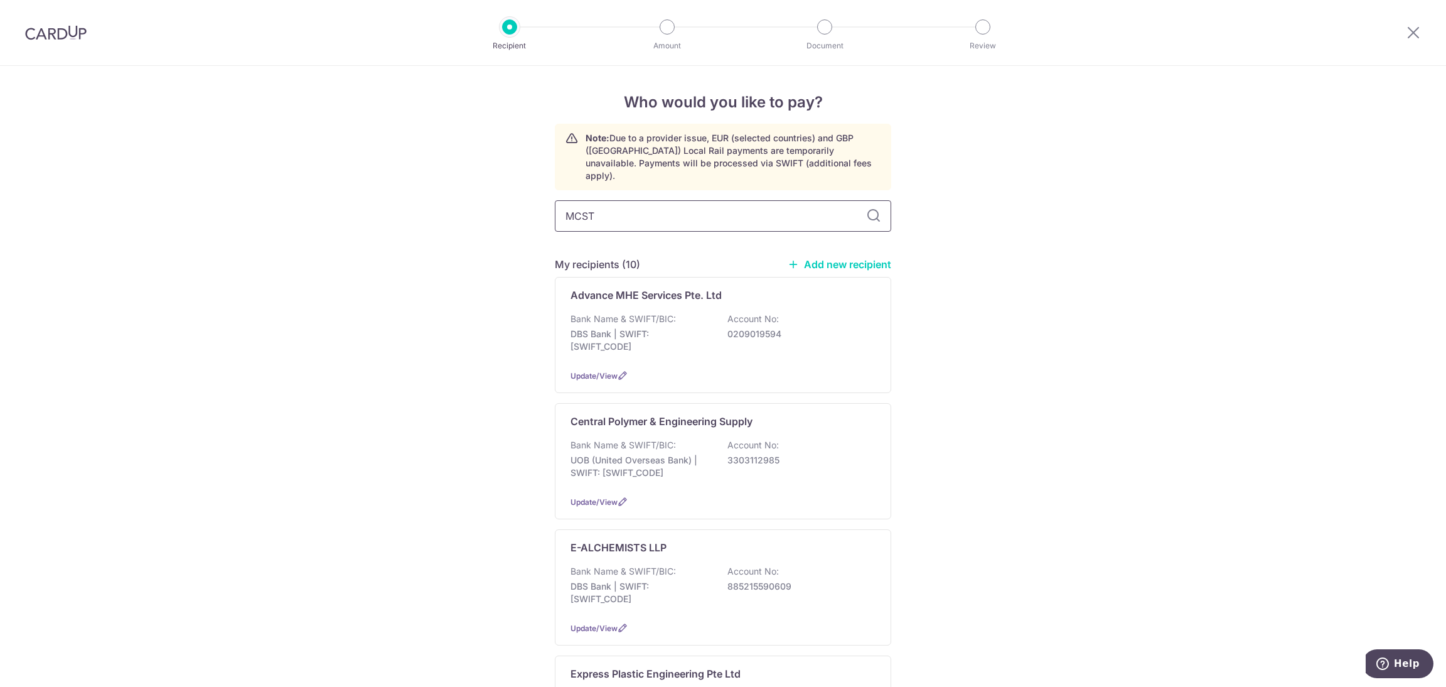
type input "MCST 3175"
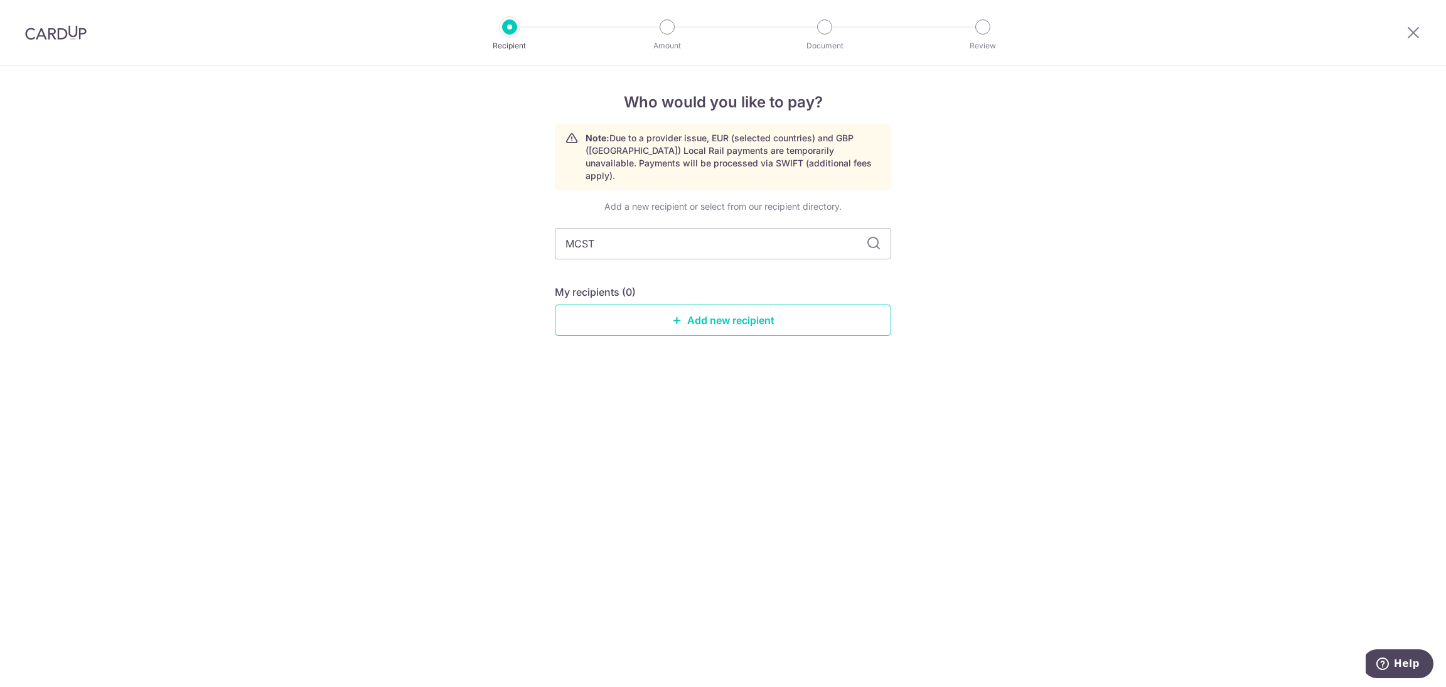
drag, startPoint x: 710, startPoint y: 233, endPoint x: 229, endPoint y: 232, distance: 480.9
click at [229, 232] on div "Who would you like to pay? Note: Due to a provider issue, EUR (selected countri…" at bounding box center [723, 376] width 1446 height 621
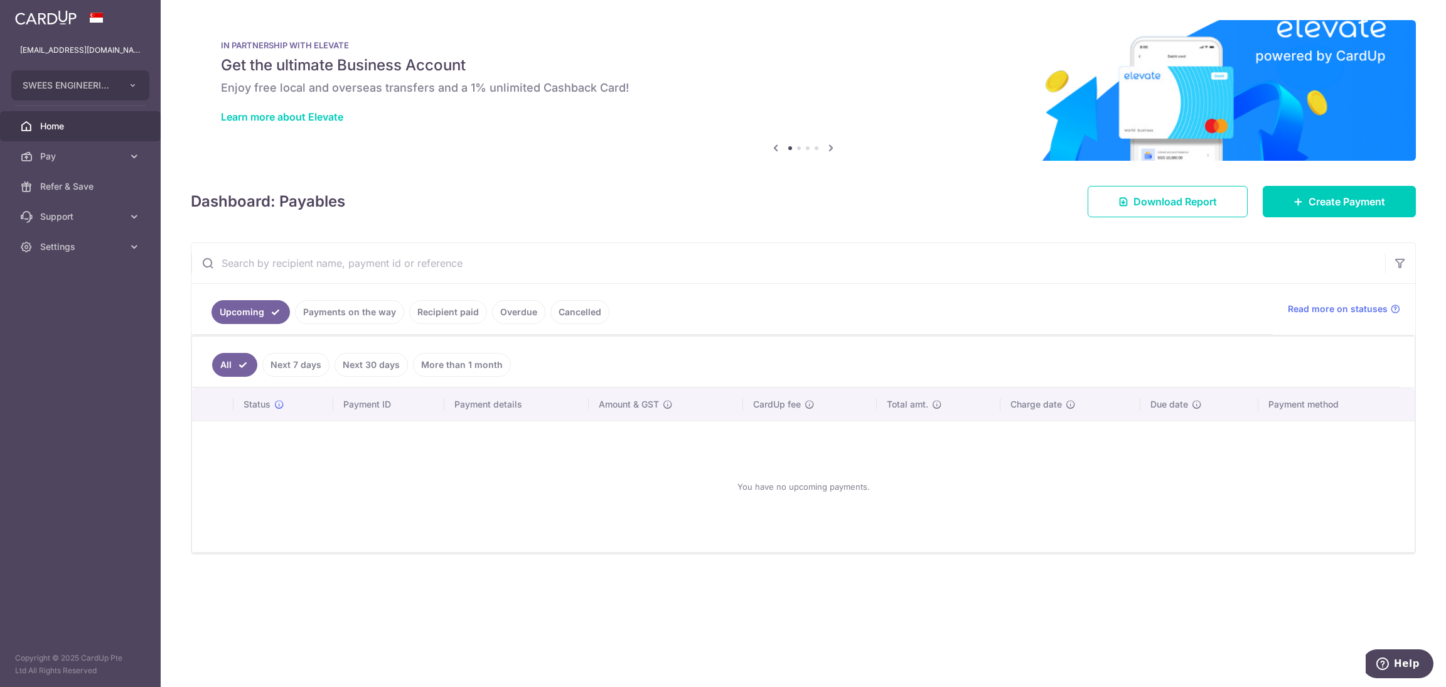
click at [445, 306] on link "Recipient paid" at bounding box center [448, 312] width 78 height 24
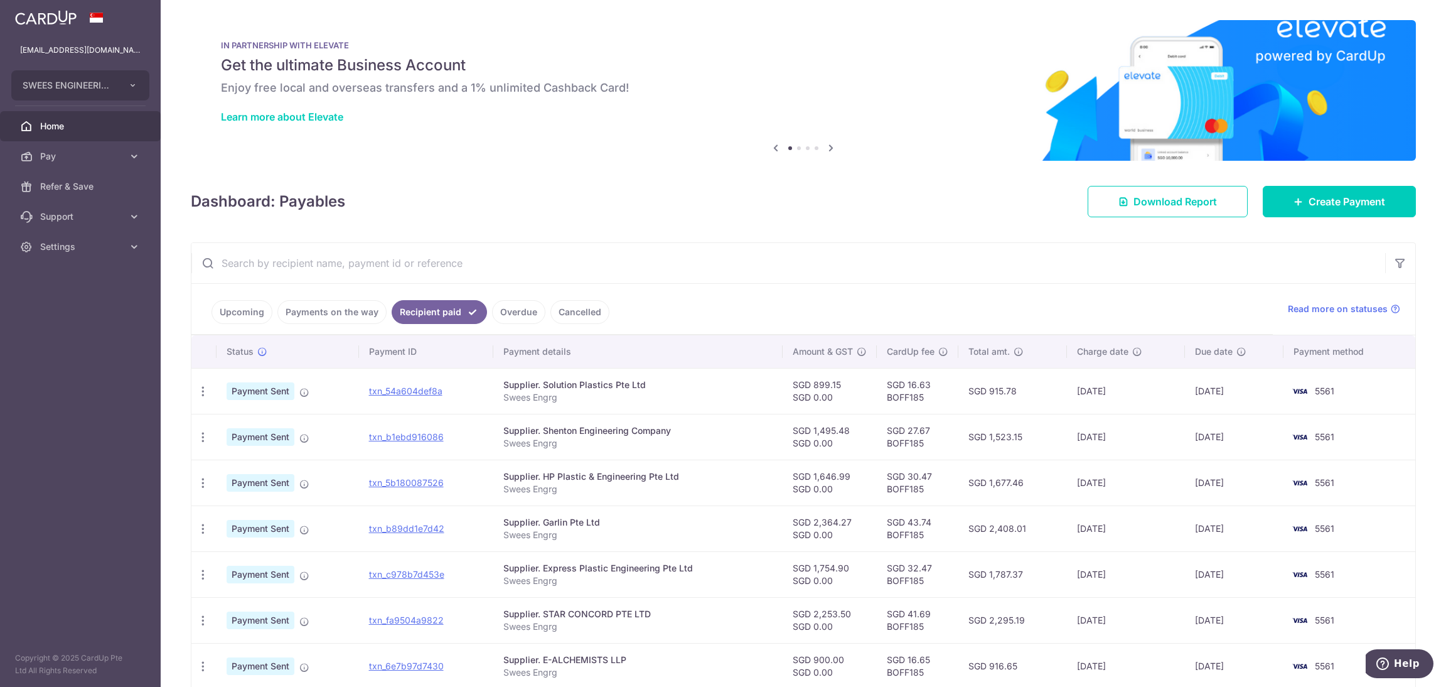
scroll to position [257, 0]
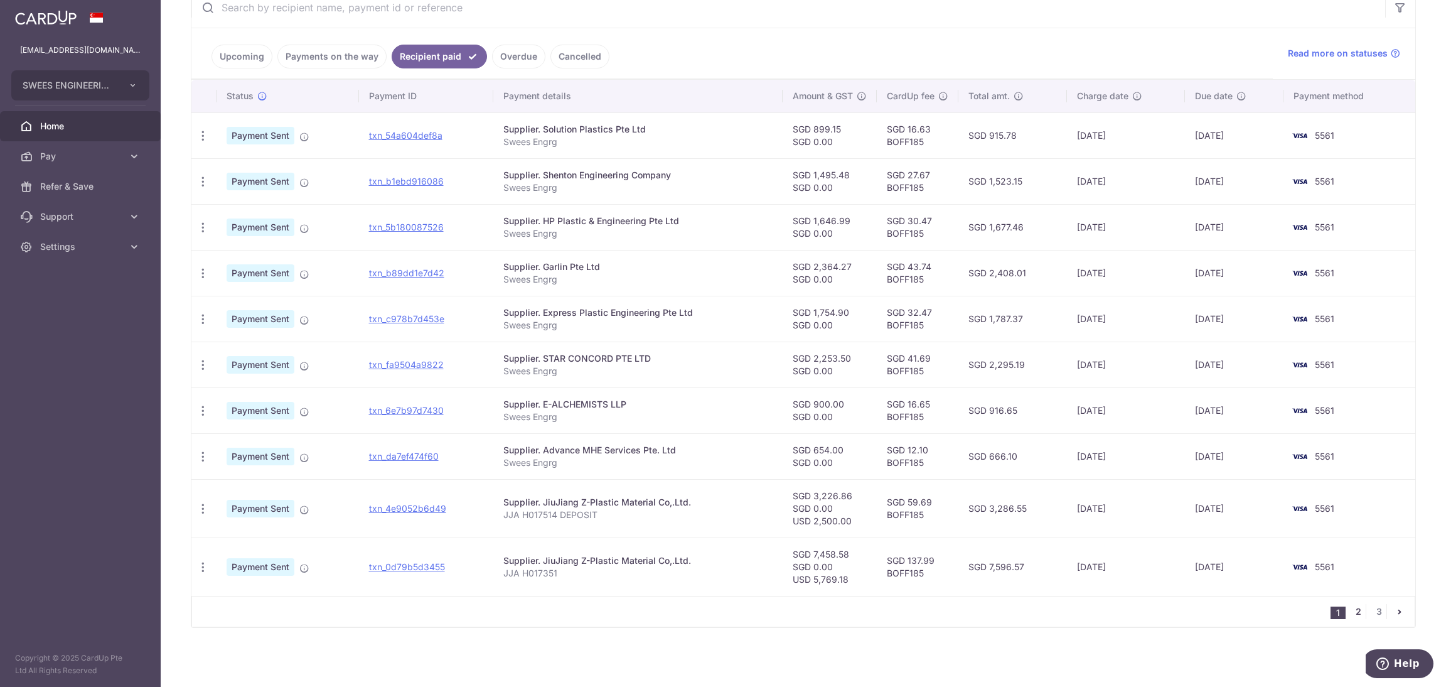
click at [1351, 610] on link "2" at bounding box center [1358, 611] width 15 height 15
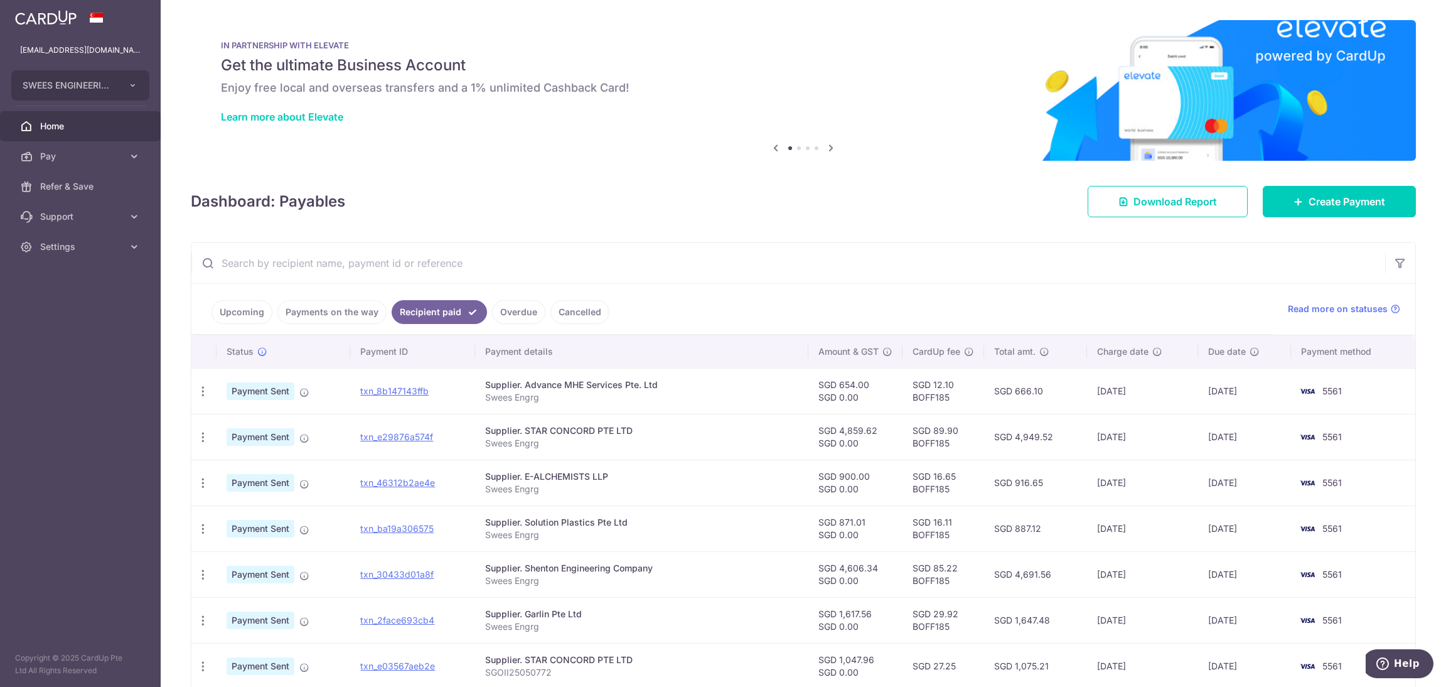
scroll to position [232, 0]
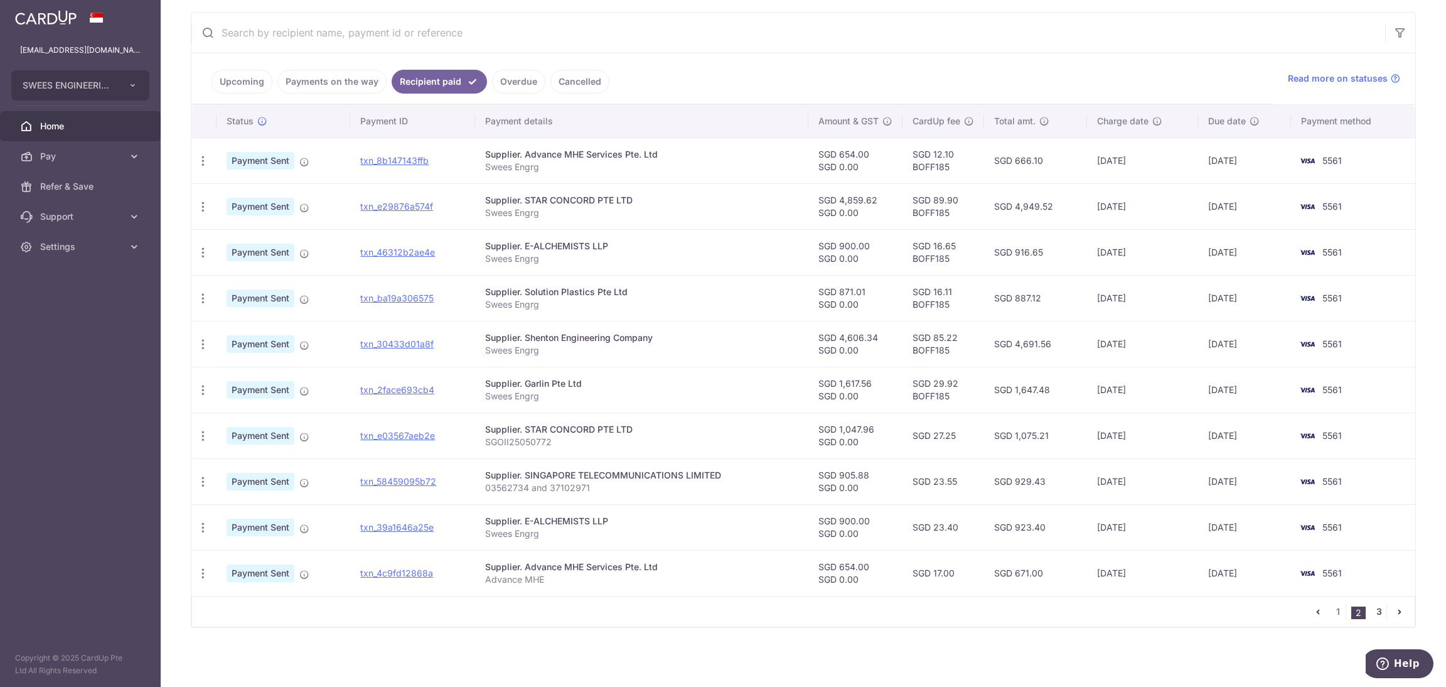
click at [1372, 610] on link "3" at bounding box center [1379, 611] width 15 height 15
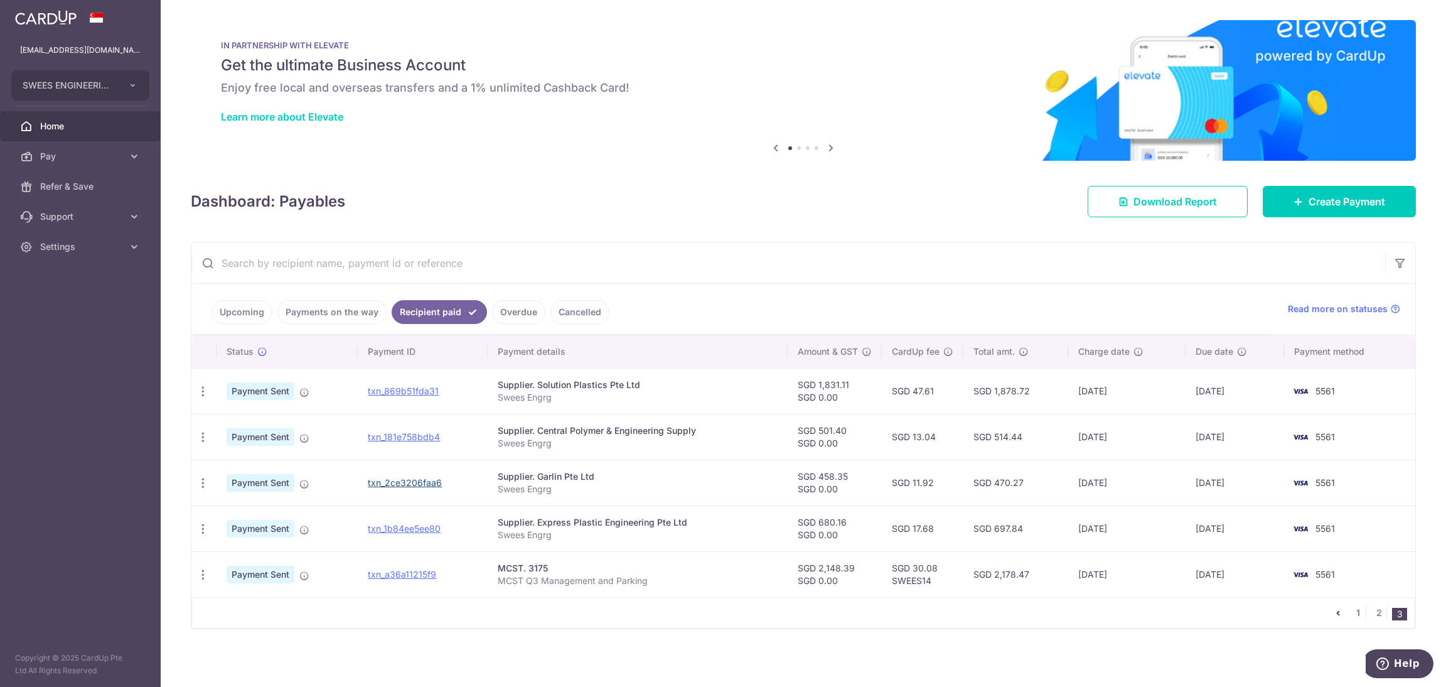
scroll to position [3, 0]
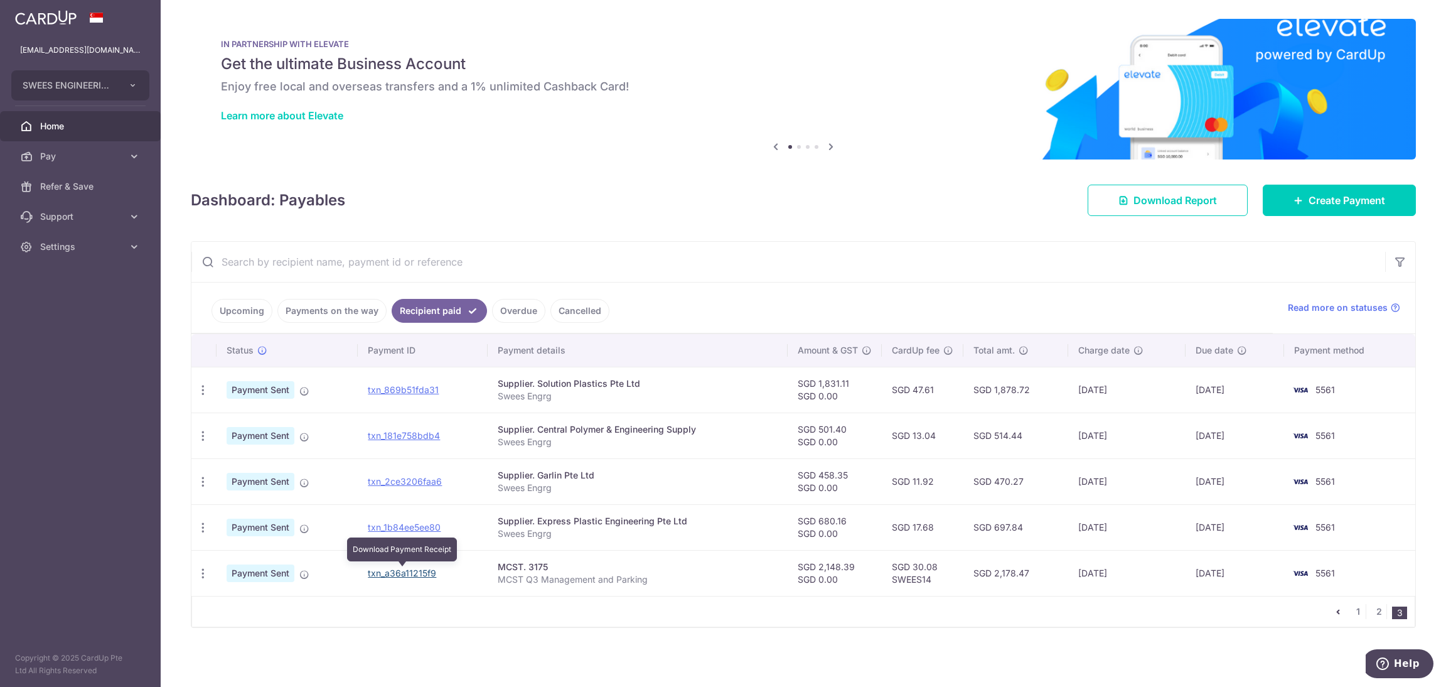
click at [401, 574] on link "txn_a36a11215f9" at bounding box center [402, 573] width 68 height 11
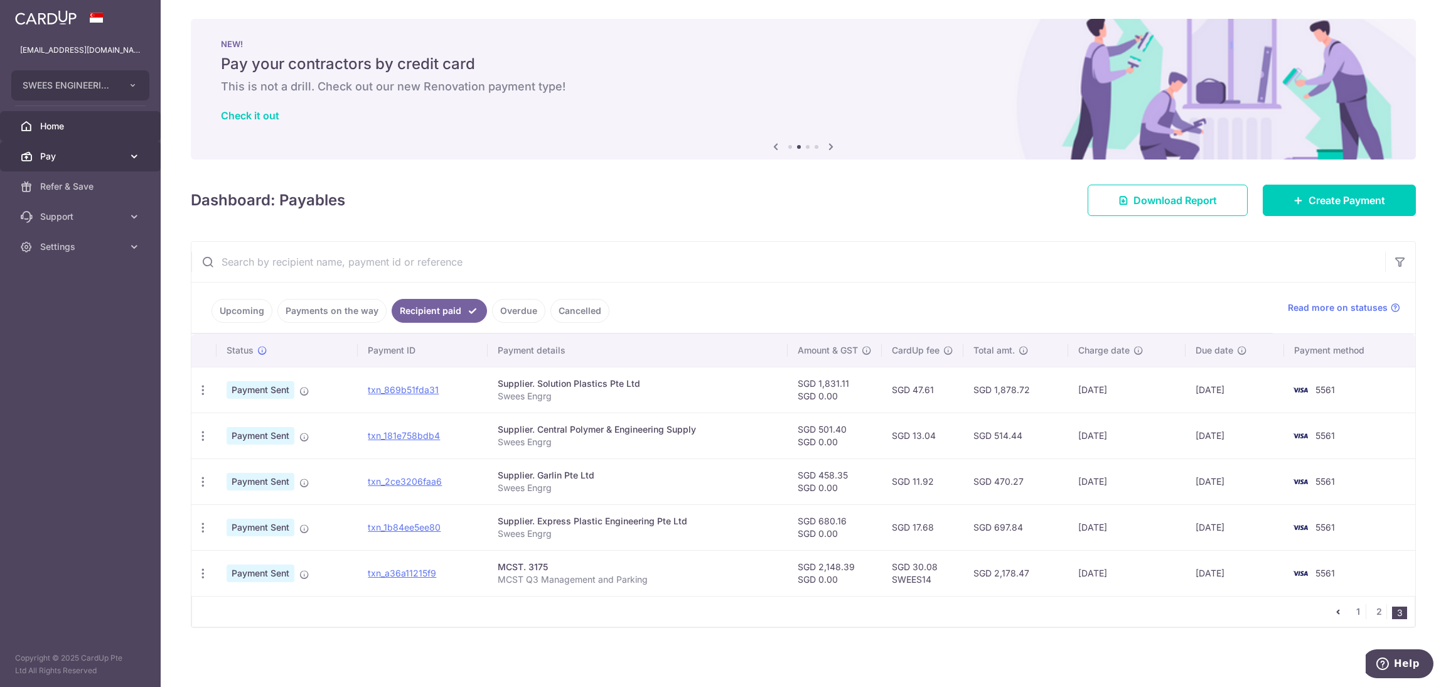
click at [78, 158] on span "Pay" at bounding box center [81, 156] width 83 height 13
click at [51, 185] on span "Payments" at bounding box center [81, 186] width 83 height 13
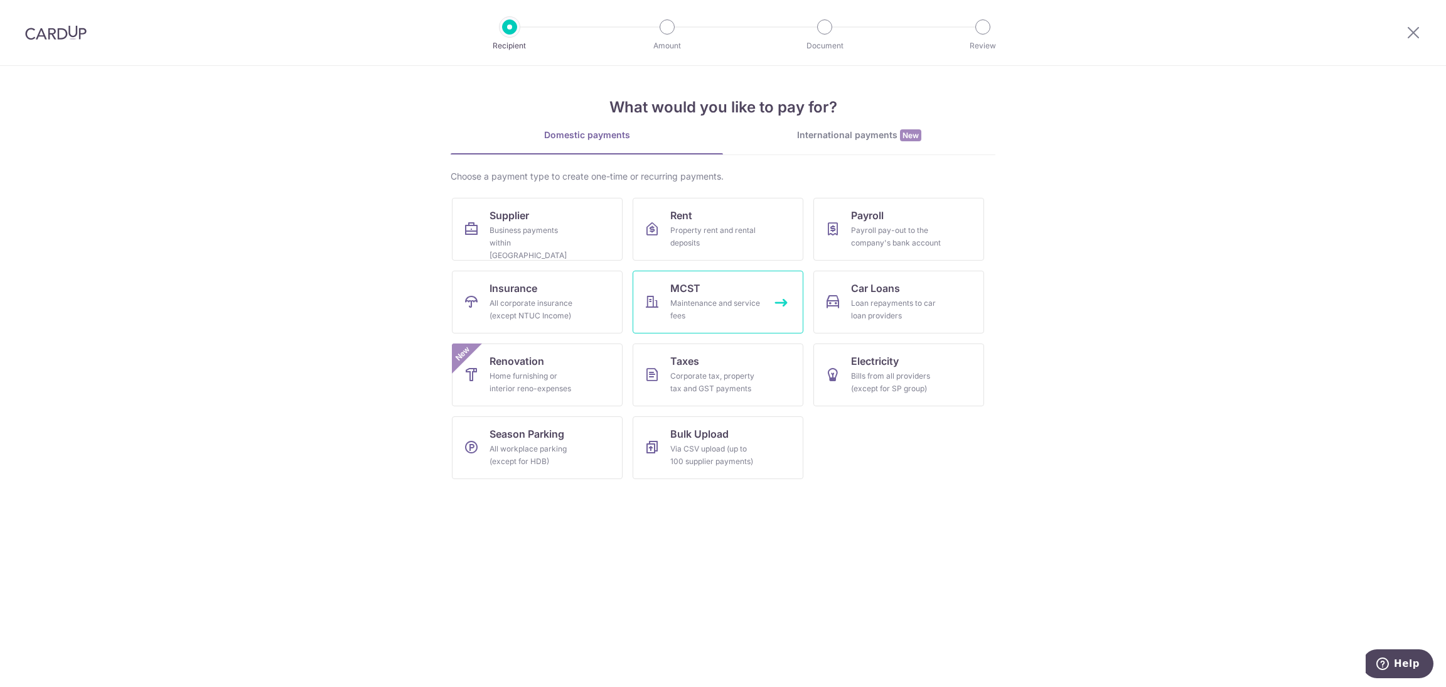
click at [718, 304] on div "Maintenance and service fees" at bounding box center [715, 309] width 90 height 25
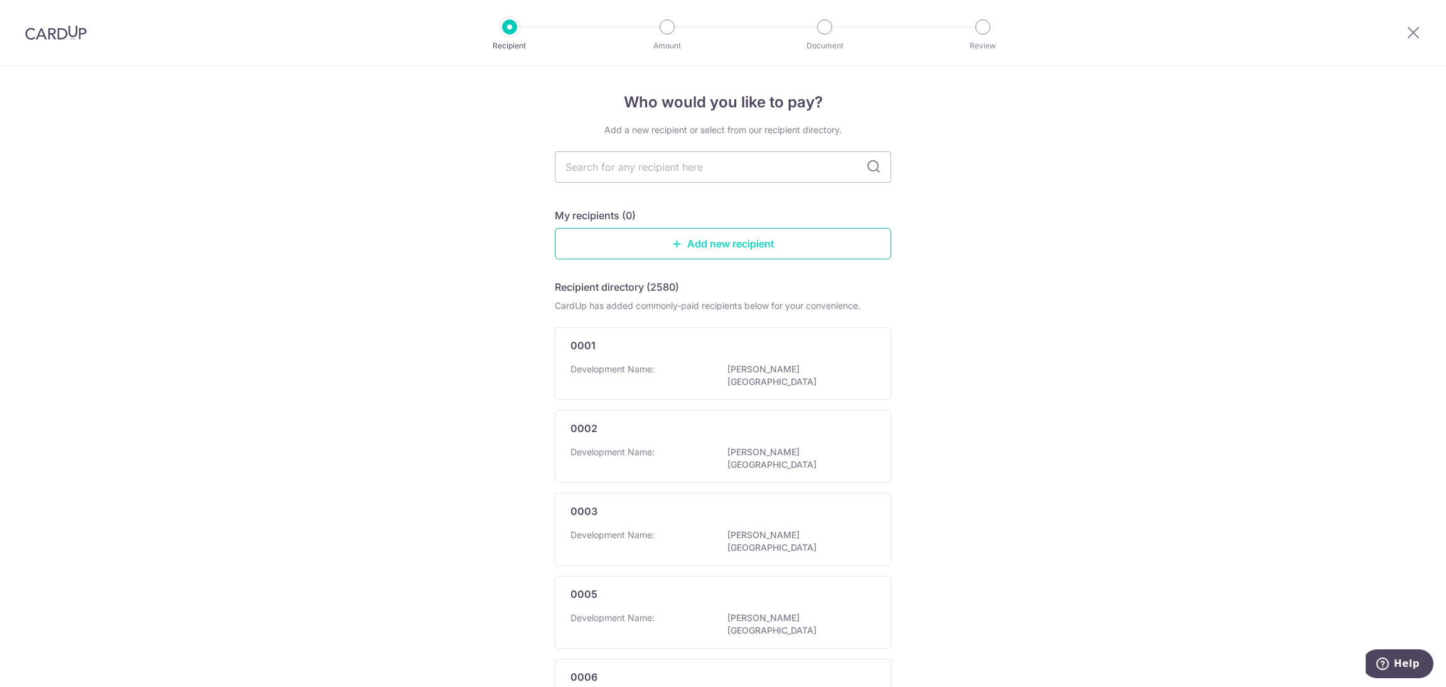
type input "3175"
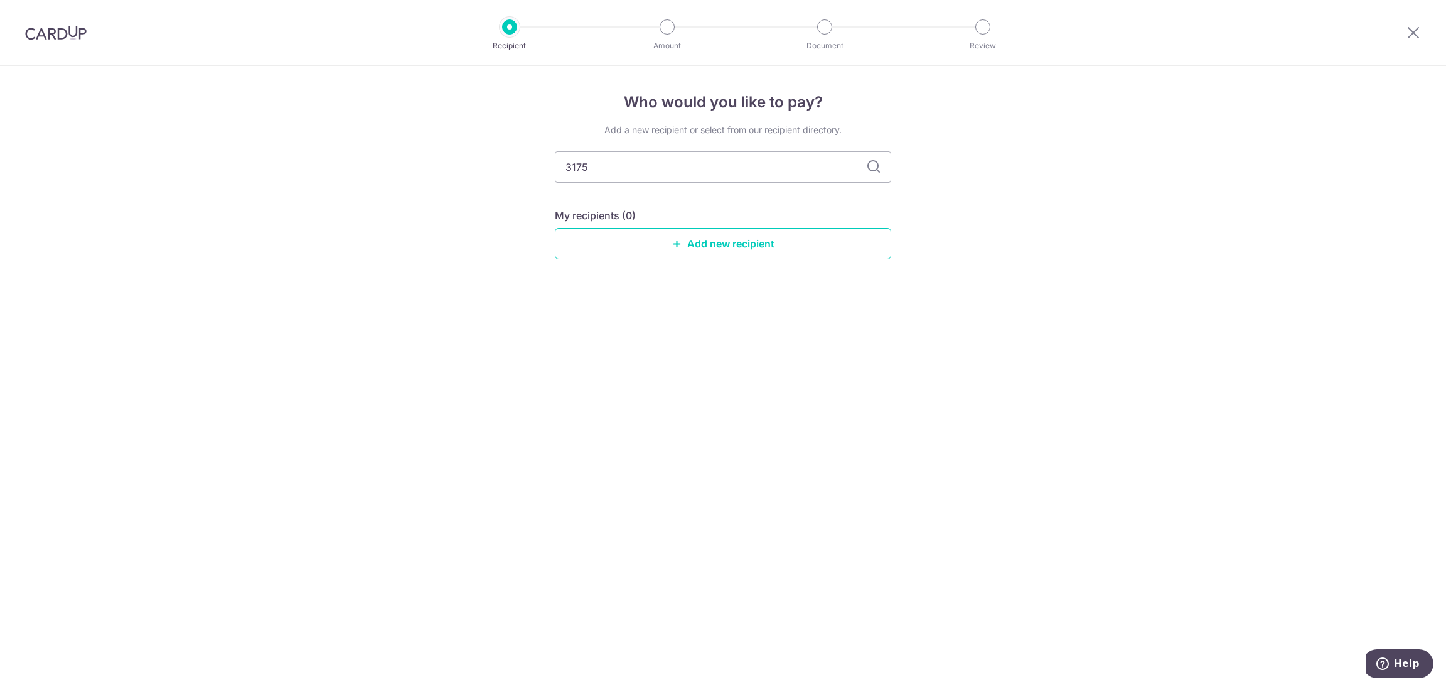
click at [1161, 234] on div "Who would you like to pay? Add a new recipient or select from our recipient dir…" at bounding box center [723, 376] width 1446 height 621
drag, startPoint x: 743, startPoint y: 168, endPoint x: 406, endPoint y: 158, distance: 336.7
click at [404, 165] on div "Who would you like to pay? Add a new recipient or select from our recipient dir…" at bounding box center [723, 376] width 1446 height 621
type input "MC"
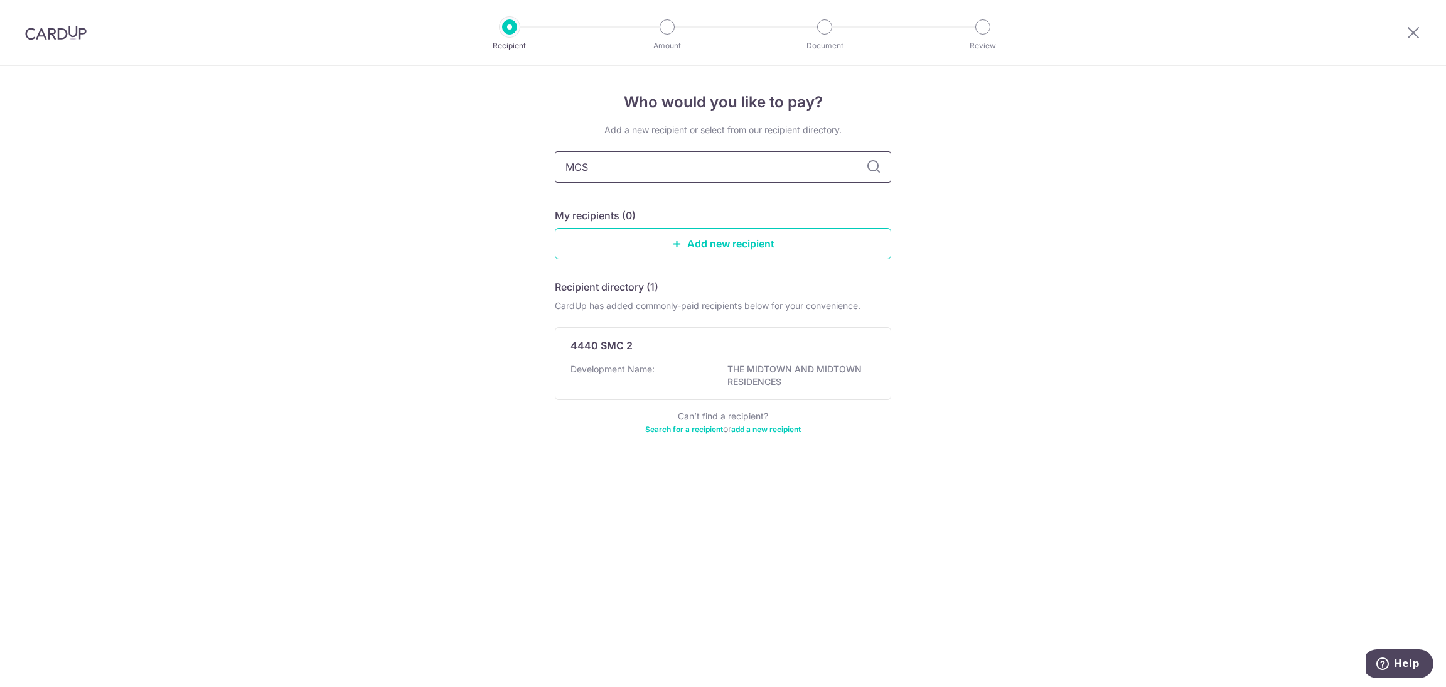
type input "MCST"
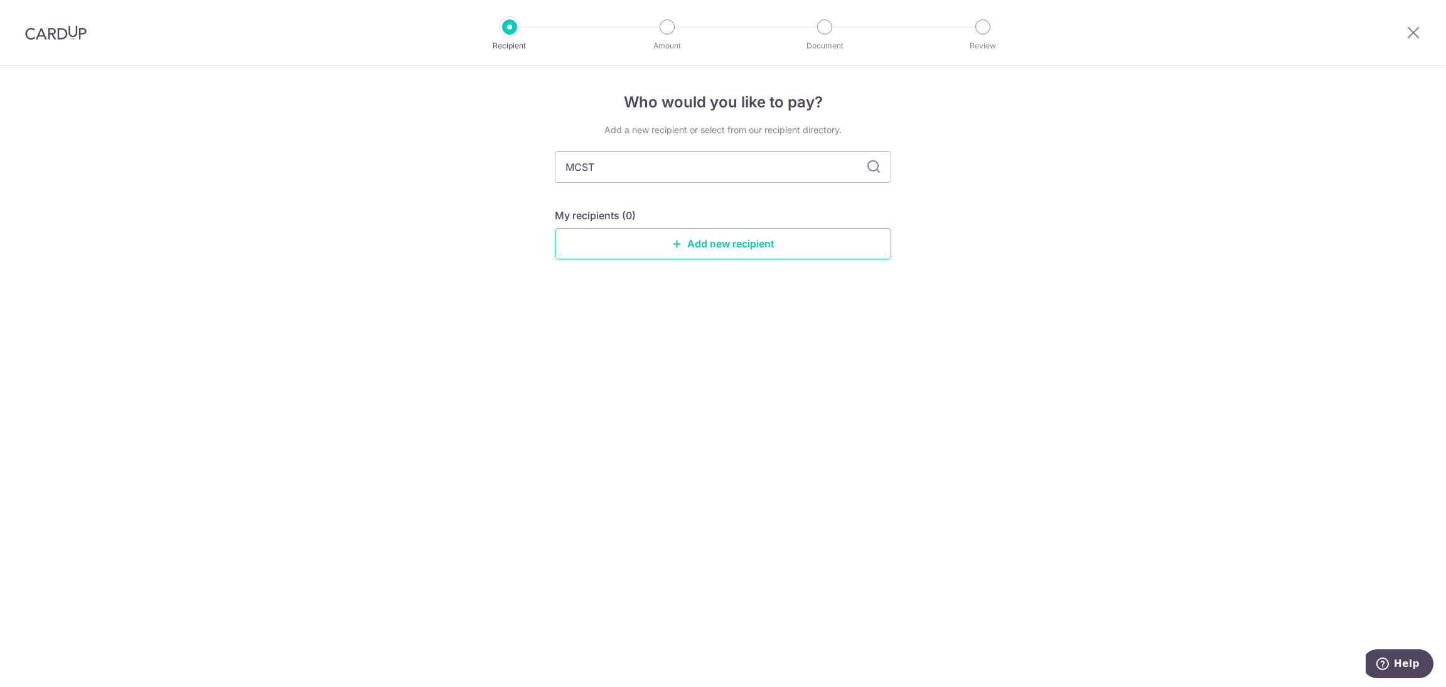
drag, startPoint x: 701, startPoint y: 158, endPoint x: 419, endPoint y: 158, distance: 281.9
click at [420, 158] on div "Who would you like to pay? Add a new recipient or select from our recipient dir…" at bounding box center [723, 376] width 1446 height 621
type input "MCST.3175"
click at [882, 161] on input "MCST.3175" at bounding box center [723, 166] width 337 height 31
click at [865, 163] on input "MCST.3175" at bounding box center [723, 166] width 337 height 31
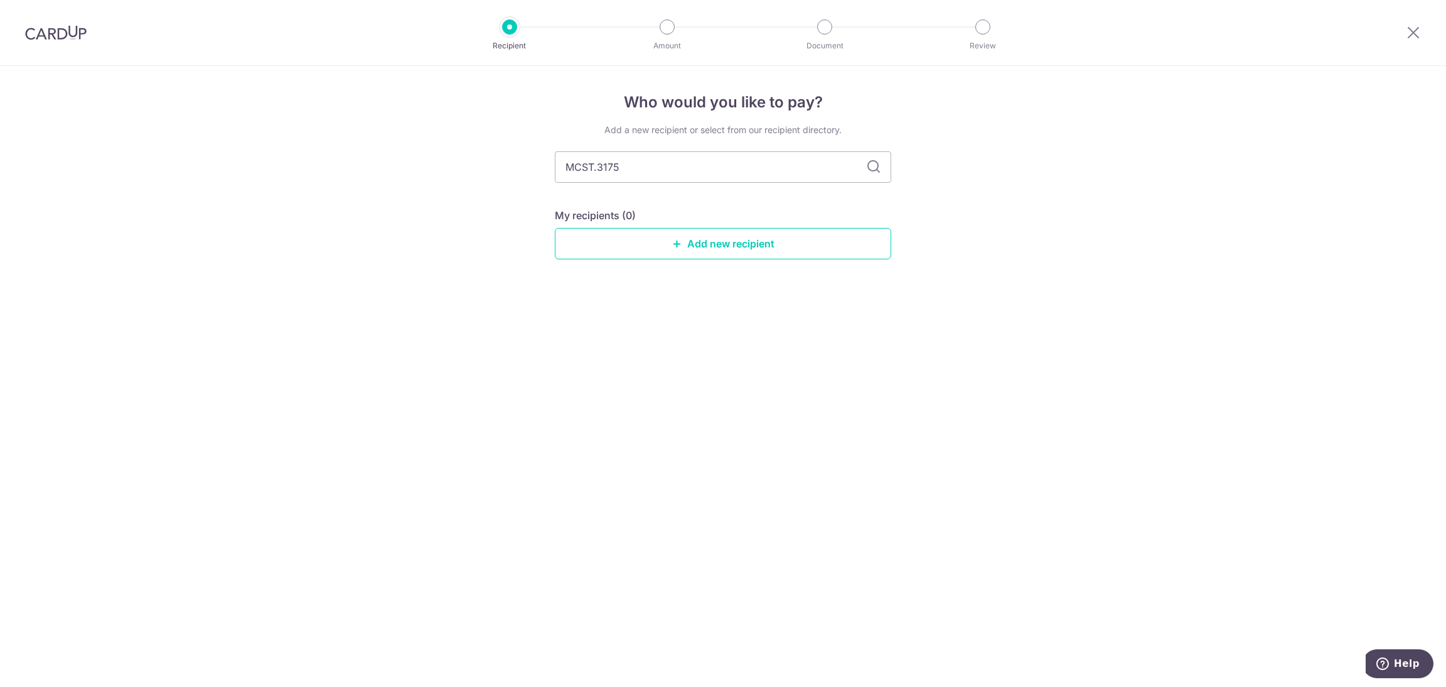
click at [875, 167] on icon at bounding box center [873, 166] width 15 height 15
click at [819, 252] on link "Add new recipient" at bounding box center [723, 243] width 337 height 31
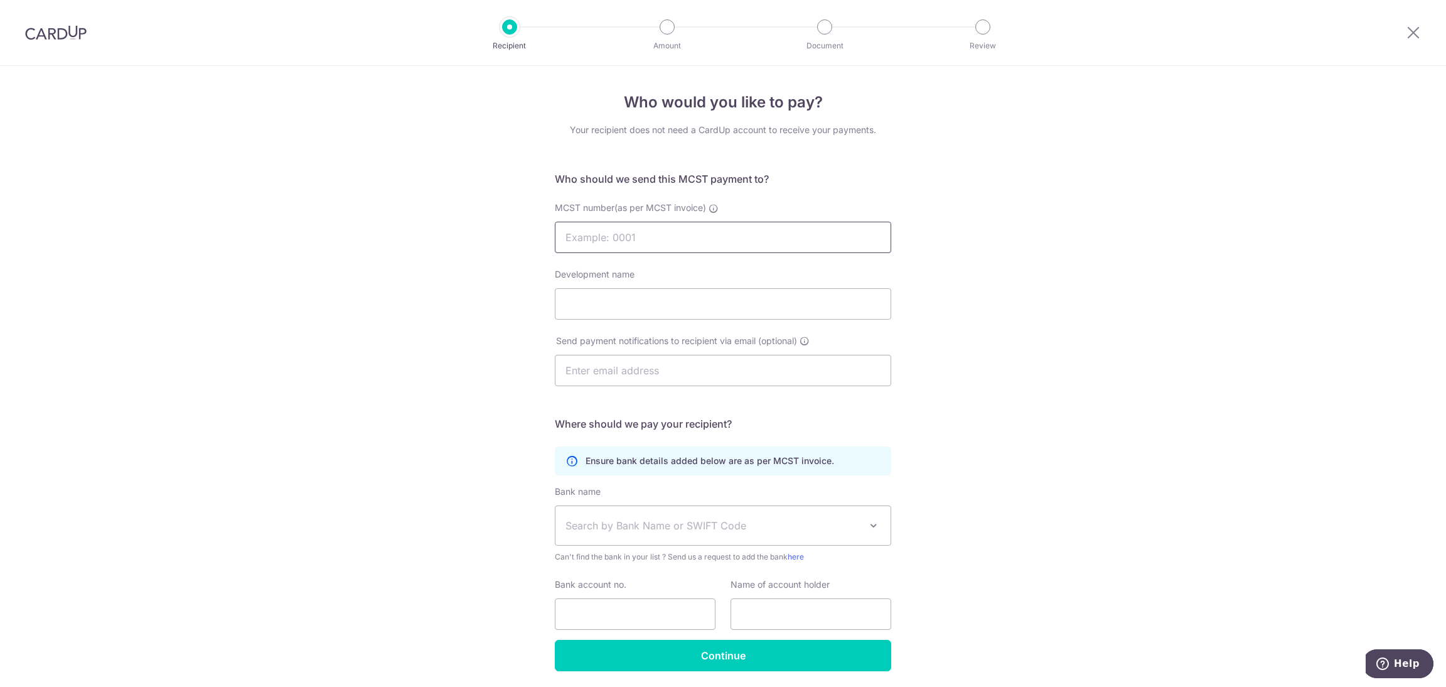
click at [826, 239] on input "MCST number(as per MCST invoice)" at bounding box center [723, 237] width 337 height 31
drag, startPoint x: 594, startPoint y: 238, endPoint x: 526, endPoint y: 227, distance: 68.6
click at [526, 227] on div "Who would you like to pay? Your recipient does not need a CardUp account to rec…" at bounding box center [723, 398] width 1446 height 664
type input "3175"
click at [626, 290] on input "Development name" at bounding box center [723, 303] width 337 height 31
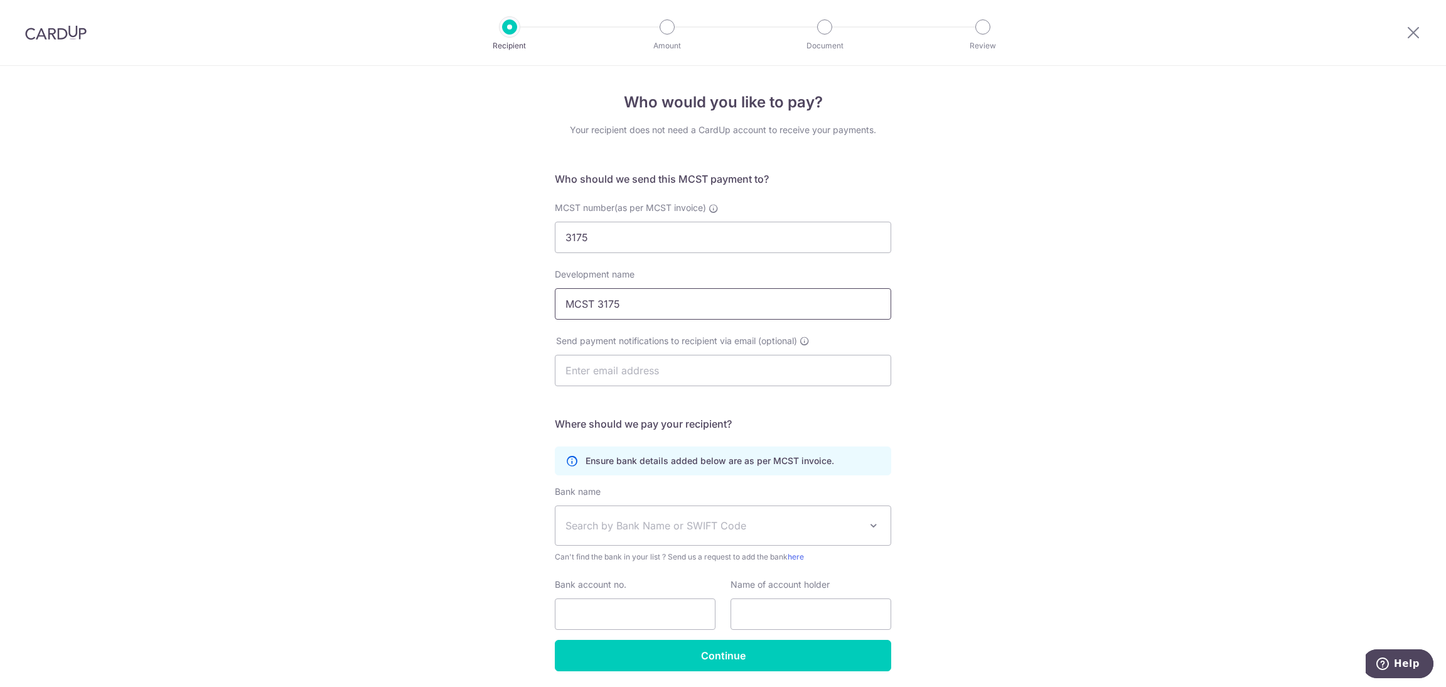
drag, startPoint x: 590, startPoint y: 303, endPoint x: 656, endPoint y: 306, distance: 66.0
click at [656, 306] on input "MCST 3175" at bounding box center [723, 303] width 337 height 31
type input "MCST"
click at [1038, 407] on div "Who would you like to pay? Your recipient does not need a CardUp account to rec…" at bounding box center [723, 398] width 1446 height 664
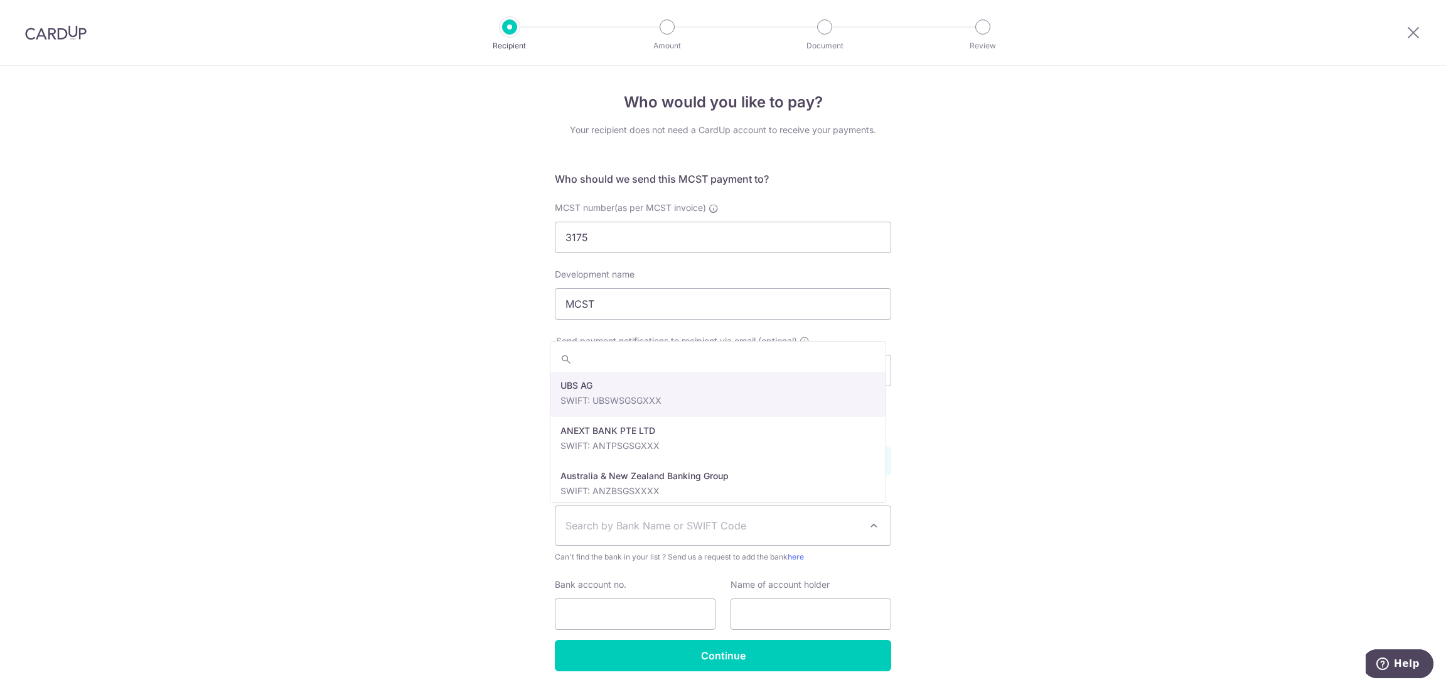
click at [704, 519] on span "Search by Bank Name or SWIFT Code" at bounding box center [713, 525] width 295 height 15
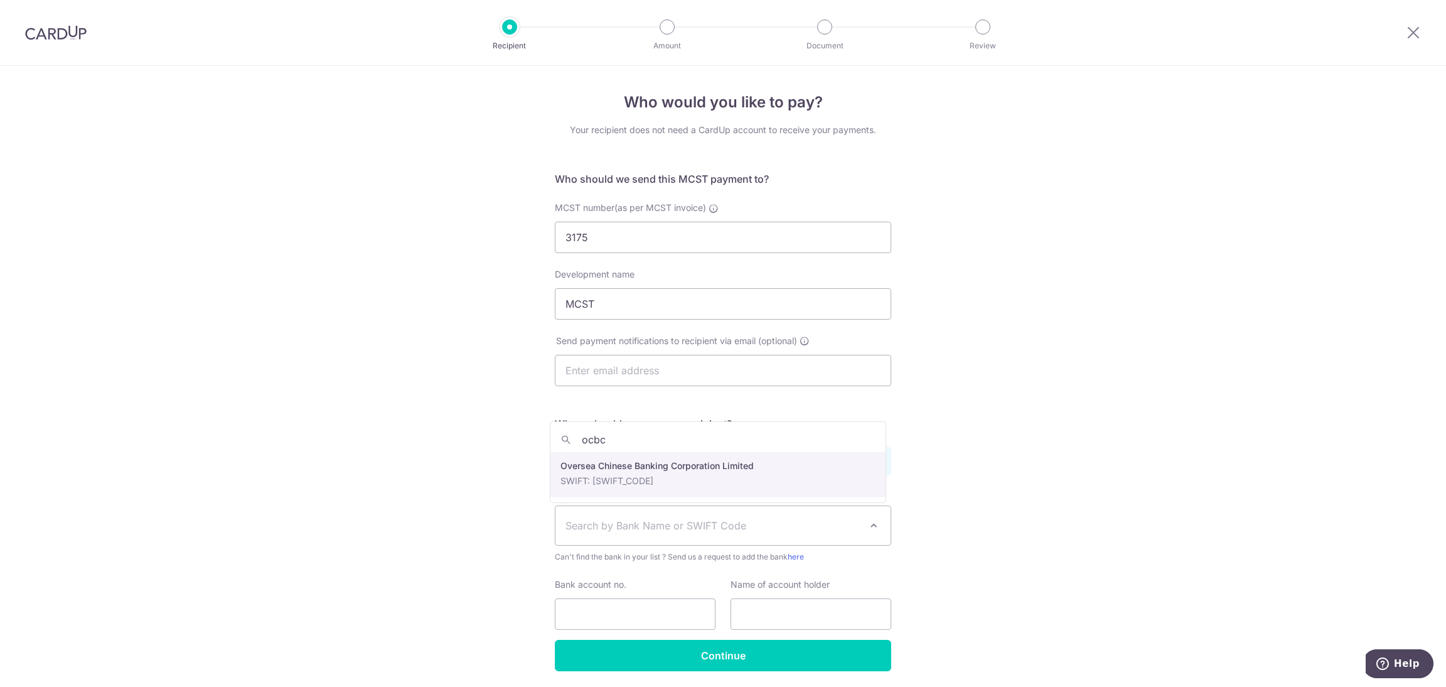
type input "ocbc"
select select "12"
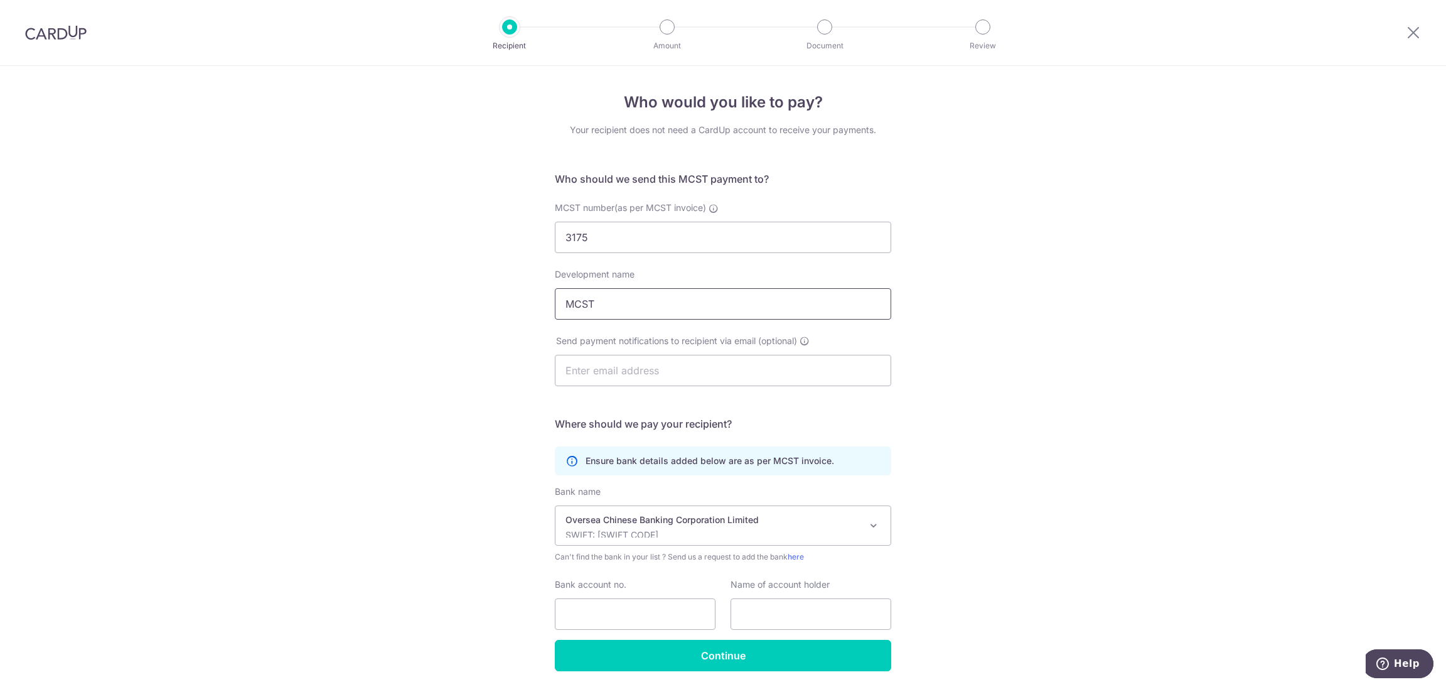
drag, startPoint x: 613, startPoint y: 299, endPoint x: 321, endPoint y: 261, distance: 295.1
click at [323, 261] on div "Who would you like to pay? Your recipient does not need a CardUp account to rec…" at bounding box center [723, 398] width 1446 height 664
paste input "3175"
drag, startPoint x: 593, startPoint y: 302, endPoint x: 366, endPoint y: 273, distance: 229.1
click at [366, 273] on div "Who would you like to pay? Your recipient does not need a CardUp account to rec…" at bounding box center [723, 398] width 1446 height 664
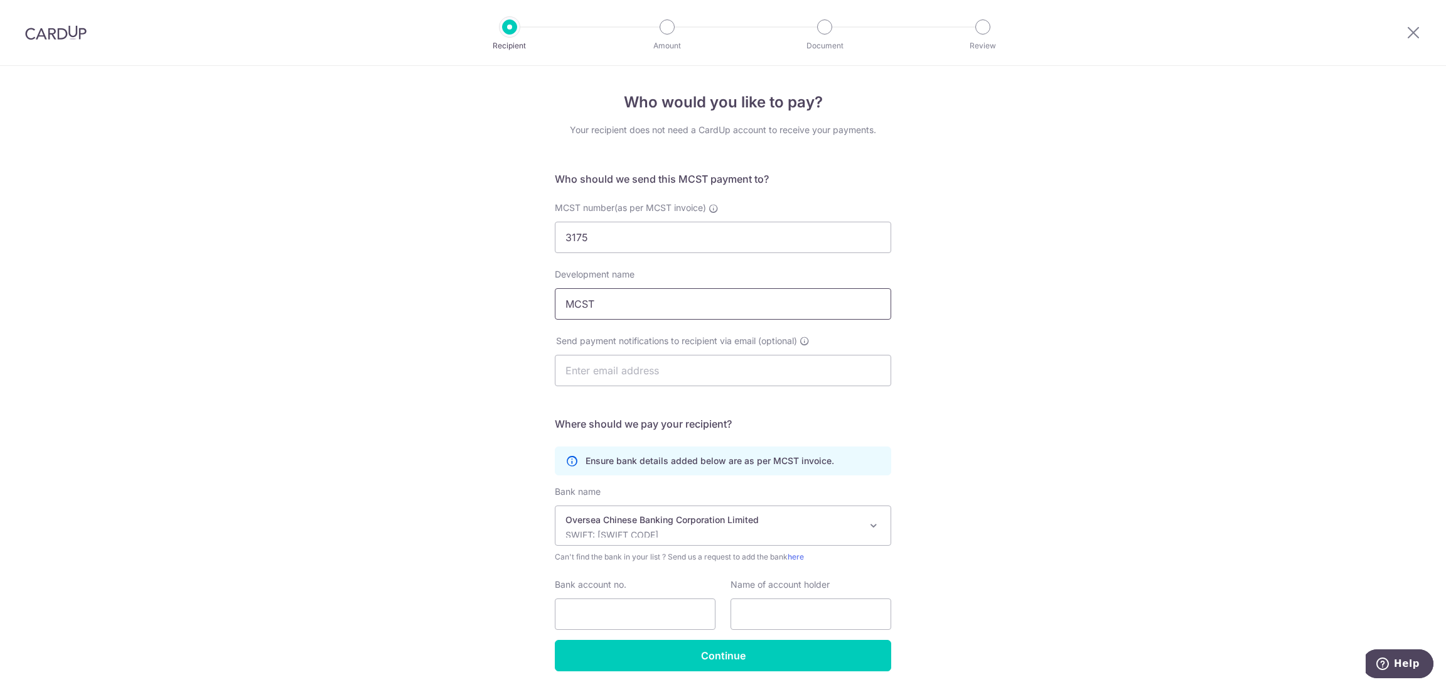
type input "MCST 3175"
click at [645, 617] on input "Bank account no." at bounding box center [635, 613] width 161 height 31
type input "591273578001"
click at [812, 615] on input "text" at bounding box center [811, 613] width 161 height 31
type input "V"
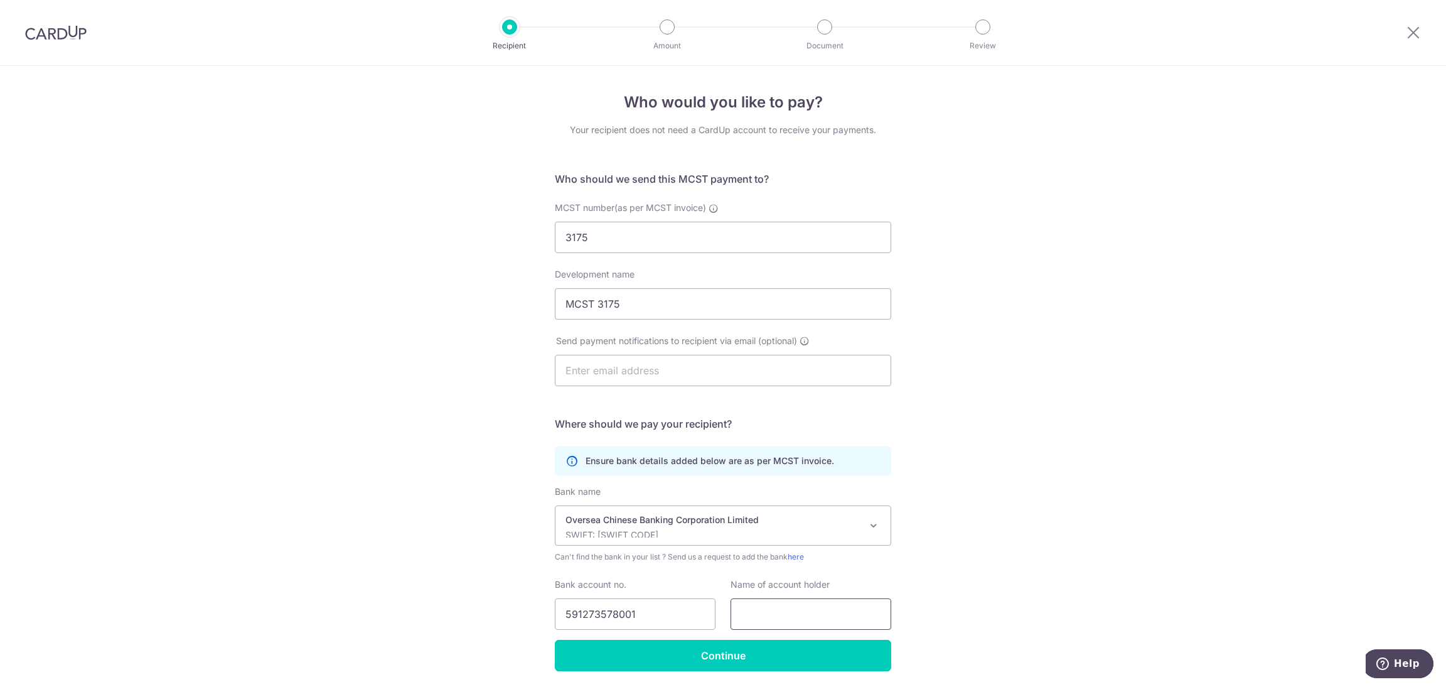
paste input "3175"
drag, startPoint x: 804, startPoint y: 623, endPoint x: 417, endPoint y: 576, distance: 390.2
click at [417, 576] on div "Who would you like to pay? Your recipient does not need a CardUp account to rec…" at bounding box center [723, 398] width 1446 height 664
type input "MCST 3175"
click at [778, 653] on input "Continue" at bounding box center [723, 655] width 337 height 31
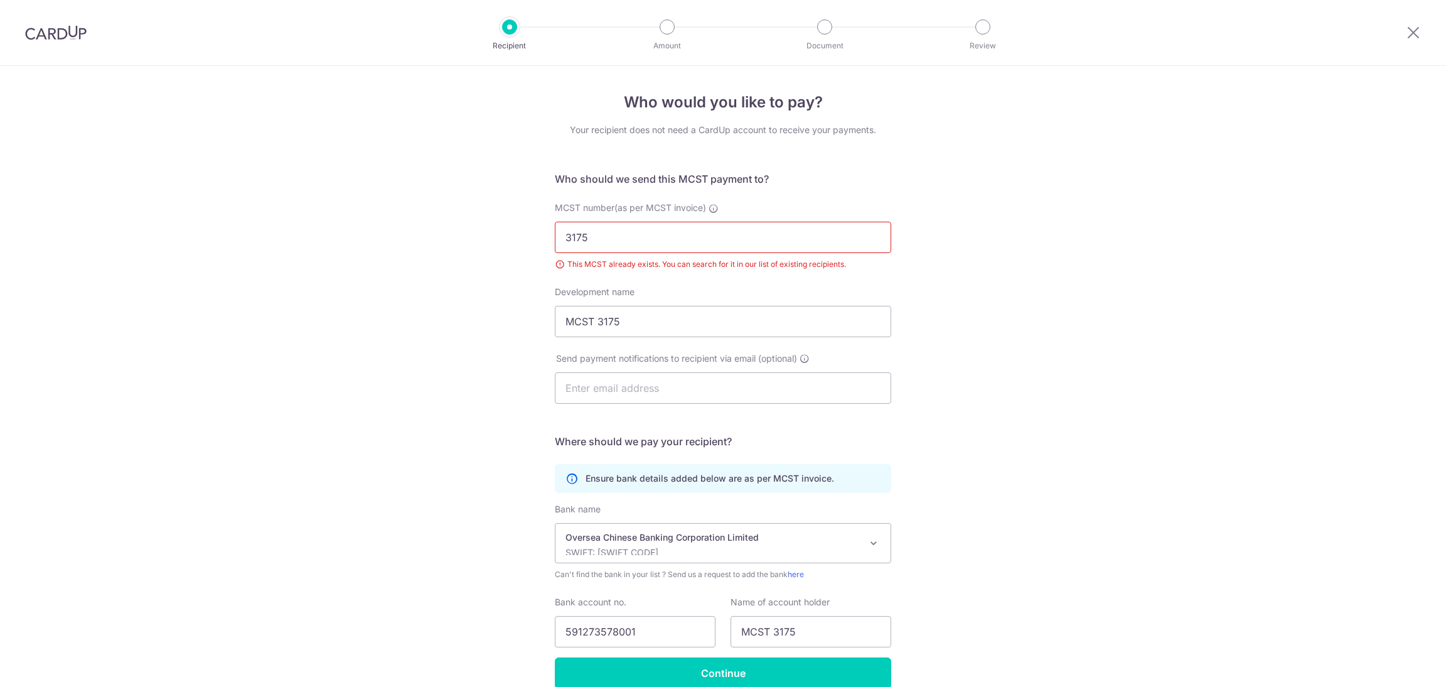
scroll to position [62, 0]
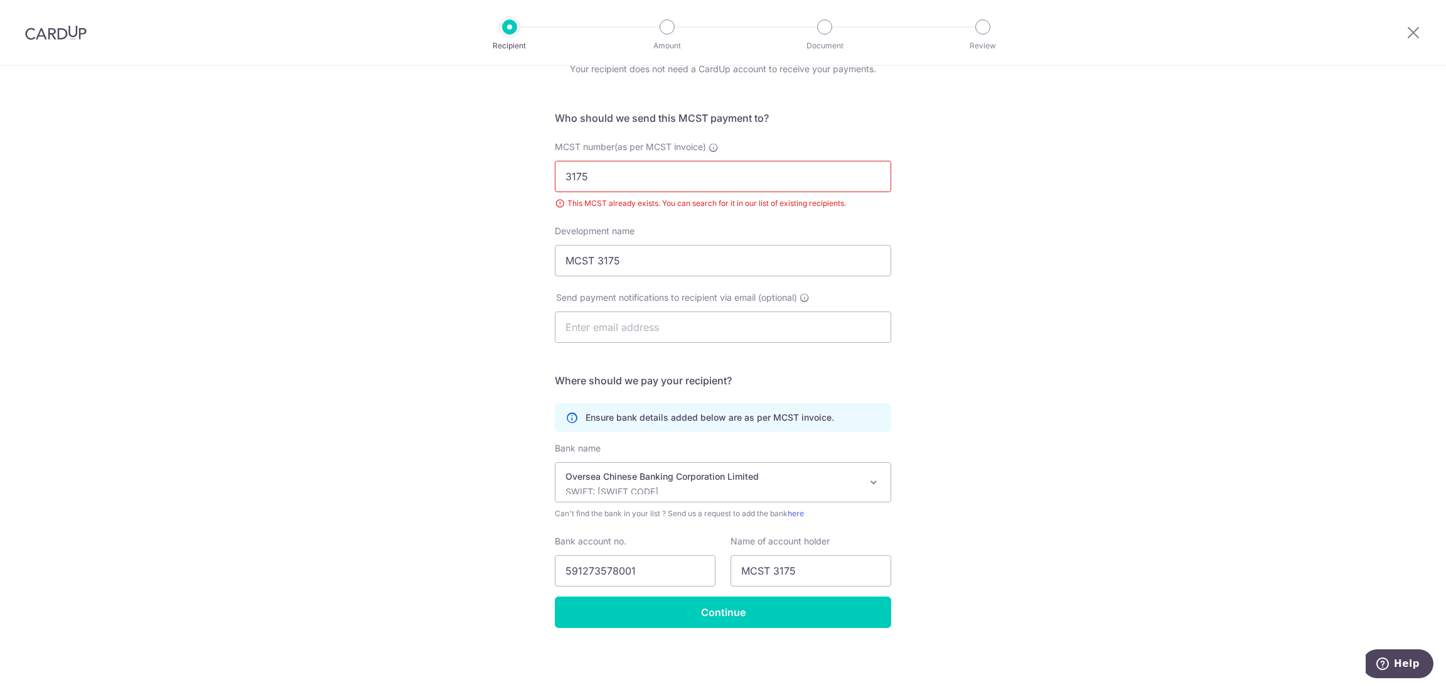
click at [556, 204] on div "This MCST already exists. You can search for it in our list of existing recipie…" at bounding box center [723, 203] width 337 height 13
drag, startPoint x: 554, startPoint y: 197, endPoint x: 1094, endPoint y: 246, distance: 541.5
click at [875, 214] on div "MCST number(as per MCST invoice) 3175 This MCST already exists. You can search …" at bounding box center [723, 183] width 352 height 84
click at [1163, 257] on div "Who would you like to pay? Your recipient does not need a CardUp account to rec…" at bounding box center [723, 346] width 1446 height 682
drag, startPoint x: 595, startPoint y: 177, endPoint x: 343, endPoint y: 131, distance: 255.3
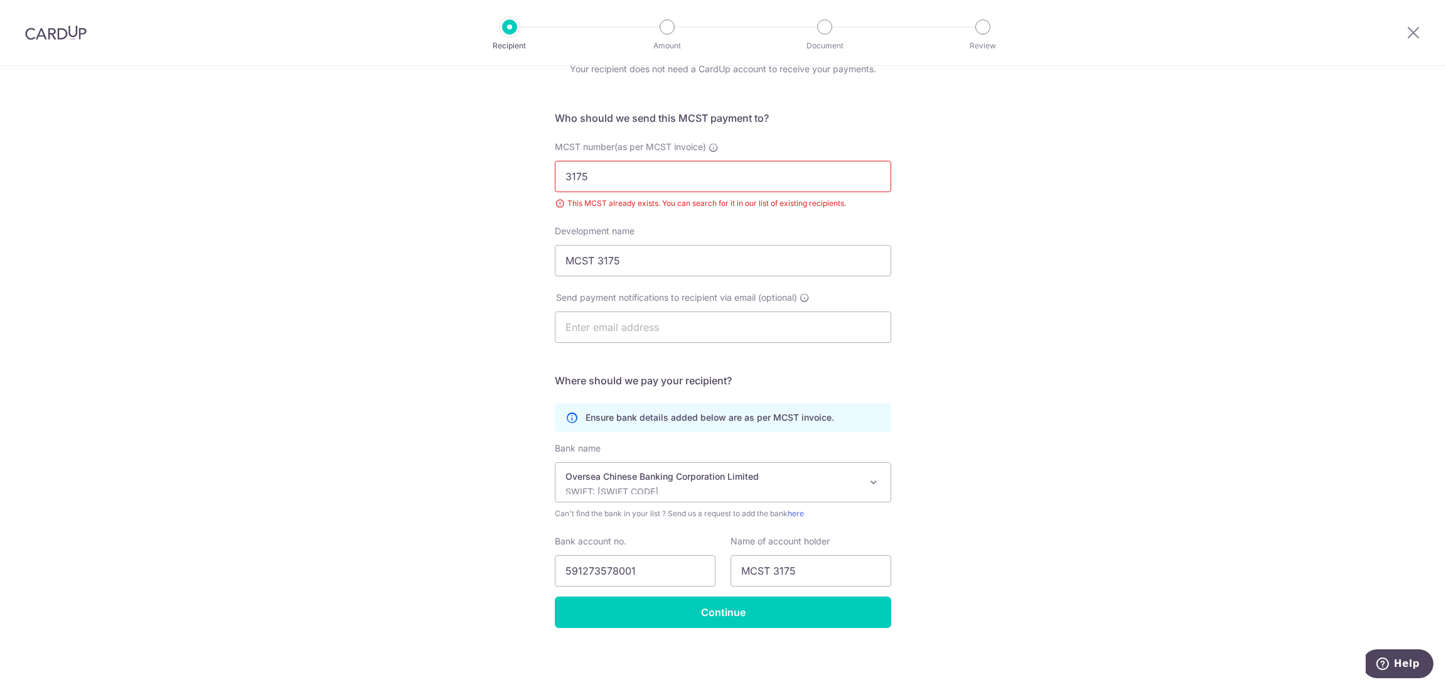
click at [344, 131] on div "Who would you like to pay? Your recipient does not need a CardUp account to rec…" at bounding box center [723, 346] width 1446 height 682
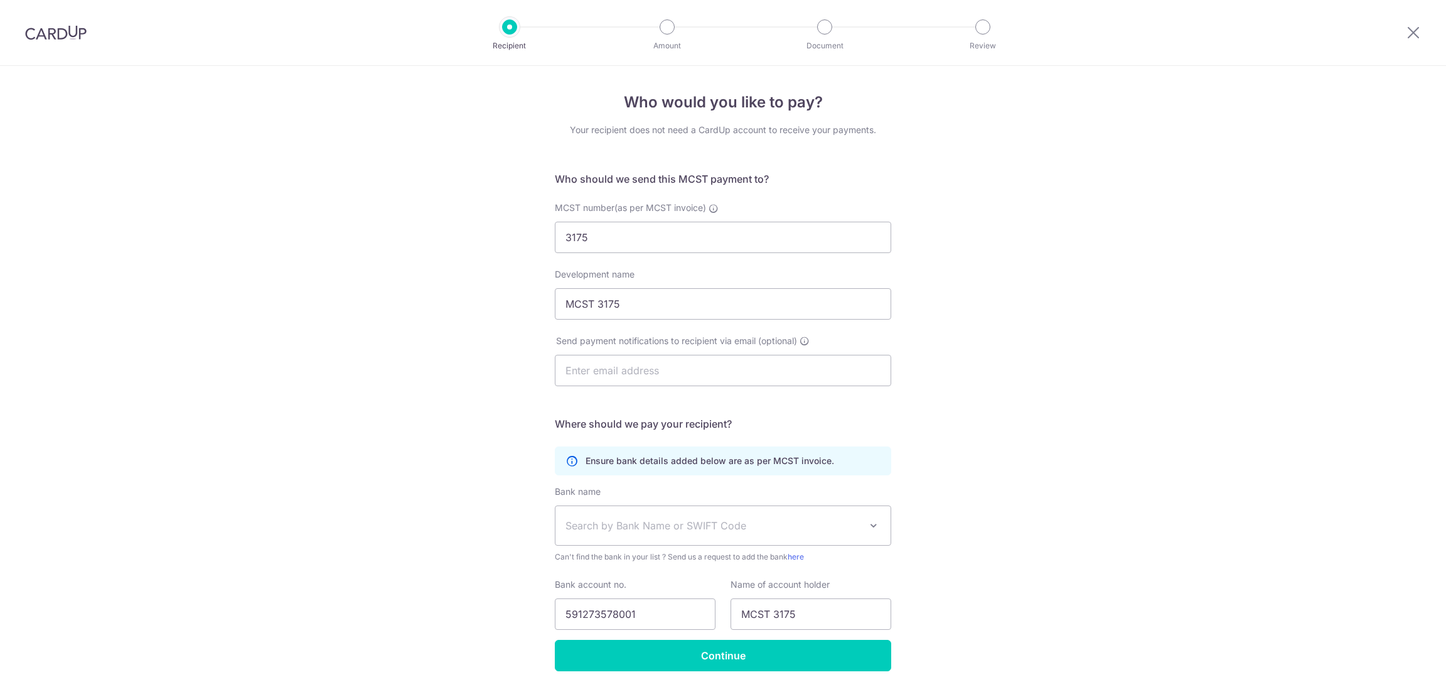
select select "12"
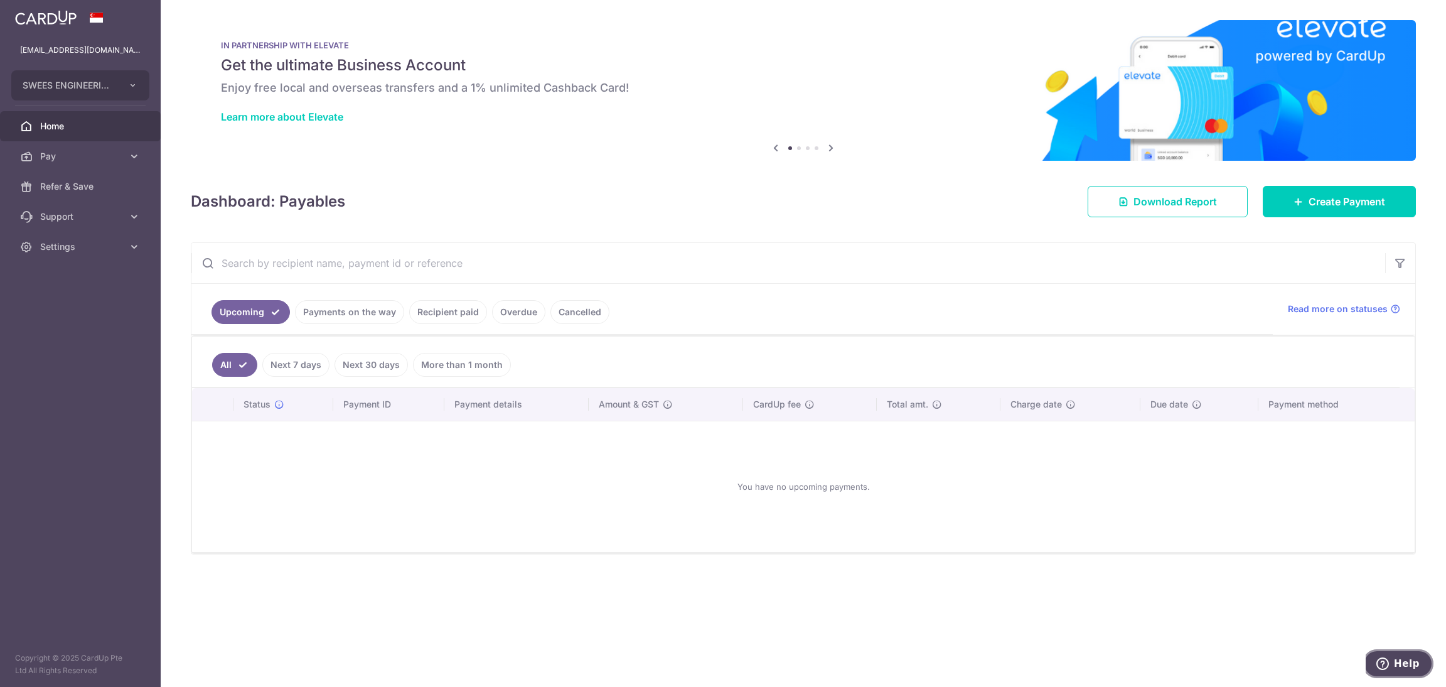
click at [1389, 666] on icon "Help" at bounding box center [1383, 663] width 13 height 13
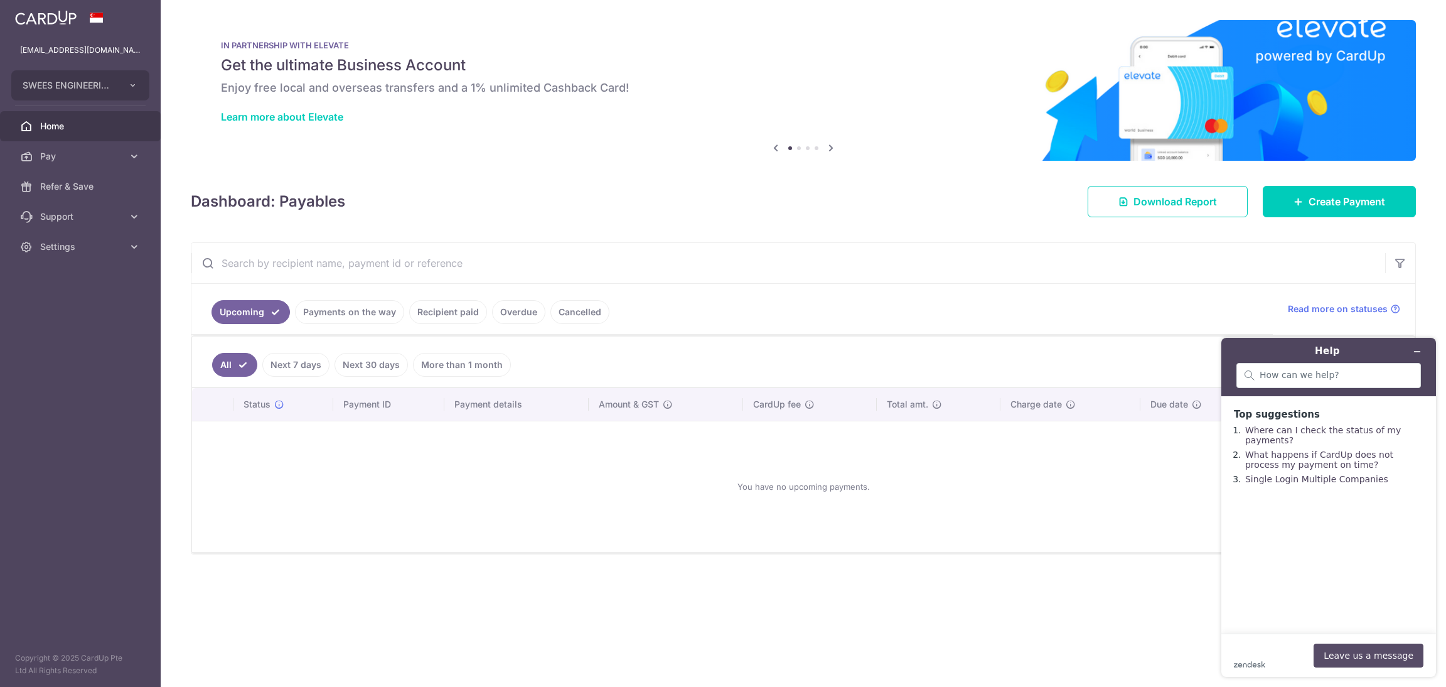
click at [1377, 650] on button "Leave us a message" at bounding box center [1369, 655] width 110 height 24
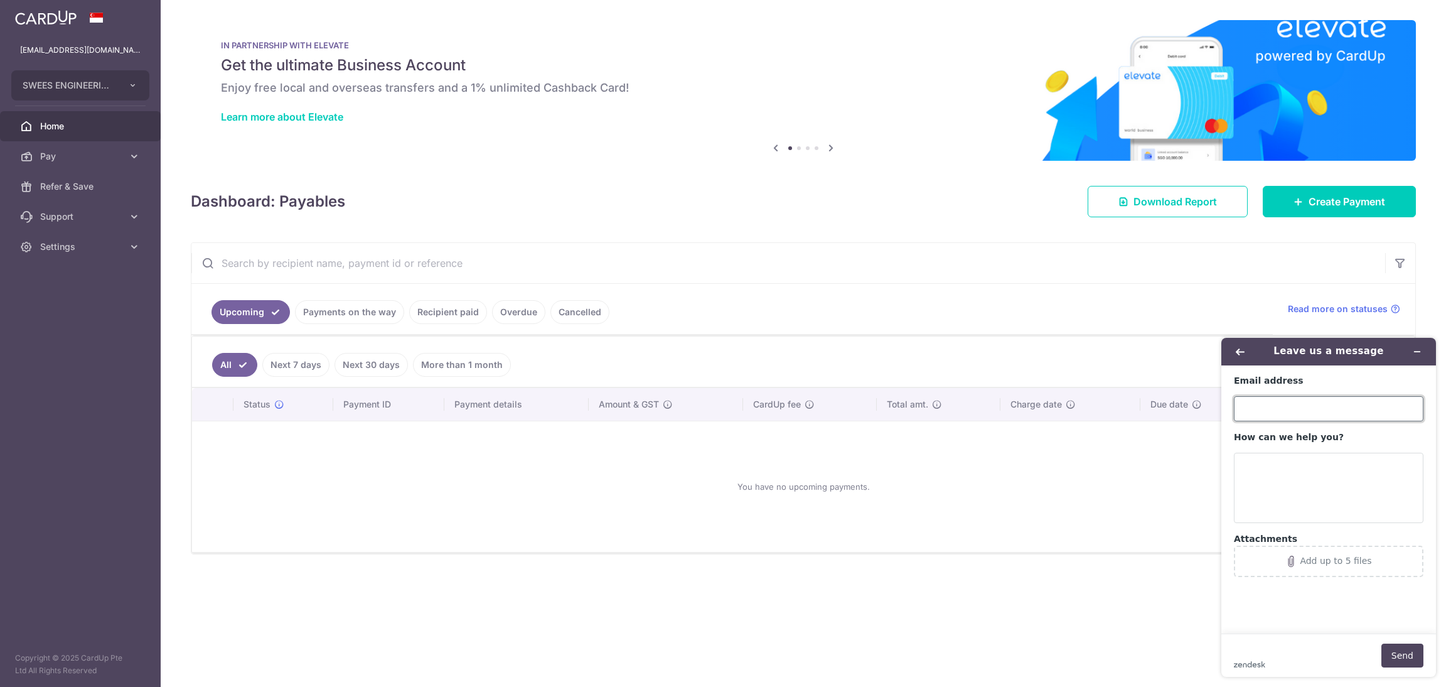
click at [1285, 406] on input "Email address" at bounding box center [1329, 408] width 190 height 25
type input "acco"
click at [1008, 534] on div "You have no upcoming payments." at bounding box center [803, 486] width 1193 height 110
click at [439, 317] on link "Recipient paid" at bounding box center [448, 312] width 78 height 24
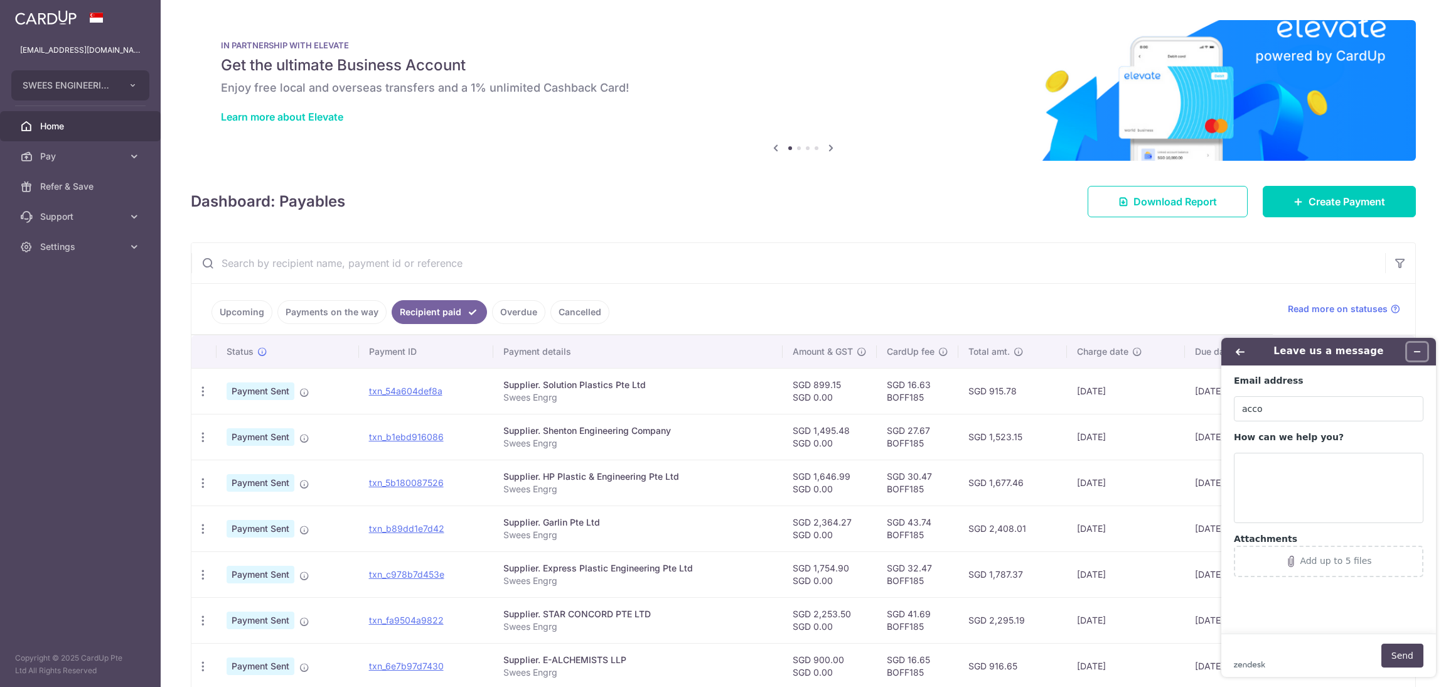
click at [1414, 348] on icon "Minimize widget" at bounding box center [1417, 351] width 9 height 9
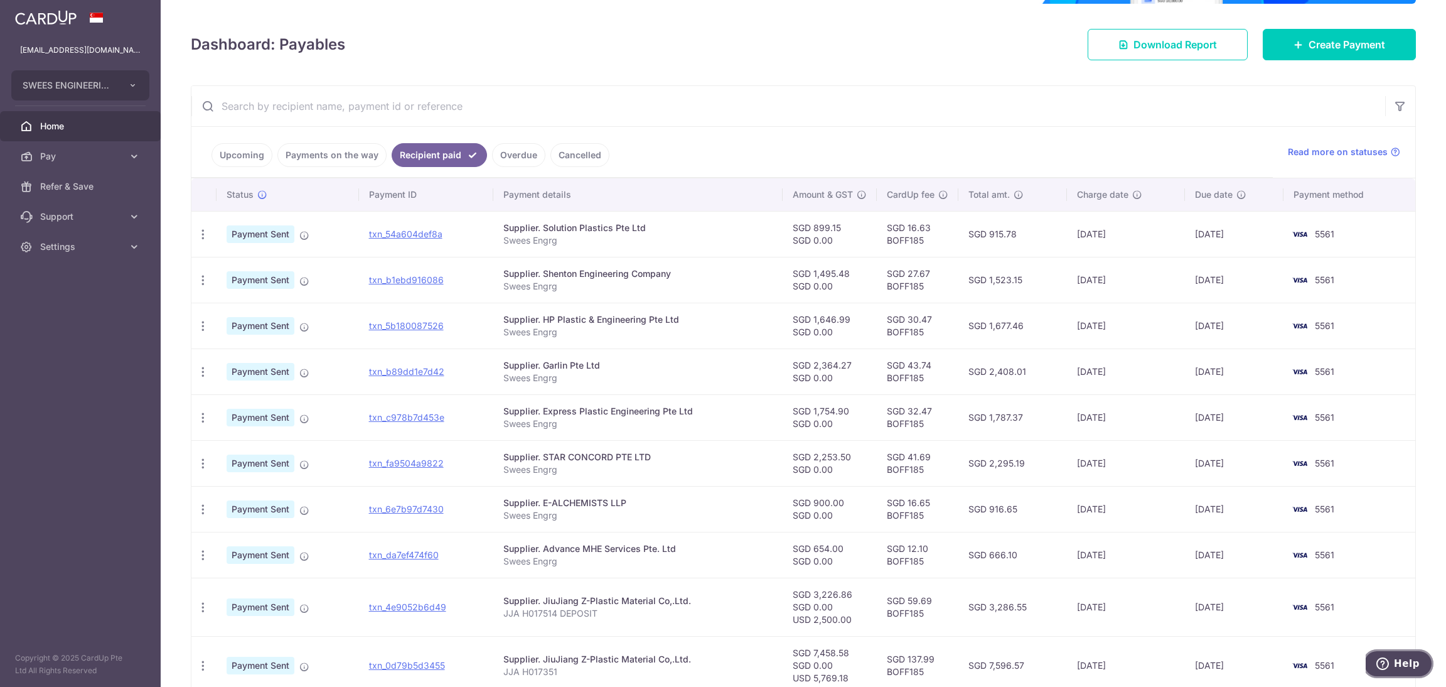
scroll to position [257, 0]
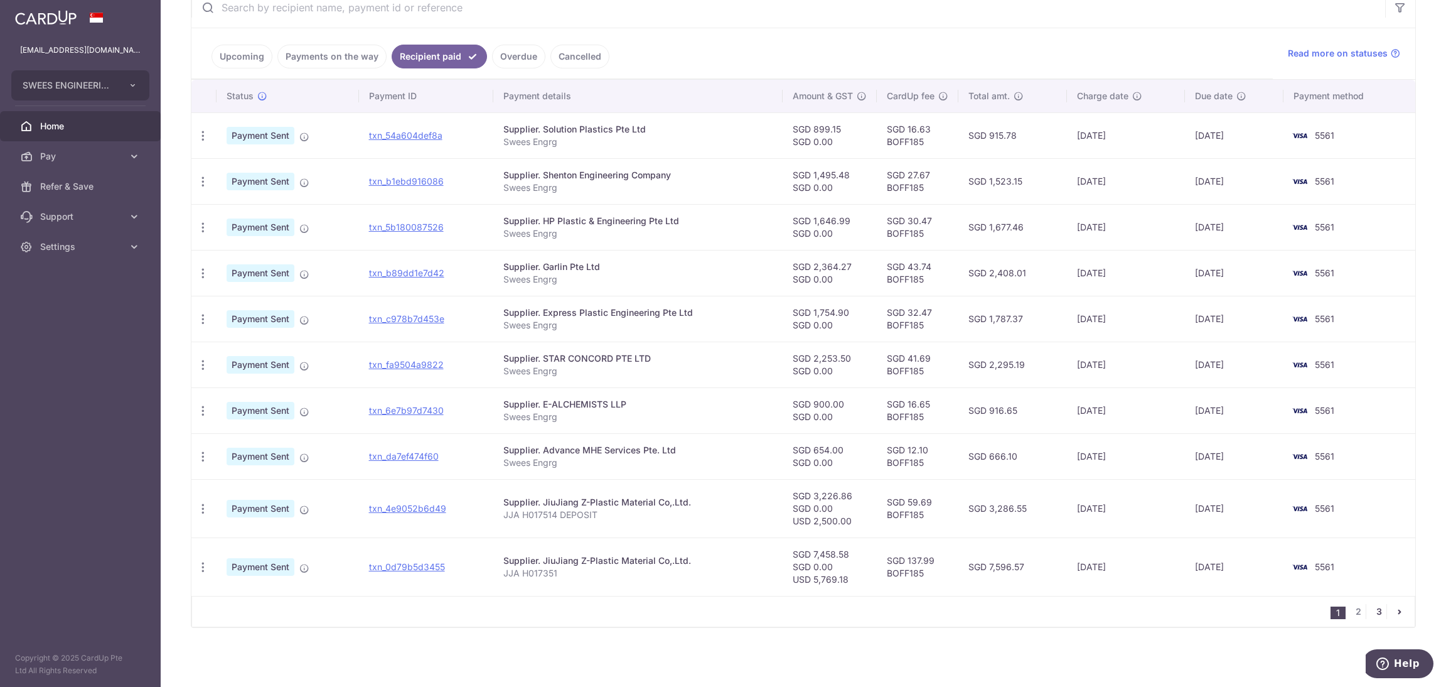
click at [1372, 608] on link "3" at bounding box center [1379, 611] width 15 height 15
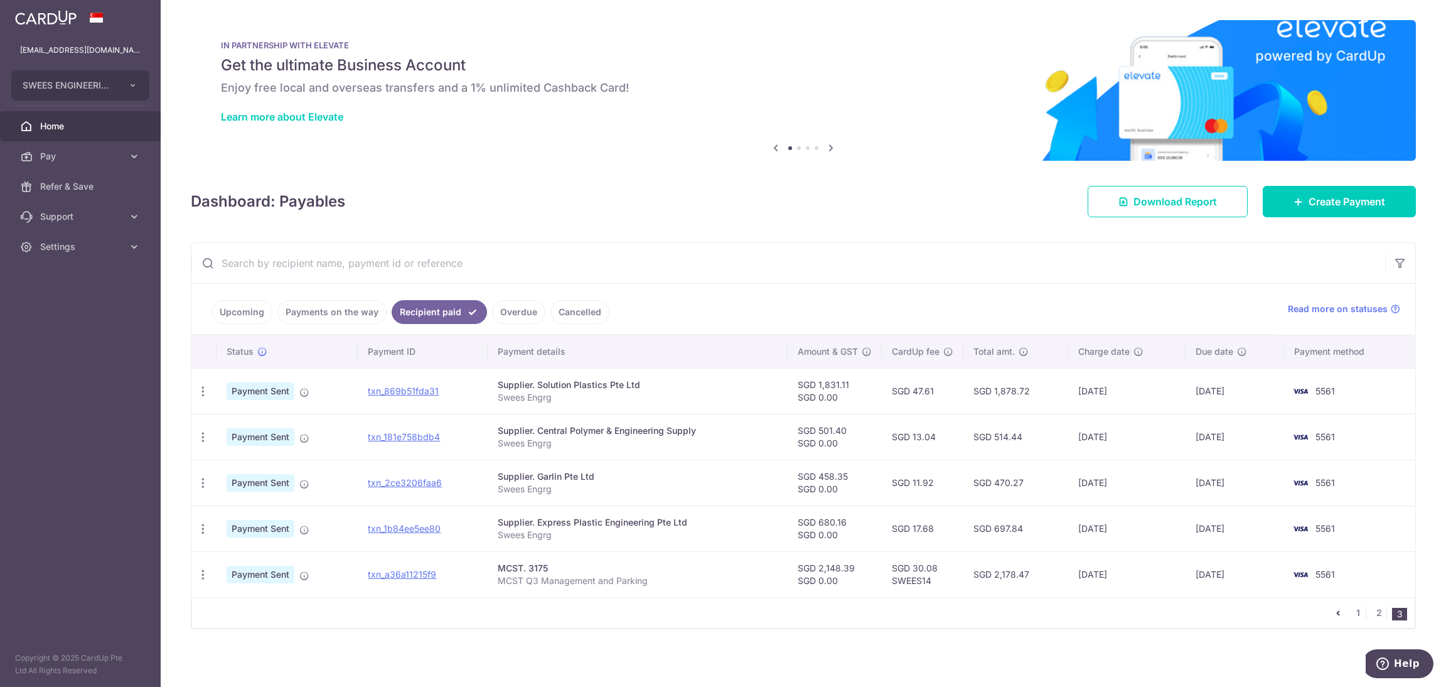
scroll to position [3, 0]
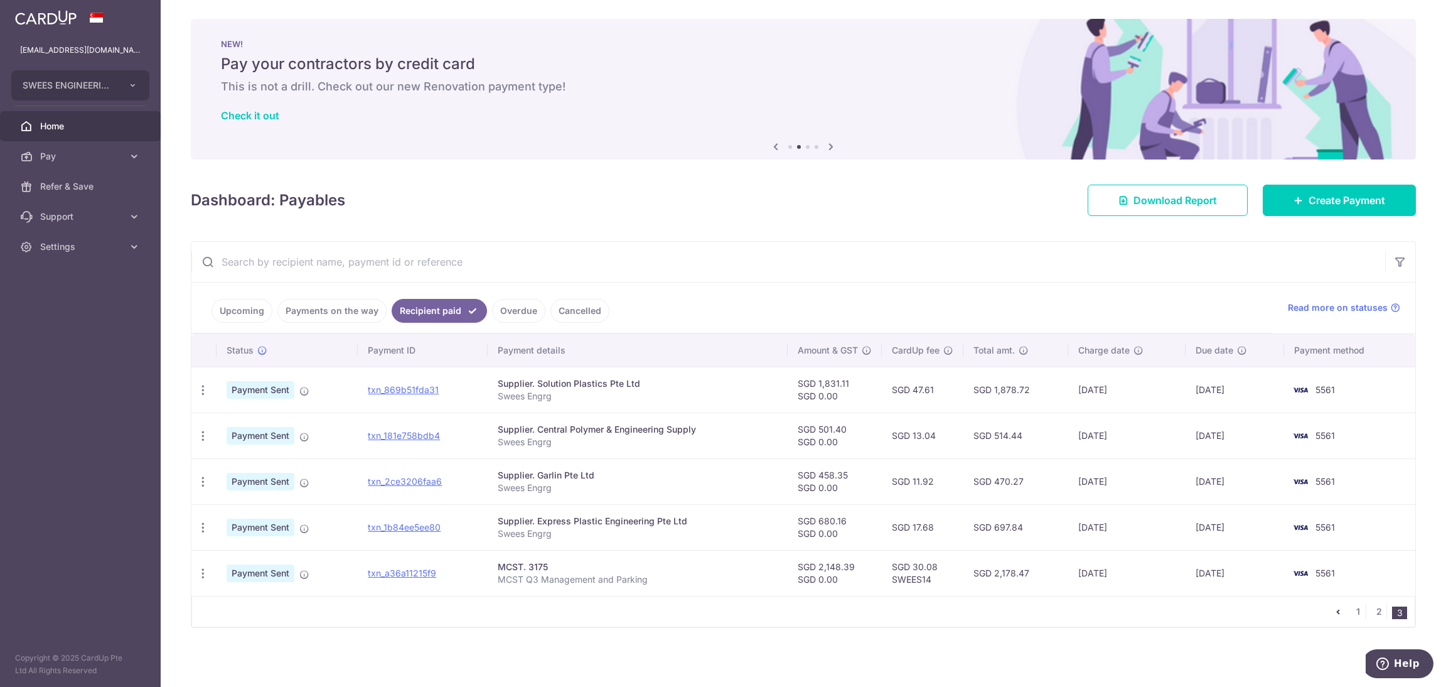
drag, startPoint x: 525, startPoint y: 566, endPoint x: 551, endPoint y: 572, distance: 25.7
click at [551, 572] on div "MCST. 3175" at bounding box center [638, 567] width 280 height 13
copy div "3175"
click at [77, 156] on span "Pay" at bounding box center [81, 156] width 83 height 13
click at [69, 196] on link "Payments" at bounding box center [80, 186] width 161 height 30
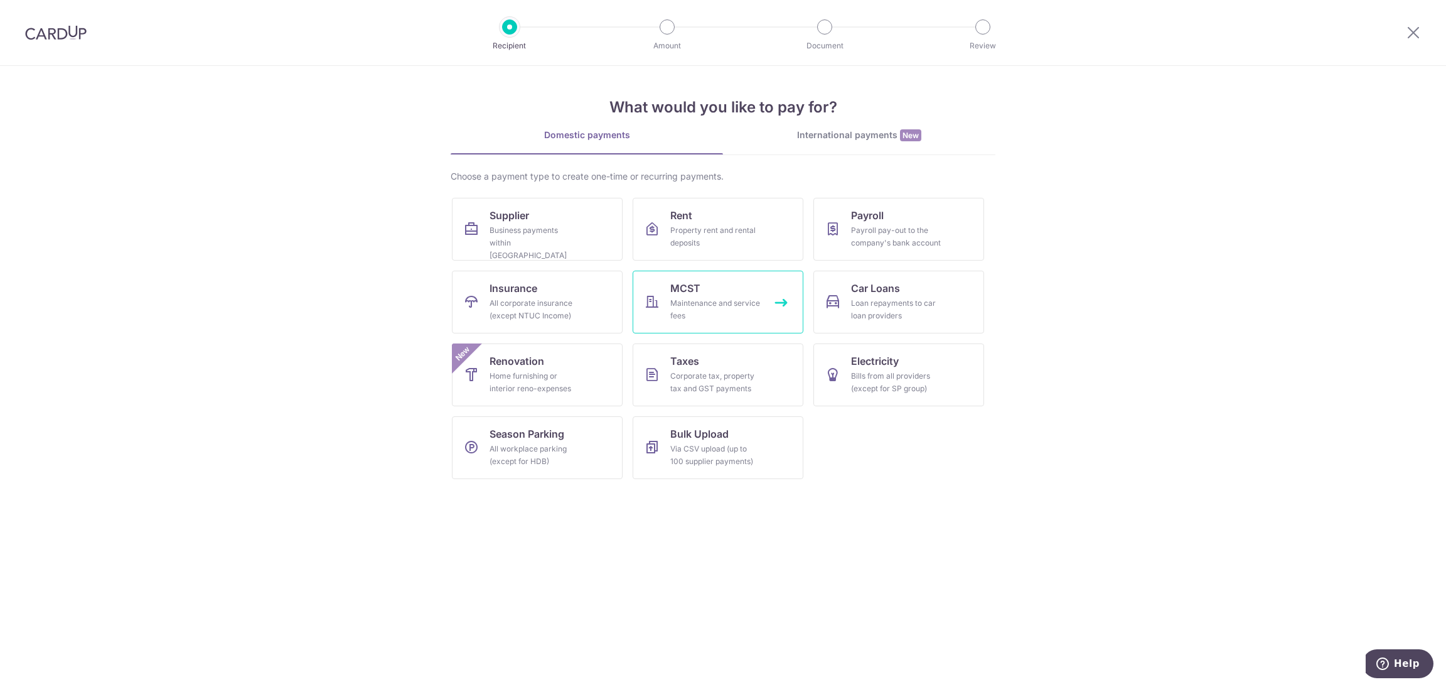
click at [745, 302] on div "Maintenance and service fees" at bounding box center [715, 309] width 90 height 25
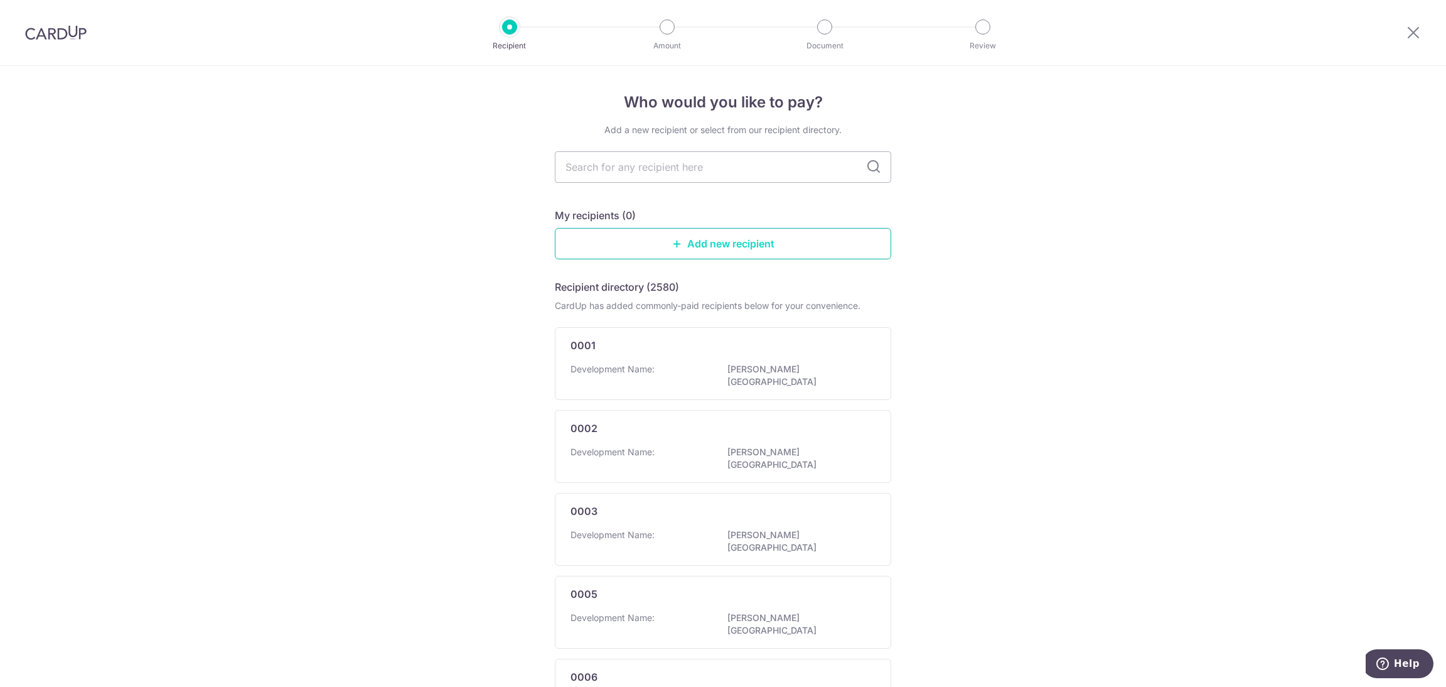
type input "3175"
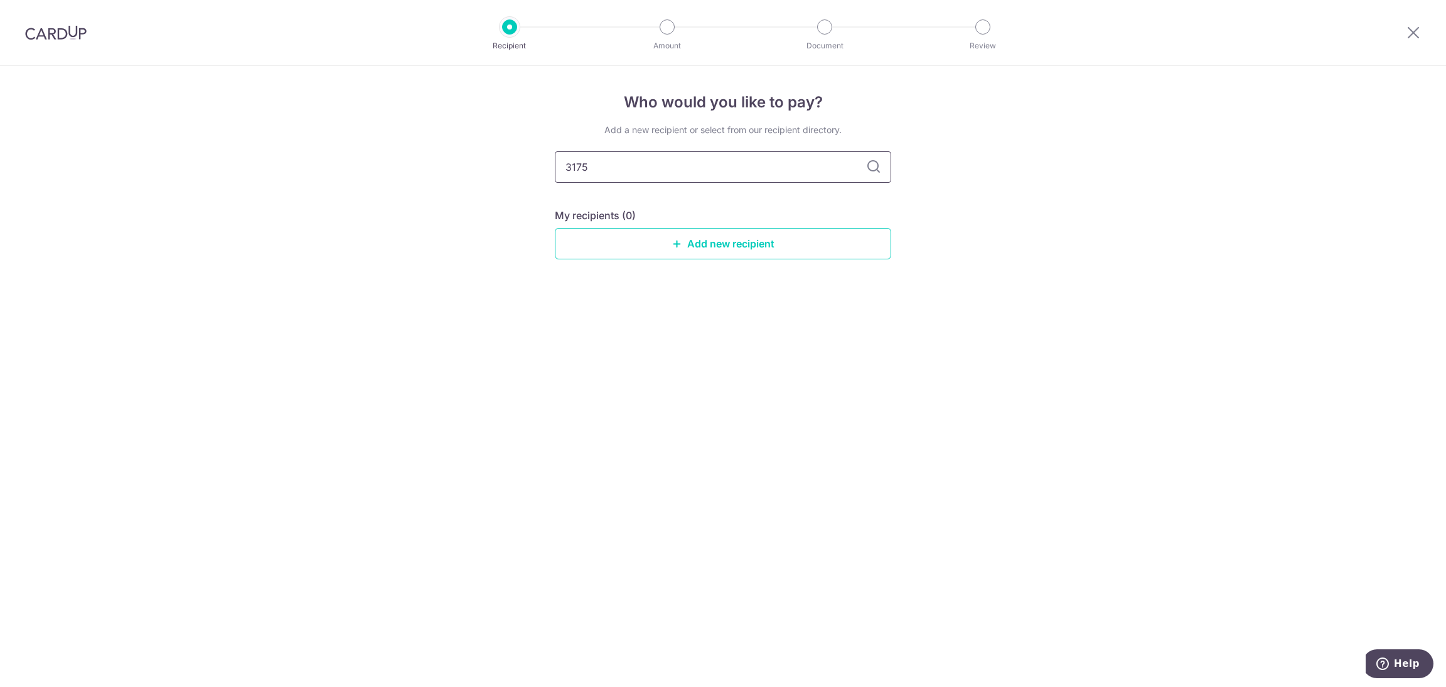
drag, startPoint x: 740, startPoint y: 174, endPoint x: 35, endPoint y: 140, distance: 705.8
click at [35, 140] on div "Who would you like to pay? Add a new recipient or select from our recipient dir…" at bounding box center [723, 376] width 1446 height 621
click at [903, 460] on div "Who would you like to pay? Add a new recipient or select from our recipient dir…" at bounding box center [723, 376] width 1446 height 621
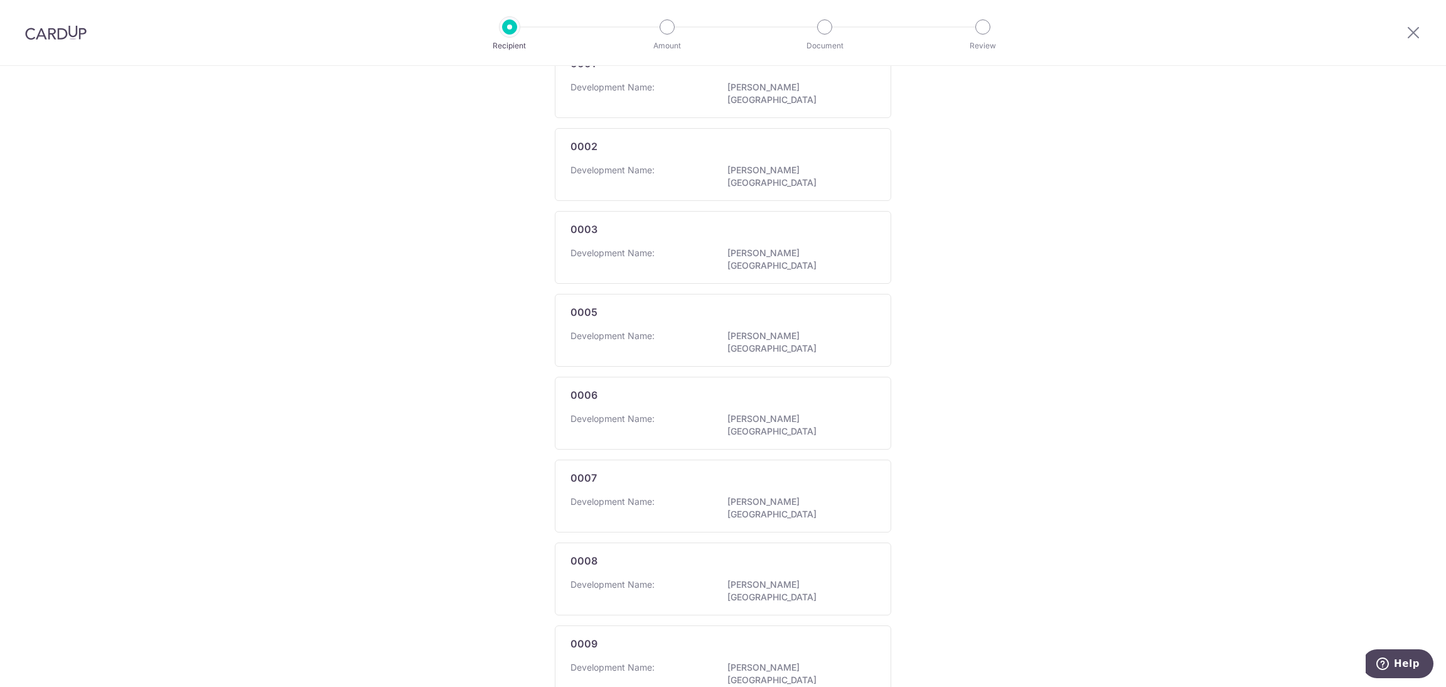
scroll to position [528, 0]
click at [741, 652] on link "5" at bounding box center [741, 659] width 15 height 15
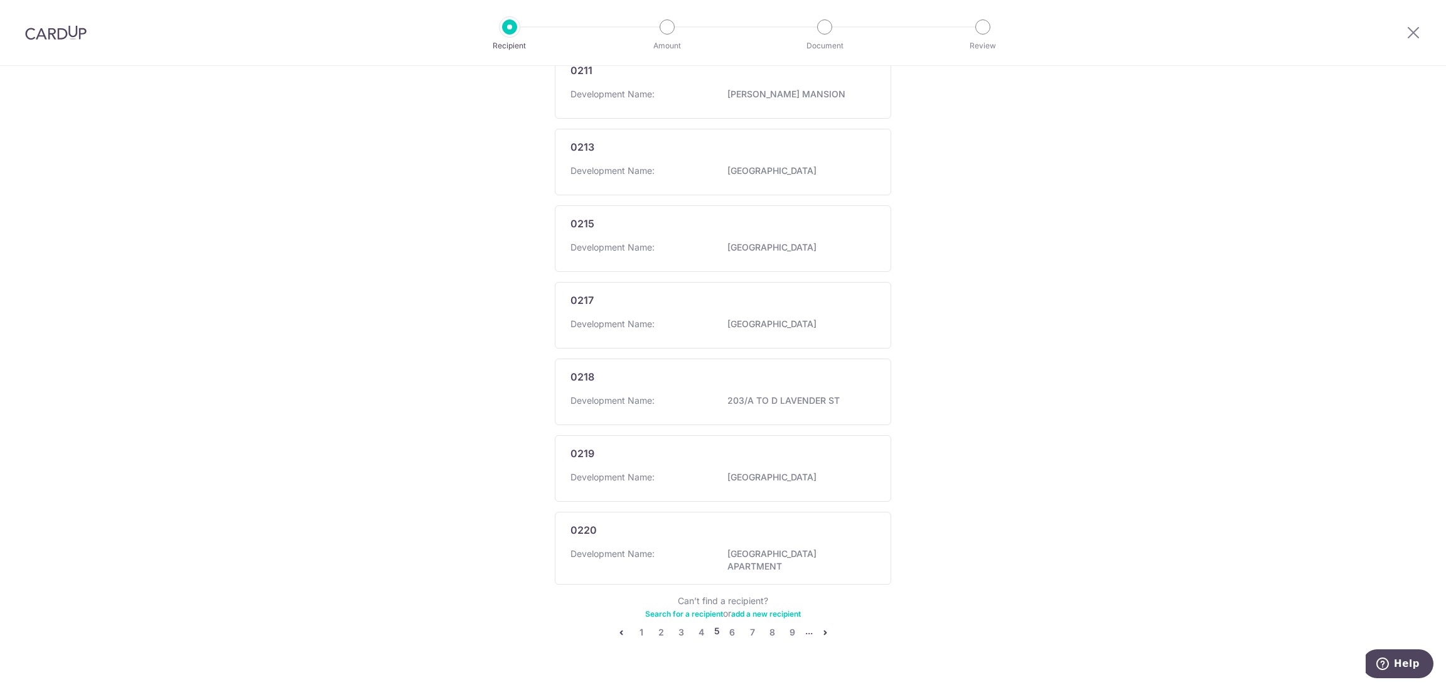
scroll to position [534, 0]
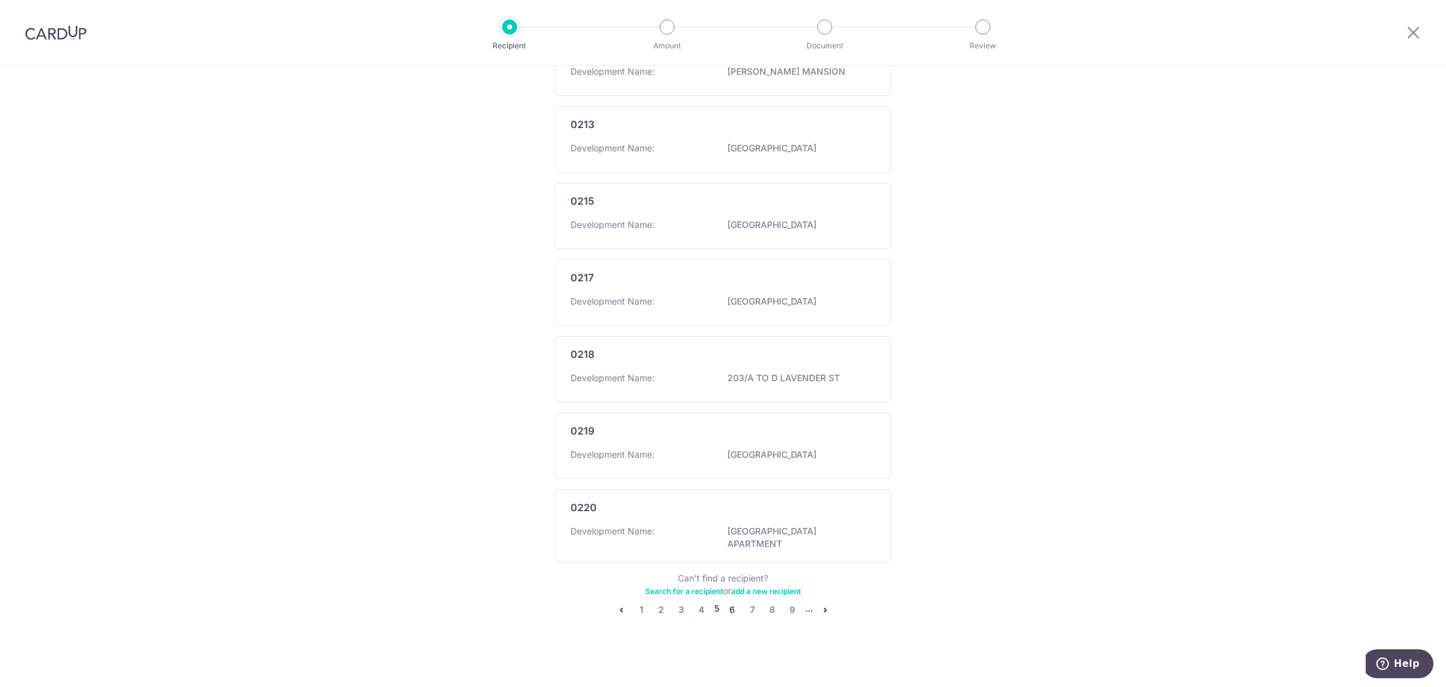
click at [730, 603] on link "6" at bounding box center [732, 609] width 15 height 15
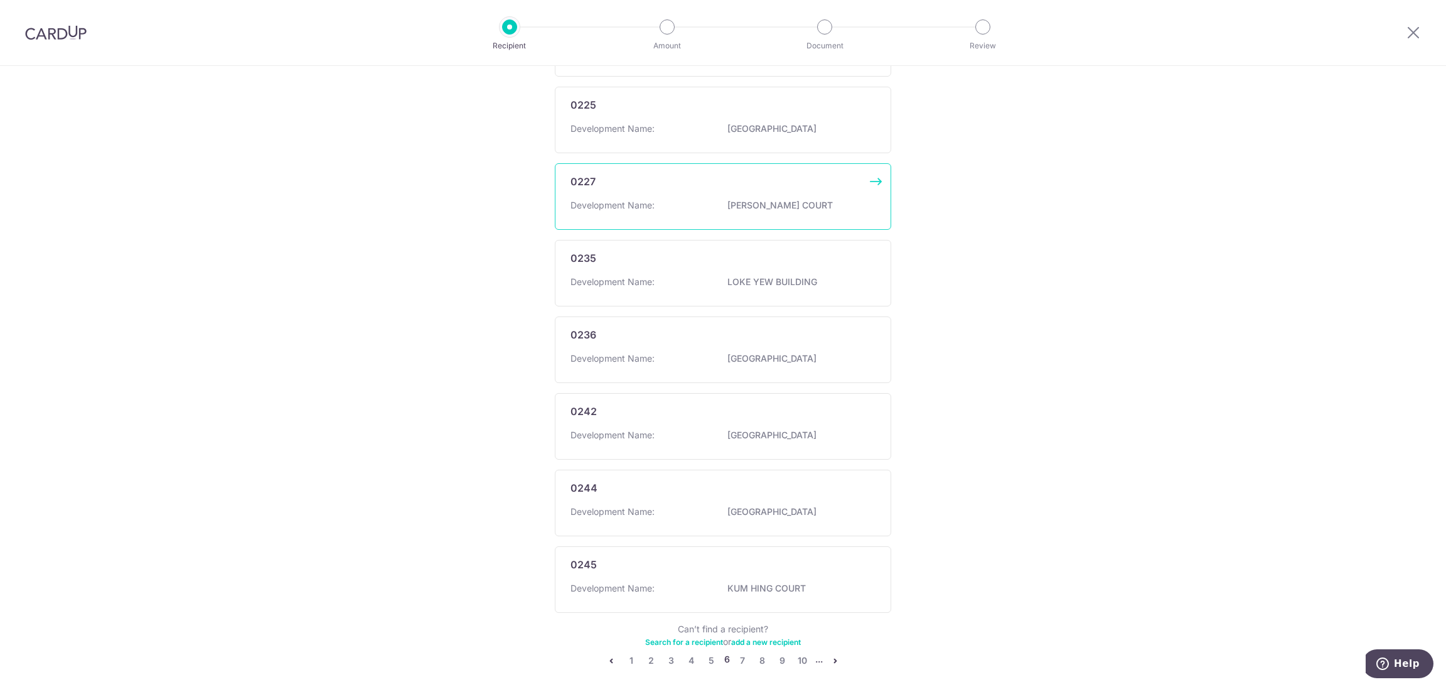
scroll to position [528, 0]
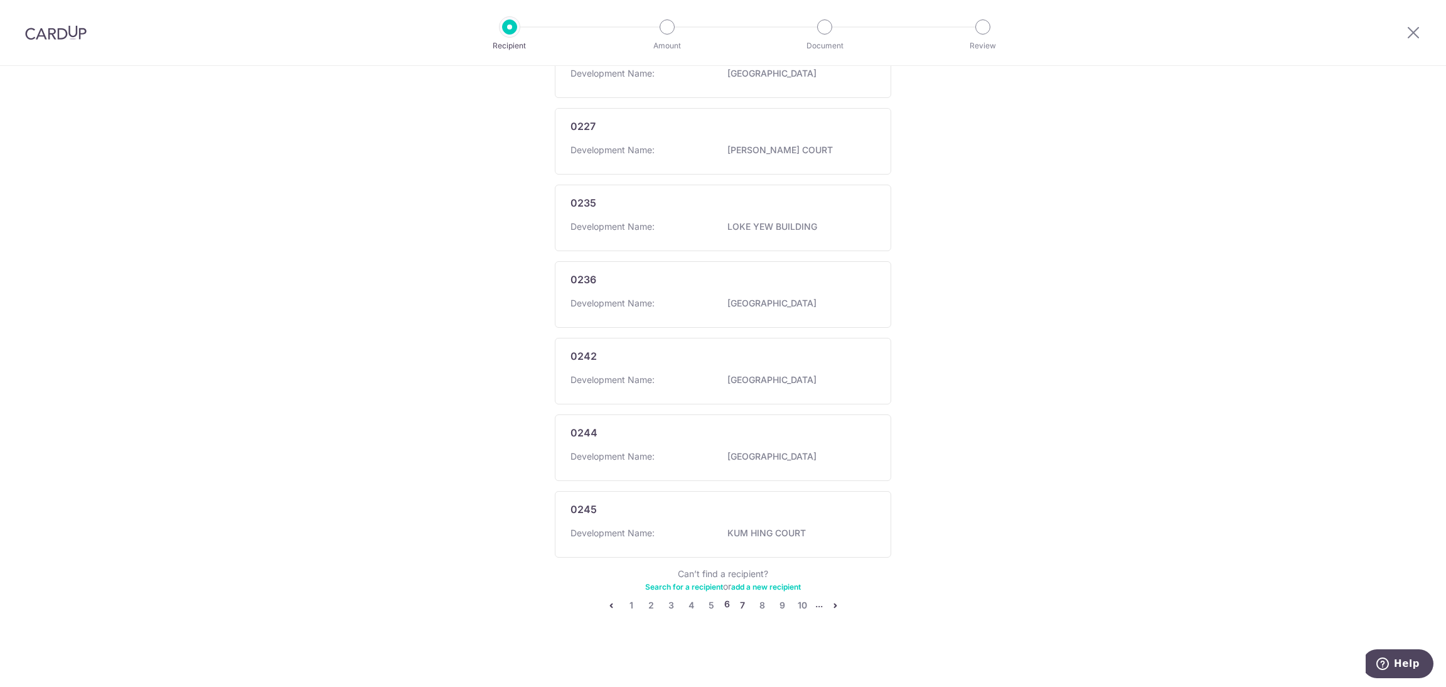
click at [741, 606] on link "7" at bounding box center [742, 605] width 15 height 15
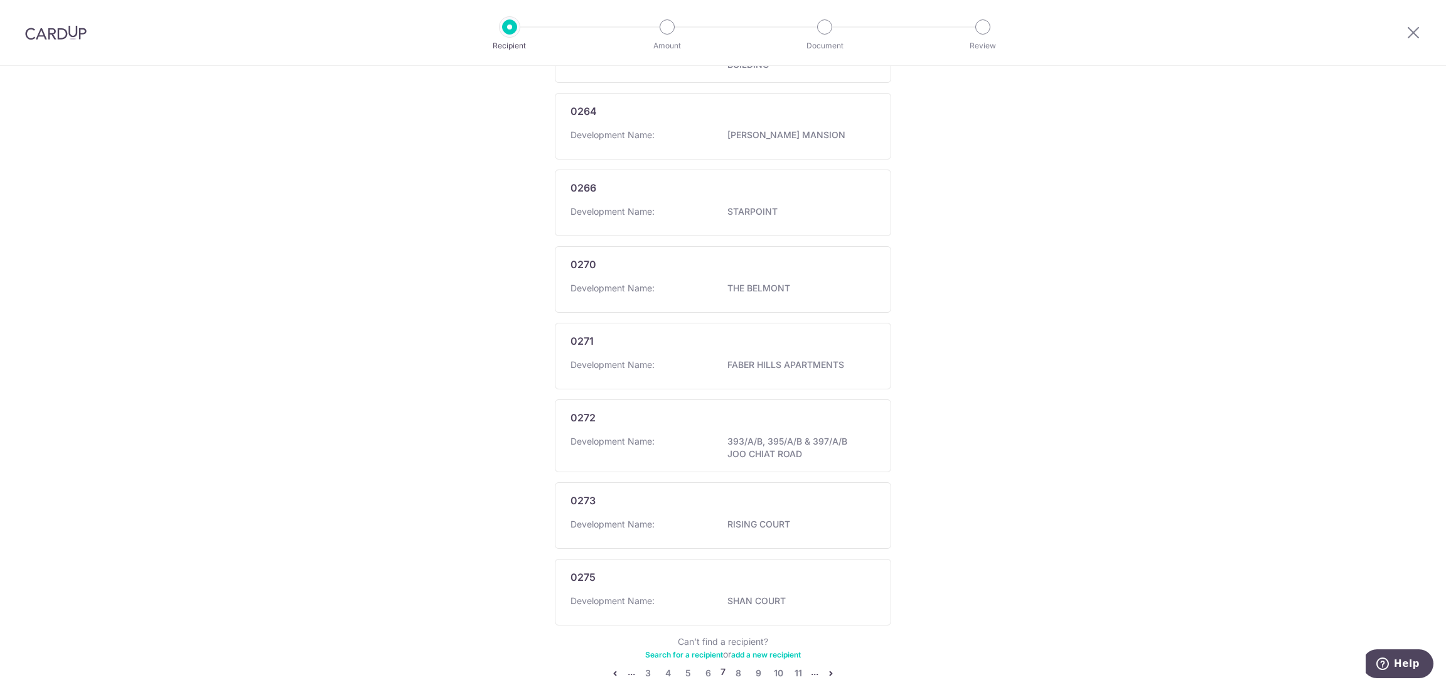
scroll to position [540, 0]
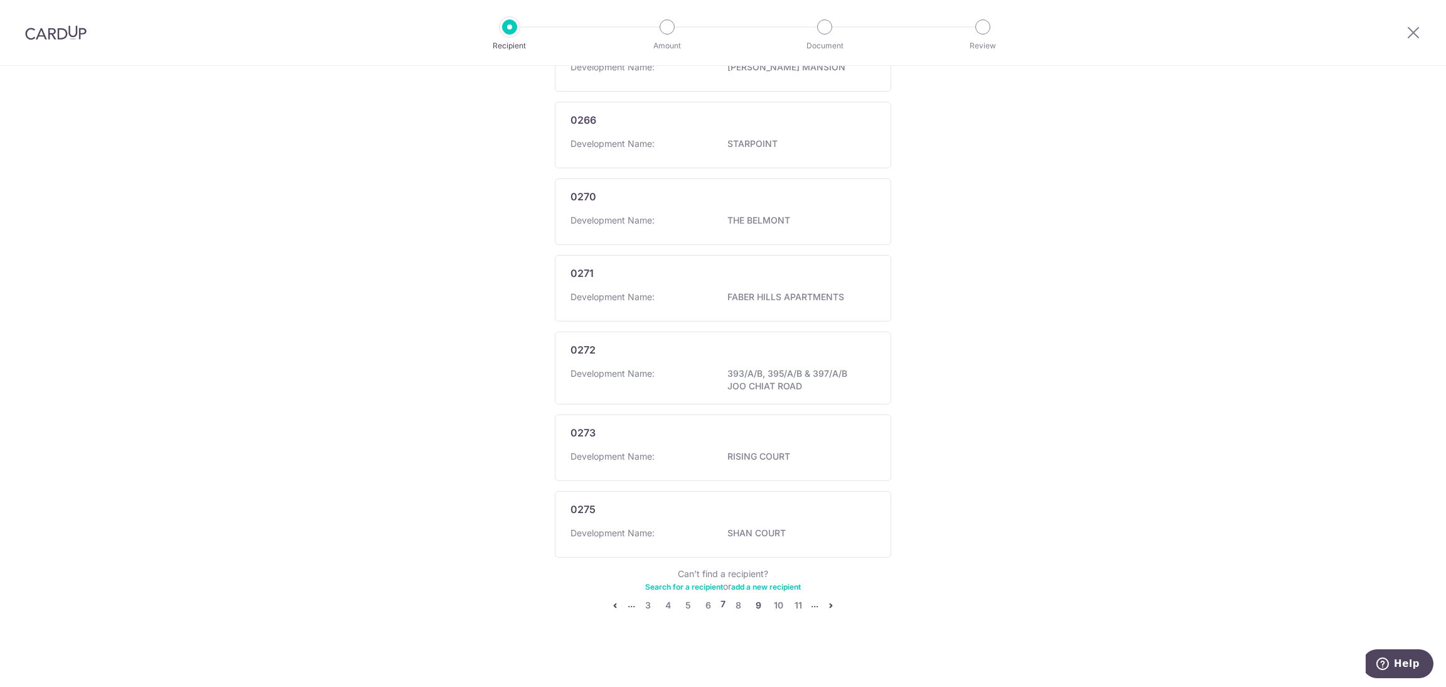
click at [753, 606] on link "9" at bounding box center [758, 605] width 15 height 15
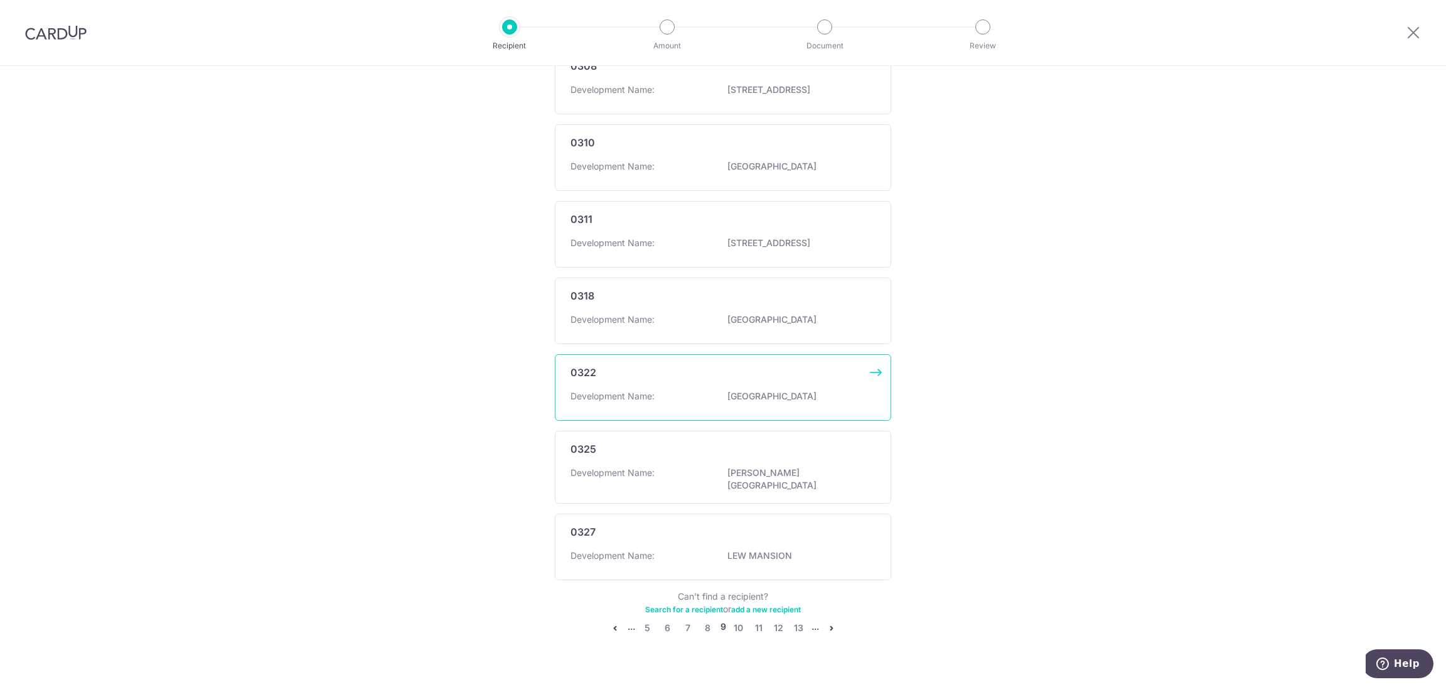
scroll to position [528, 0]
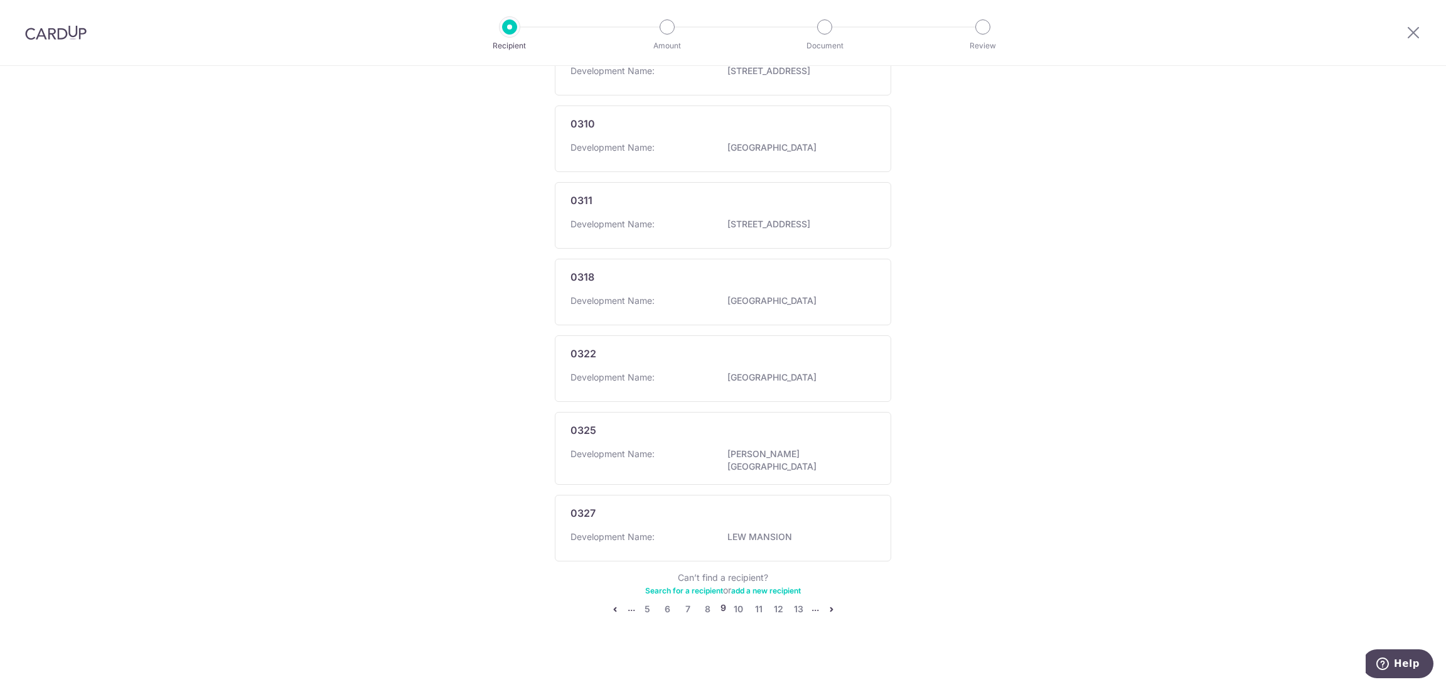
click at [827, 604] on icon "pager" at bounding box center [832, 609] width 10 height 10
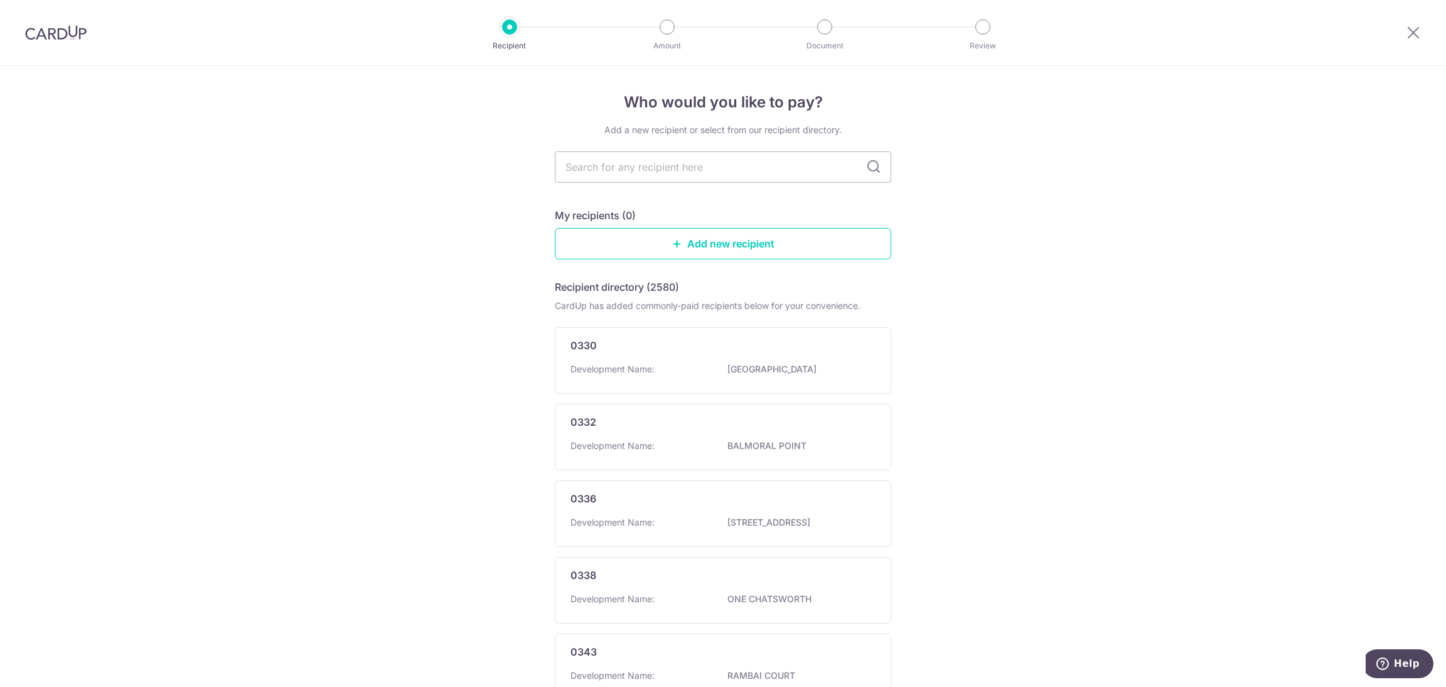
click at [826, 603] on p "ONE CHATSWORTH" at bounding box center [798, 599] width 141 height 13
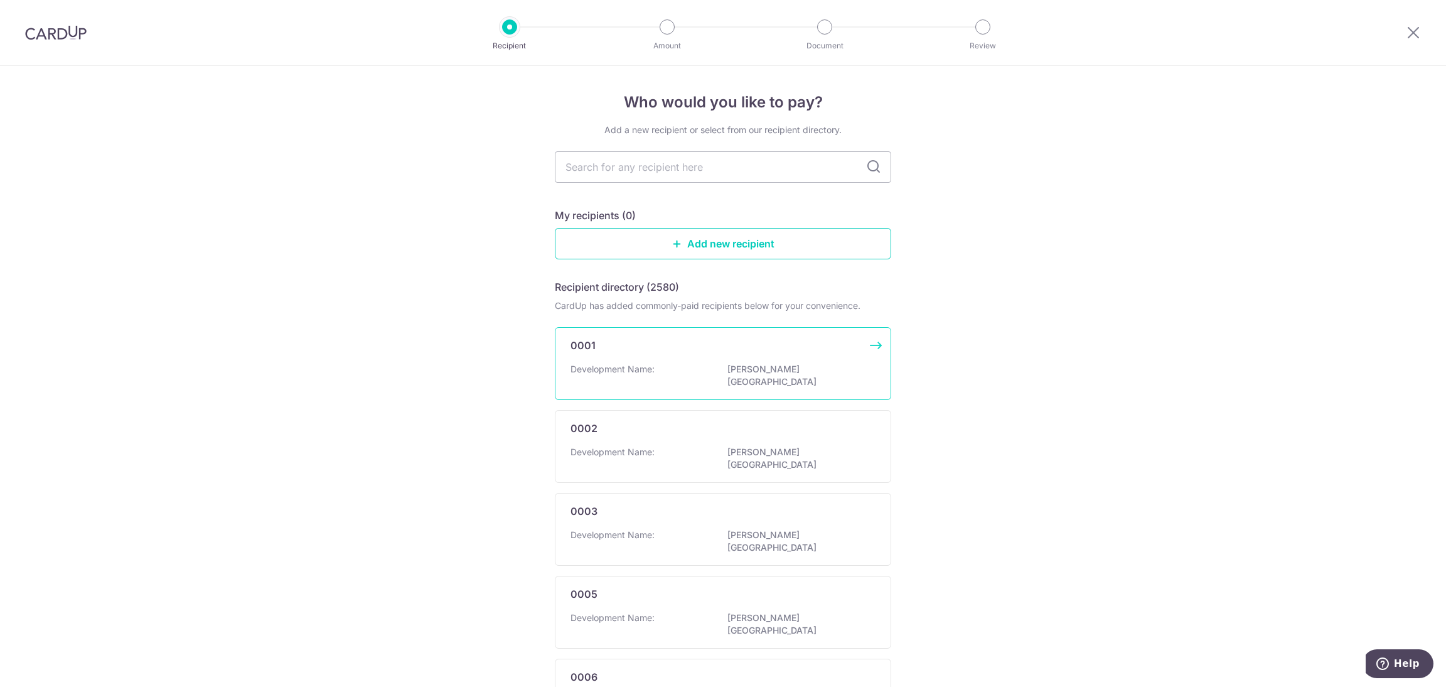
click at [751, 352] on div "0001" at bounding box center [716, 345] width 290 height 15
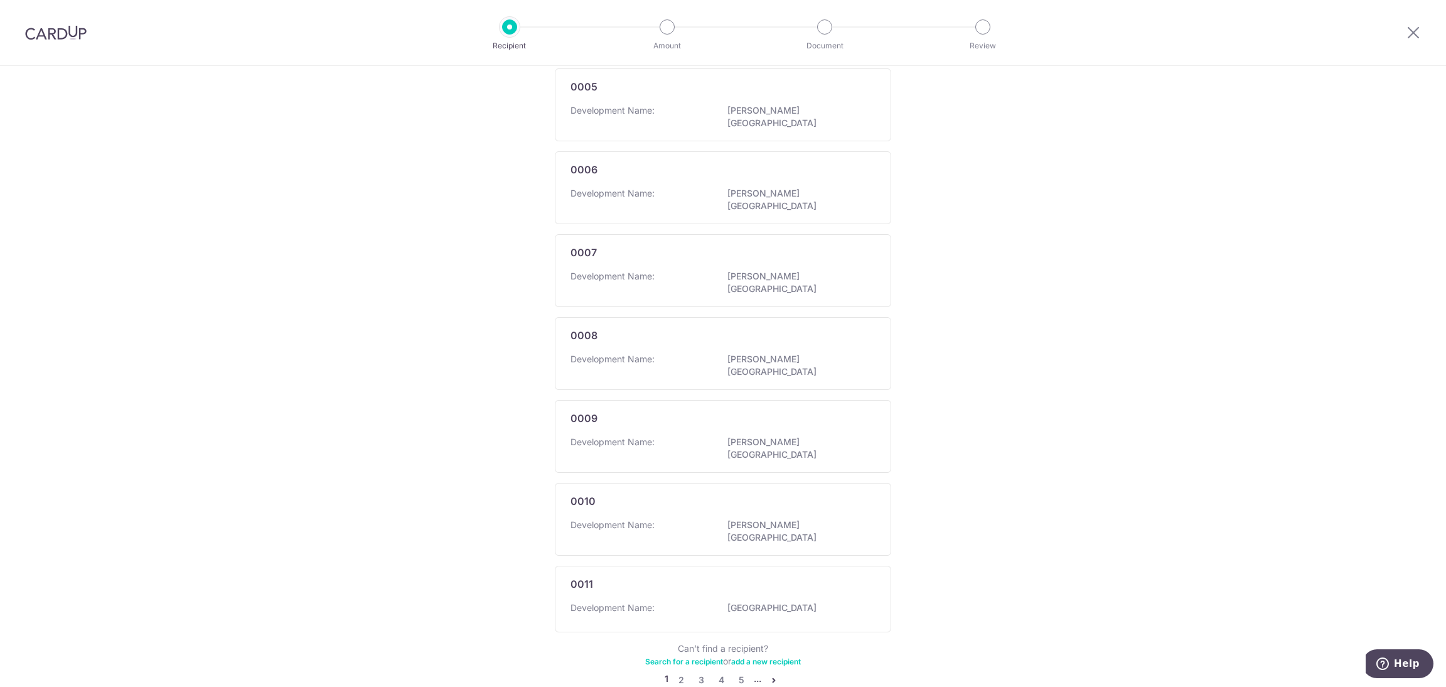
scroll to position [528, 0]
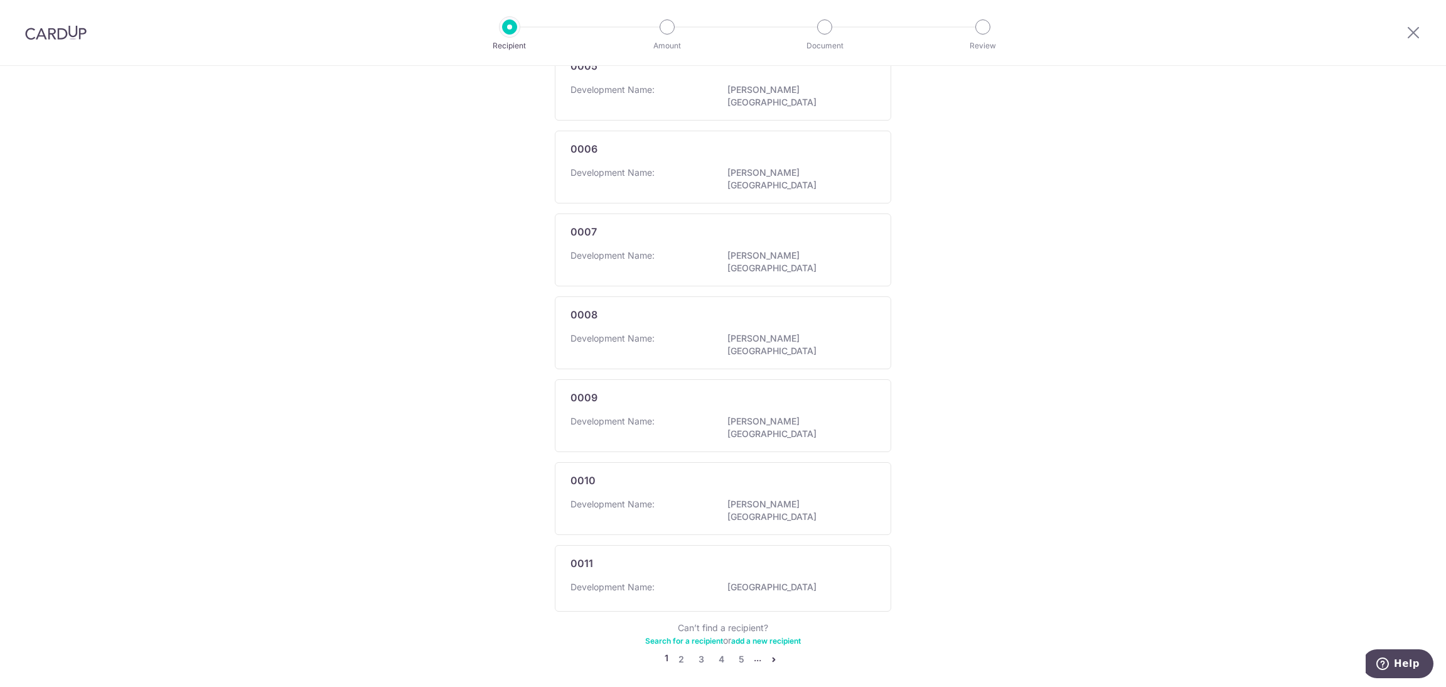
click at [771, 654] on icon "pager" at bounding box center [774, 659] width 10 height 10
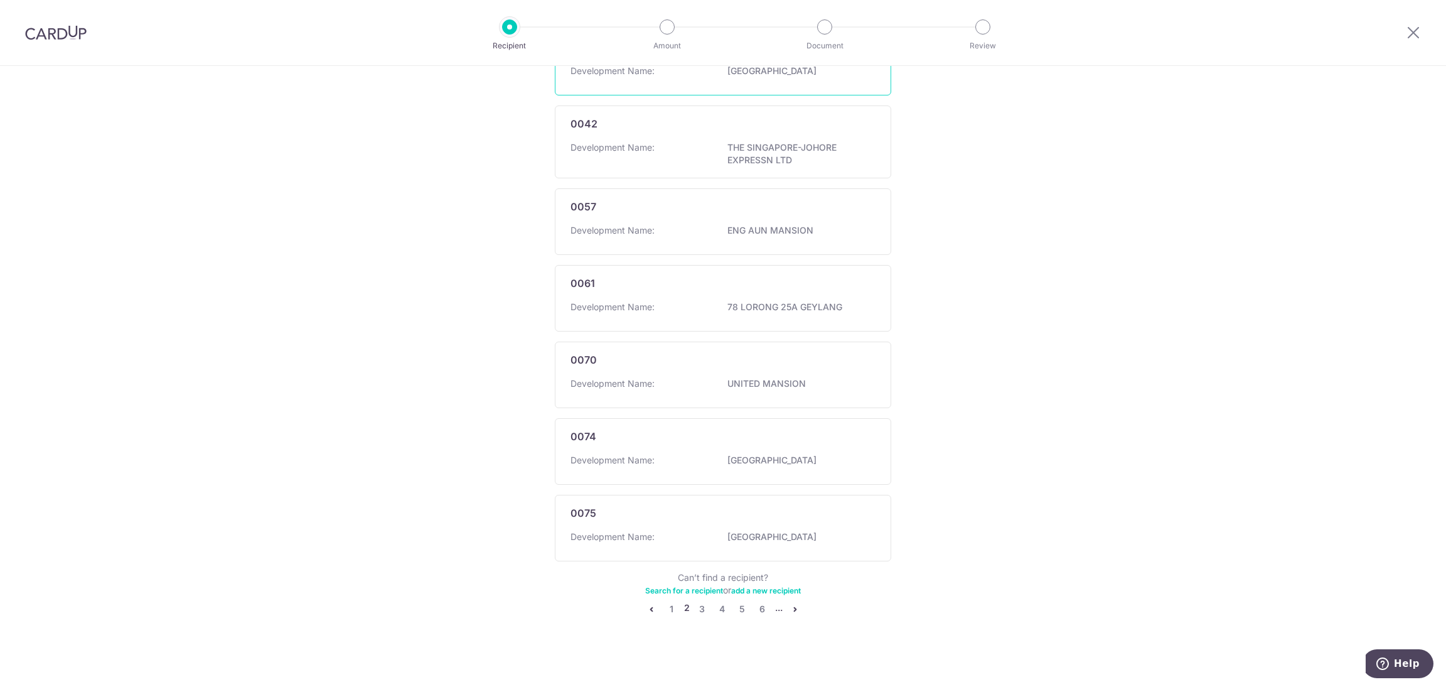
scroll to position [0, 0]
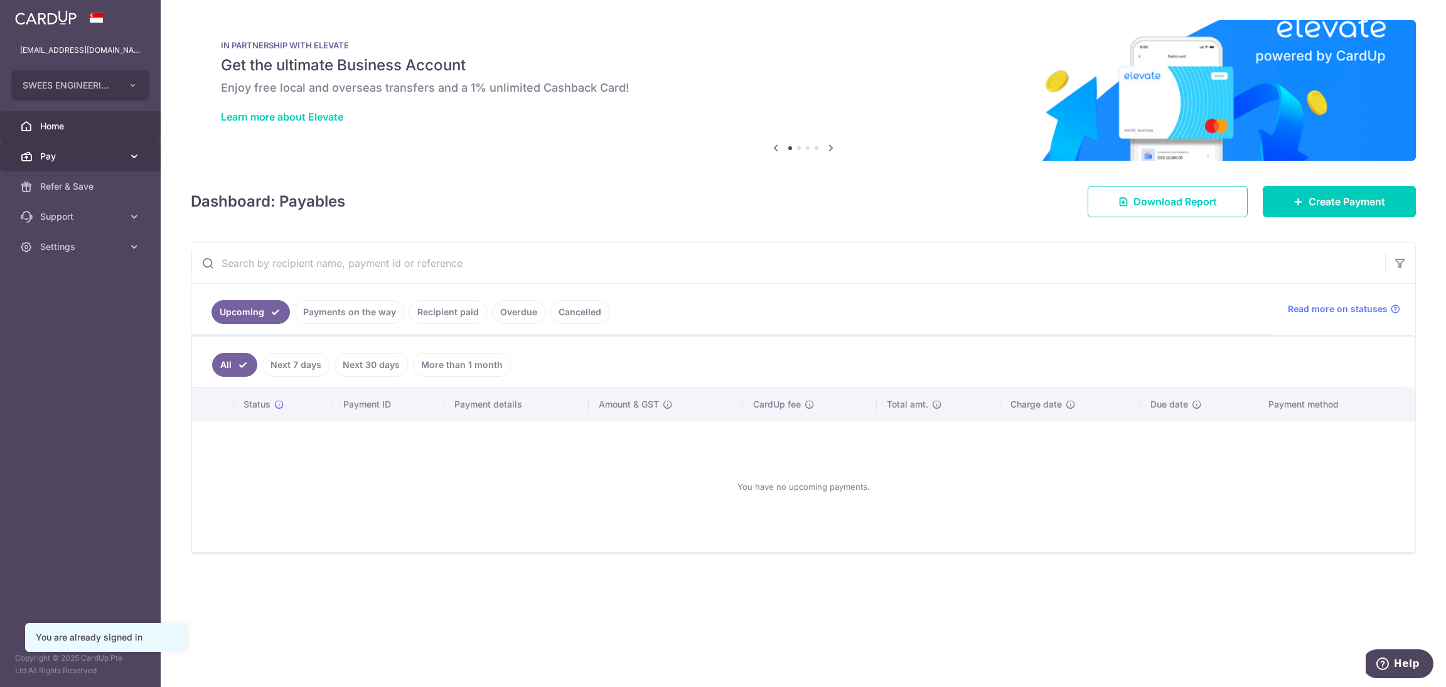
click at [66, 156] on span "Pay" at bounding box center [81, 156] width 83 height 13
click at [84, 186] on span "Payments" at bounding box center [81, 186] width 83 height 13
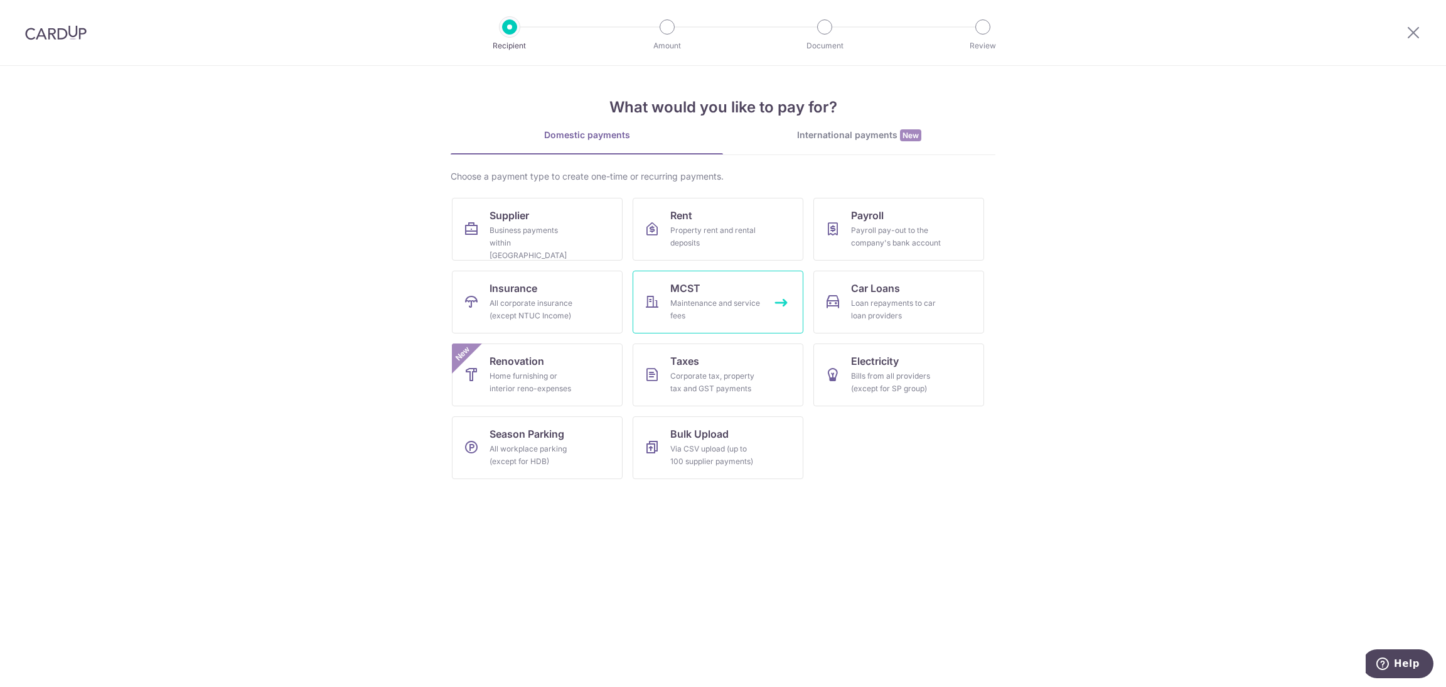
click at [778, 311] on link "MCST Maintenance and service fees" at bounding box center [718, 302] width 171 height 63
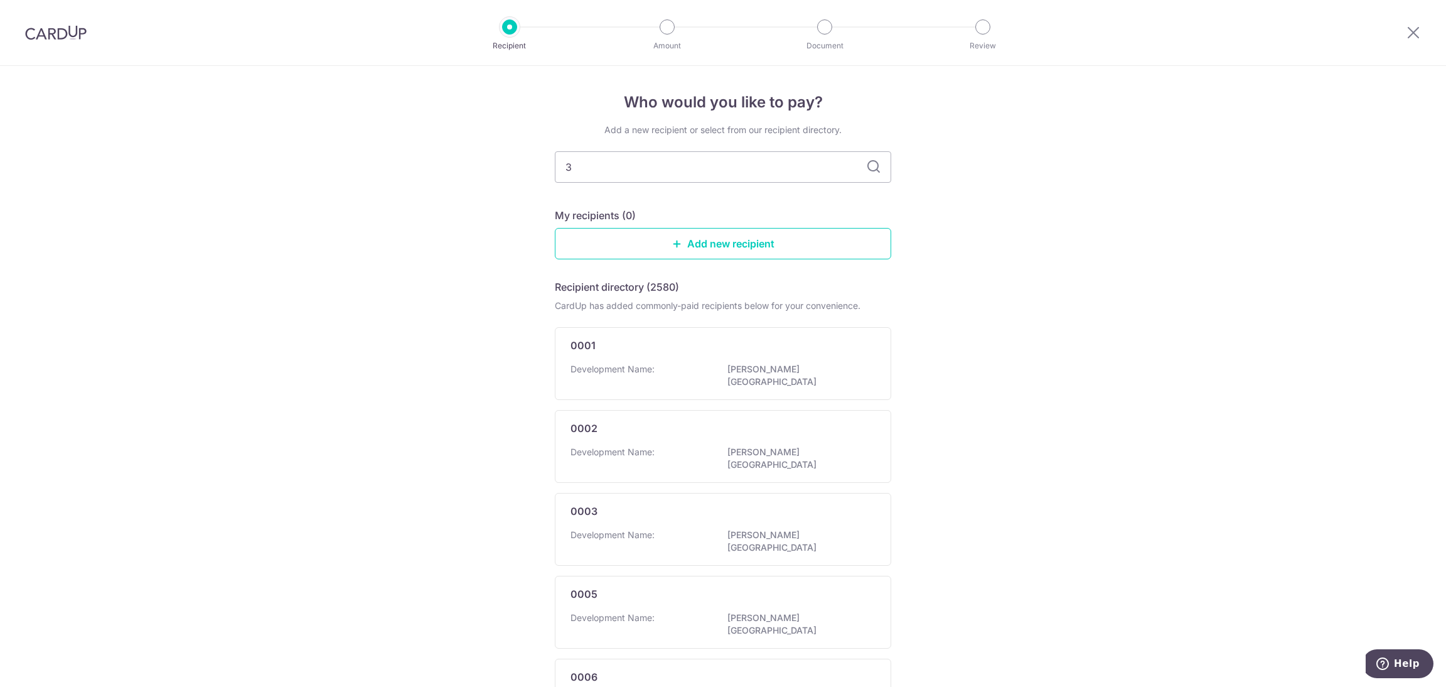
type input "31"
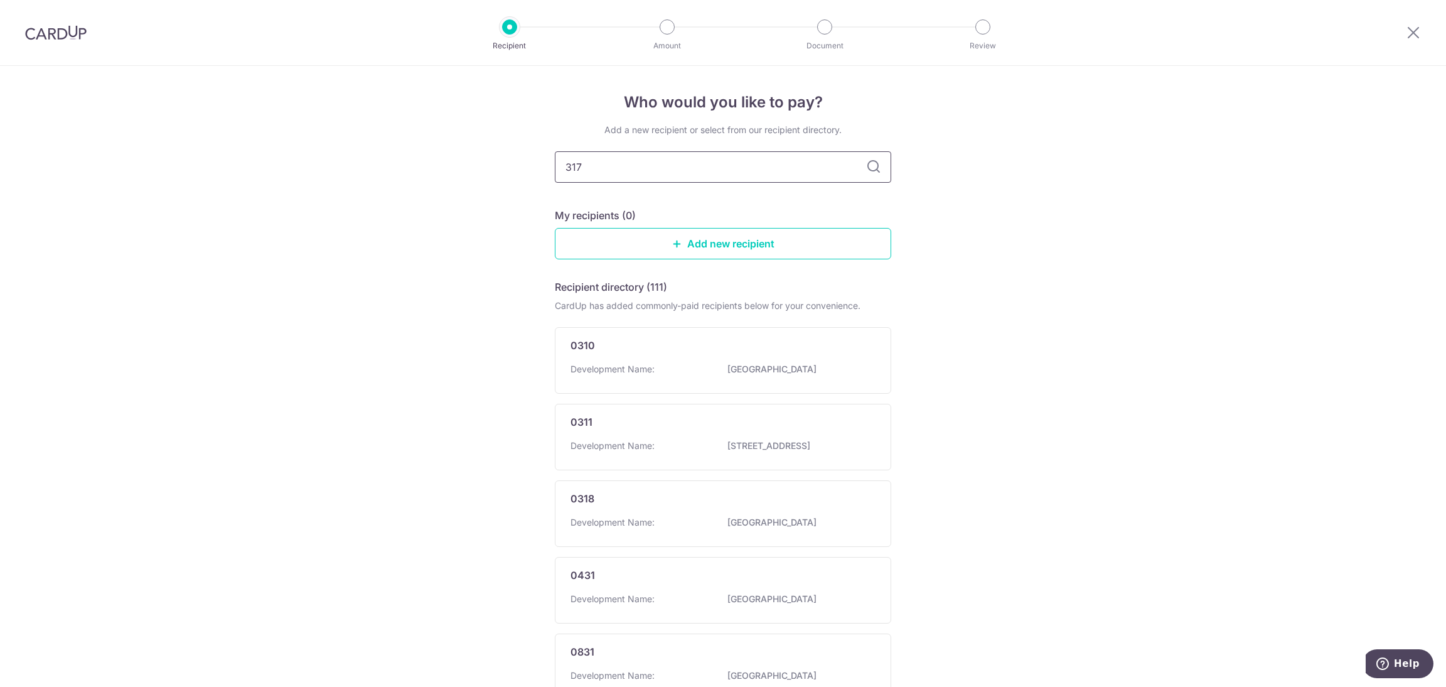
type input "3175"
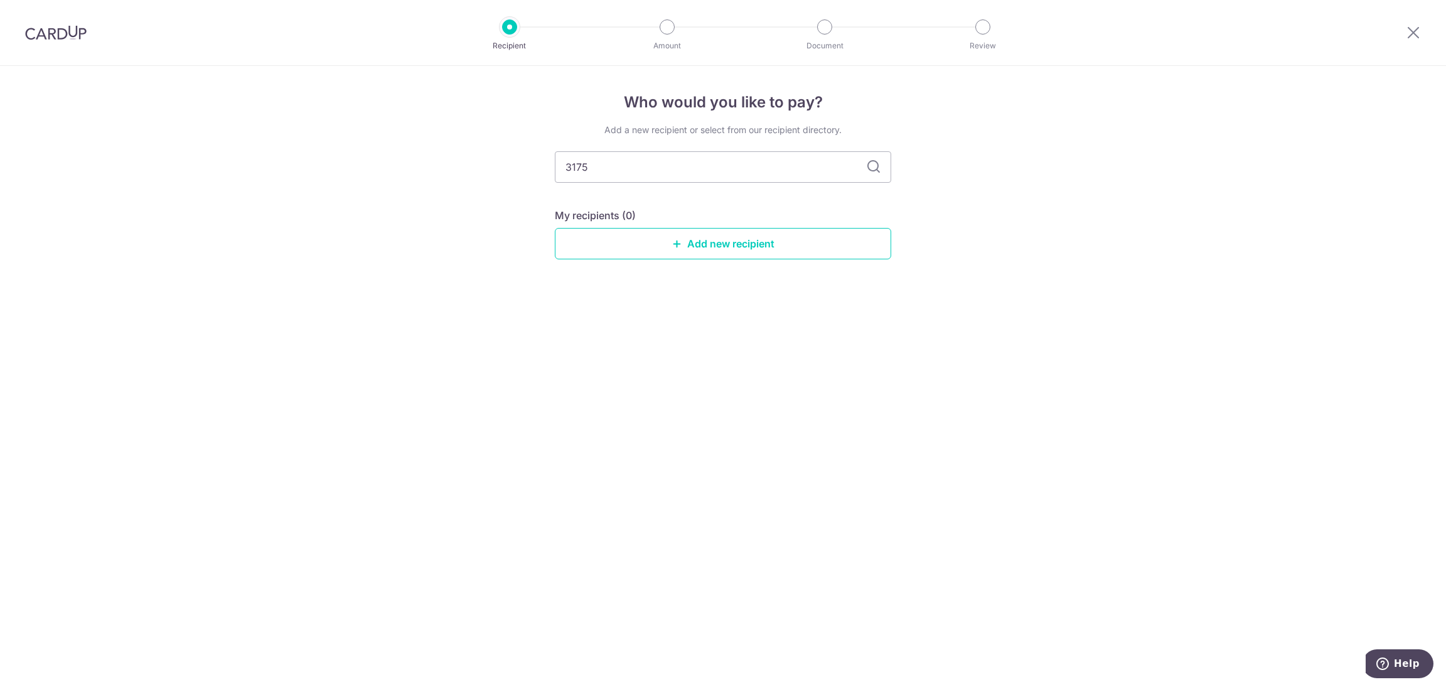
type input "317"
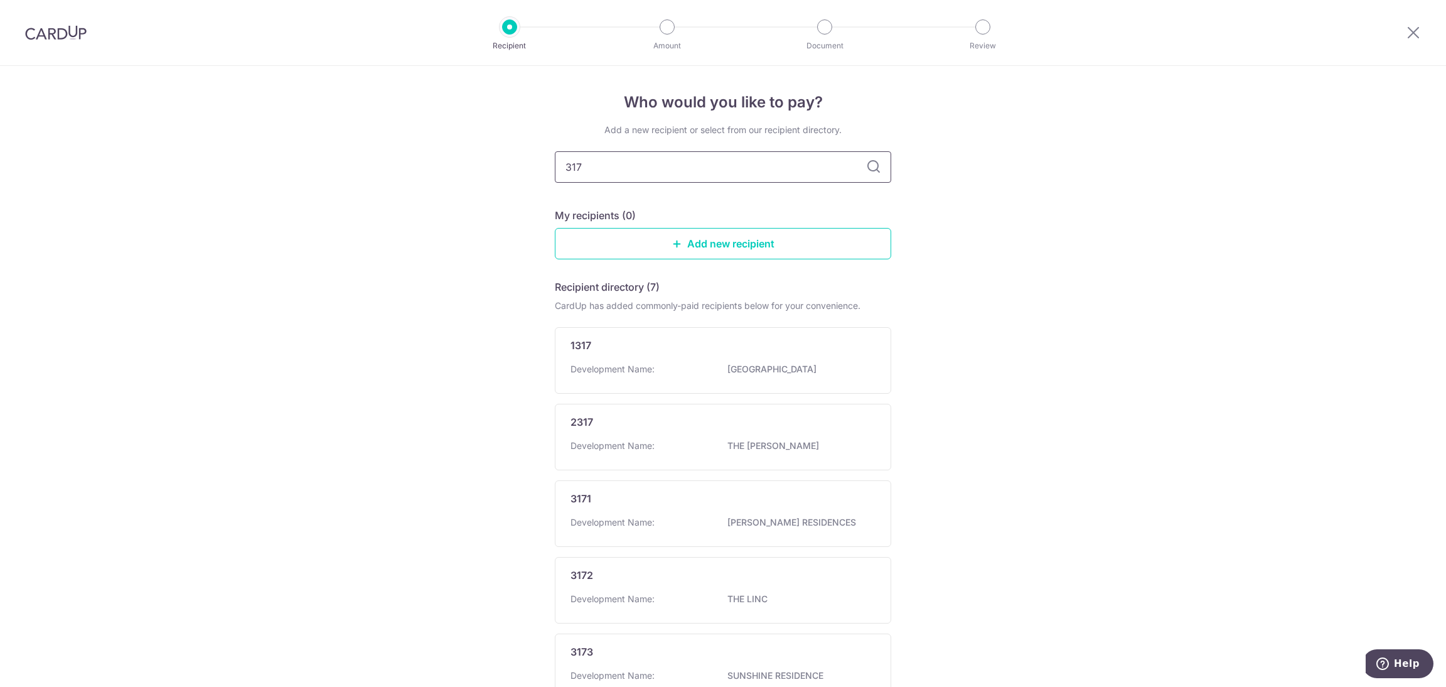
type input "3175"
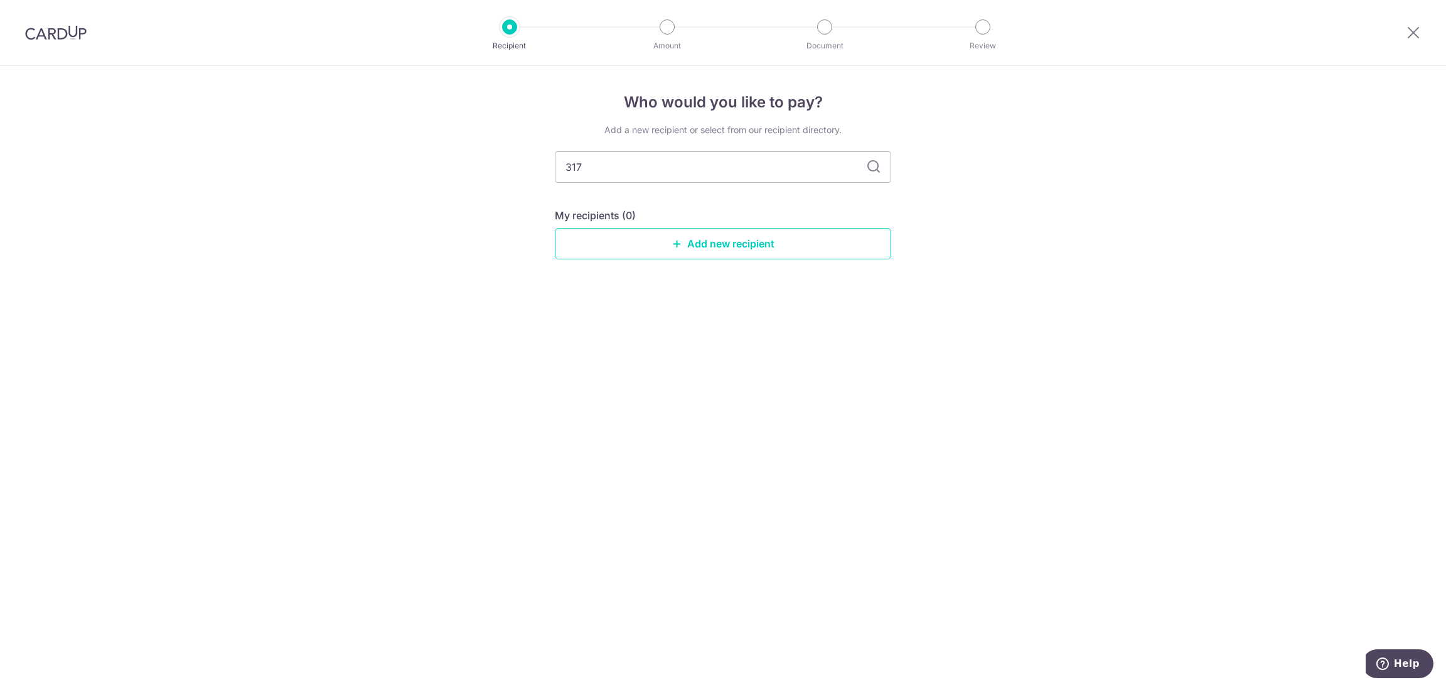
type input "31"
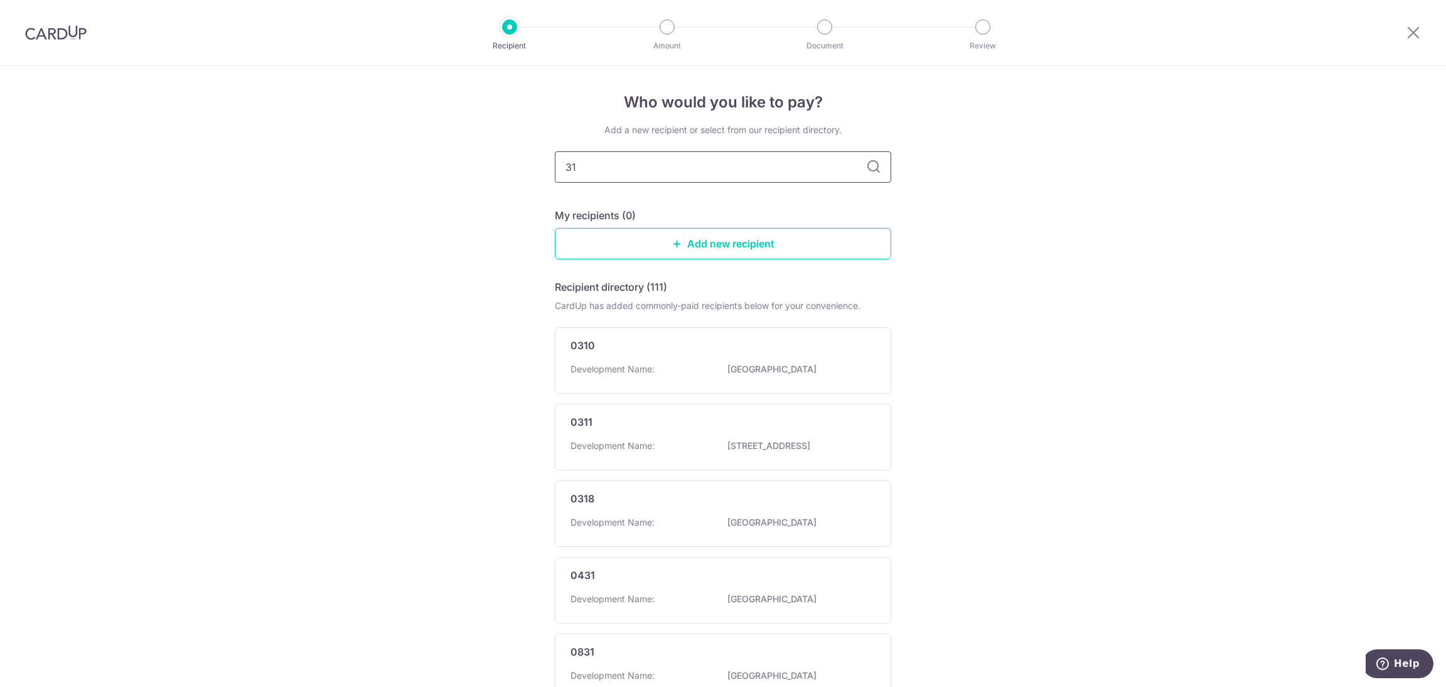
type input "317"
drag, startPoint x: 618, startPoint y: 166, endPoint x: 314, endPoint y: 132, distance: 306.4
click at [322, 137] on div "Who would you like to pay? Add a new recipient or select from our recipient dir…" at bounding box center [723, 514] width 1446 height 896
type input "mcs"
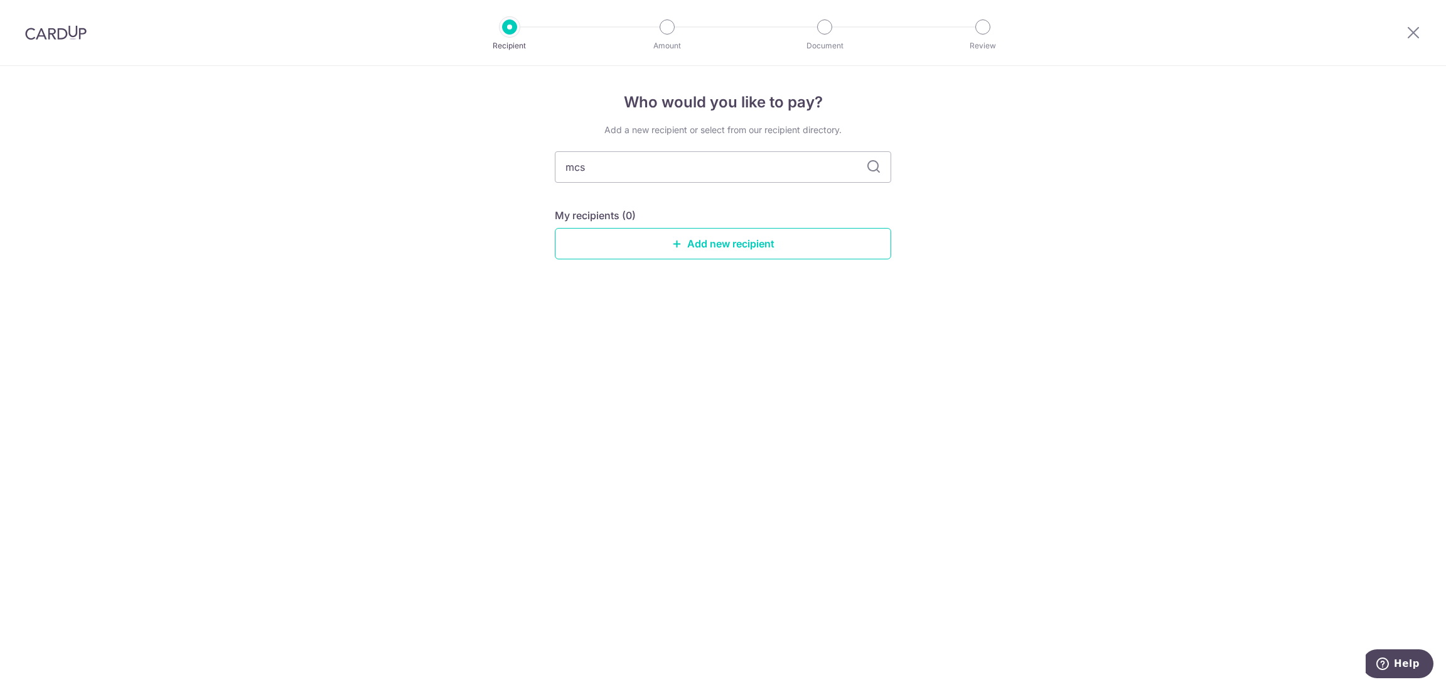
type input "mc"
